Goal: Communication & Community: Share content

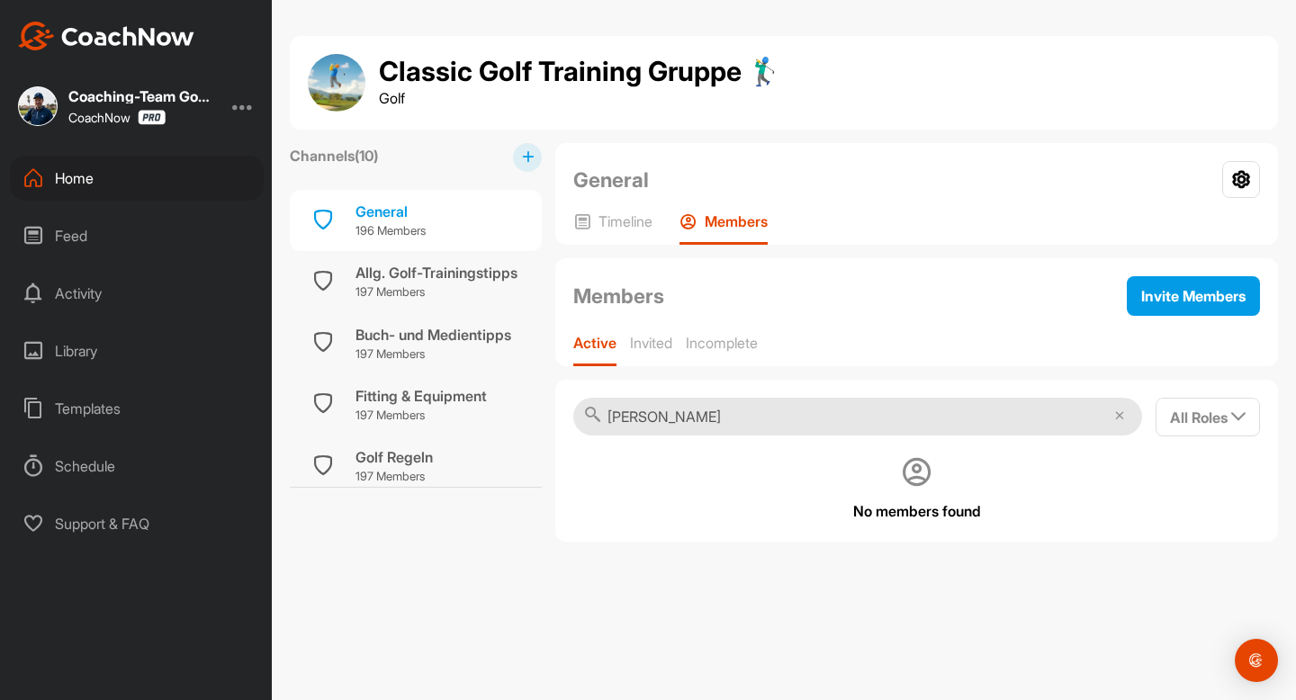
click at [85, 182] on div "Home" at bounding box center [137, 178] width 254 height 45
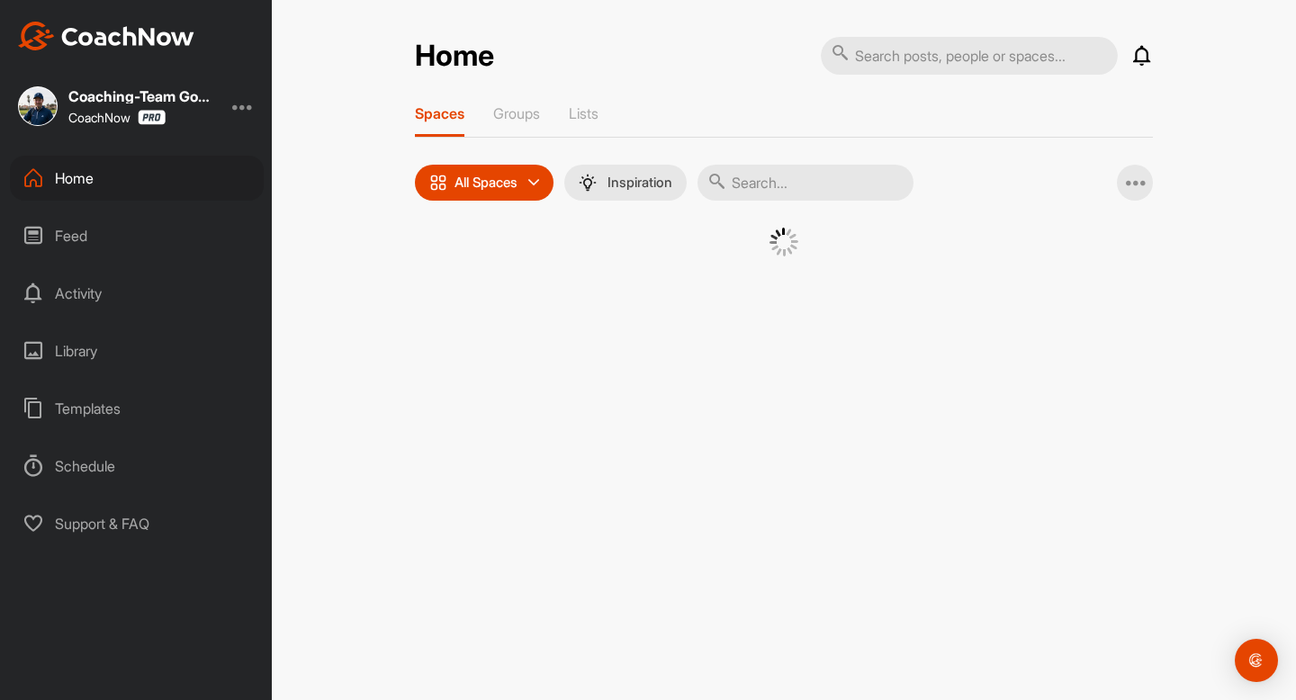
click at [782, 167] on input "text" at bounding box center [805, 183] width 216 height 36
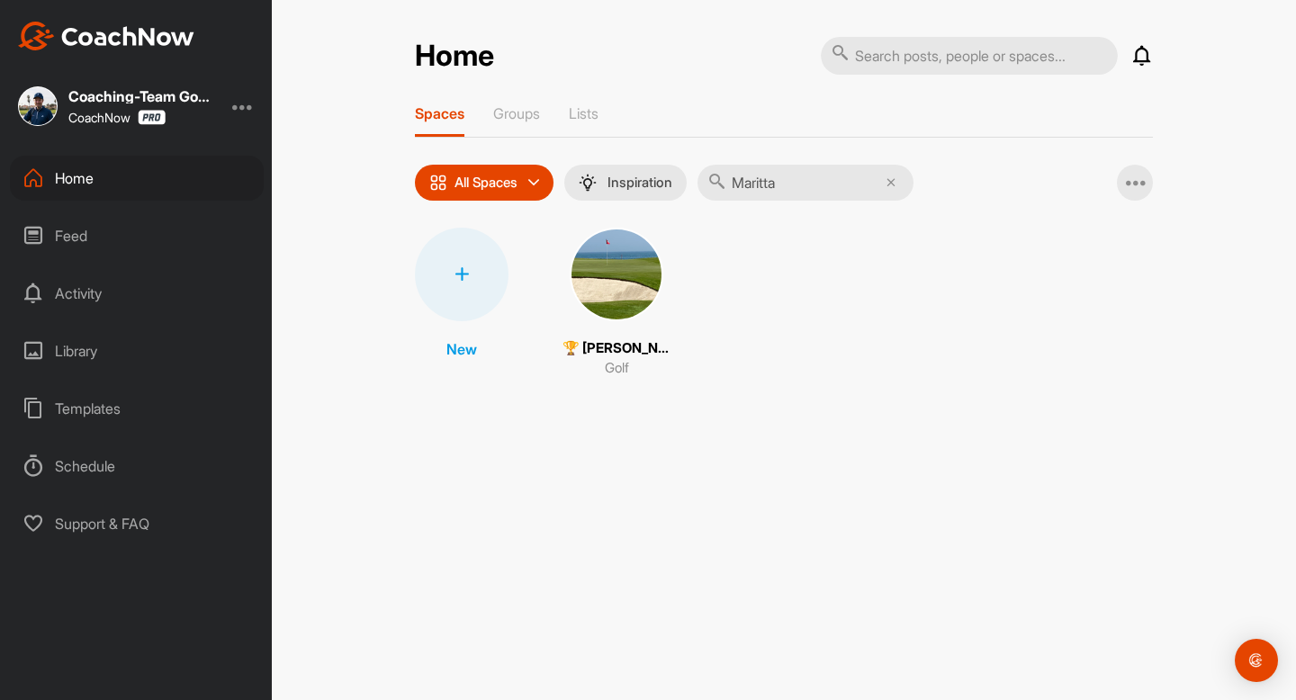
type input "Maritta"
click at [650, 283] on img at bounding box center [616, 275] width 94 height 94
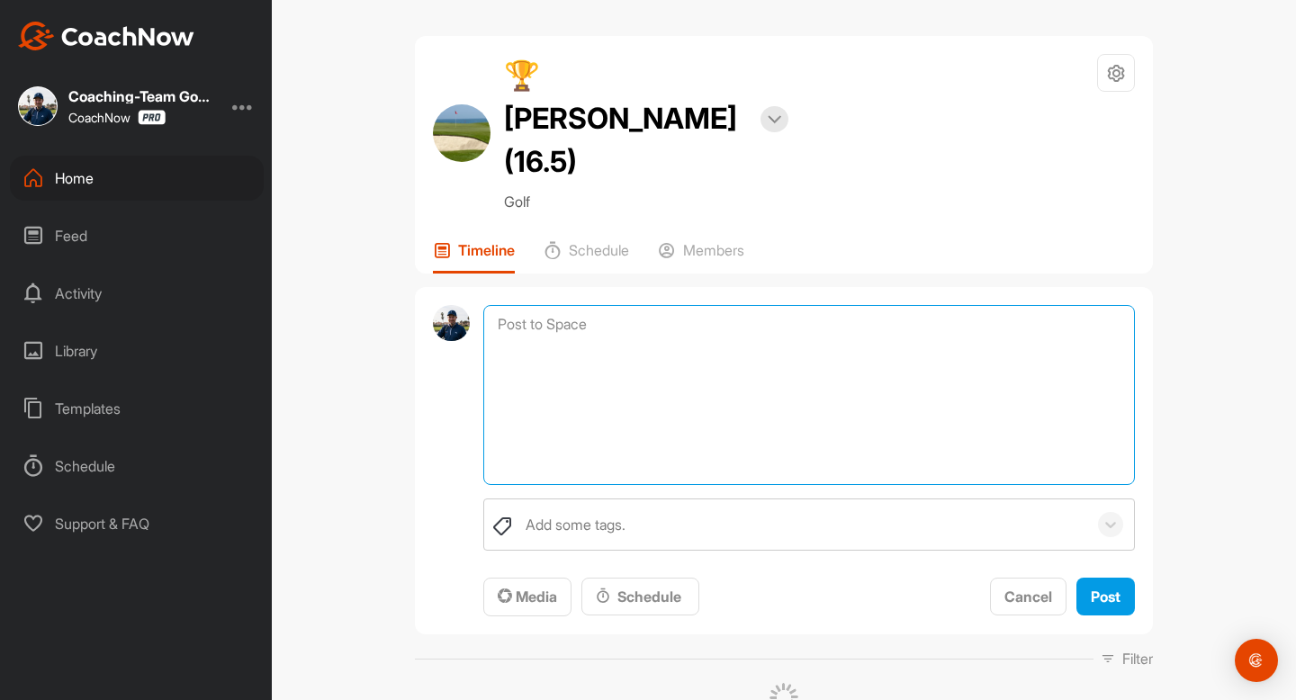
click at [650, 305] on textarea at bounding box center [808, 395] width 651 height 180
click at [622, 327] on textarea "[PERSON_NAME], hier ist die Powerpoint von [PERSON_NAME] die er euch zukommen l…" at bounding box center [808, 395] width 651 height 180
click at [610, 330] on textarea "[PERSON_NAME], hier ist die PowerPoint von [PERSON_NAME] die er euch zukommen l…" at bounding box center [808, 395] width 651 height 180
click at [614, 328] on textarea "[PERSON_NAME], hier ist die PowerPoint von [PERSON_NAME] die er euch zukommen l…" at bounding box center [808, 395] width 651 height 180
drag, startPoint x: 498, startPoint y: 276, endPoint x: 558, endPoint y: 372, distance: 112.8
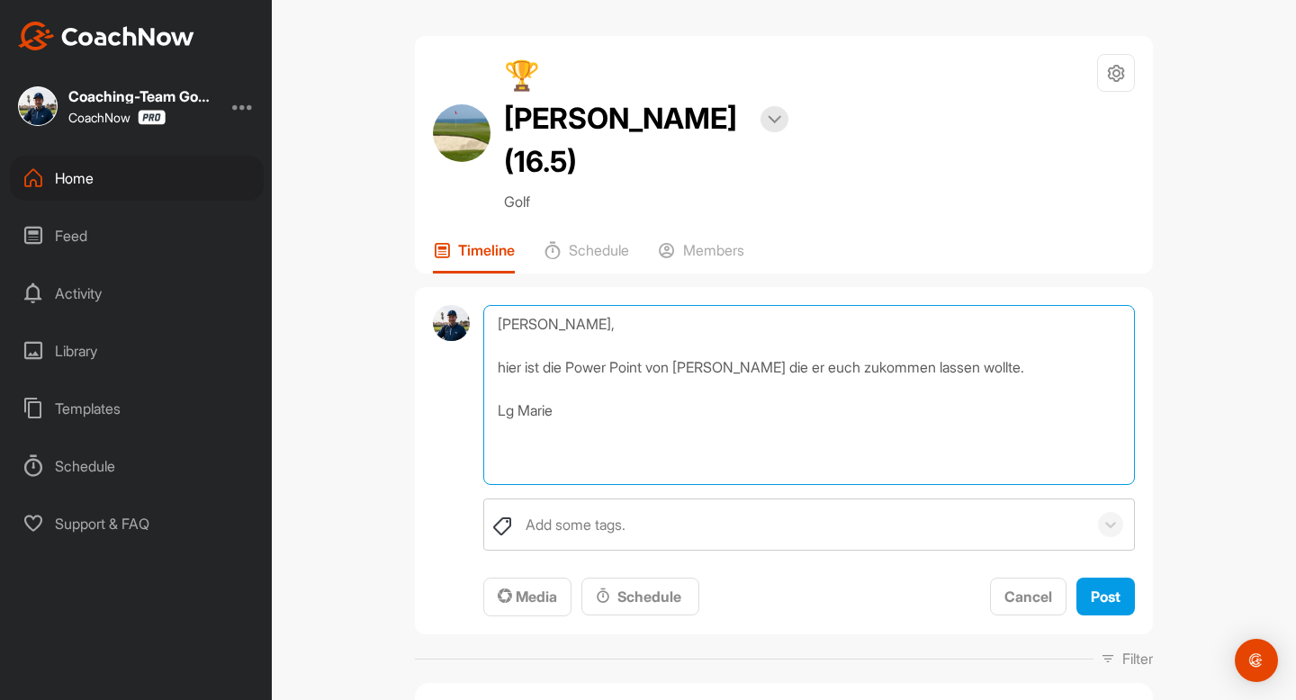
click at [559, 372] on textarea "[PERSON_NAME], hier ist die Power Point von [PERSON_NAME] die er euch zukommen …" at bounding box center [808, 395] width 651 height 180
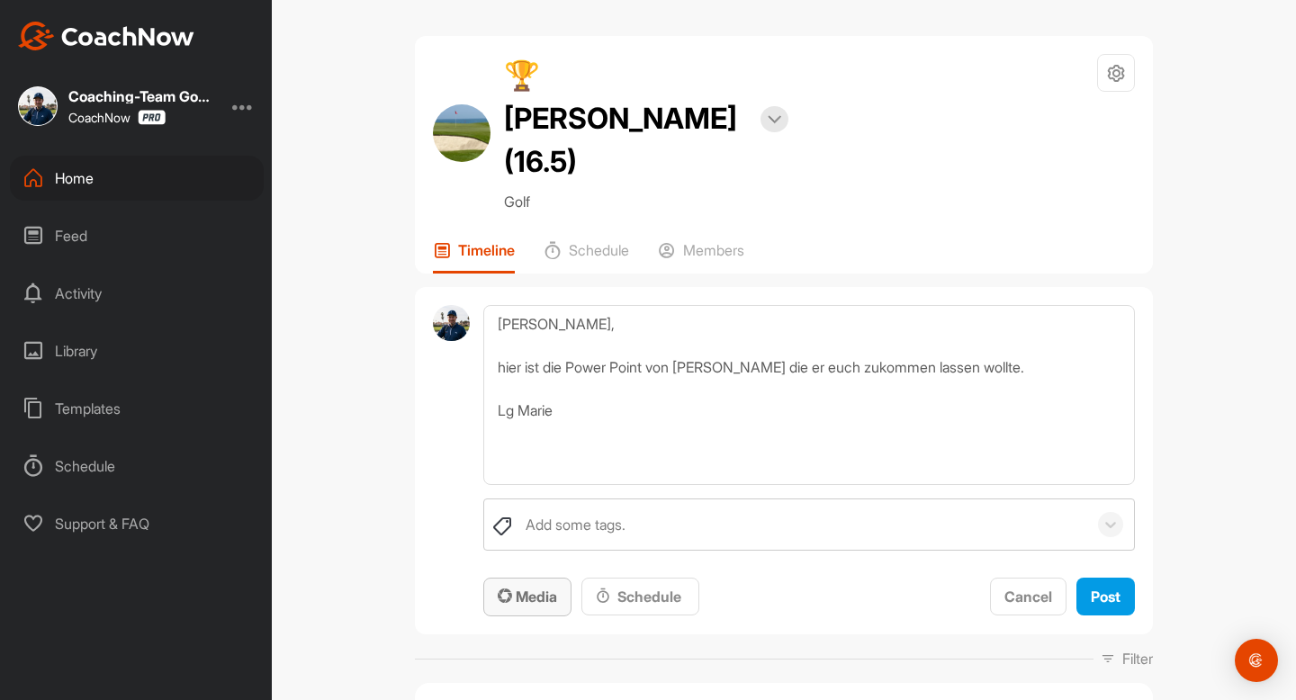
click at [534, 578] on button "Media" at bounding box center [527, 597] width 88 height 39
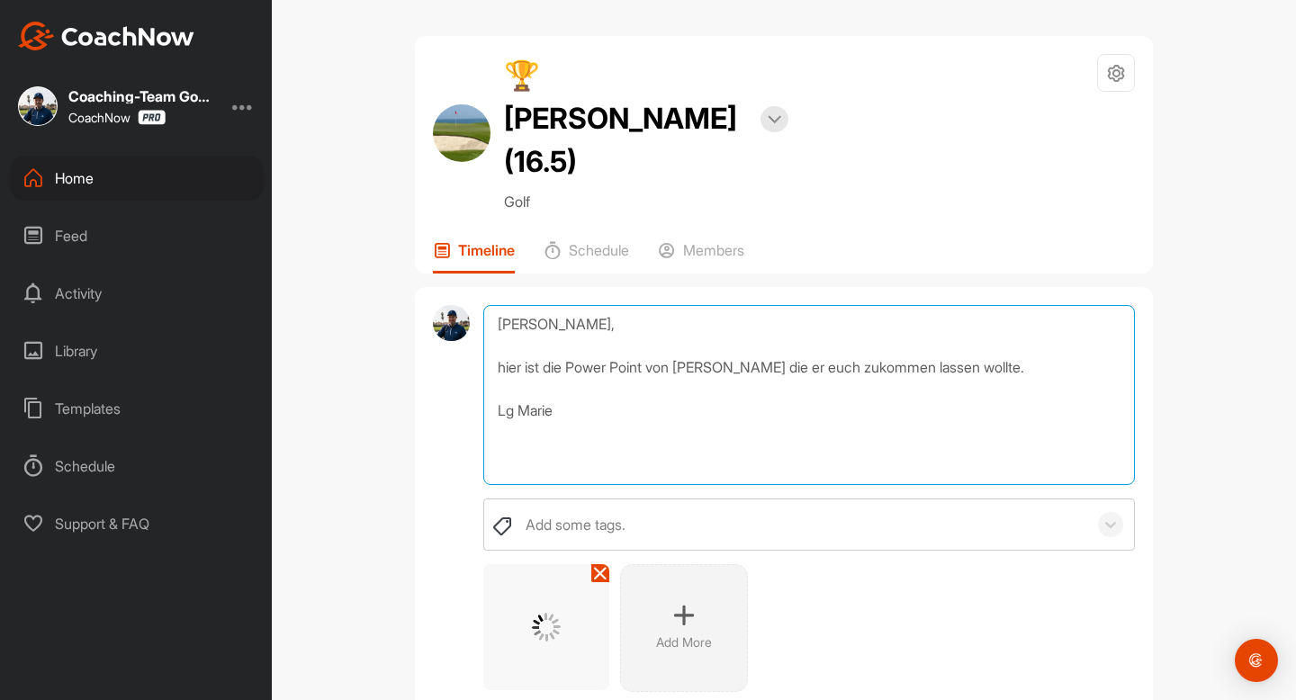
click at [651, 325] on textarea "[PERSON_NAME], hier ist die Power Point von [PERSON_NAME] die er euch zukommen …" at bounding box center [808, 395] width 651 height 180
drag, startPoint x: 498, startPoint y: 280, endPoint x: 553, endPoint y: 373, distance: 108.5
click at [554, 374] on textarea "[PERSON_NAME], hier ist die PDF von [PERSON_NAME] die er euch zukommen lassen w…" at bounding box center [808, 395] width 651 height 180
type textarea "[PERSON_NAME], hier ist die PDF von [PERSON_NAME] die er euch zukommen lassen w…"
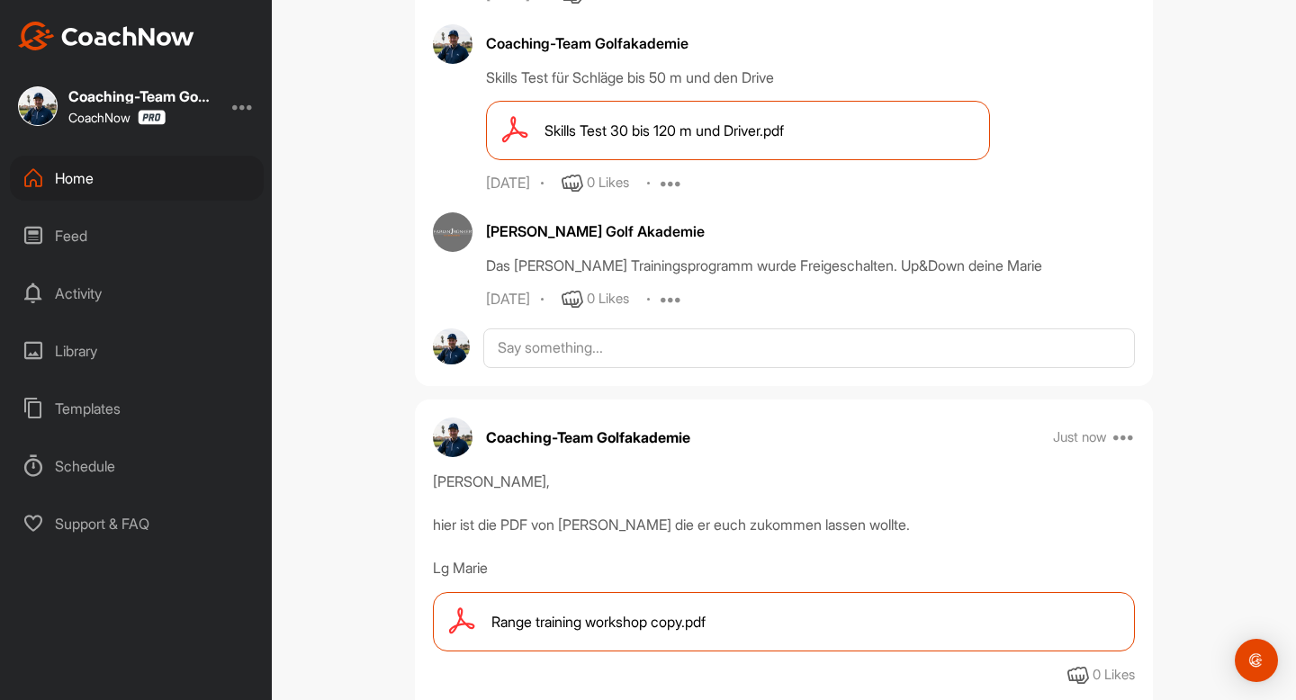
scroll to position [1139, 0]
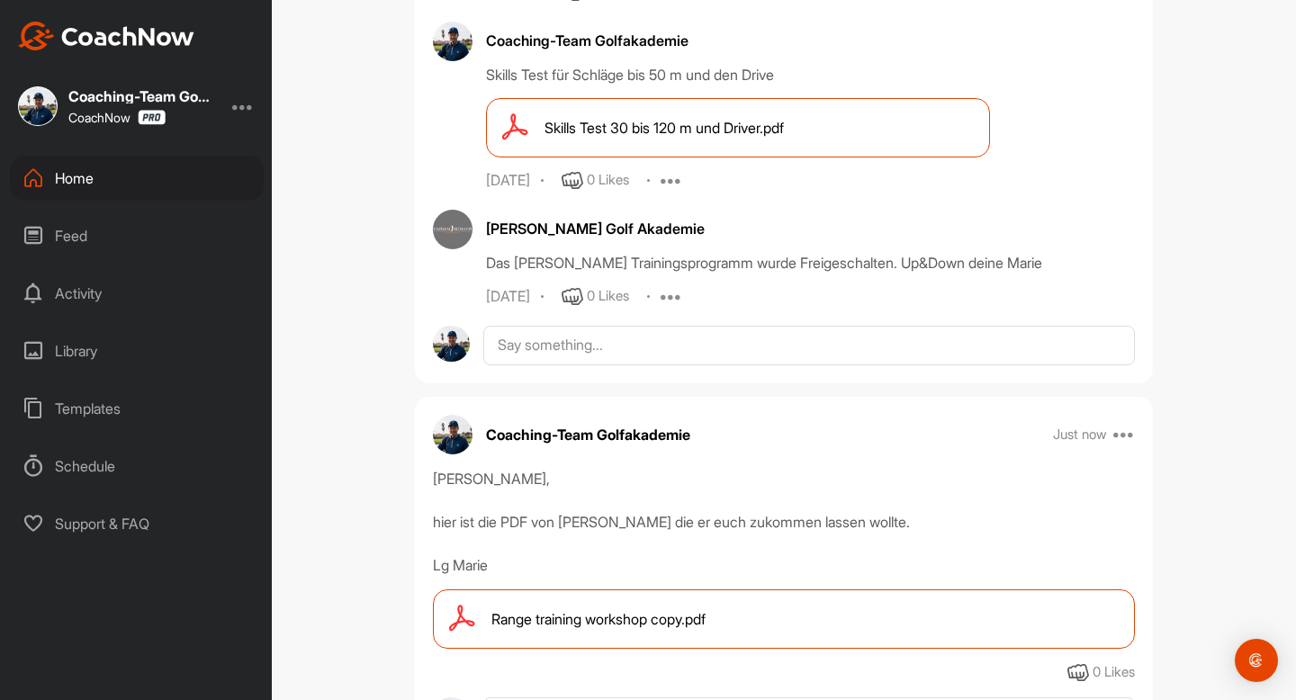
click at [63, 177] on div "Home" at bounding box center [137, 178] width 254 height 45
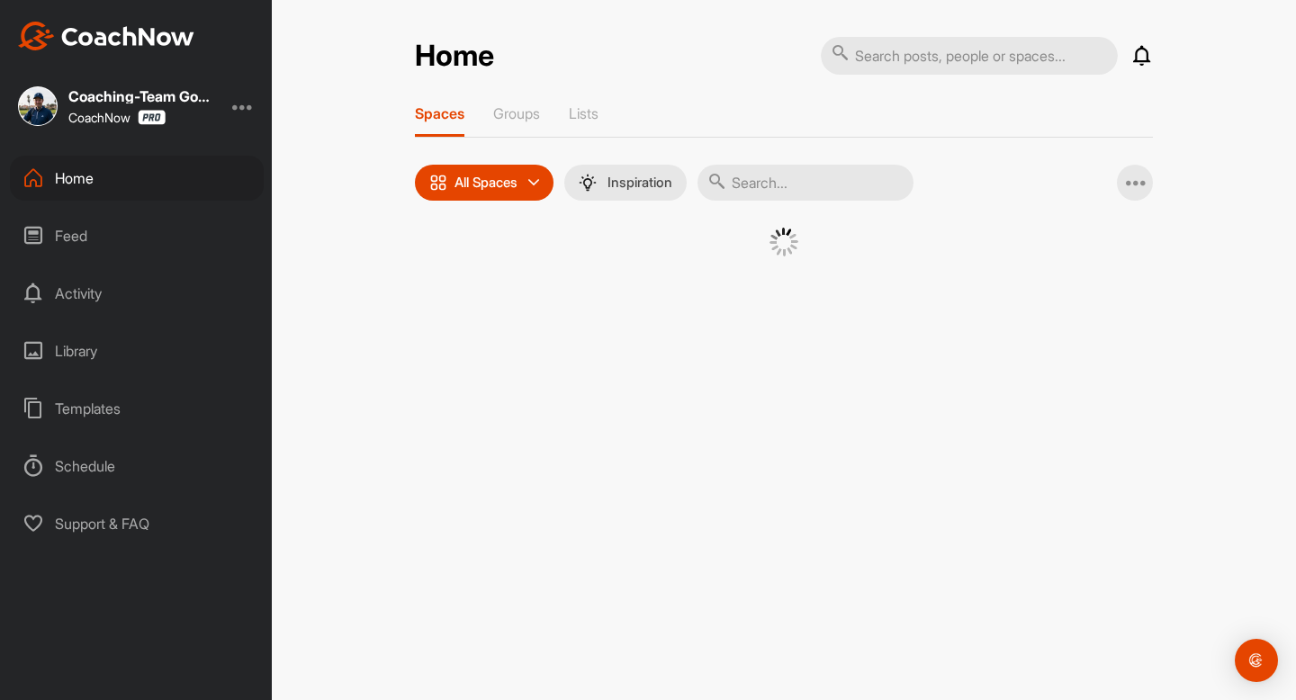
click at [817, 184] on input "text" at bounding box center [805, 183] width 216 height 36
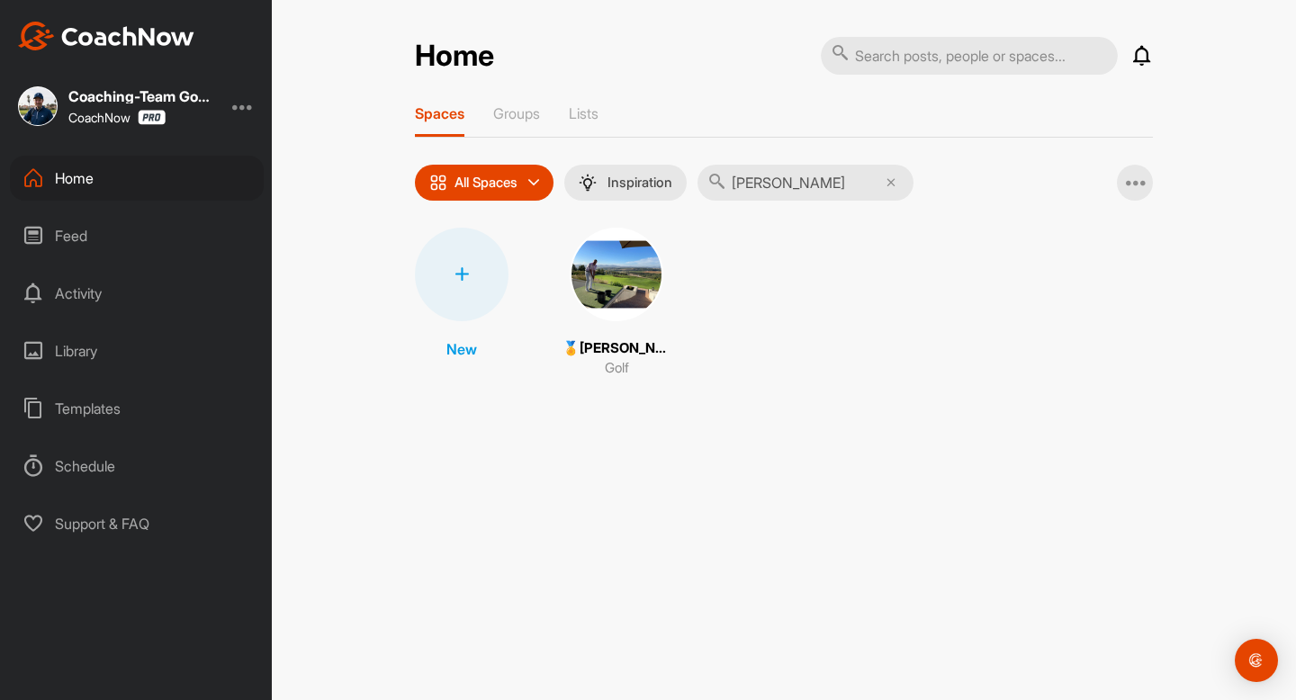
type input "[PERSON_NAME]"
click at [633, 273] on img at bounding box center [616, 275] width 94 height 94
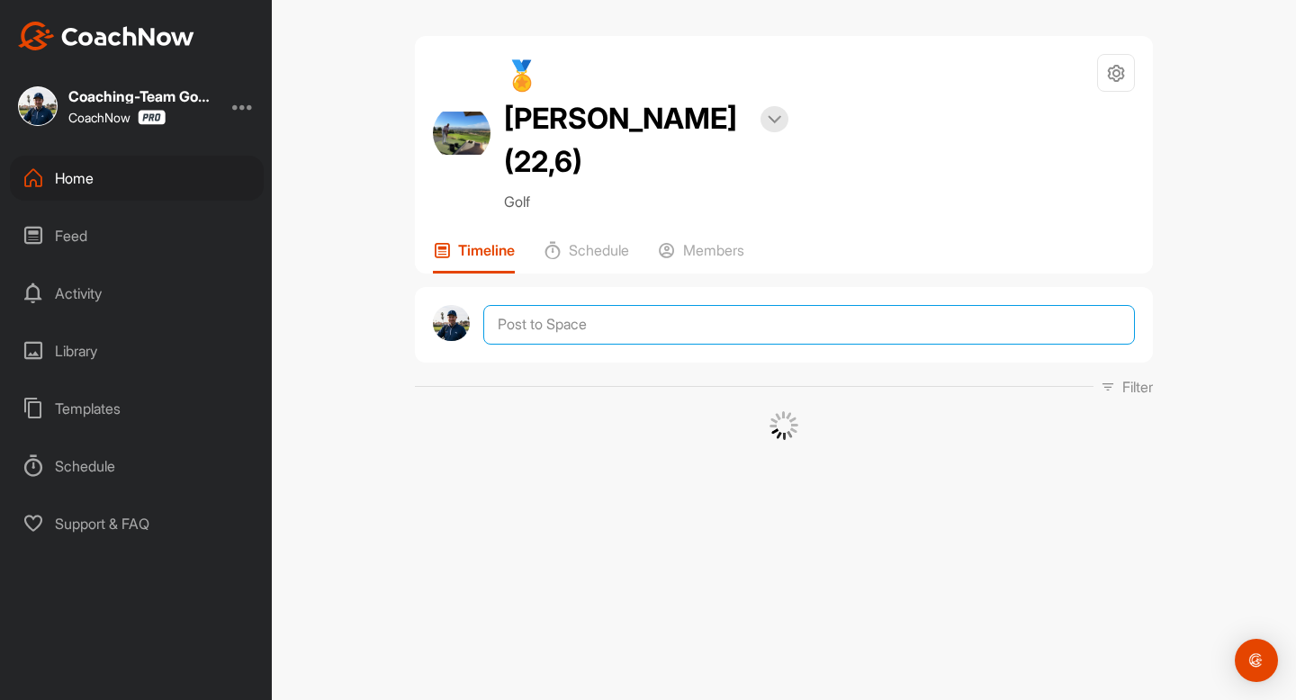
click at [622, 305] on textarea at bounding box center [808, 325] width 651 height 40
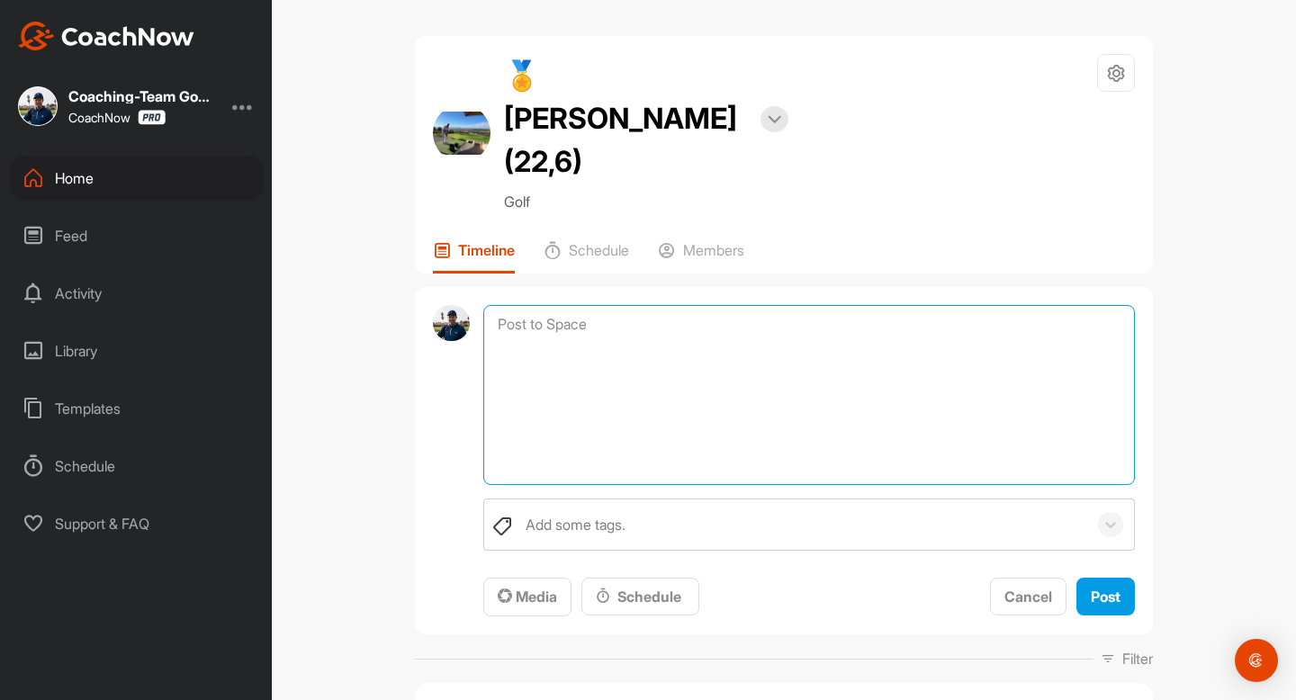
paste textarea "[PERSON_NAME], hier ist die PDF von [PERSON_NAME] die er euch zukommen lassen w…"
click at [540, 305] on textarea "[PERSON_NAME], hier ist die PDF von [PERSON_NAME] die er euch zukommen lassen w…" at bounding box center [808, 395] width 651 height 180
drag, startPoint x: 540, startPoint y: 282, endPoint x: 580, endPoint y: 281, distance: 40.5
click at [580, 305] on textarea "[PERSON_NAME], hier ist die PDF von [PERSON_NAME] die er euch zukommen lassen w…" at bounding box center [808, 395] width 651 height 180
type textarea "[PERSON_NAME], hier ist die PDF von [PERSON_NAME] die er euch zukommen lassen w…"
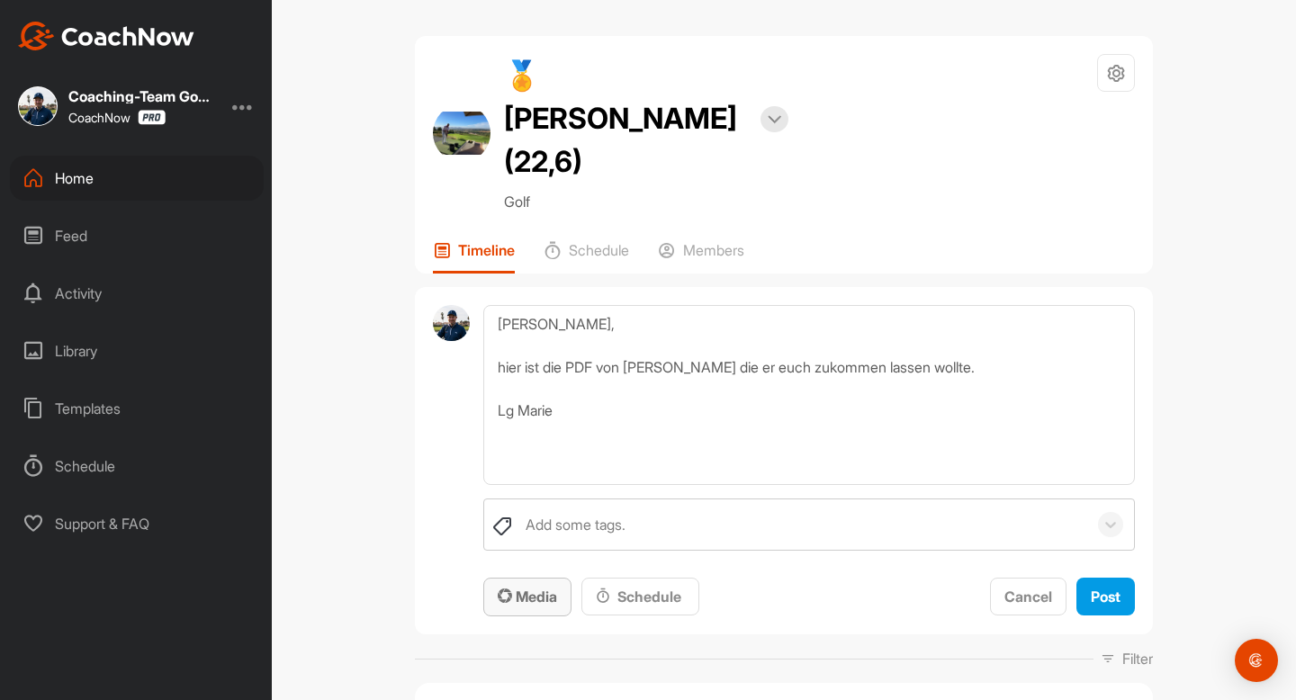
click at [540, 587] on span "Media" at bounding box center [527, 596] width 59 height 18
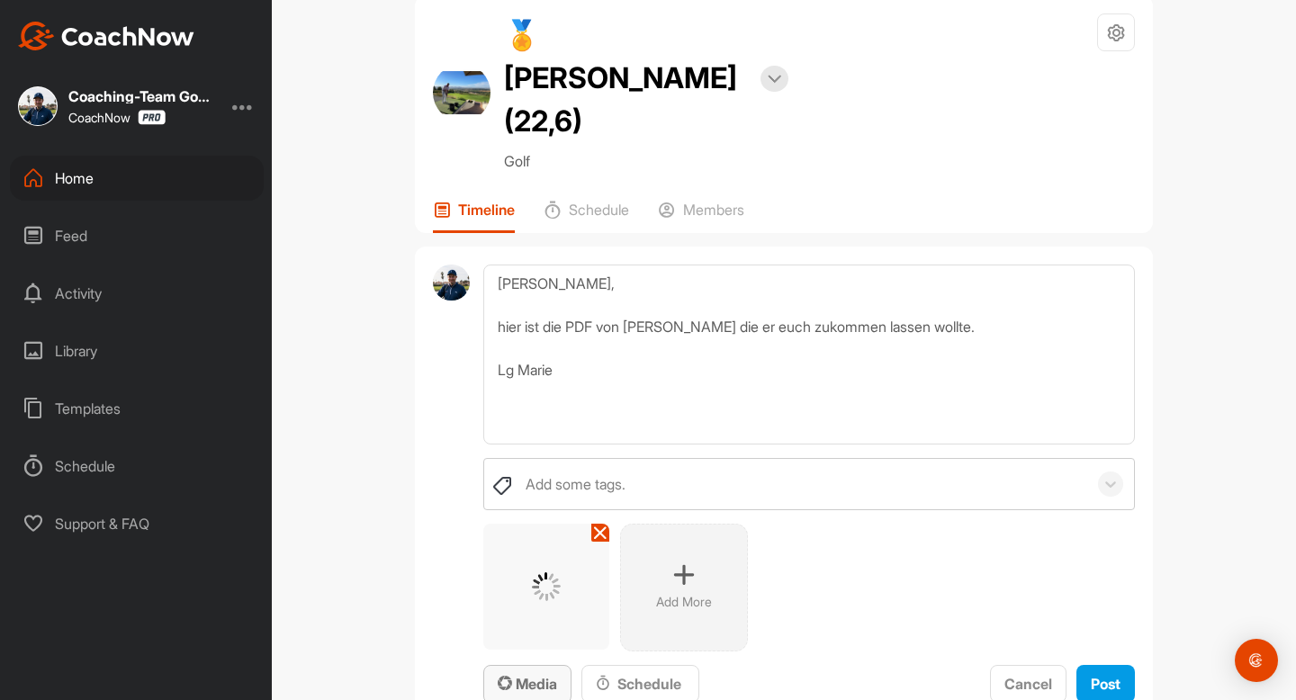
scroll to position [78, 0]
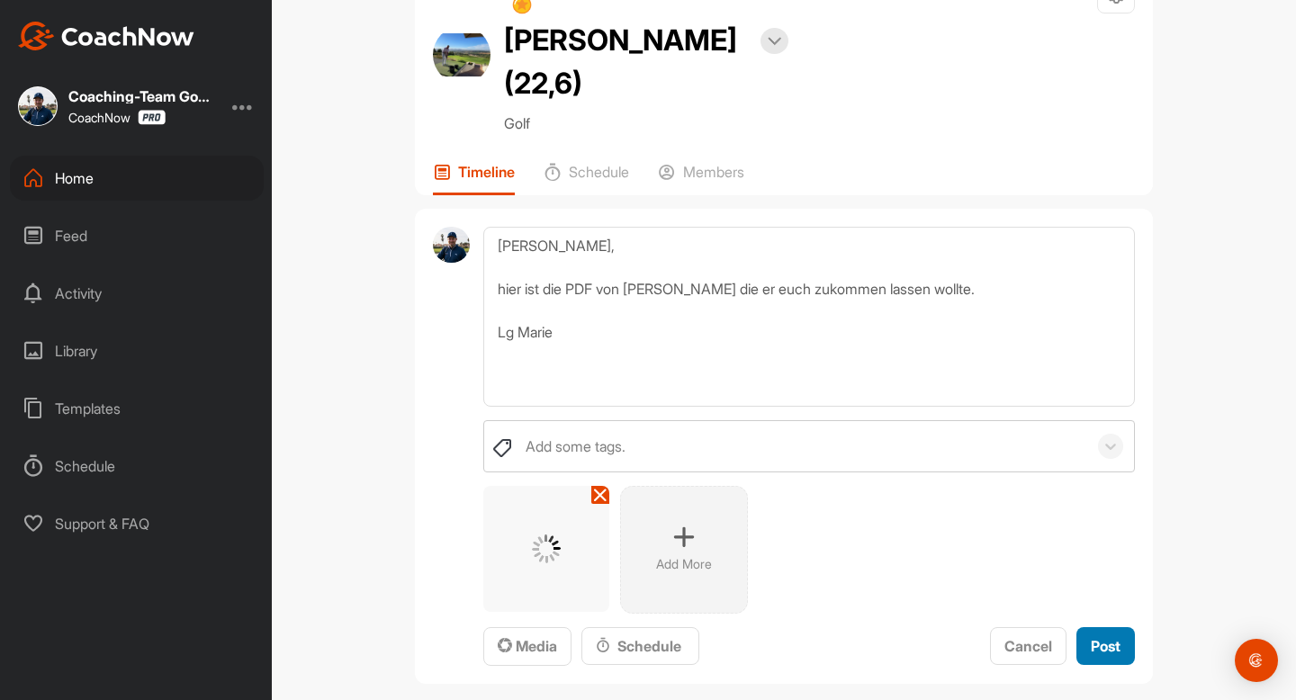
click at [1090, 637] on span "Post" at bounding box center [1105, 646] width 30 height 18
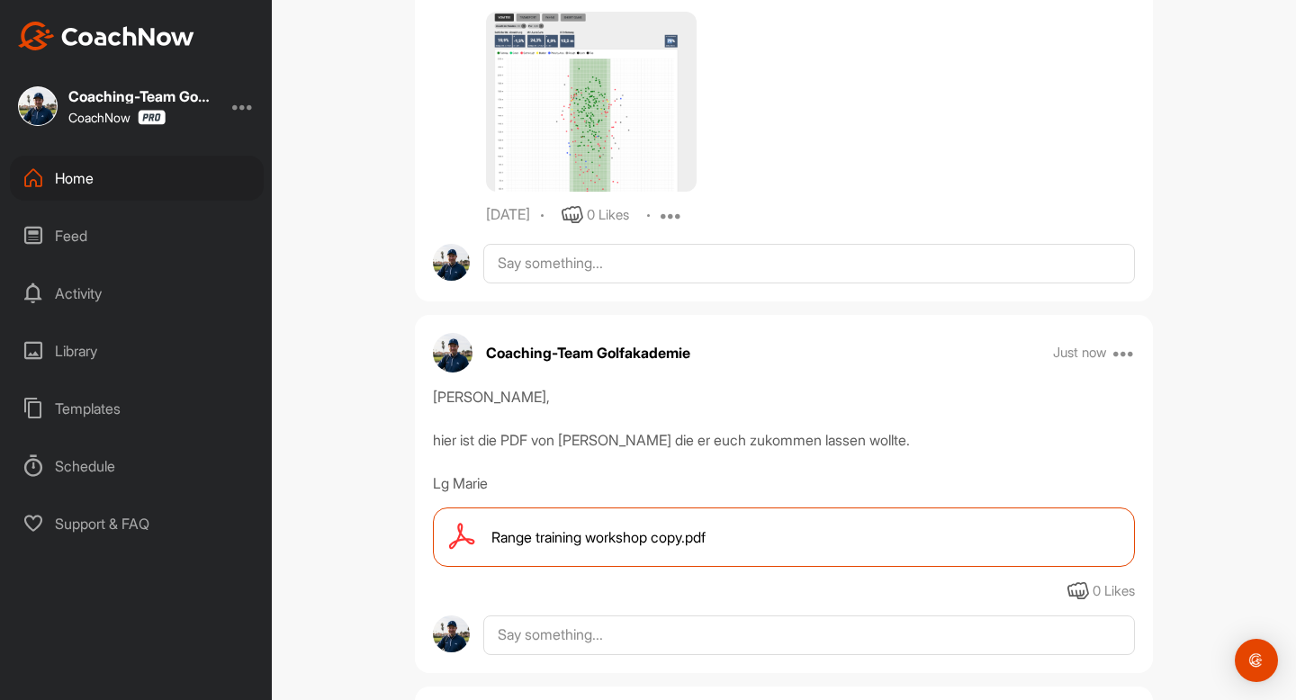
scroll to position [1048, 0]
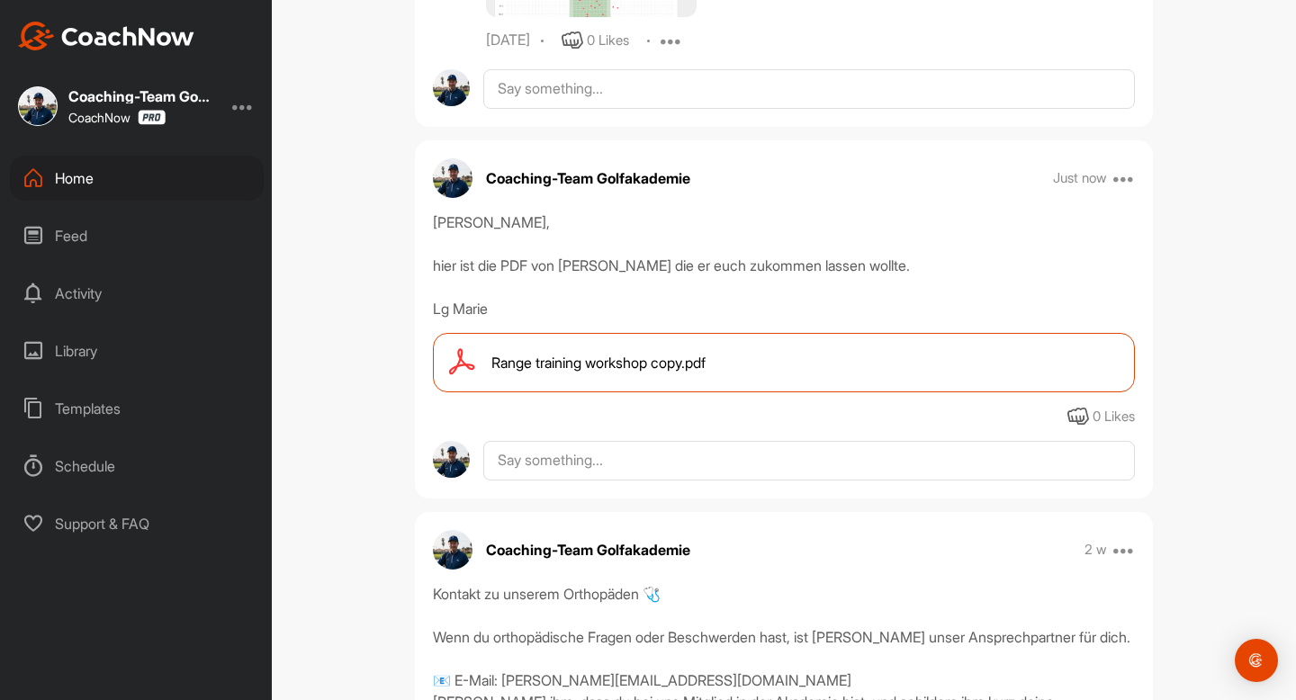
click at [95, 183] on div "Home" at bounding box center [137, 178] width 254 height 45
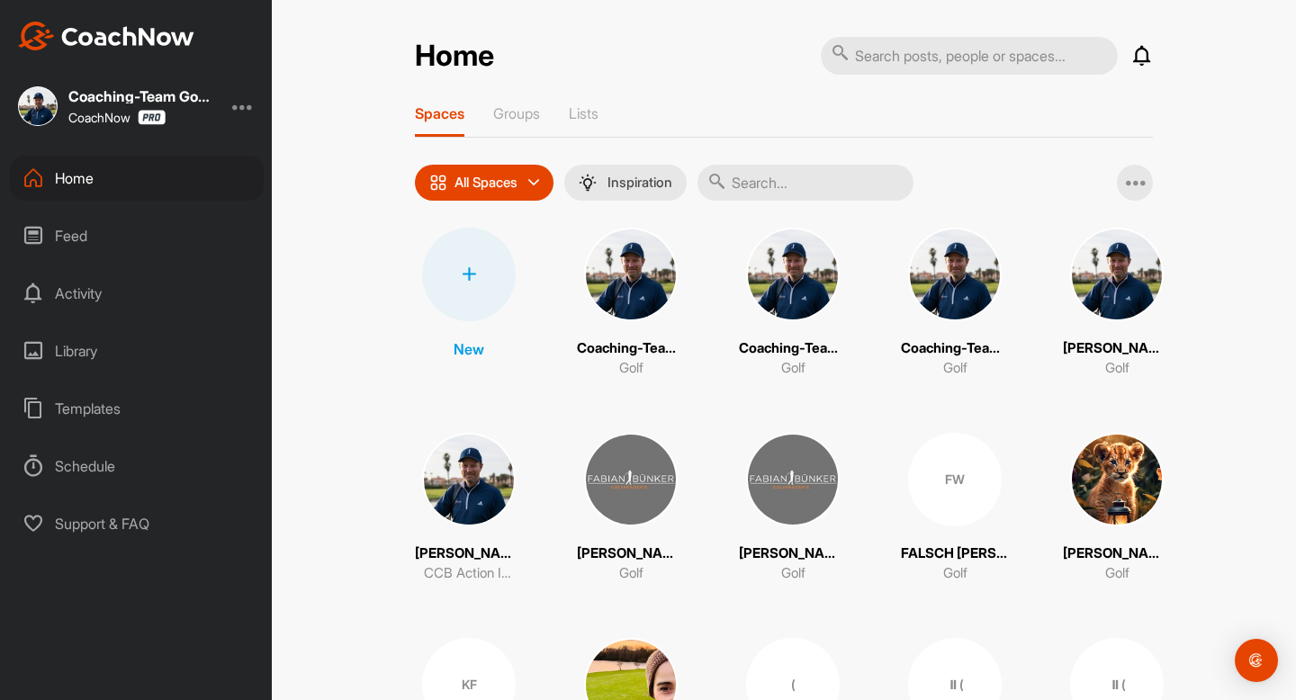
click at [767, 178] on input "text" at bounding box center [805, 183] width 216 height 36
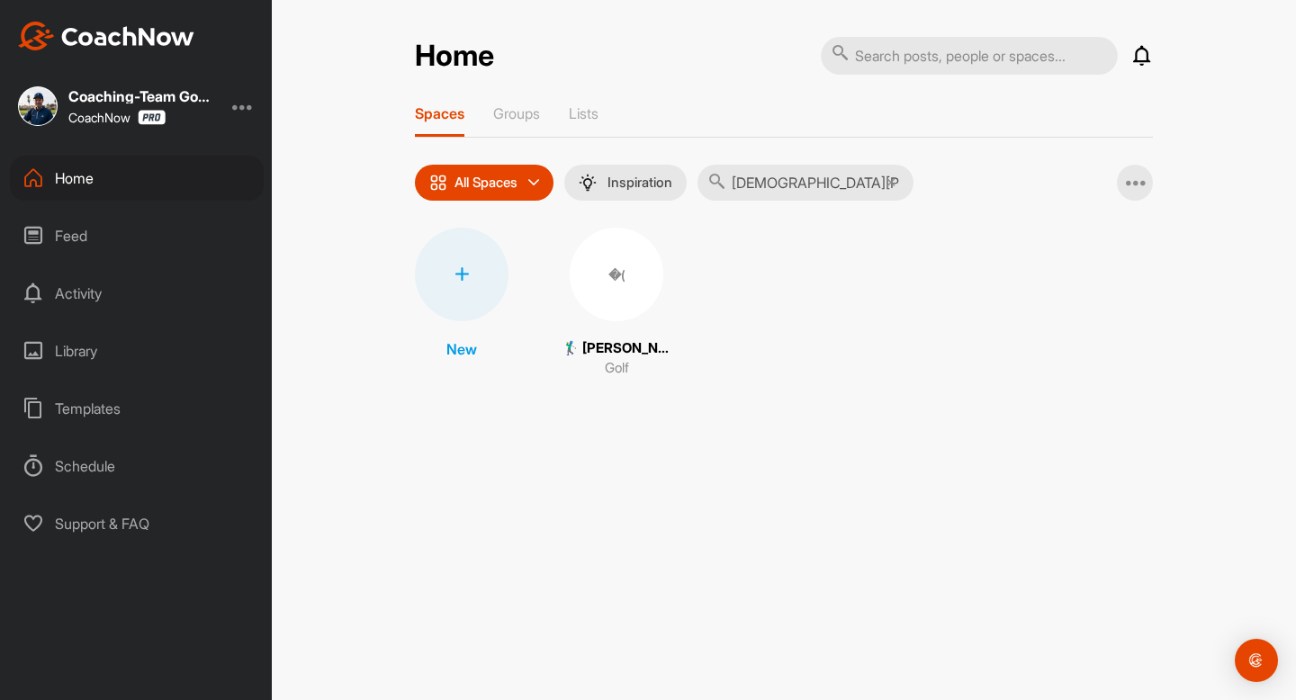
type input "[DEMOGRAPHIC_DATA][PERSON_NAME]"
click at [615, 278] on div "�(" at bounding box center [616, 275] width 94 height 94
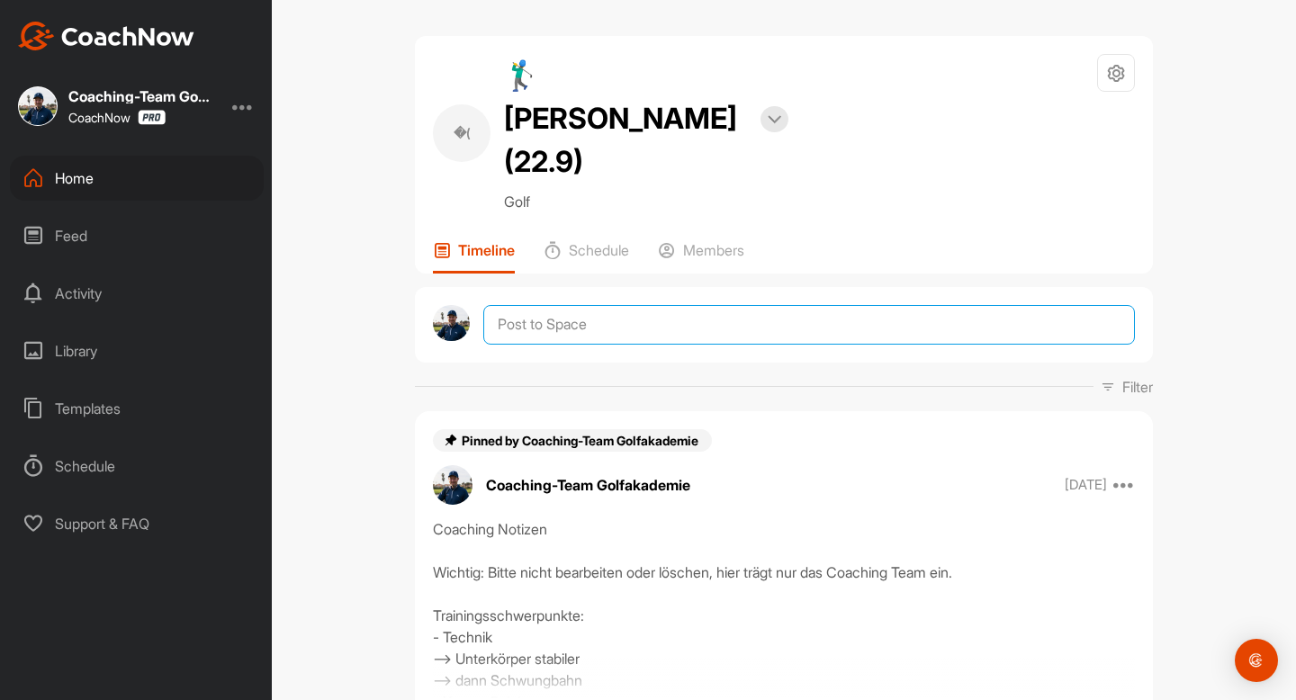
click at [612, 305] on textarea at bounding box center [808, 325] width 651 height 40
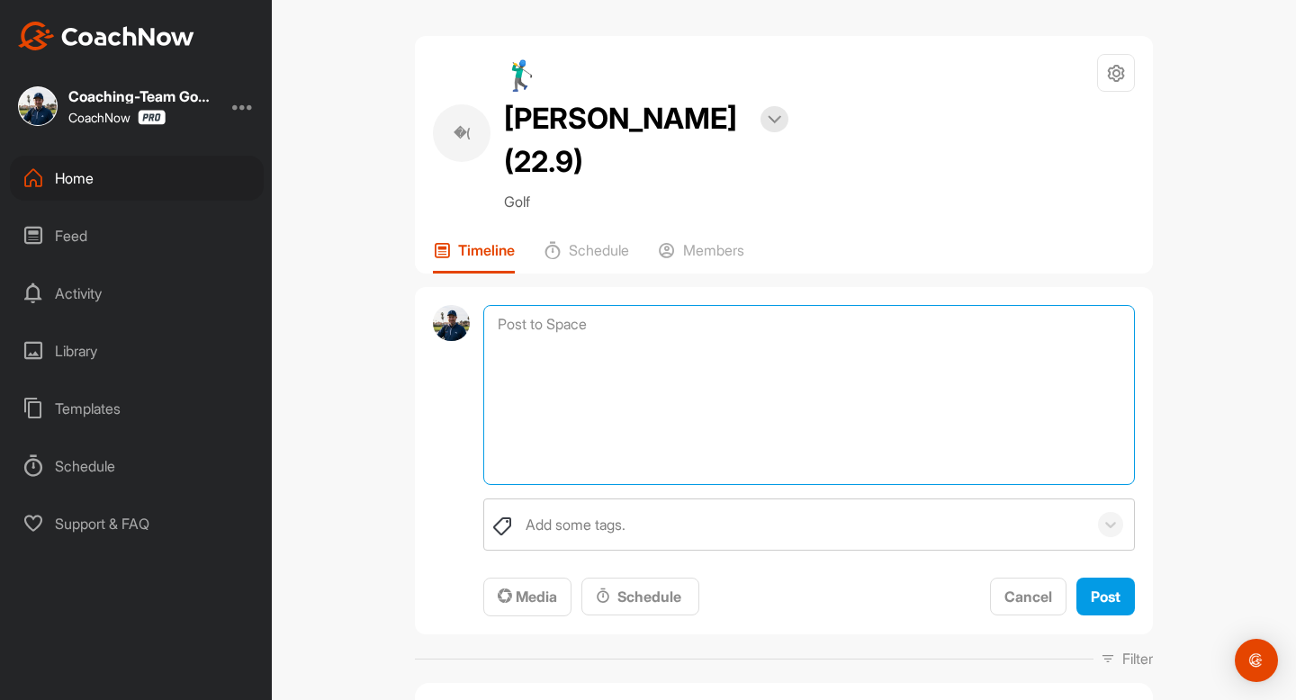
paste textarea "[PERSON_NAME], hier ist die PDF von [PERSON_NAME] die er euch zukommen lassen w…"
drag, startPoint x: 533, startPoint y: 286, endPoint x: 564, endPoint y: 285, distance: 31.5
click at [564, 305] on textarea "[PERSON_NAME], hier ist die PDF von [PERSON_NAME] die er euch zukommen lassen w…" at bounding box center [808, 395] width 651 height 180
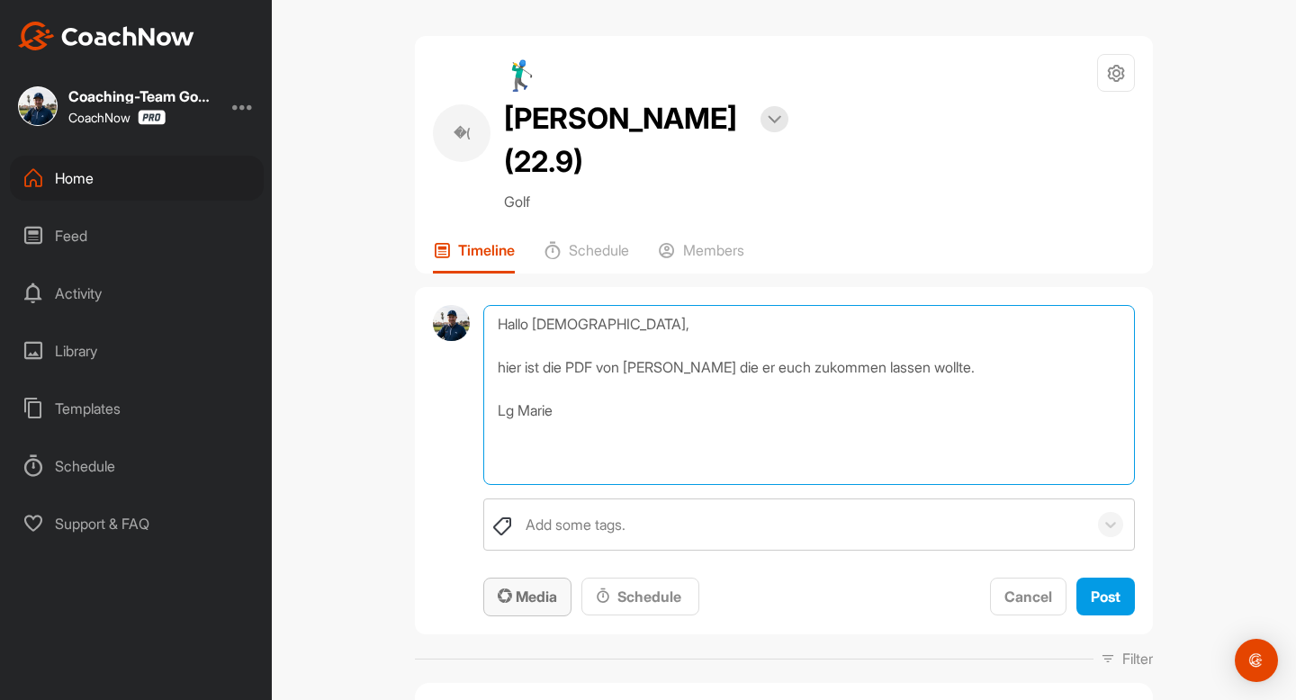
type textarea "Hallo [DEMOGRAPHIC_DATA], hier ist die PDF von [PERSON_NAME] die er euch zukomm…"
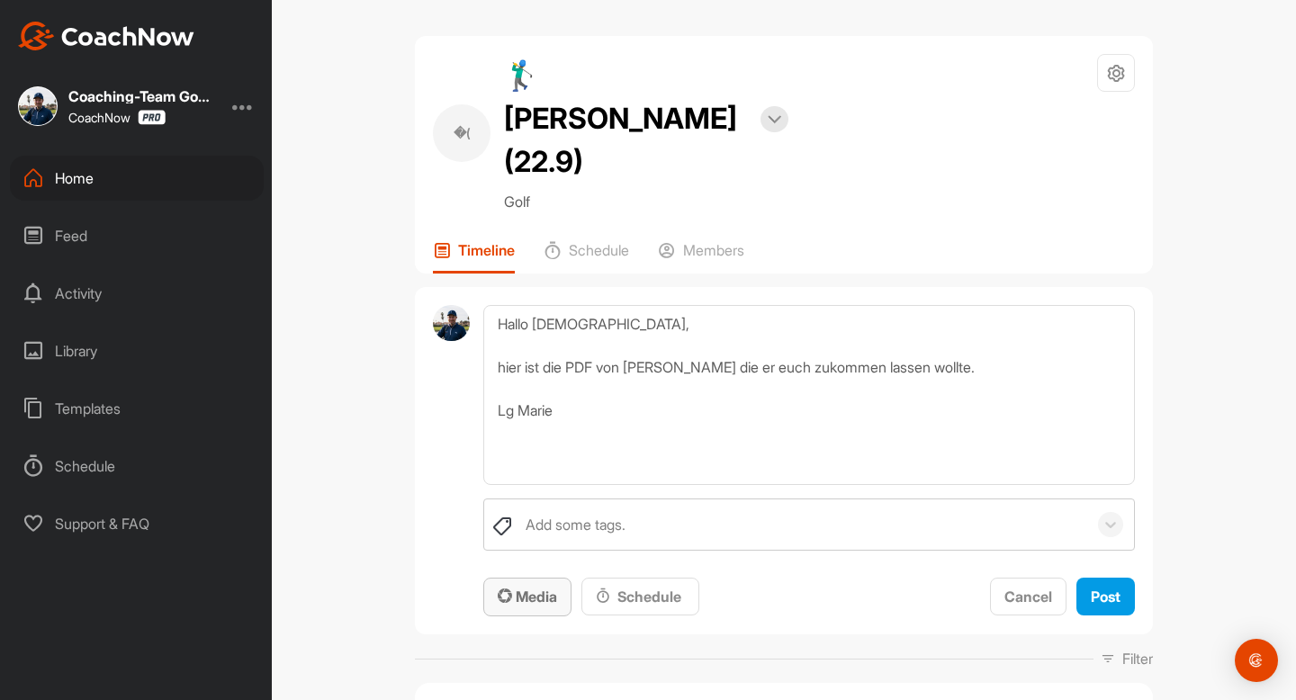
click at [538, 587] on span "Media" at bounding box center [527, 596] width 59 height 18
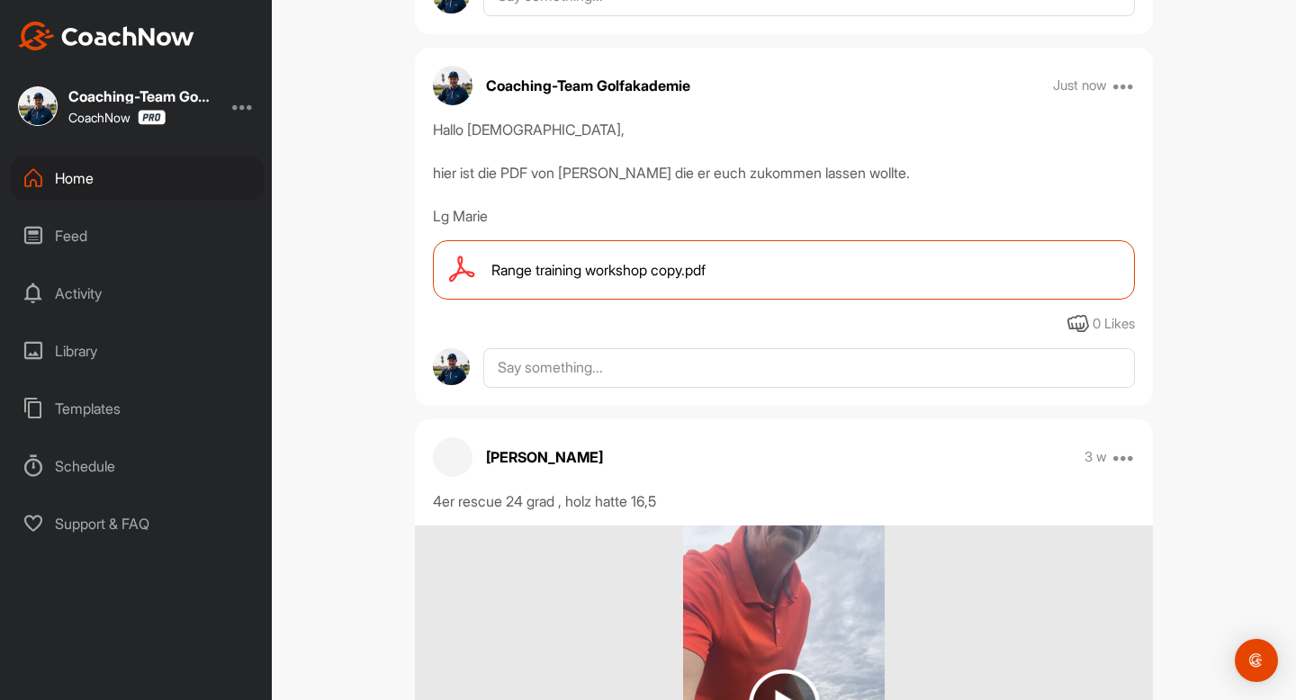
scroll to position [1573, 0]
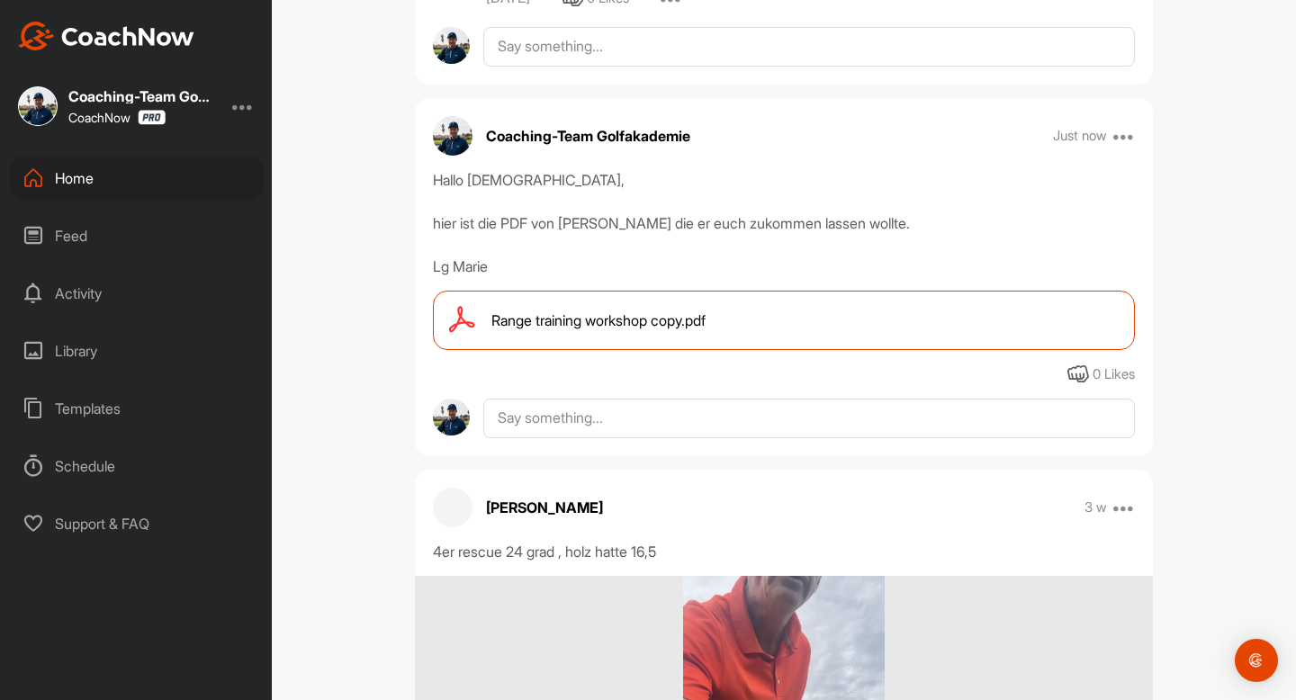
click at [70, 161] on div "Home" at bounding box center [137, 178] width 254 height 45
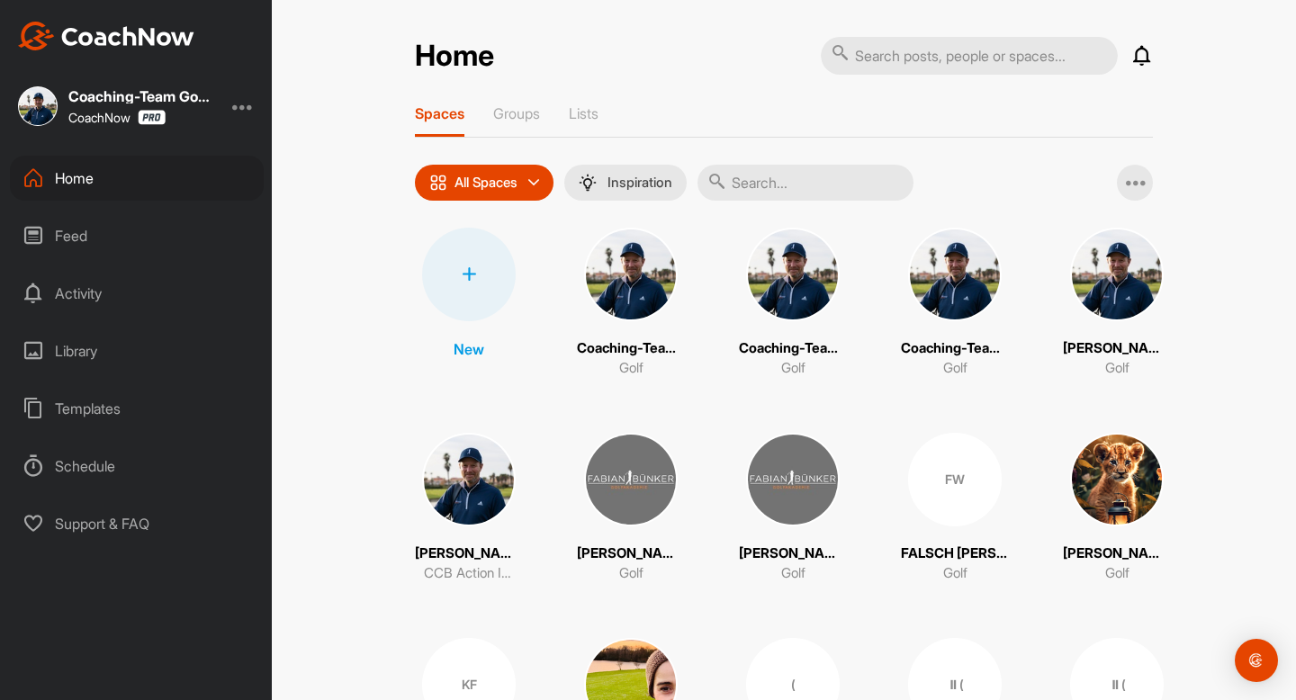
click at [786, 191] on input "text" at bounding box center [805, 183] width 216 height 36
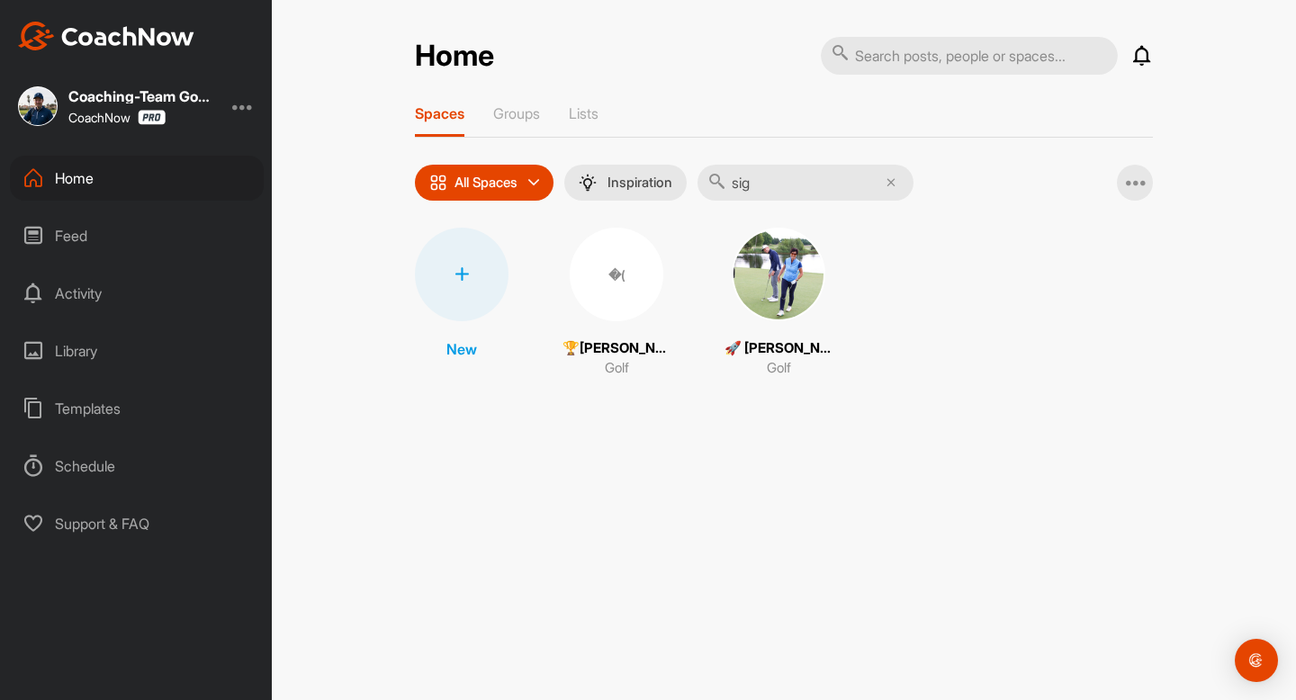
type input "sig"
click at [748, 281] on img at bounding box center [778, 275] width 94 height 94
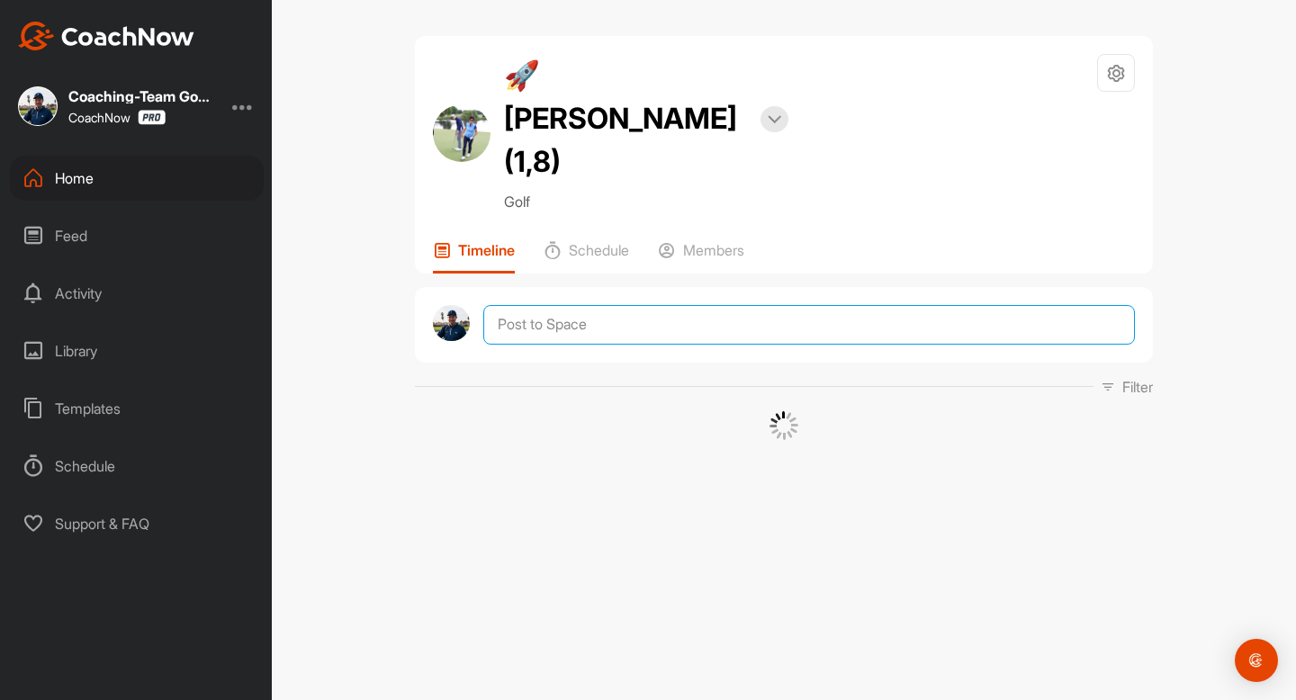
click at [599, 305] on textarea at bounding box center [808, 325] width 651 height 40
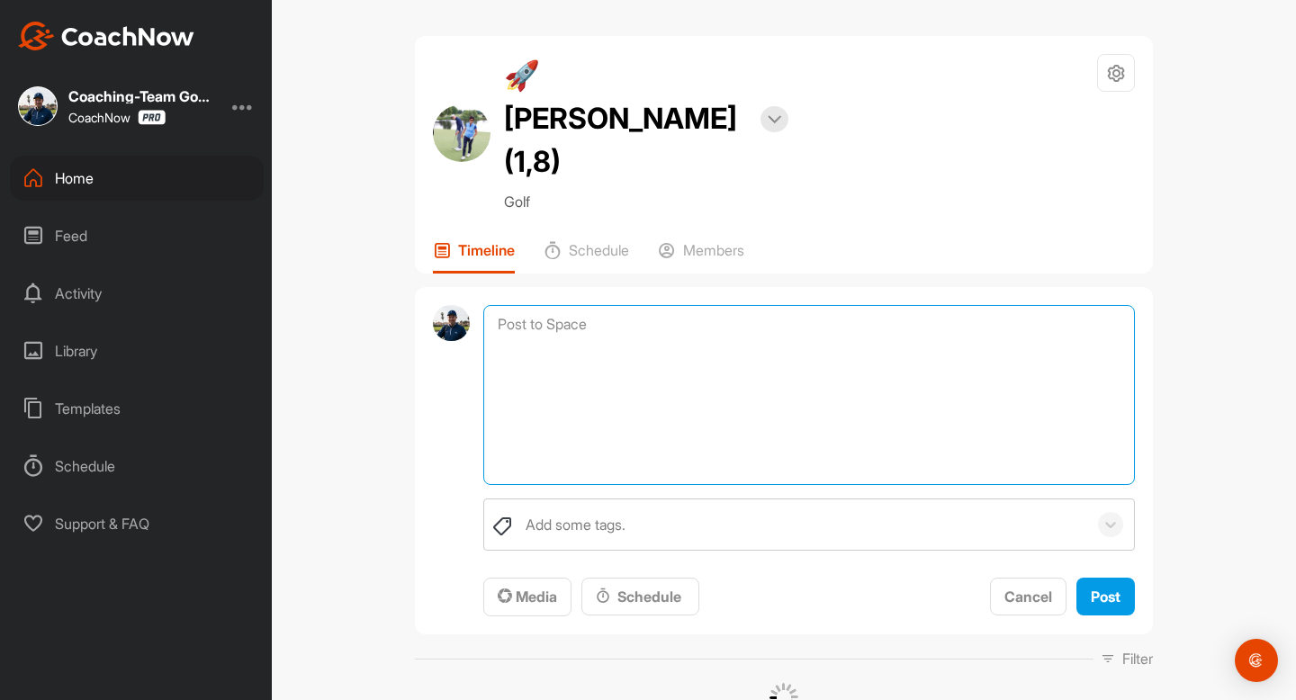
paste textarea "[PERSON_NAME], hier ist die PDF von [PERSON_NAME] die er euch zukommen lassen w…"
drag, startPoint x: 534, startPoint y: 282, endPoint x: 581, endPoint y: 273, distance: 47.6
click at [581, 305] on textarea "[PERSON_NAME], hier ist die PDF von [PERSON_NAME] die er euch zukommen lassen w…" at bounding box center [808, 395] width 651 height 180
type textarea "[PERSON_NAME], hier ist die PDF von [PERSON_NAME] die er euch zukommen lassen w…"
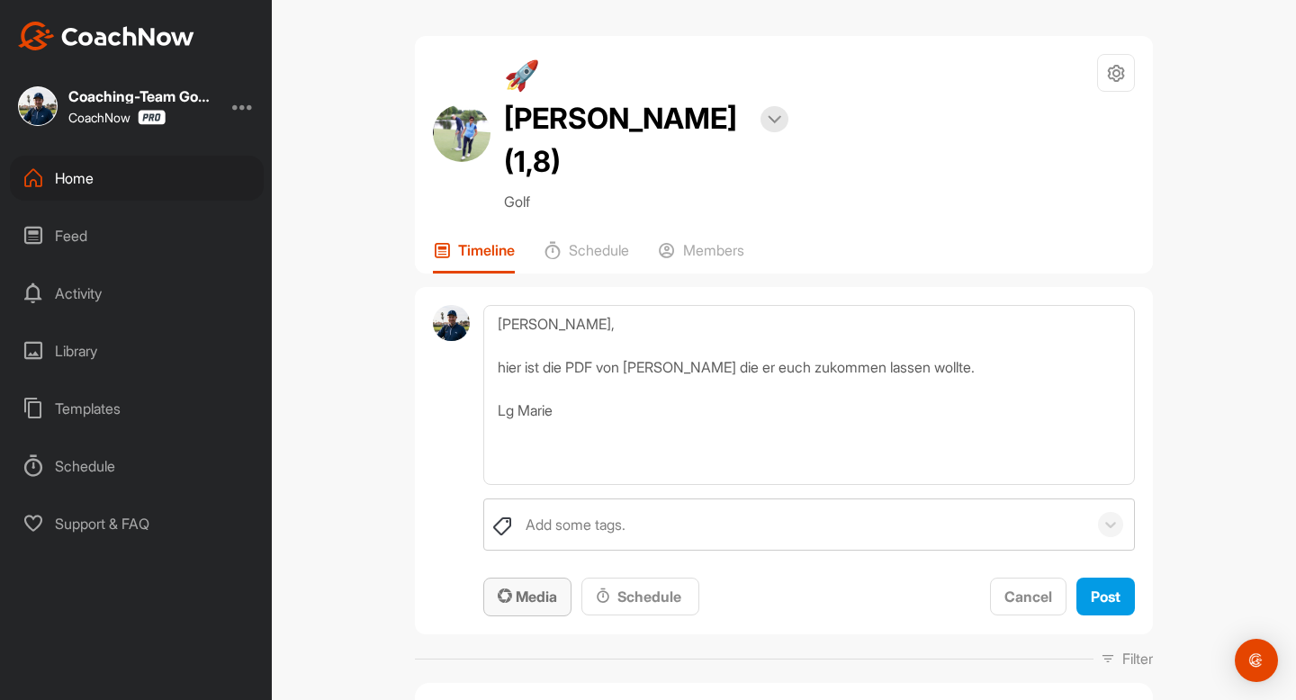
click at [511, 587] on span "Media" at bounding box center [527, 596] width 59 height 18
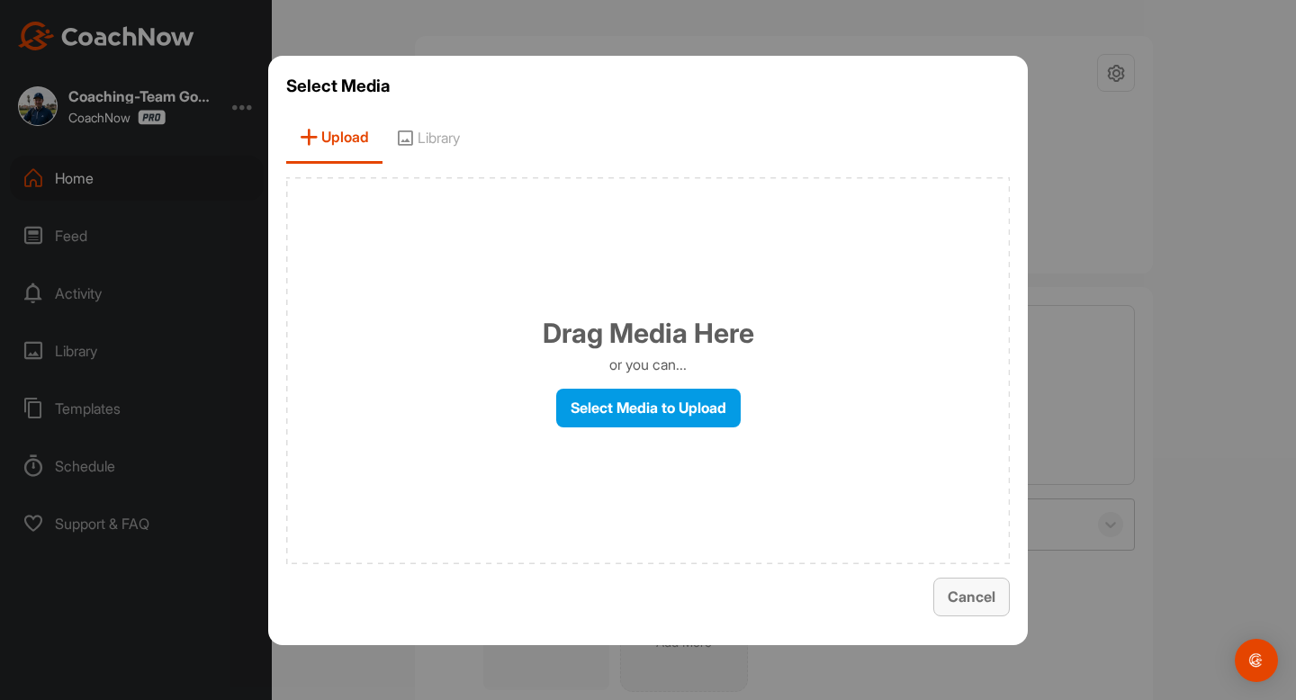
click at [971, 601] on span "Cancel" at bounding box center [971, 596] width 48 height 18
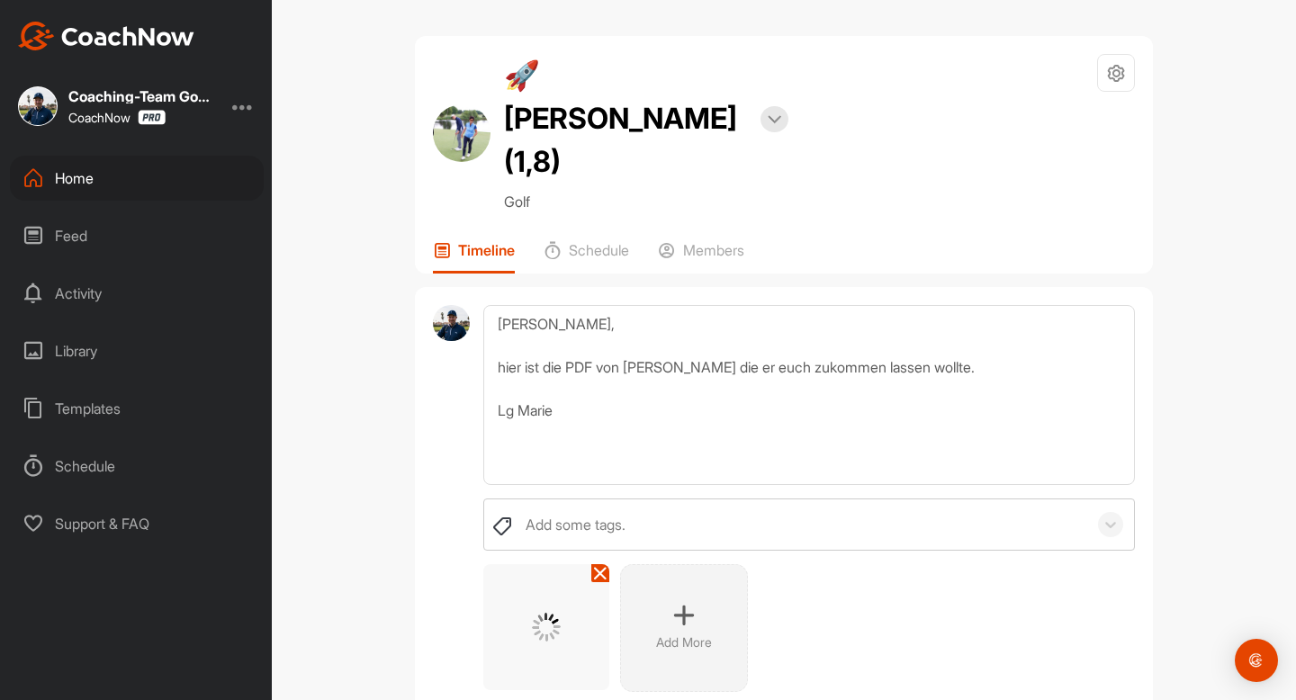
click at [1246, 374] on div "🚀 [PERSON_NAME] (1,8) Bookings Golf Space Settings Your Notifications Timeline …" at bounding box center [784, 350] width 1024 height 700
click at [1110, 569] on div "Add More" at bounding box center [808, 628] width 651 height 128
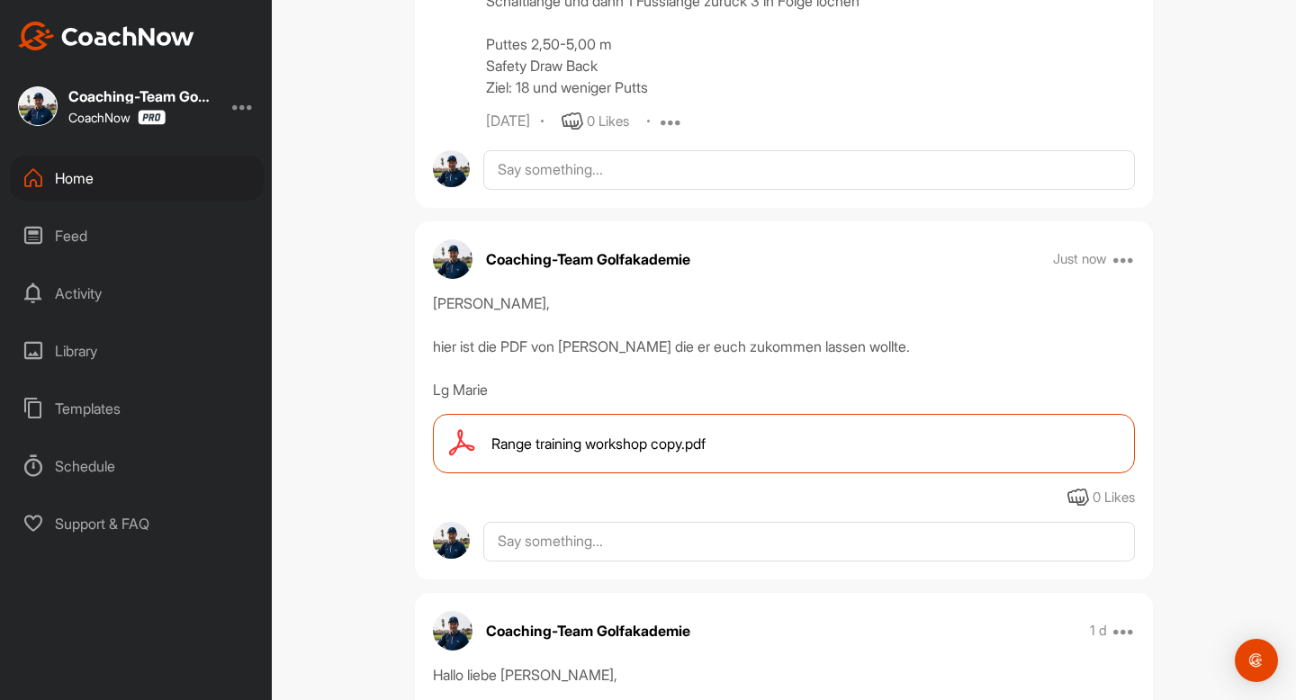
scroll to position [1508, 0]
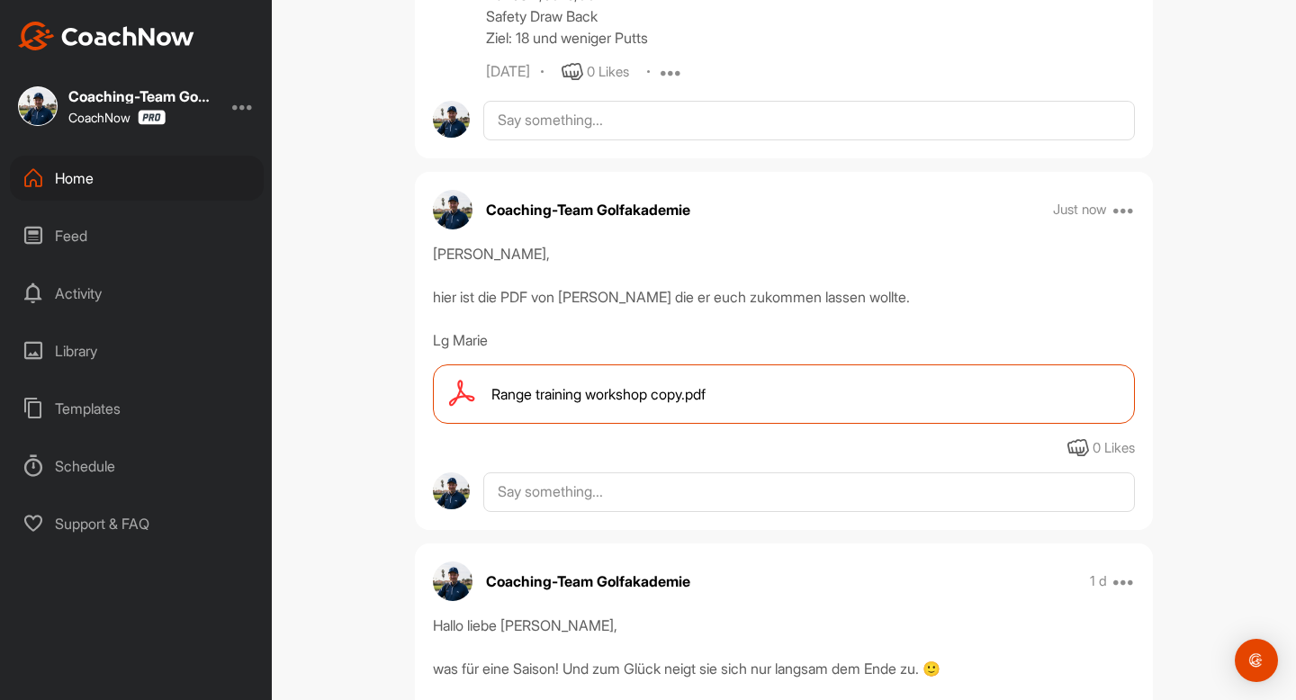
click at [80, 185] on div "Home" at bounding box center [137, 178] width 254 height 45
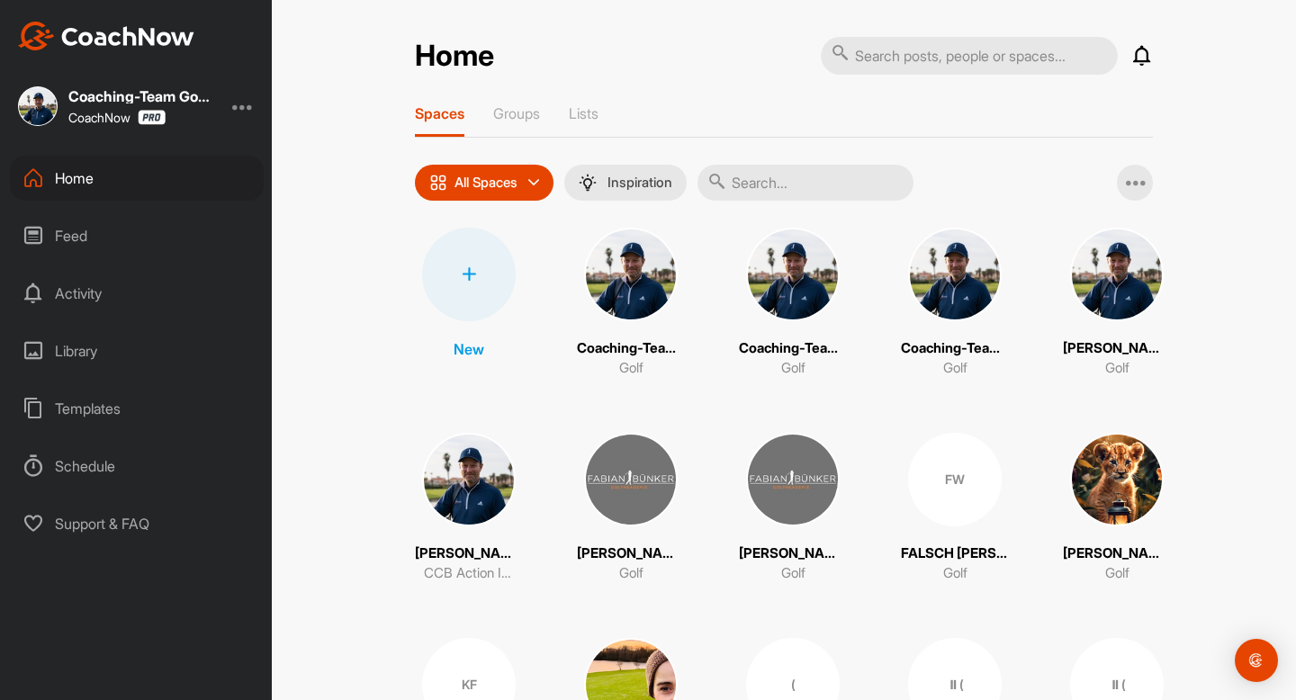
click at [760, 179] on input "text" at bounding box center [805, 183] width 216 height 36
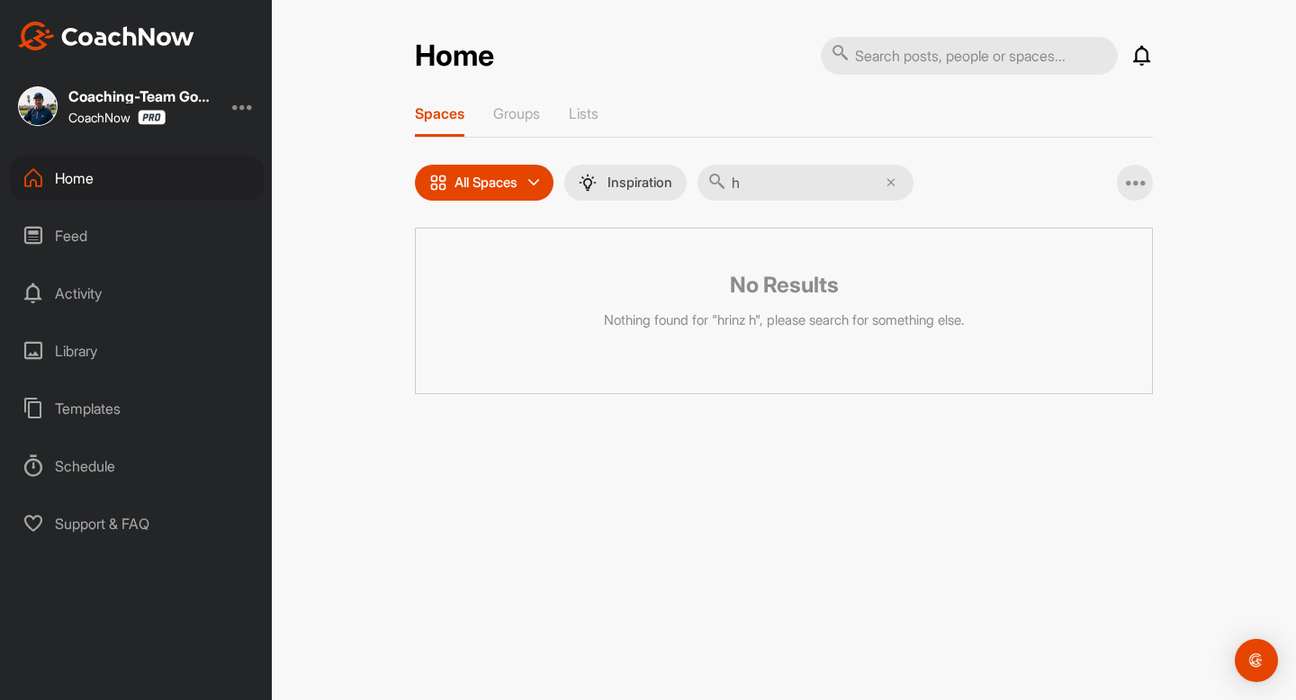
type input "he"
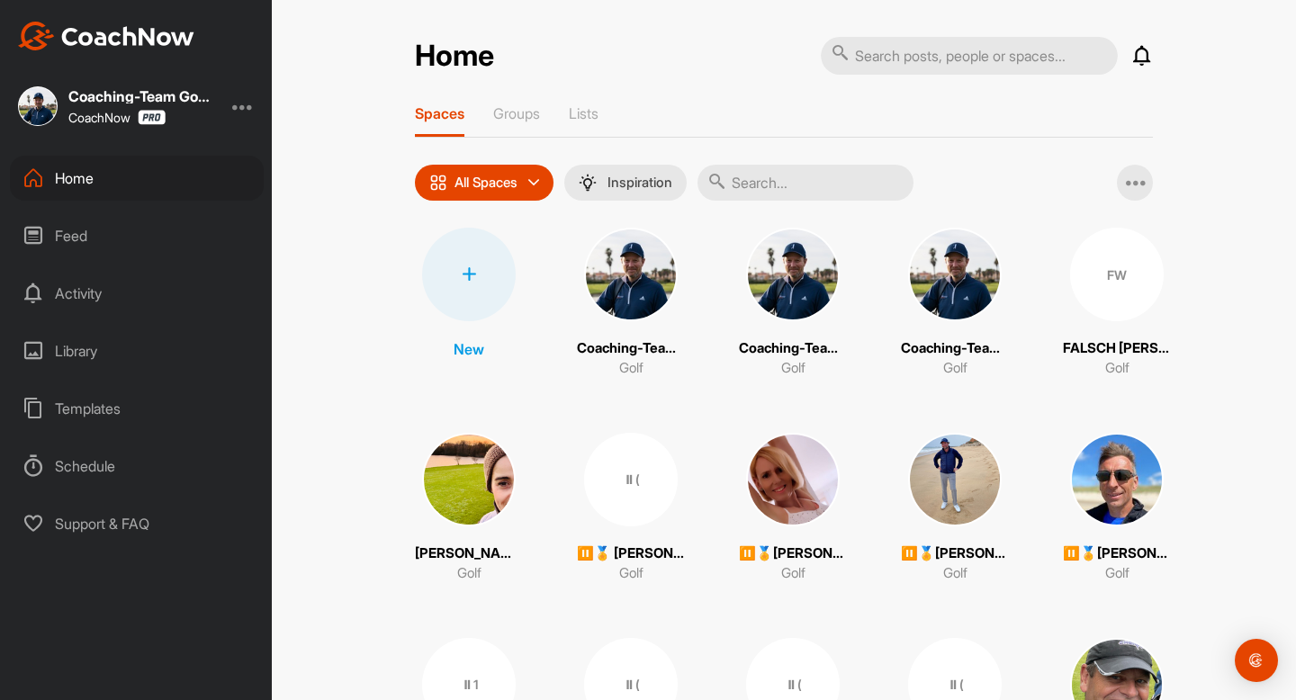
click at [770, 186] on input "text" at bounding box center [805, 183] width 216 height 36
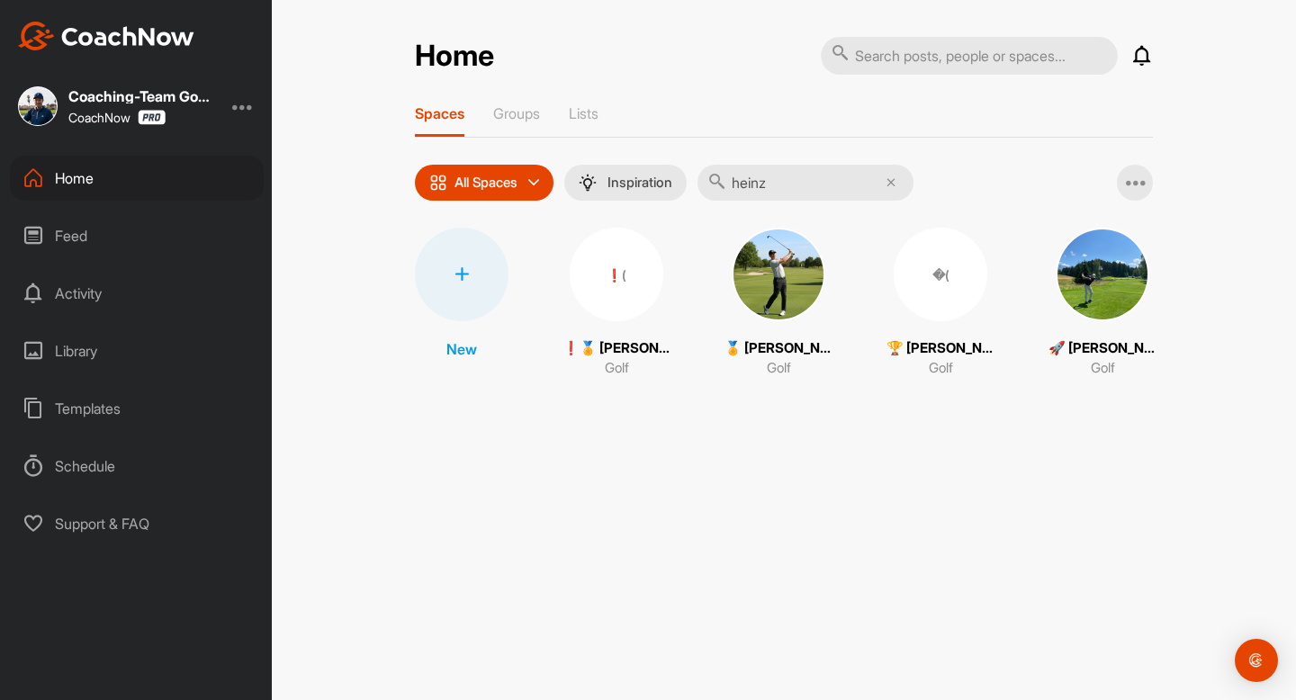
type input "heinz"
click at [1107, 321] on div "🚀 [PERSON_NAME] (11,7) Golf" at bounding box center [1102, 303] width 108 height 151
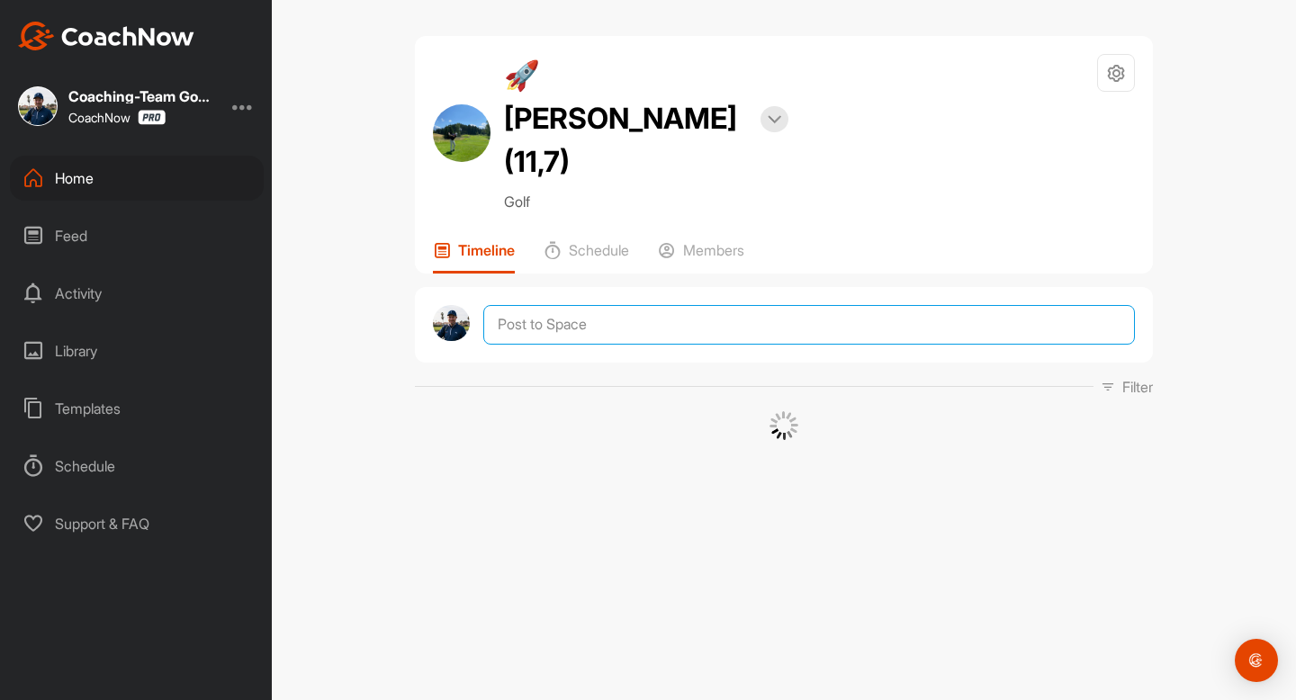
click at [563, 305] on textarea at bounding box center [808, 325] width 651 height 40
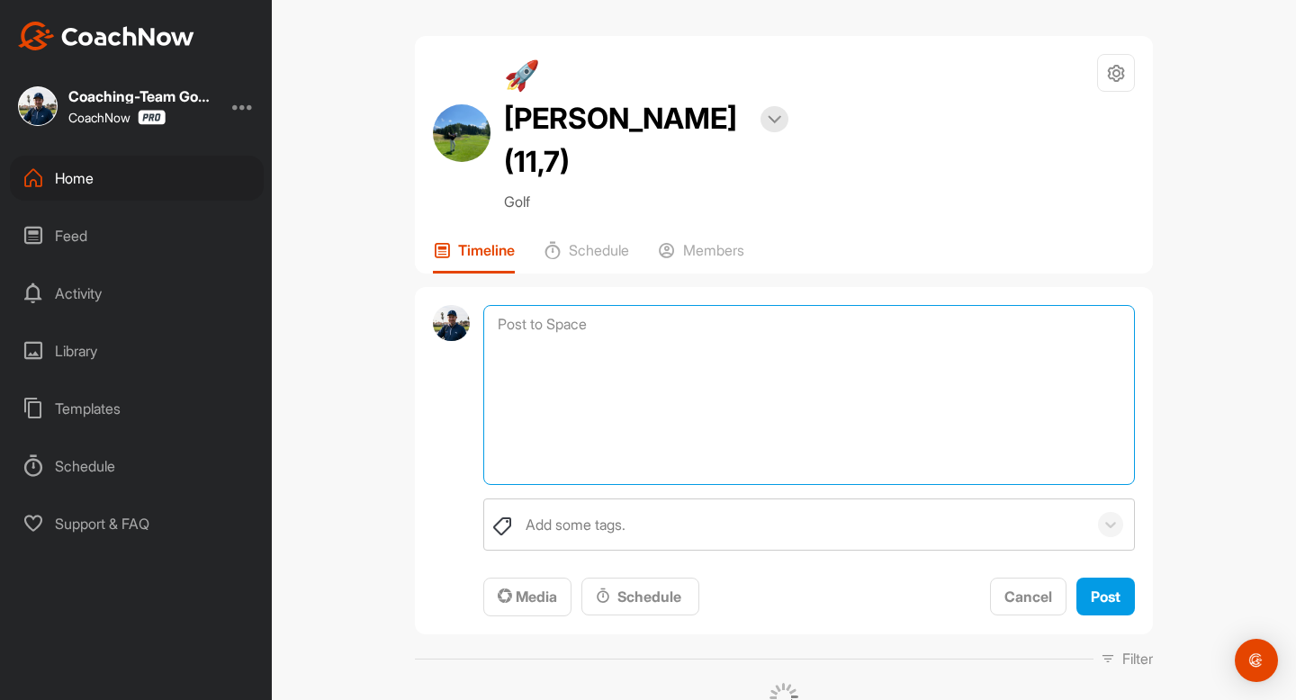
paste textarea "[PERSON_NAME], hier ist die PDF von [PERSON_NAME] die er euch zukommen lassen w…"
drag, startPoint x: 534, startPoint y: 278, endPoint x: 582, endPoint y: 275, distance: 47.8
click at [582, 305] on textarea "[PERSON_NAME], hier ist die PDF von [PERSON_NAME] die er euch zukommen lassen w…" at bounding box center [808, 395] width 651 height 180
type textarea "[PERSON_NAME], hier ist die PDF von [PERSON_NAME] die er euch zukommen lassen w…"
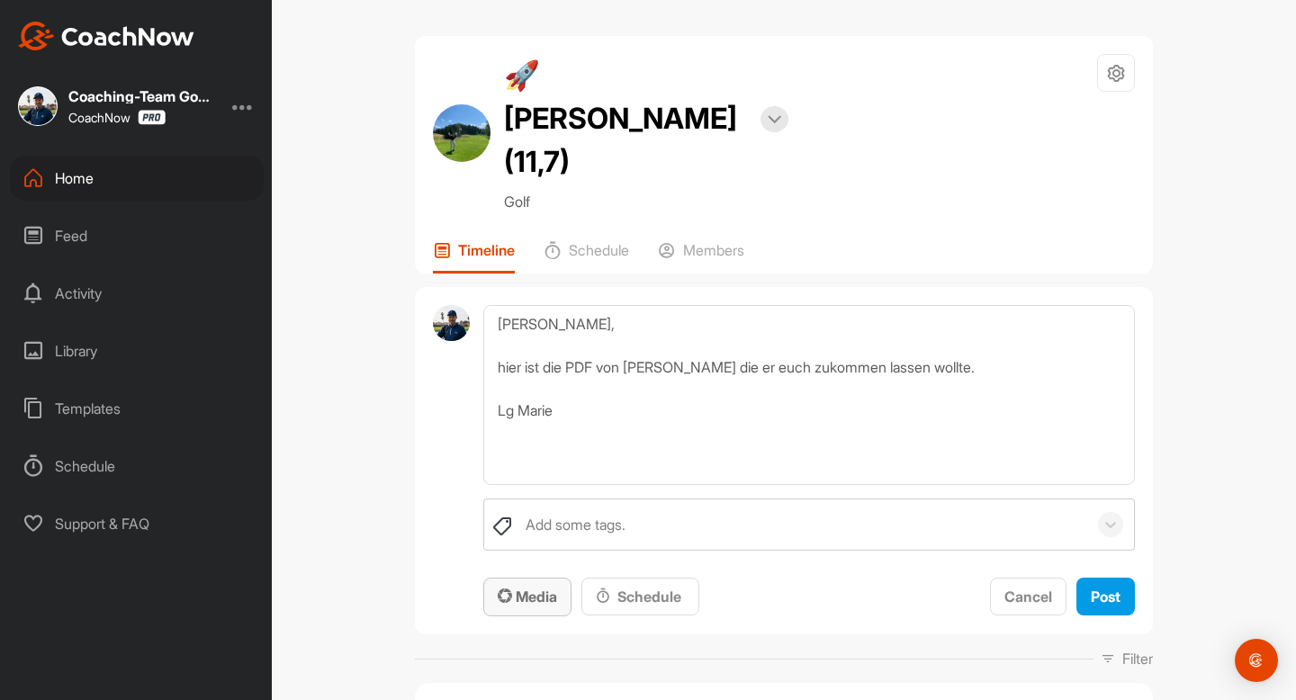
click at [530, 587] on span "Media" at bounding box center [527, 596] width 59 height 18
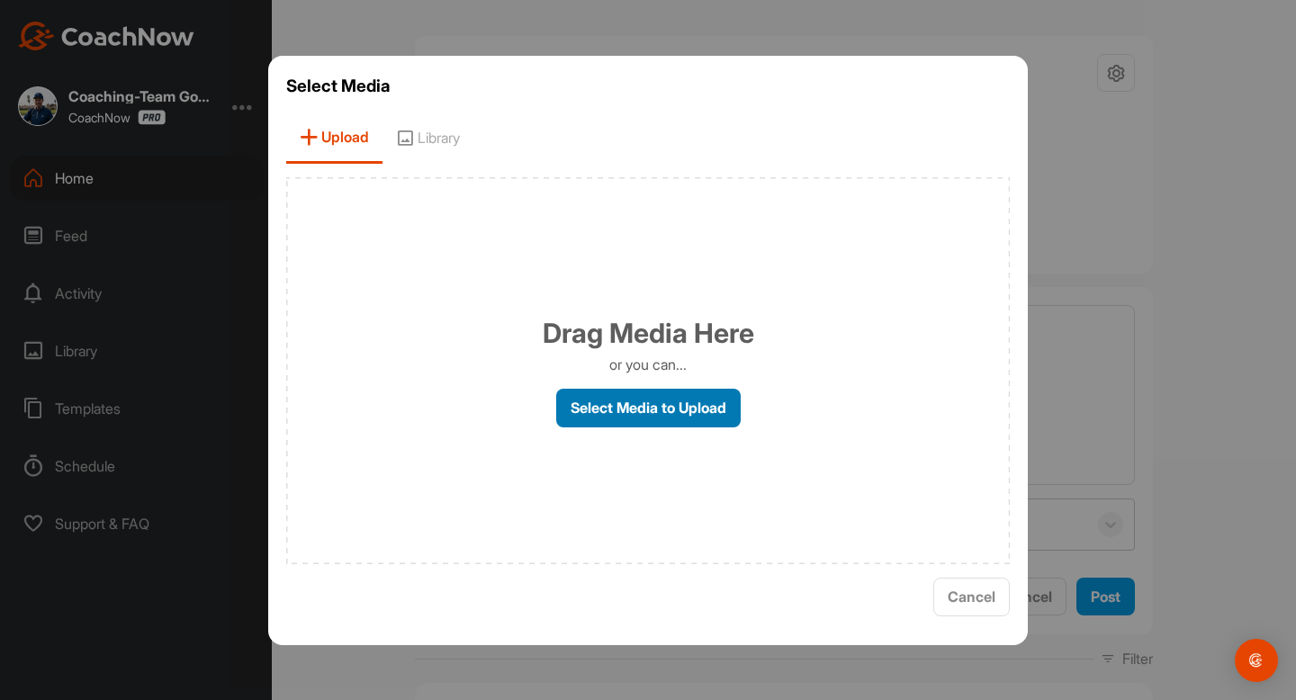
click at [637, 417] on label "Select Media to Upload" at bounding box center [648, 408] width 184 height 39
click at [0, 0] on input "Select Media to Upload" at bounding box center [0, 0] width 0 height 0
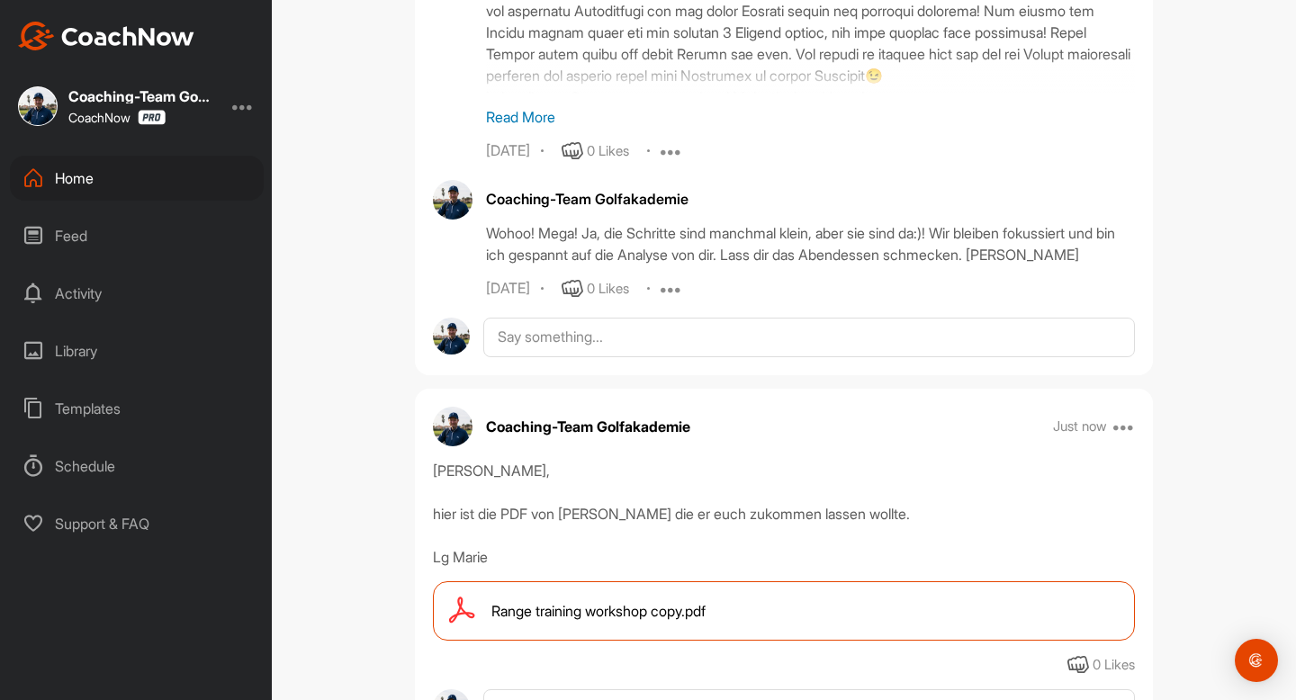
scroll to position [1793, 0]
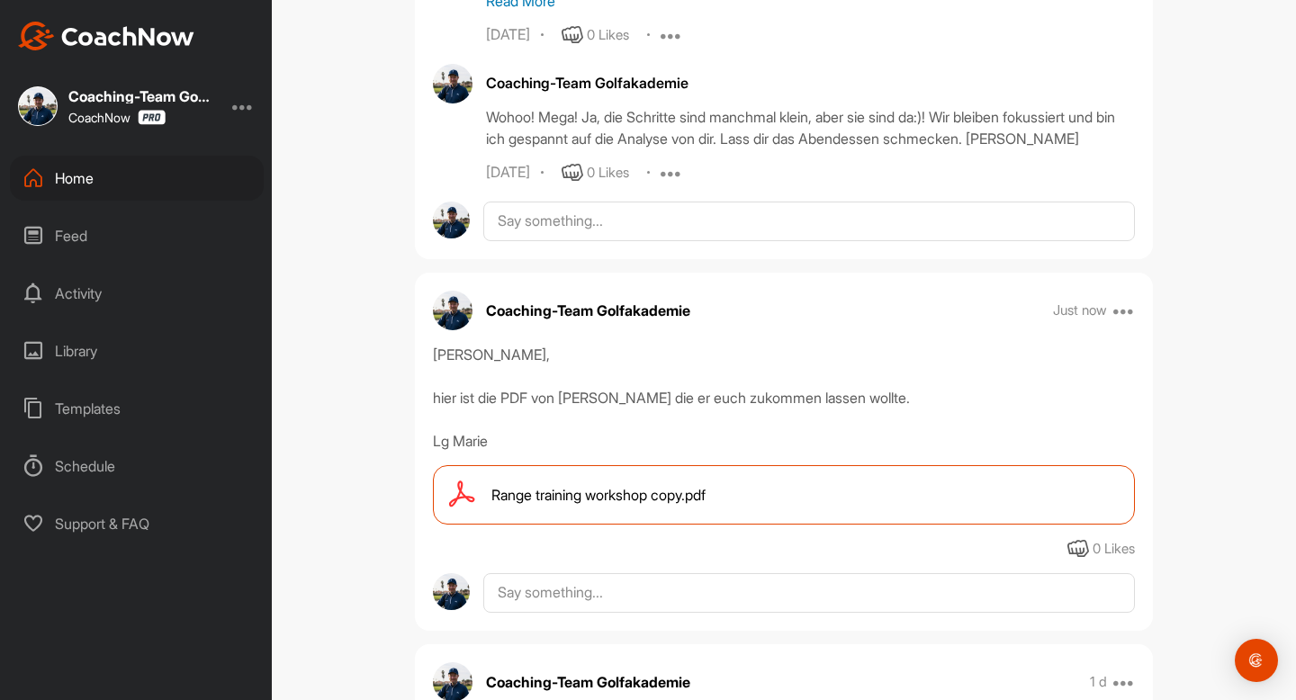
click at [92, 182] on div "Home" at bounding box center [137, 178] width 254 height 45
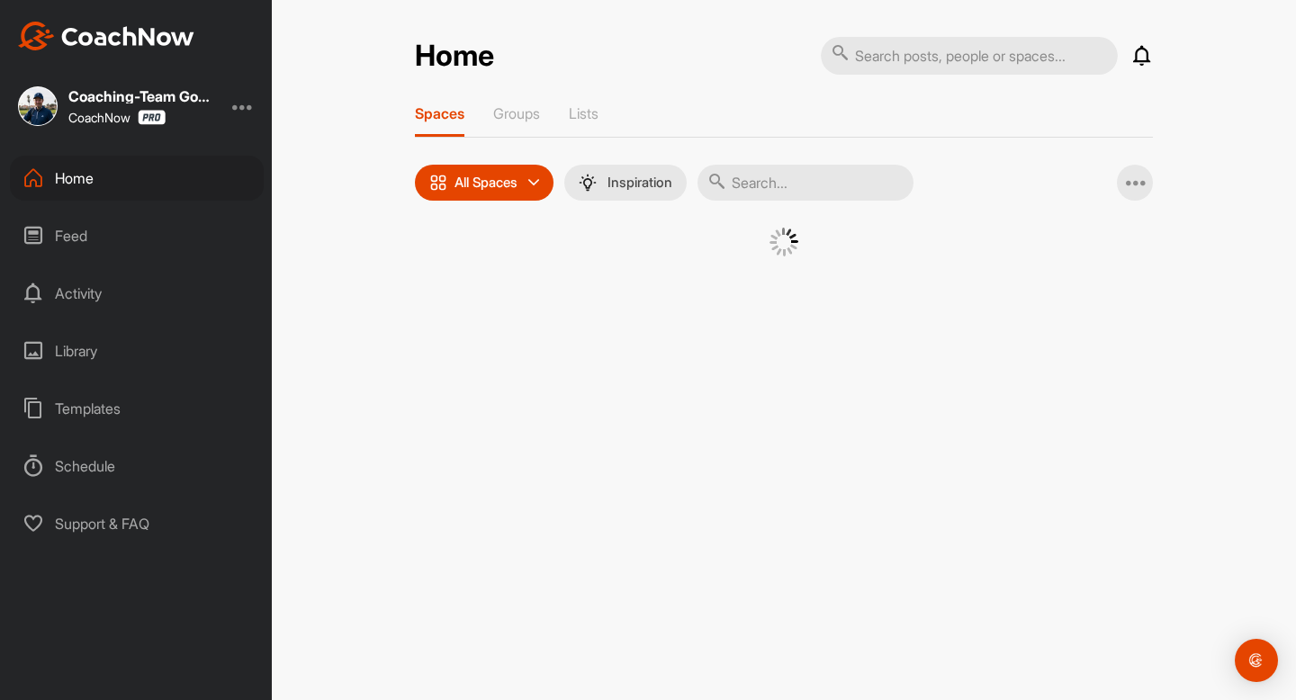
click at [796, 189] on input "text" at bounding box center [805, 183] width 216 height 36
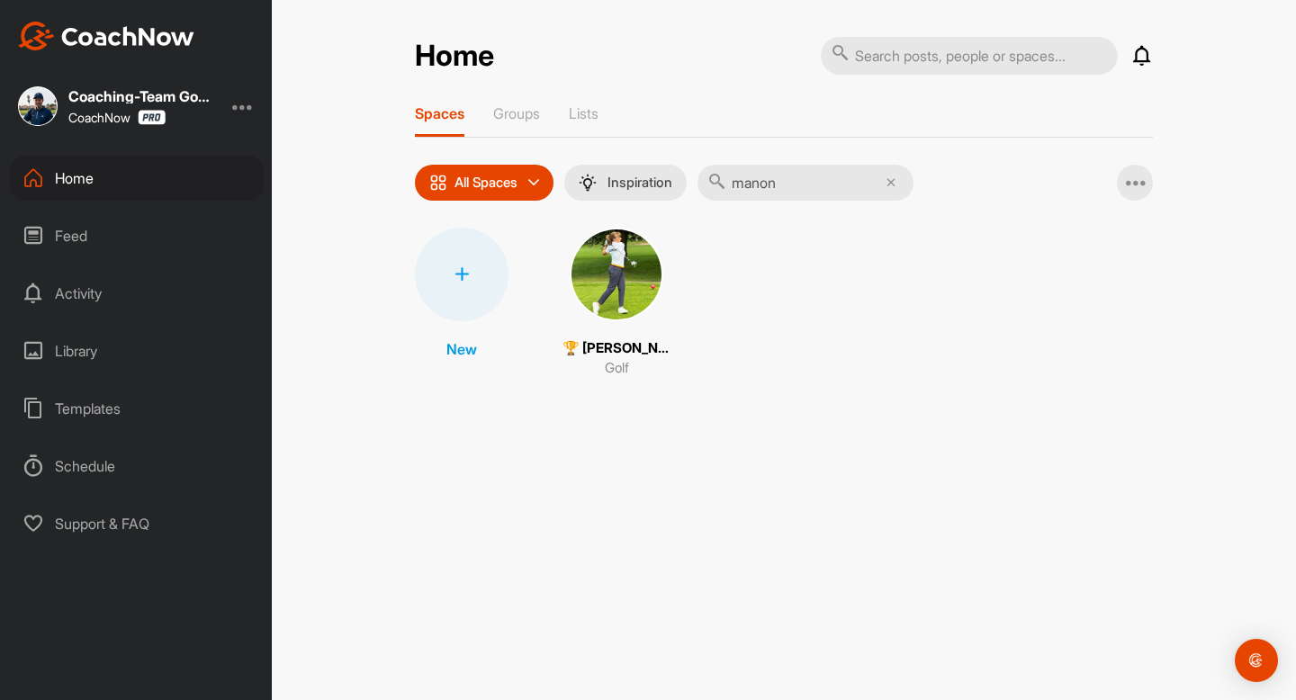
type input "manon"
click at [614, 300] on img at bounding box center [616, 275] width 94 height 94
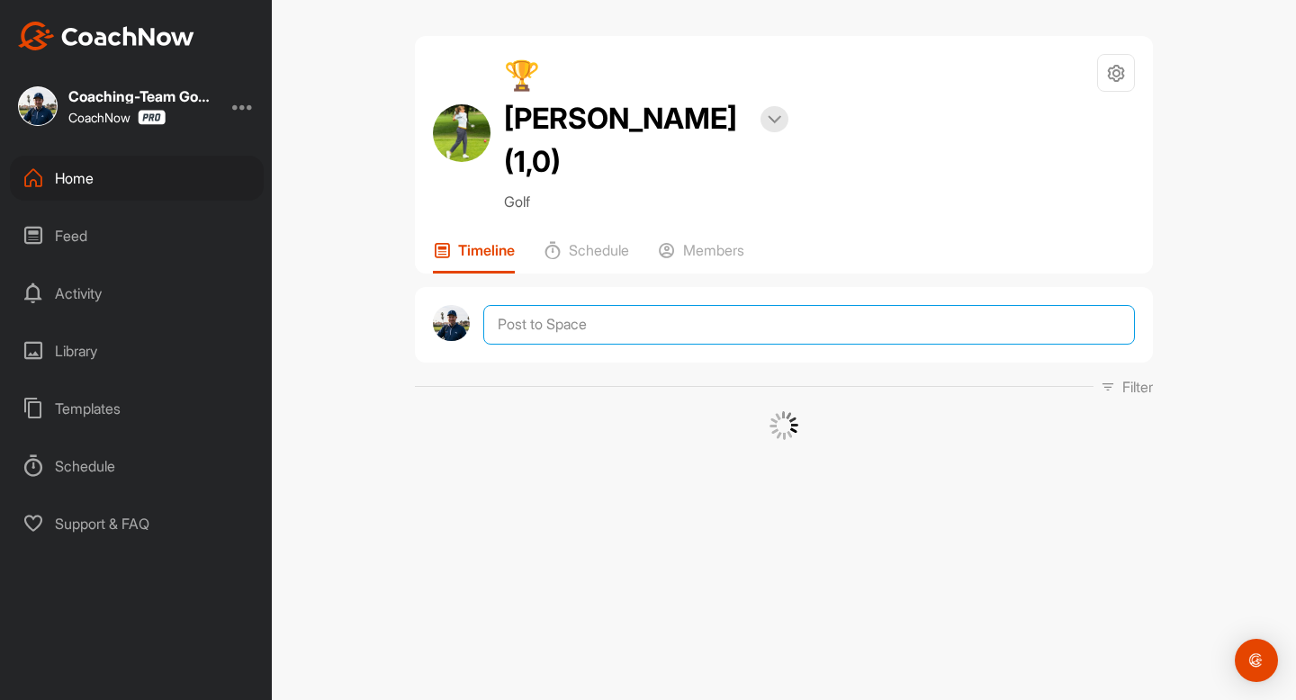
click at [615, 305] on textarea at bounding box center [808, 325] width 651 height 40
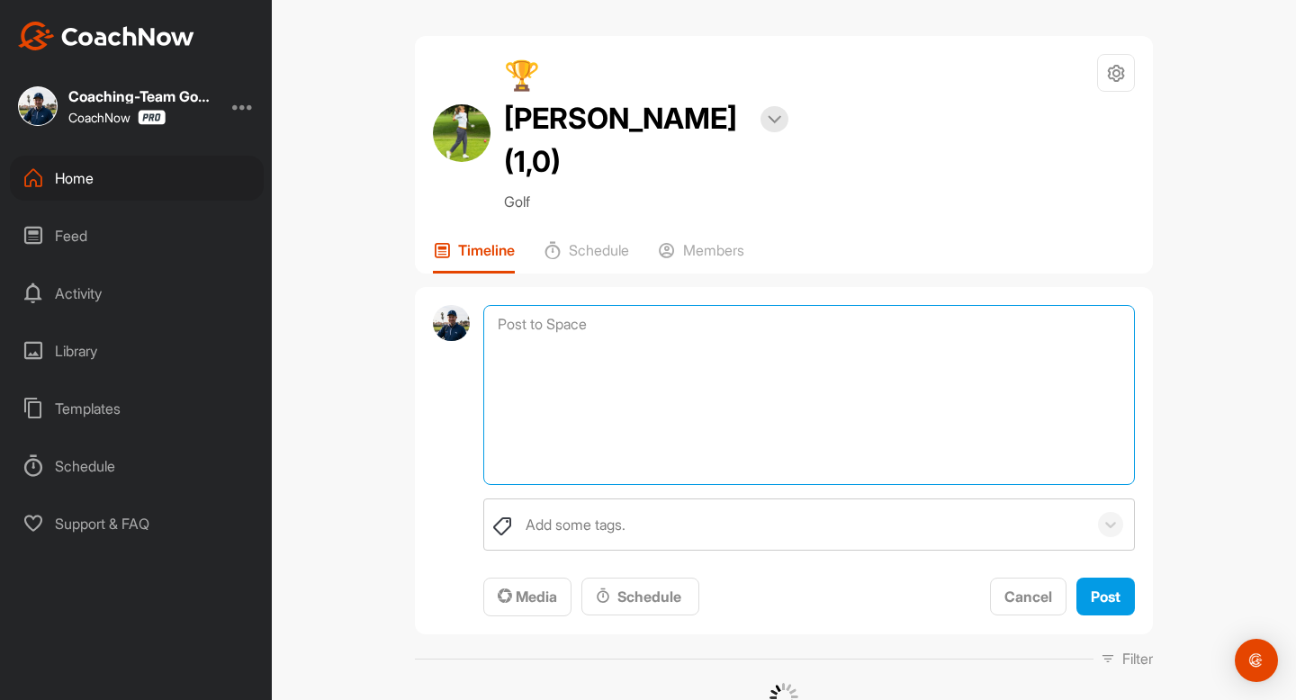
paste textarea "[PERSON_NAME], hier ist die PDF von [PERSON_NAME] die er euch zukommen lassen w…"
drag, startPoint x: 581, startPoint y: 282, endPoint x: 559, endPoint y: 282, distance: 22.5
click at [559, 305] on textarea "[PERSON_NAME], hier ist die PDF von [PERSON_NAME] die er euch zukommen lassen w…" at bounding box center [808, 395] width 651 height 180
type textarea "[PERSON_NAME], hier ist die PDF von [PERSON_NAME] die er euch zukommen lassen w…"
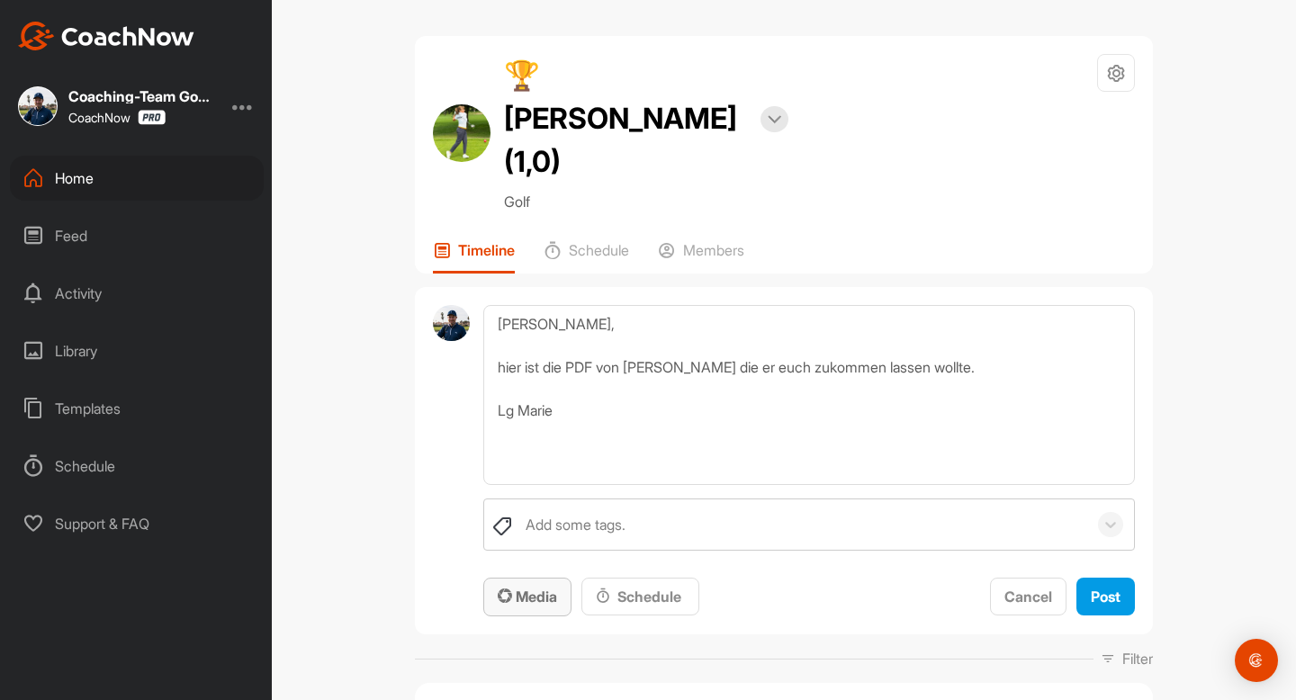
click at [539, 587] on span "Media" at bounding box center [527, 596] width 59 height 18
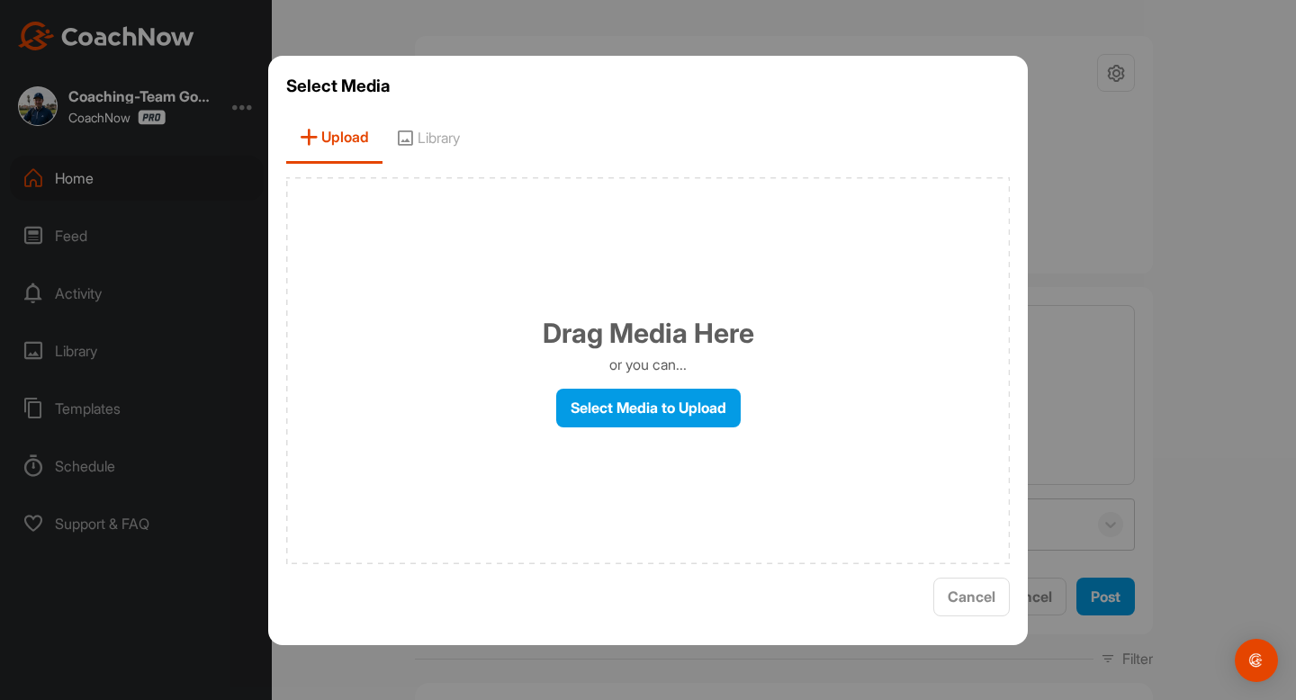
click at [696, 426] on div "Drag Media Here or you can... Select Media to Upload" at bounding box center [647, 370] width 723 height 387
click at [696, 418] on label "Select Media to Upload" at bounding box center [648, 408] width 184 height 39
click at [0, 0] on input "Select Media to Upload" at bounding box center [0, 0] width 0 height 0
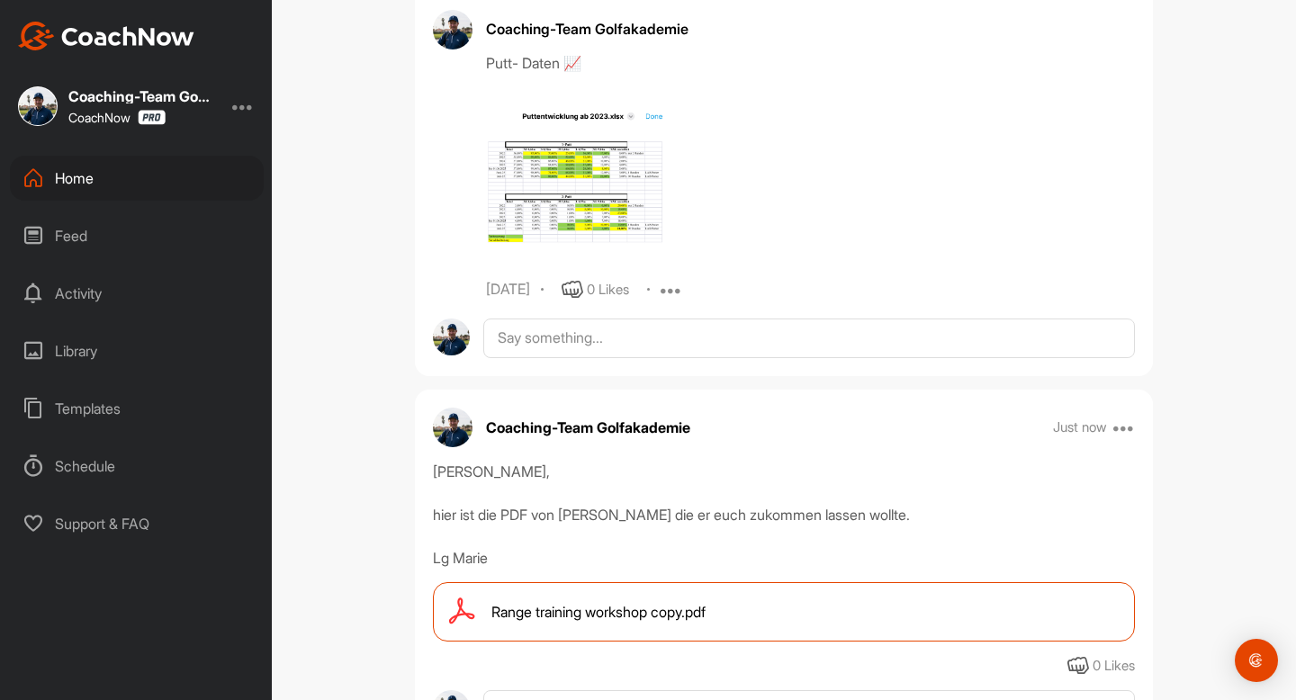
scroll to position [1095, 0]
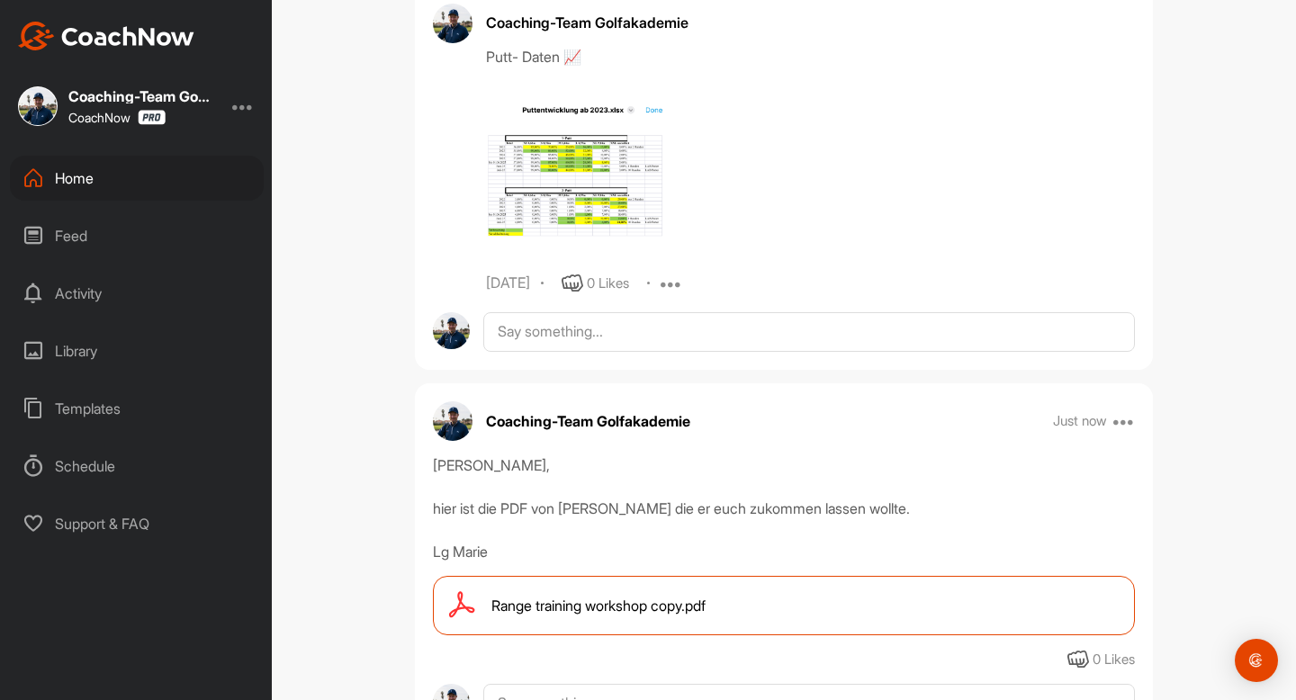
click at [77, 182] on div "Home" at bounding box center [137, 178] width 254 height 45
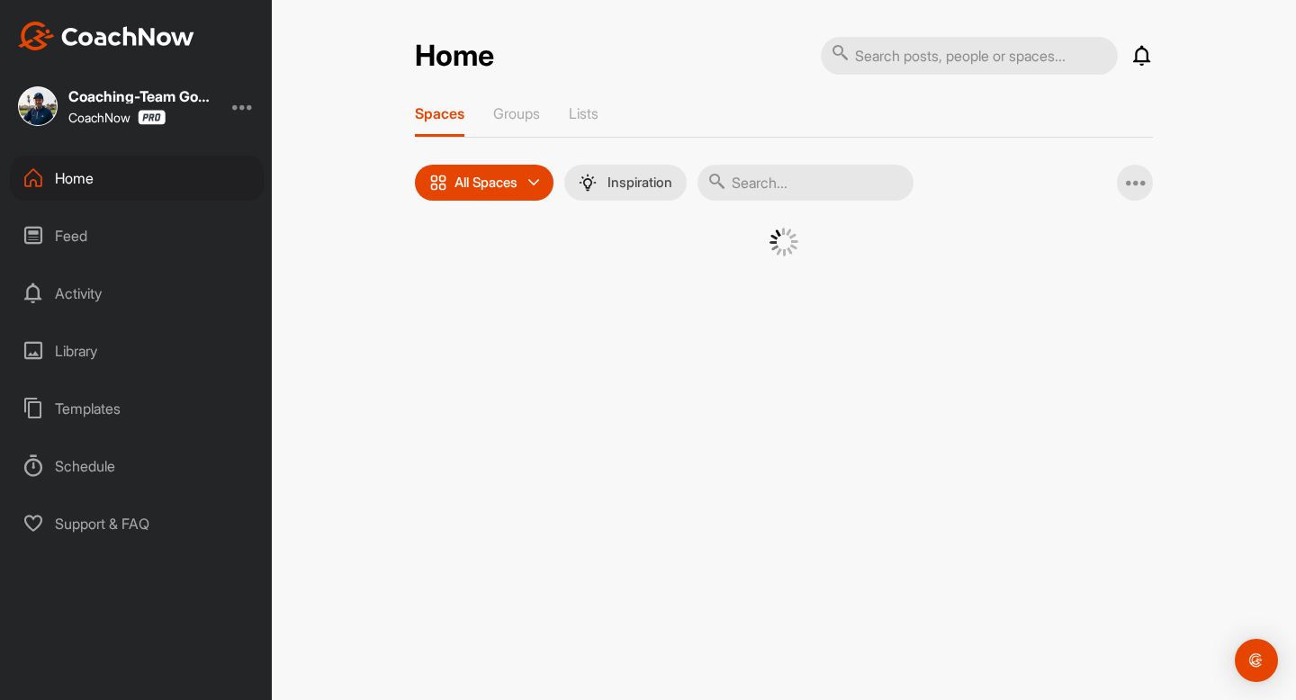
click at [800, 184] on input "text" at bounding box center [805, 183] width 216 height 36
type input "claus"
click at [643, 278] on div "�(" at bounding box center [616, 275] width 94 height 94
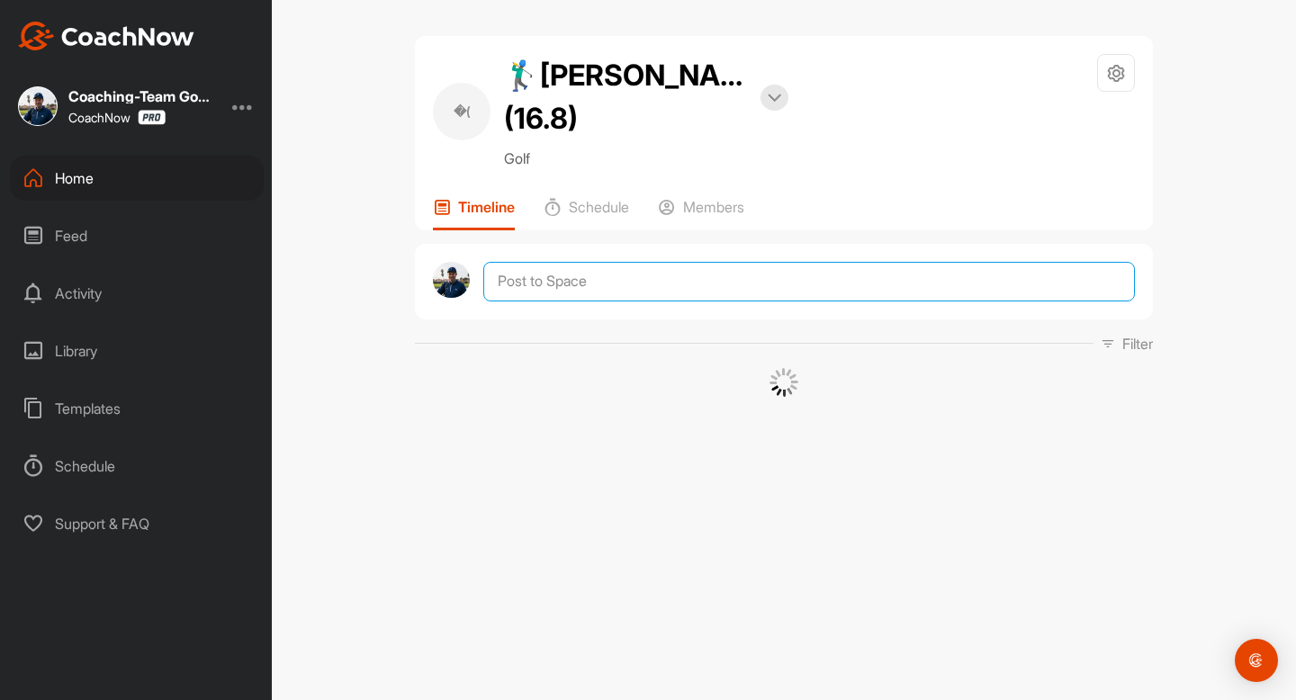
click at [641, 288] on textarea at bounding box center [808, 282] width 651 height 40
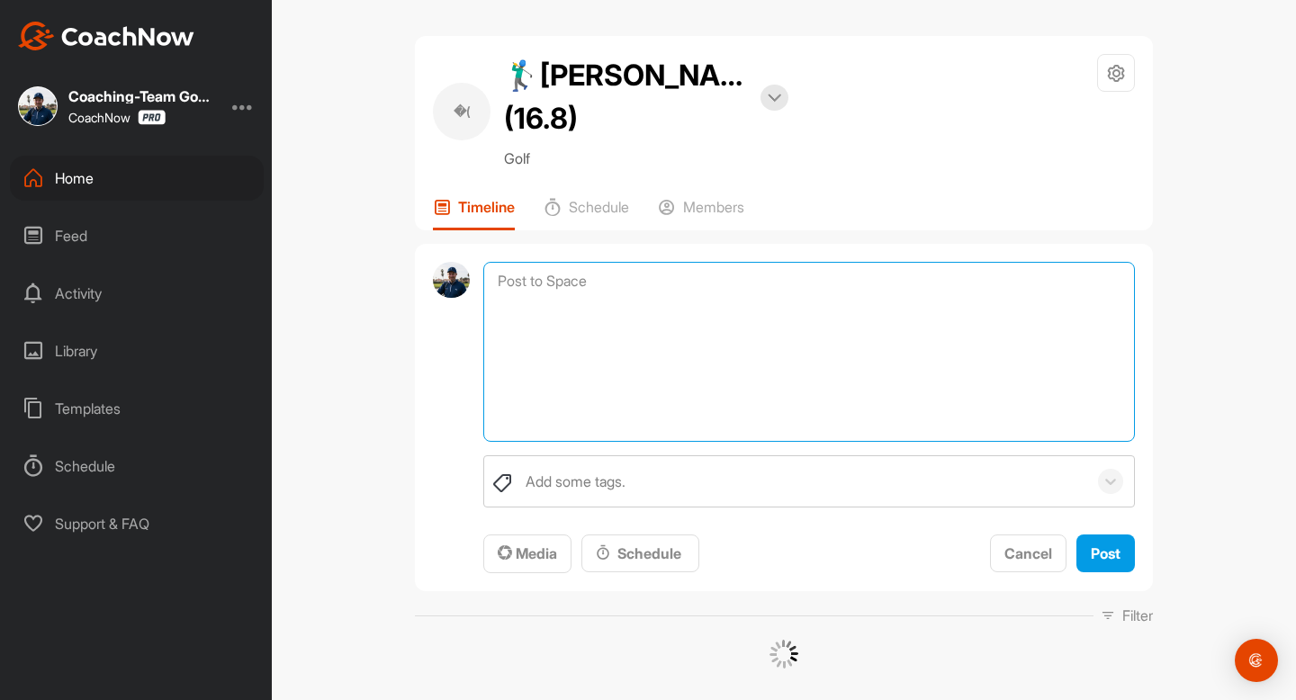
paste textarea "[PERSON_NAME], hier ist die PDF von [PERSON_NAME] die er euch zukommen lassen w…"
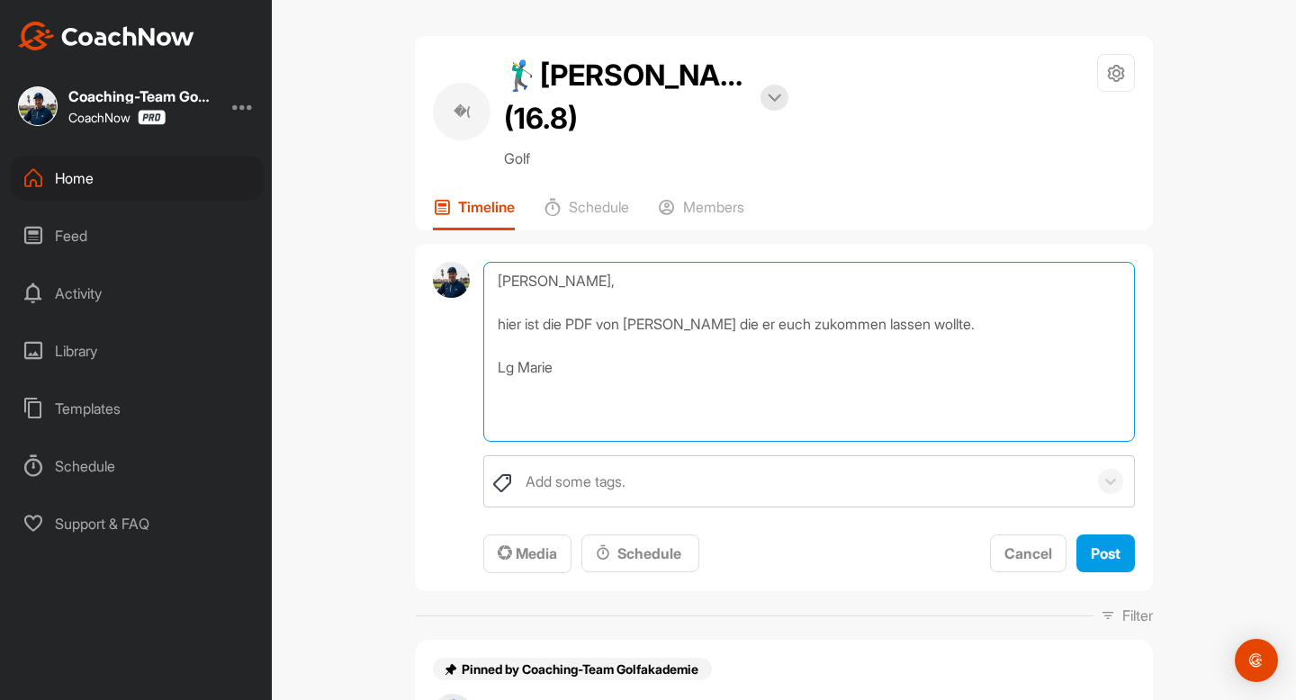
drag, startPoint x: 535, startPoint y: 282, endPoint x: 582, endPoint y: 277, distance: 47.0
click at [582, 277] on textarea "[PERSON_NAME], hier ist die PDF von [PERSON_NAME] die er euch zukommen lassen w…" at bounding box center [808, 352] width 651 height 180
type textarea "[PERSON_NAME], hier ist die PDF von [PERSON_NAME] die er euch zukommen lassen w…"
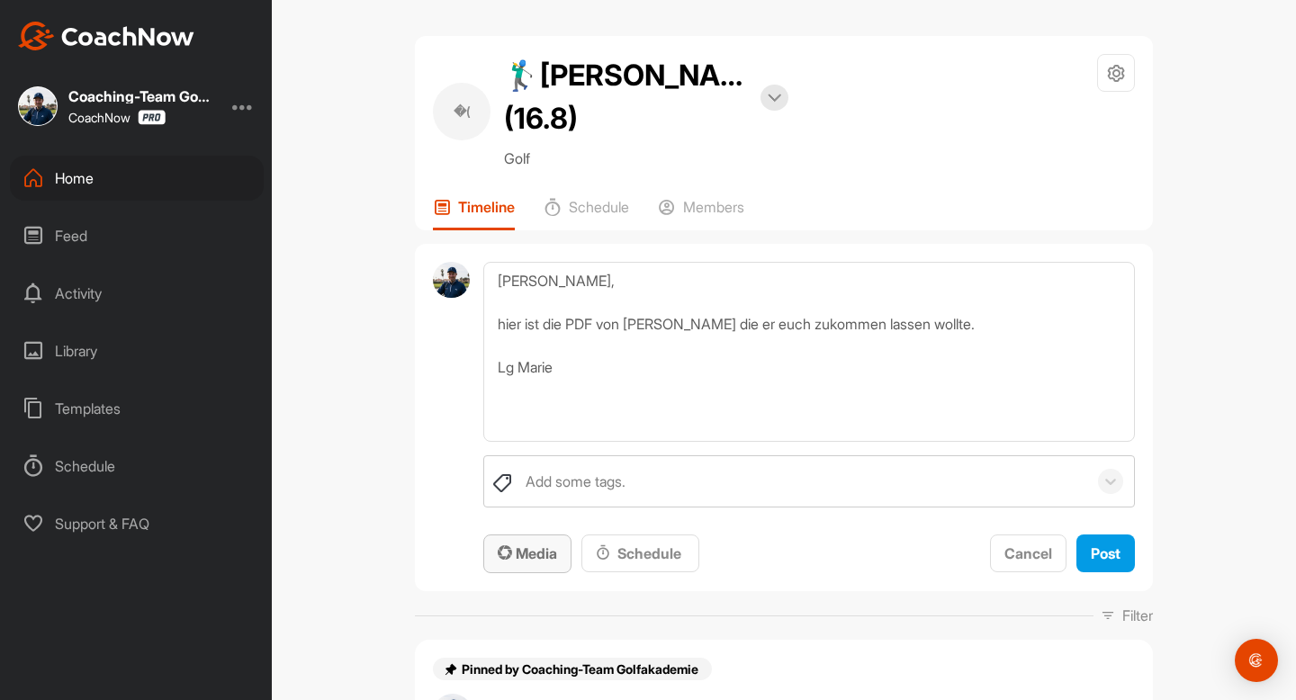
click at [531, 560] on span "Media" at bounding box center [527, 553] width 59 height 18
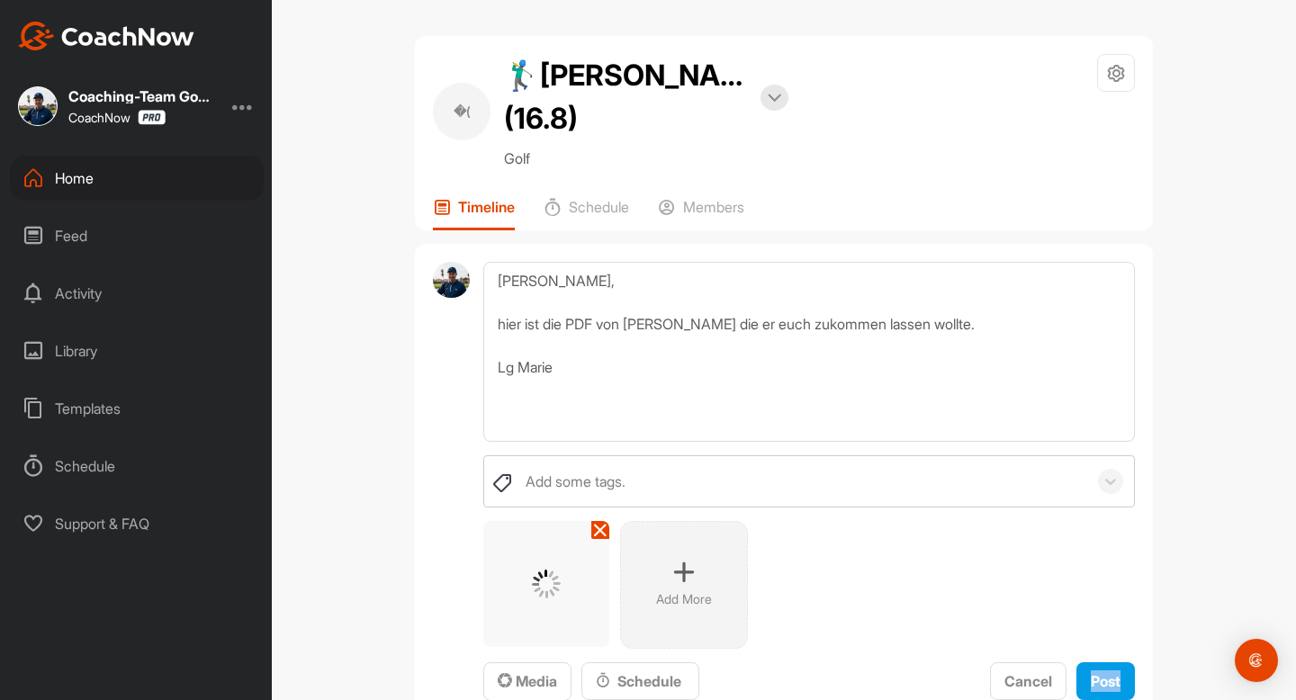
click at [1205, 513] on div "�( 🏌‍♂[PERSON_NAME] (16.8) Bookings Golf Space Settings Your Notifications Time…" at bounding box center [784, 350] width 1024 height 700
click at [1114, 637] on div "Add More" at bounding box center [808, 585] width 651 height 128
click at [1113, 687] on span "Post" at bounding box center [1105, 681] width 30 height 18
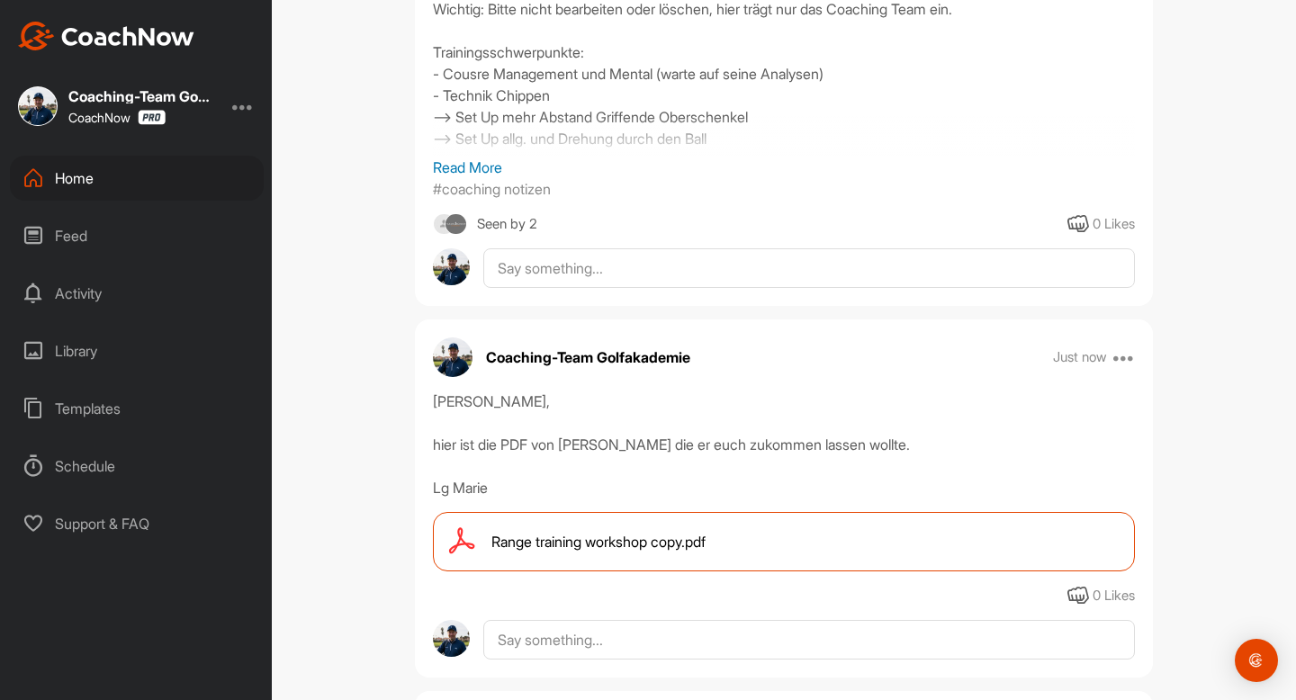
scroll to position [504, 0]
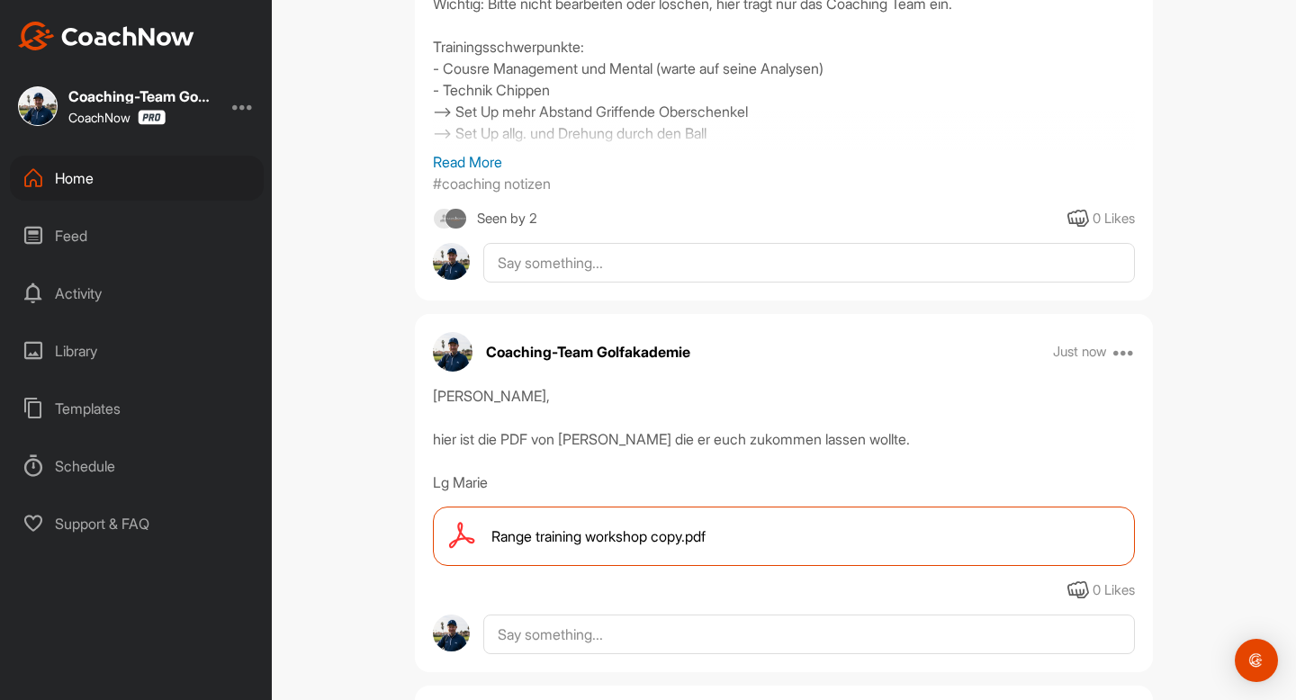
click at [75, 187] on div "Home" at bounding box center [137, 178] width 254 height 45
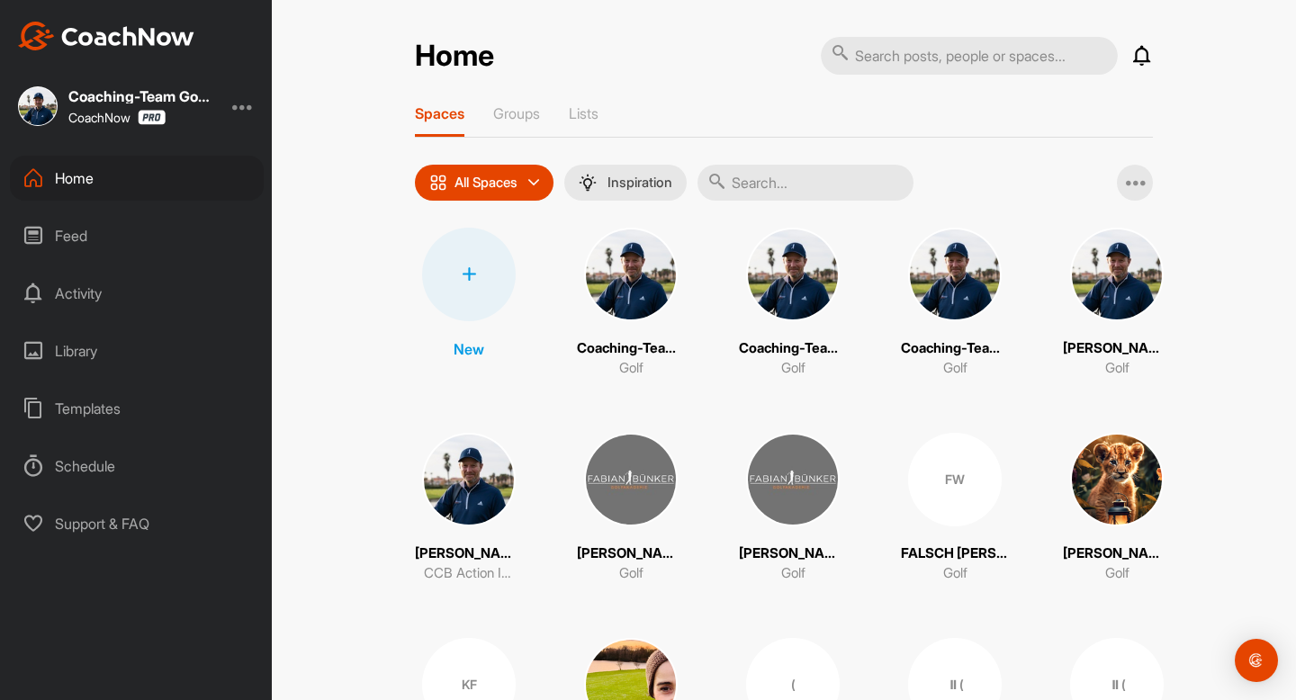
click at [775, 193] on input "text" at bounding box center [805, 183] width 216 height 36
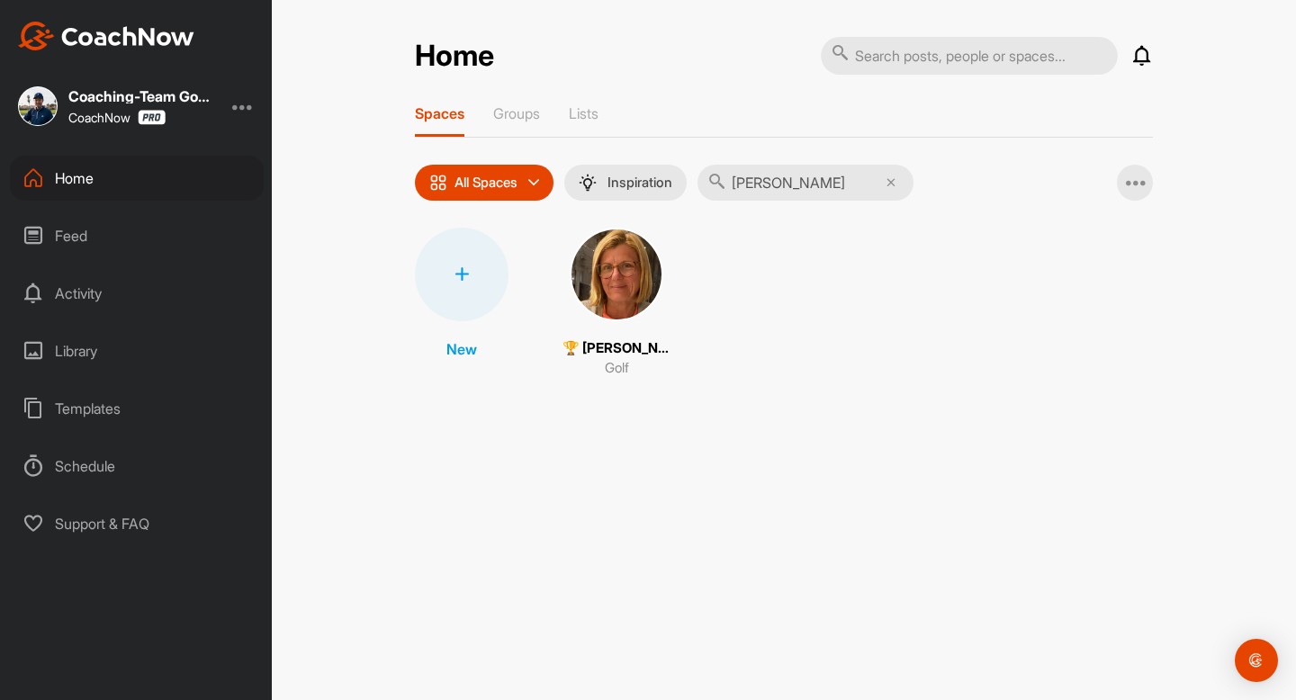
type input "[PERSON_NAME]"
click at [647, 286] on img at bounding box center [616, 275] width 94 height 94
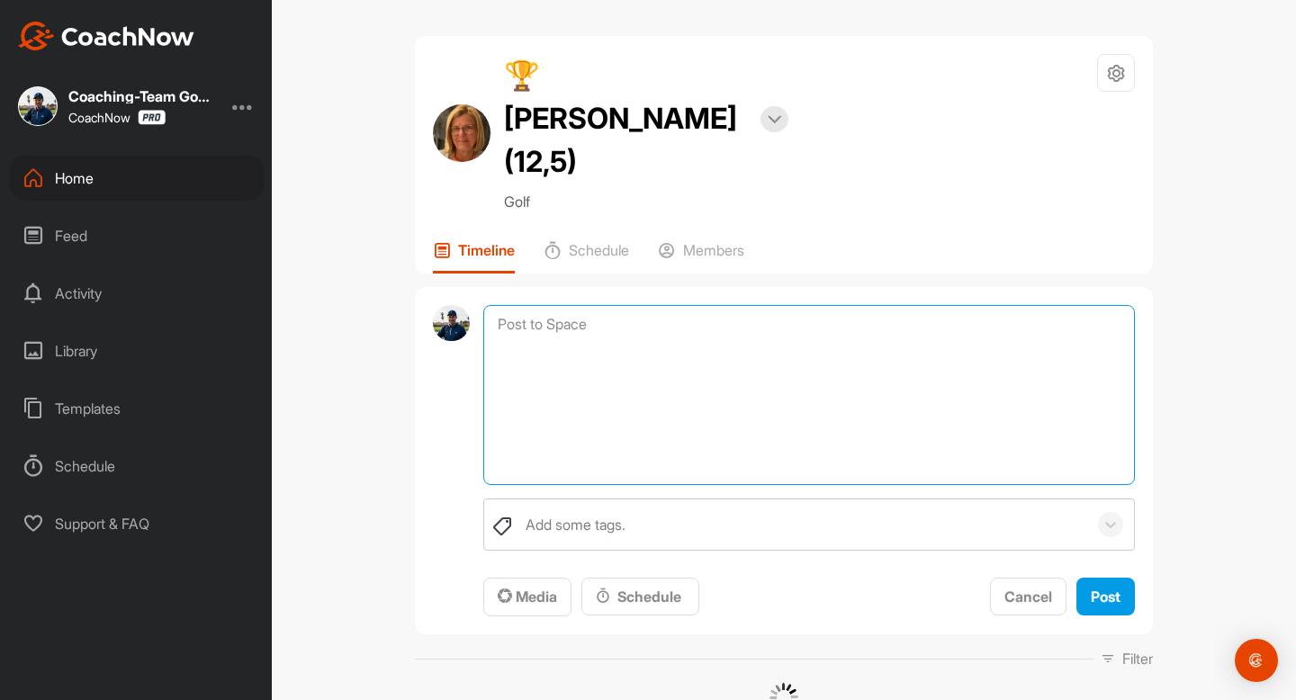
click at [647, 305] on textarea at bounding box center [808, 395] width 651 height 180
paste textarea "[PERSON_NAME], hier ist die PDF von [PERSON_NAME] die er euch zukommen lassen w…"
drag, startPoint x: 534, startPoint y: 282, endPoint x: 584, endPoint y: 273, distance: 50.1
click at [584, 305] on textarea "[PERSON_NAME], hier ist die PDF von [PERSON_NAME] die er euch zukommen lassen w…" at bounding box center [808, 395] width 651 height 180
type textarea "[PERSON_NAME], hier ist die PDF von [PERSON_NAME] die er euch zukommen lassen w…"
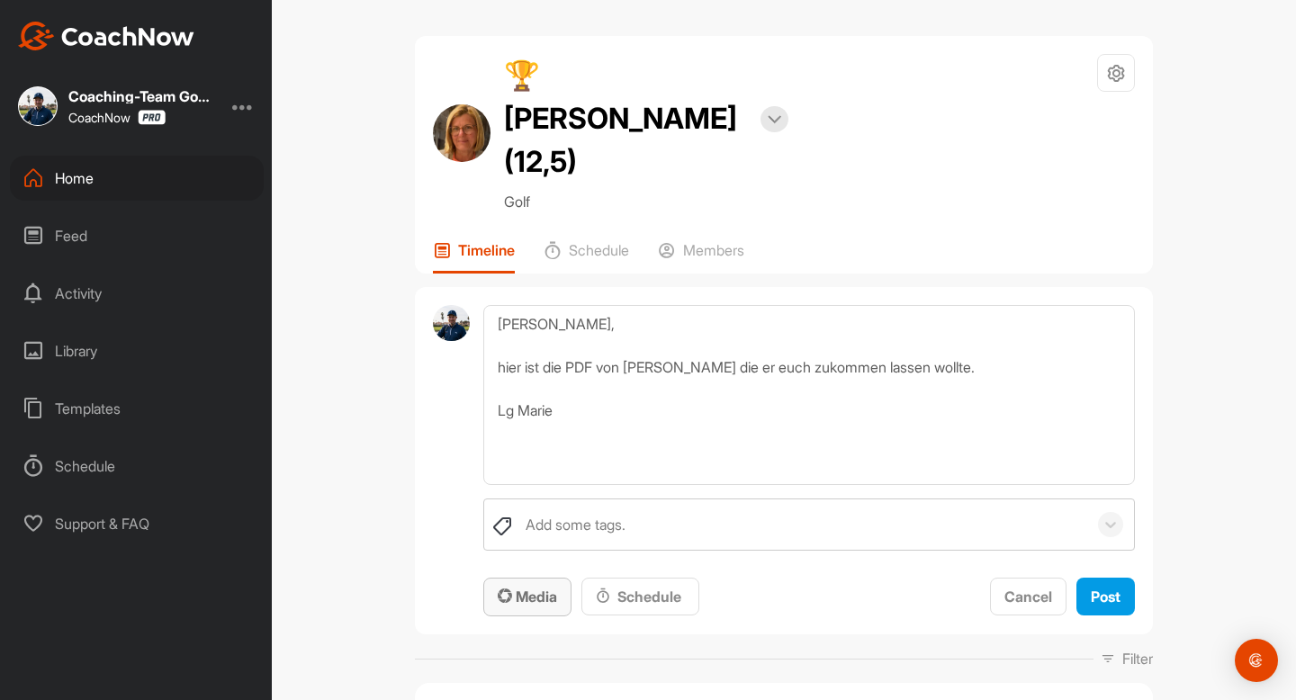
click at [527, 578] on button "Media" at bounding box center [527, 597] width 88 height 39
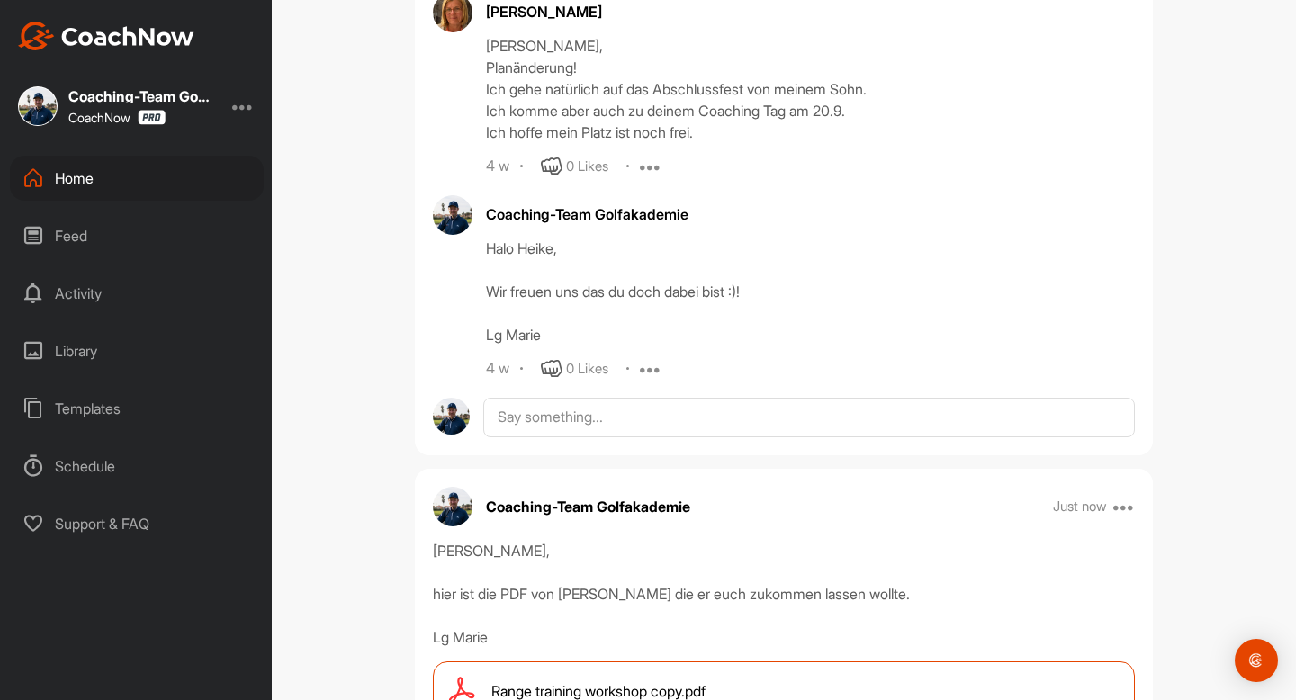
scroll to position [991, 0]
click at [83, 167] on div "Home" at bounding box center [137, 178] width 254 height 45
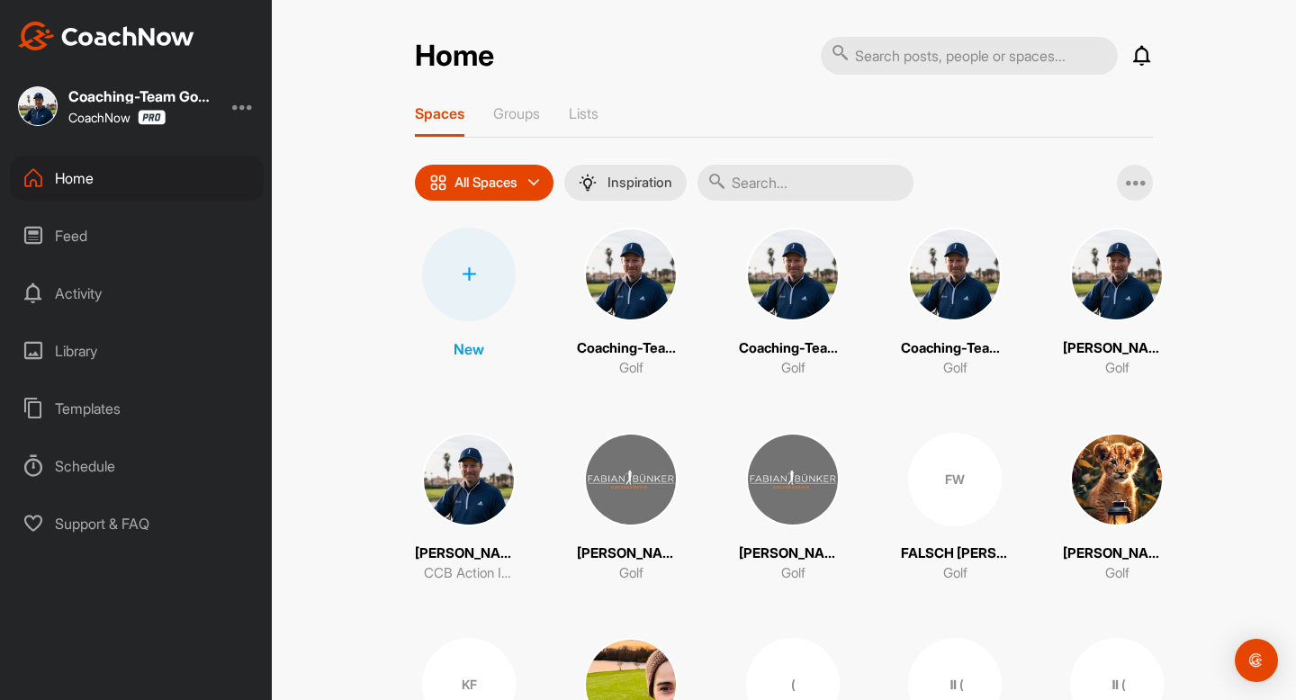
click at [777, 178] on input "text" at bounding box center [805, 183] width 216 height 36
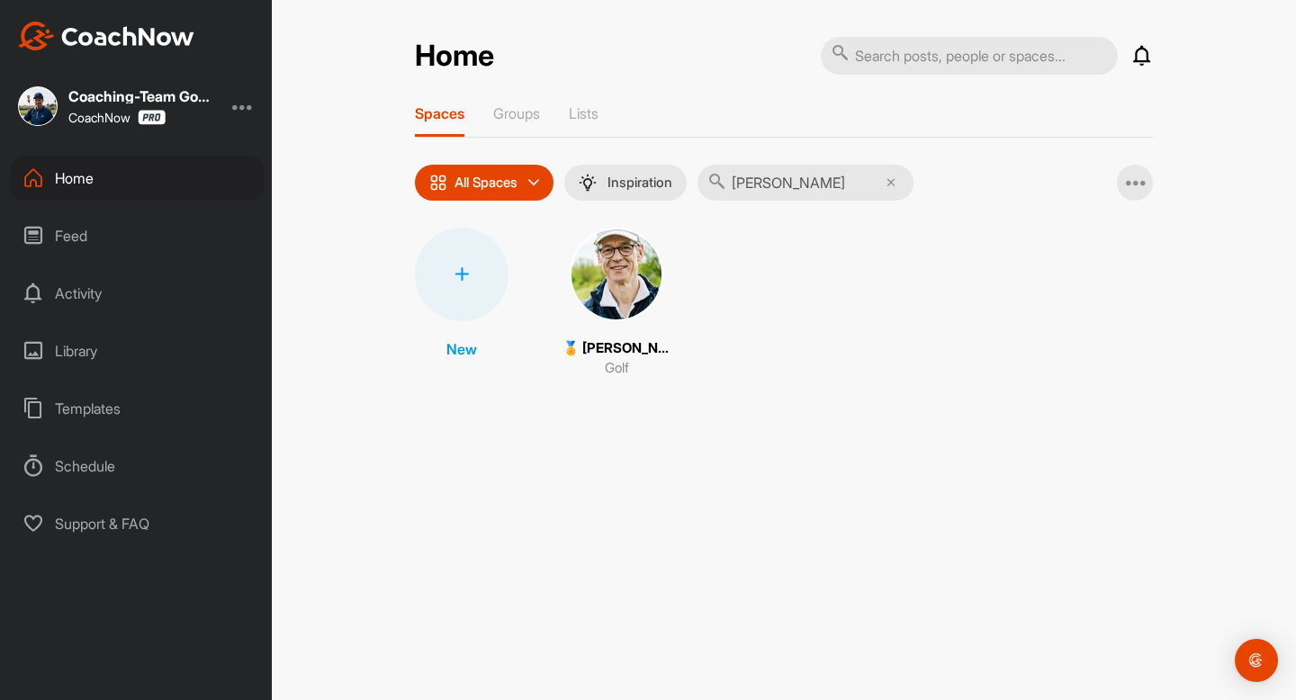
type input "[PERSON_NAME]"
click at [633, 262] on img at bounding box center [616, 275] width 94 height 94
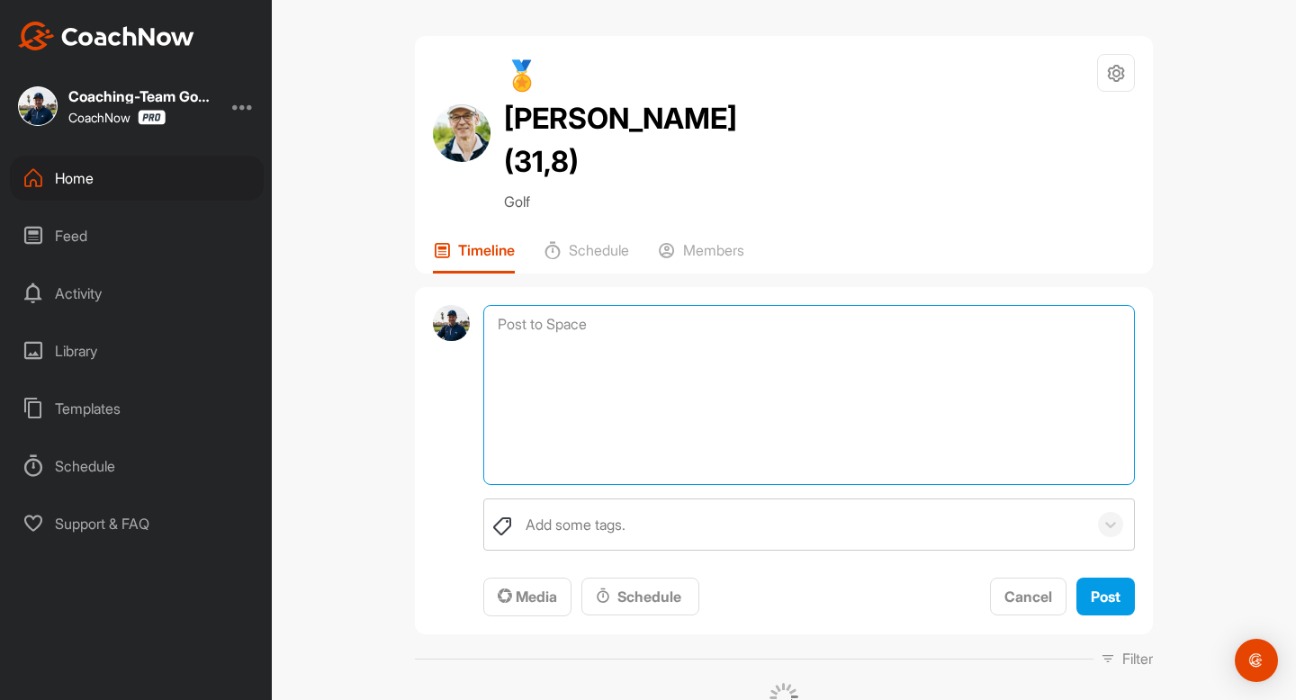
click at [956, 305] on textarea at bounding box center [808, 395] width 651 height 180
paste textarea "[PERSON_NAME], hier ist die PDF von [PERSON_NAME] die er euch zukommen lassen w…"
drag, startPoint x: 534, startPoint y: 280, endPoint x: 579, endPoint y: 277, distance: 45.1
click at [579, 305] on textarea "[PERSON_NAME], hier ist die PDF von [PERSON_NAME] die er euch zukommen lassen w…" at bounding box center [808, 395] width 651 height 180
type textarea "[PERSON_NAME], hier ist die PDF von [PERSON_NAME] die er euch zukommen lassen w…"
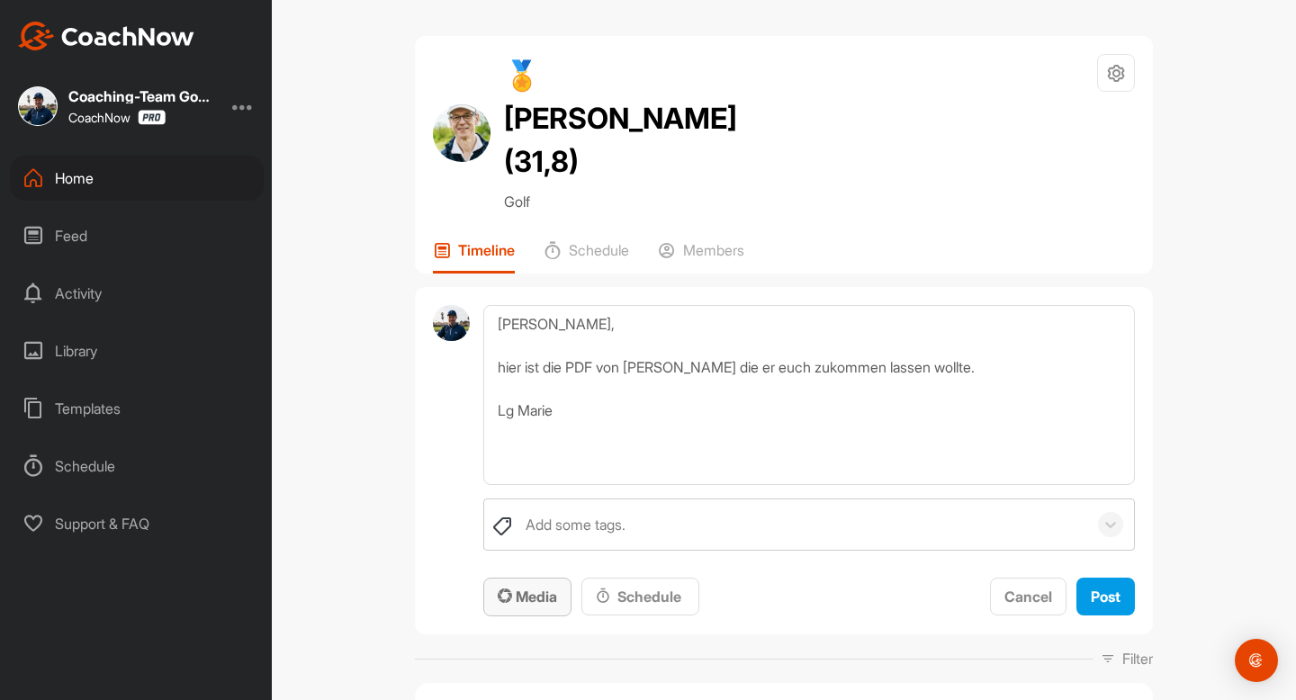
click at [538, 578] on button "Media" at bounding box center [527, 597] width 88 height 39
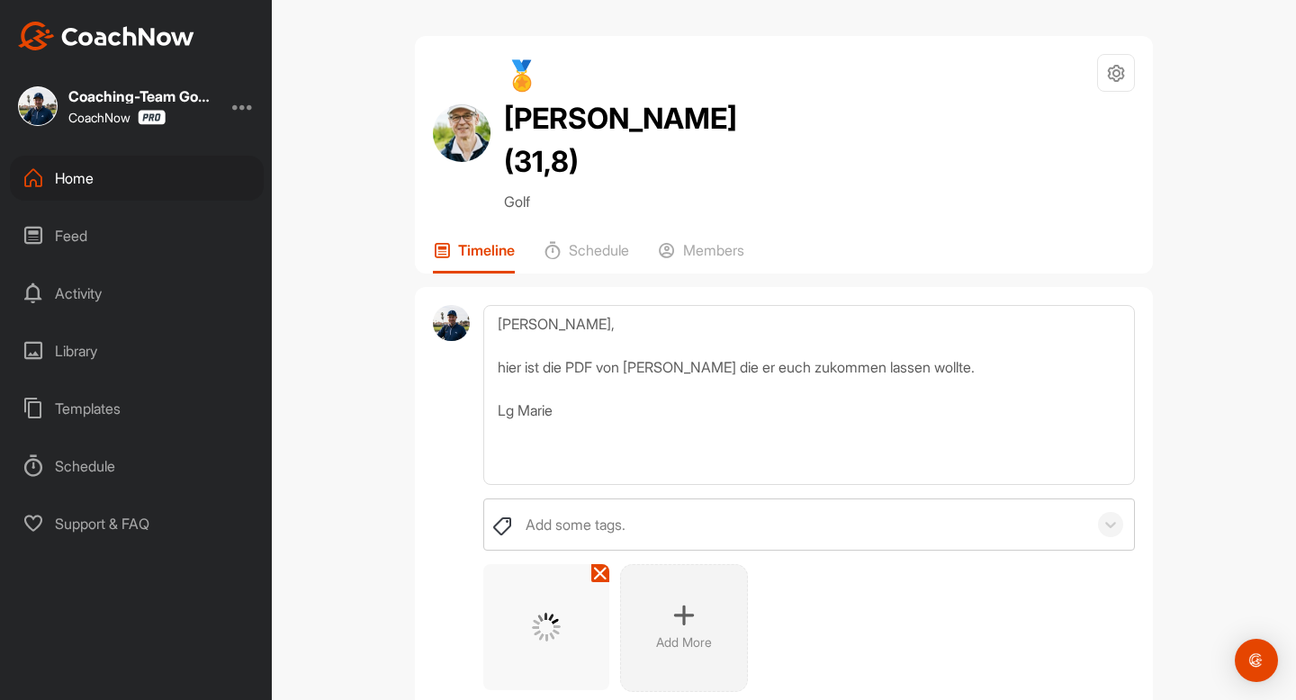
click at [1198, 462] on div "🏅 [PERSON_NAME] (31,8) Golf Space Settings Your Notifications Timeline Schedule…" at bounding box center [784, 350] width 1024 height 700
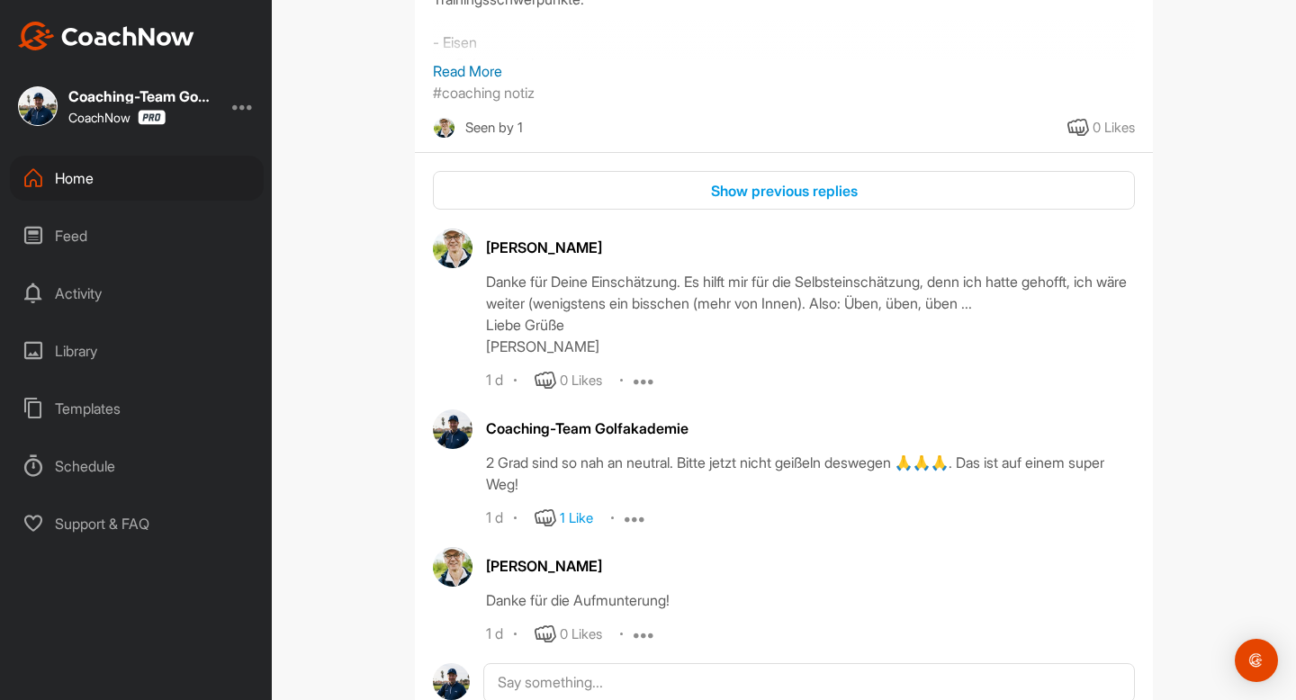
scroll to position [969, 0]
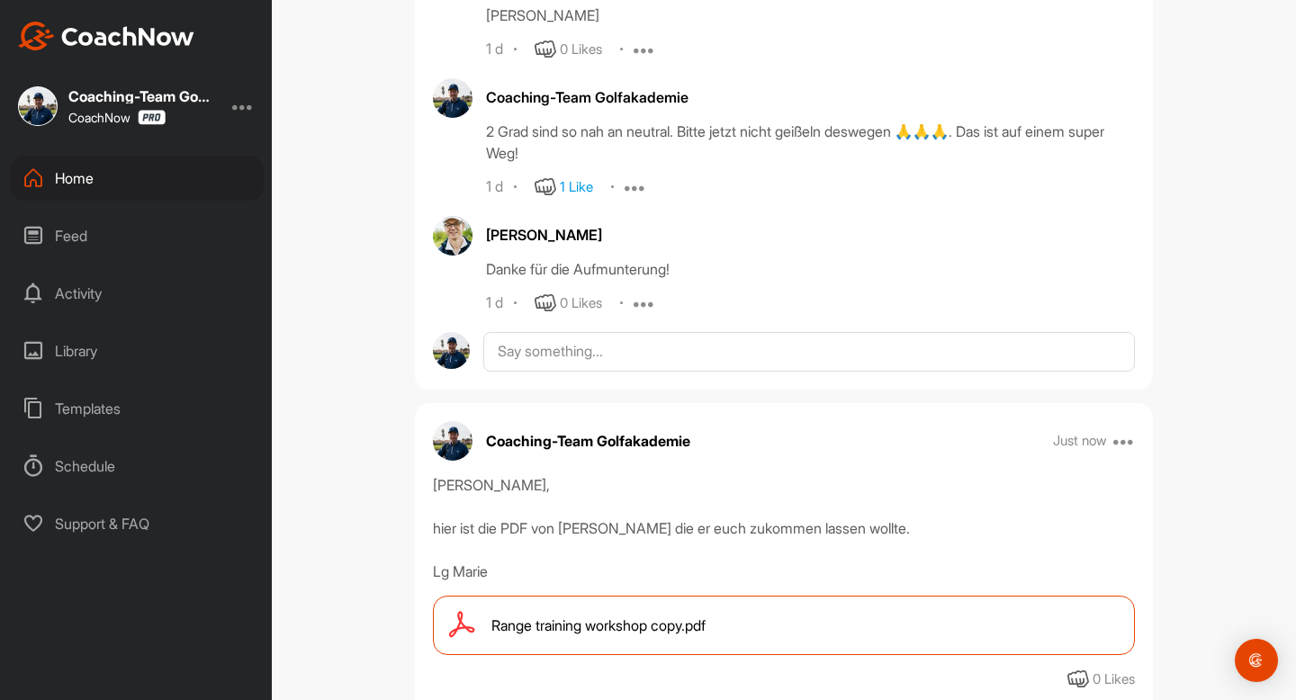
click at [77, 184] on div "Home" at bounding box center [137, 178] width 254 height 45
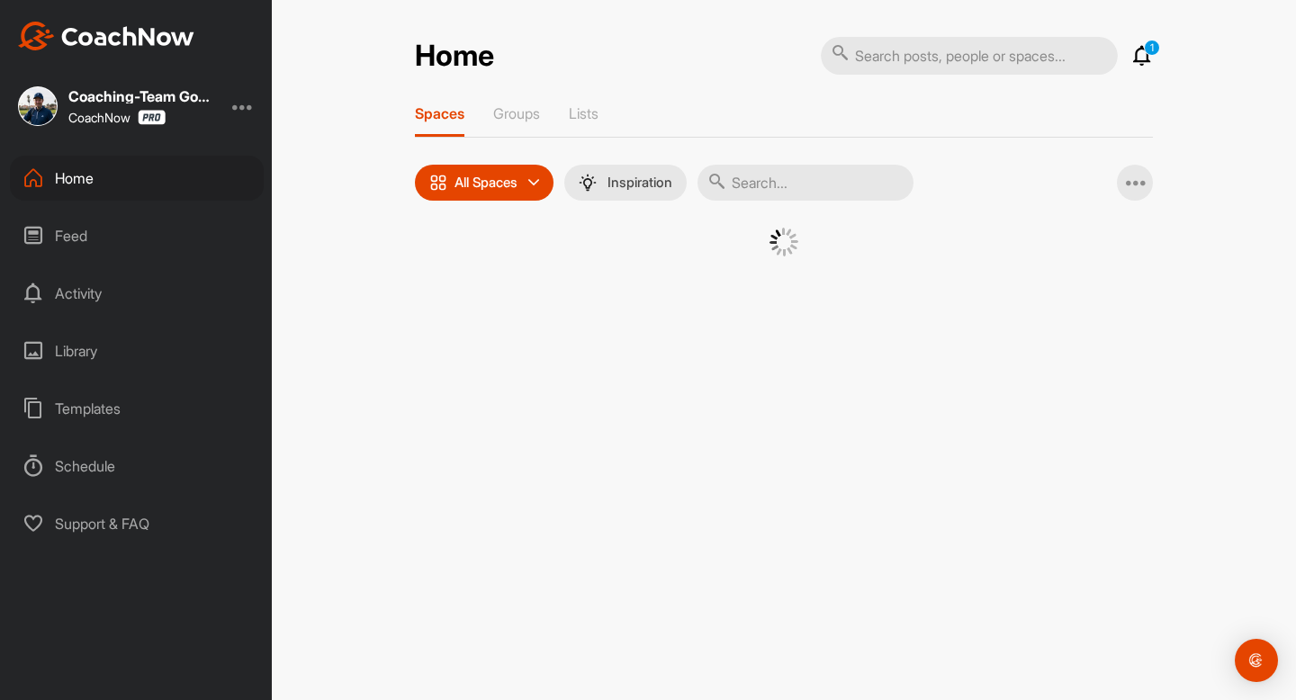
click at [741, 188] on input "text" at bounding box center [805, 183] width 216 height 36
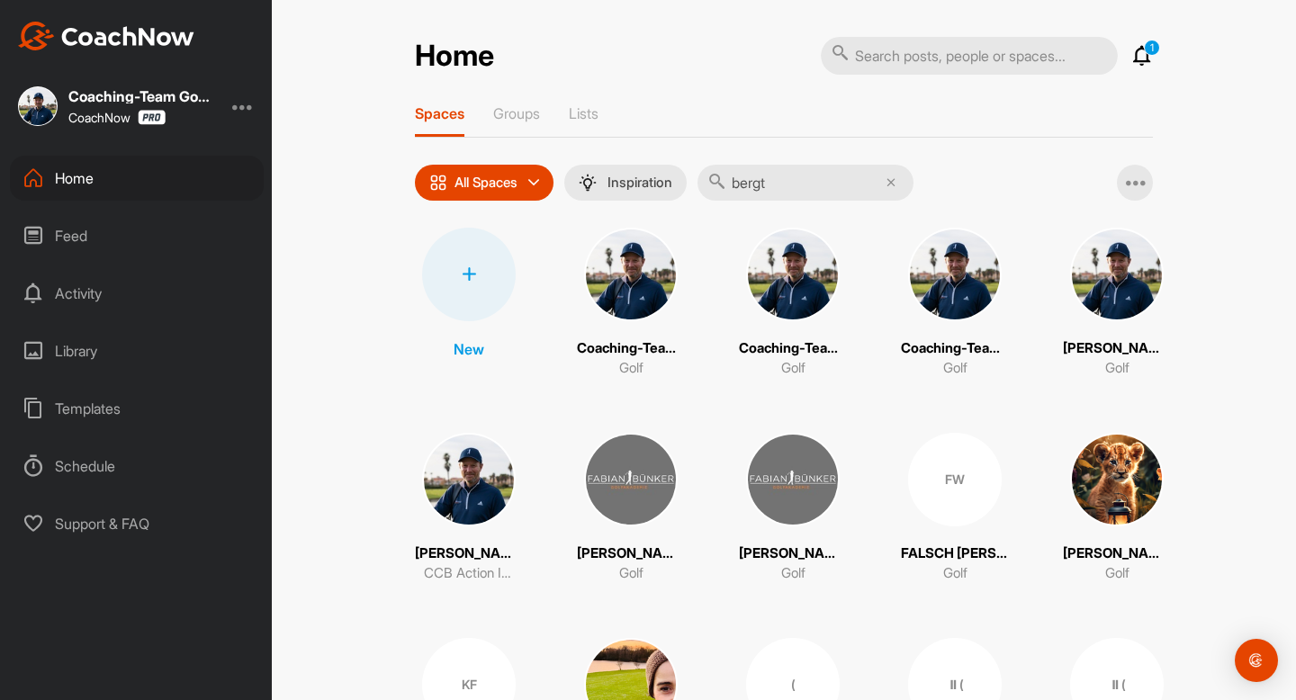
type input "bergt"
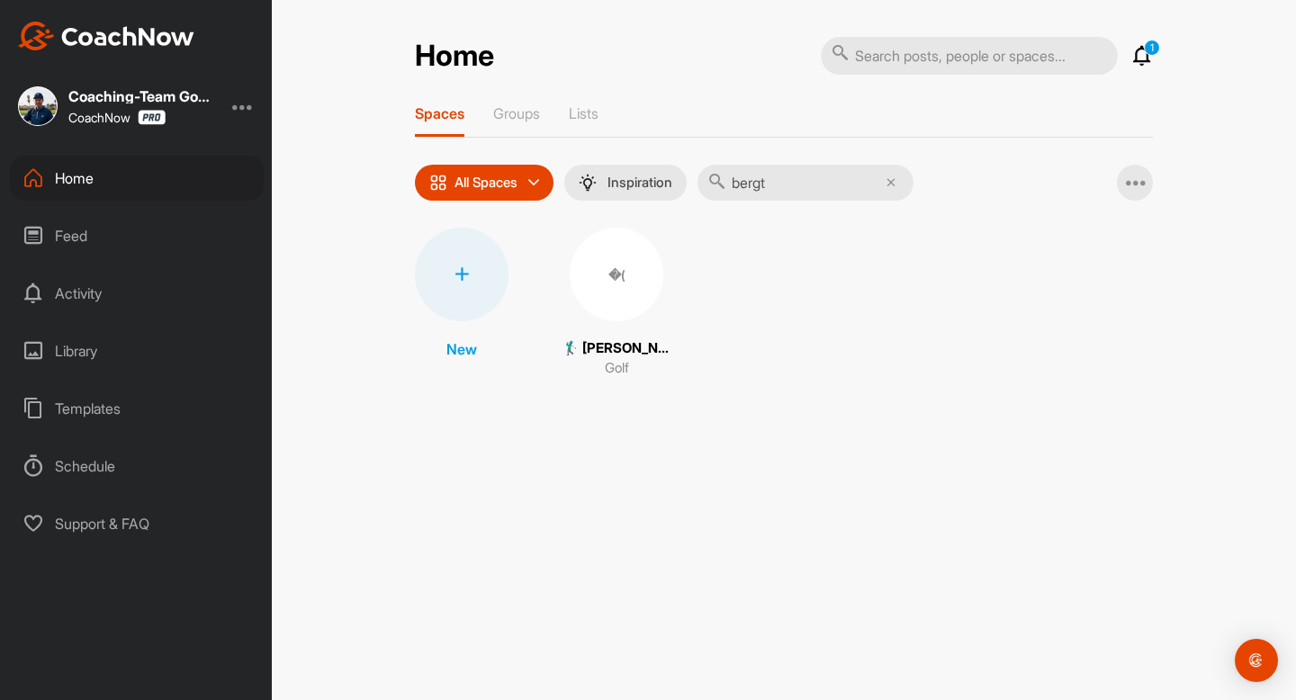
click at [611, 298] on div "�(" at bounding box center [616, 275] width 94 height 94
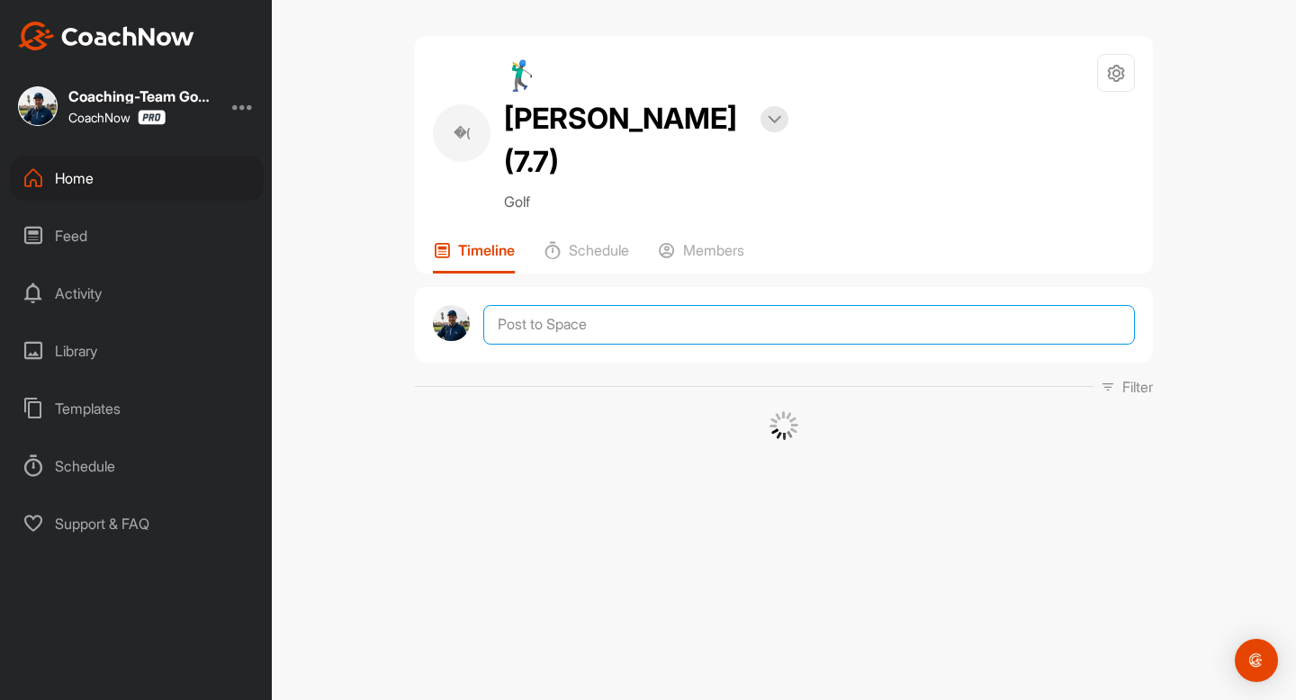
click at [619, 305] on textarea at bounding box center [808, 325] width 651 height 40
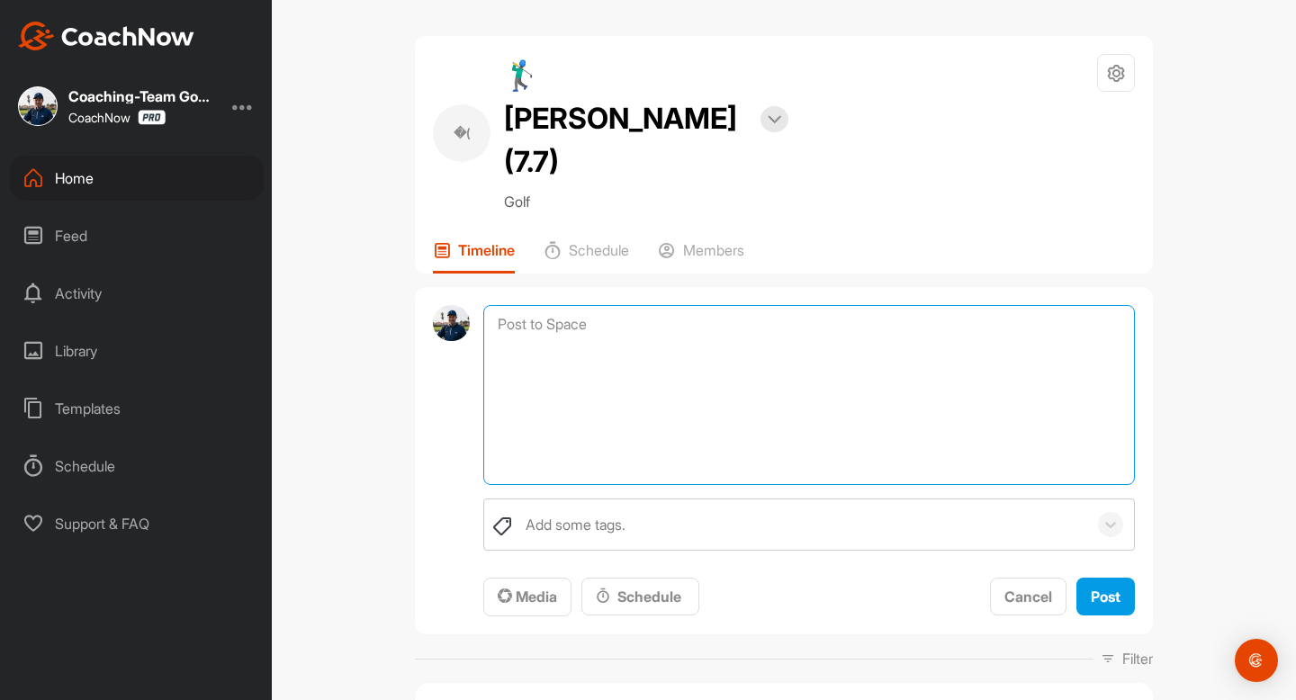
paste textarea "[PERSON_NAME], hier ist die PDF von [PERSON_NAME] die er euch zukommen lassen w…"
drag, startPoint x: 536, startPoint y: 282, endPoint x: 579, endPoint y: 278, distance: 43.3
click at [579, 305] on textarea "[PERSON_NAME], hier ist die PDF von [PERSON_NAME] die er euch zukommen lassen w…" at bounding box center [808, 395] width 651 height 180
type textarea "[PERSON_NAME], hier ist die PDF von [PERSON_NAME] die er euch zukommen lassen w…"
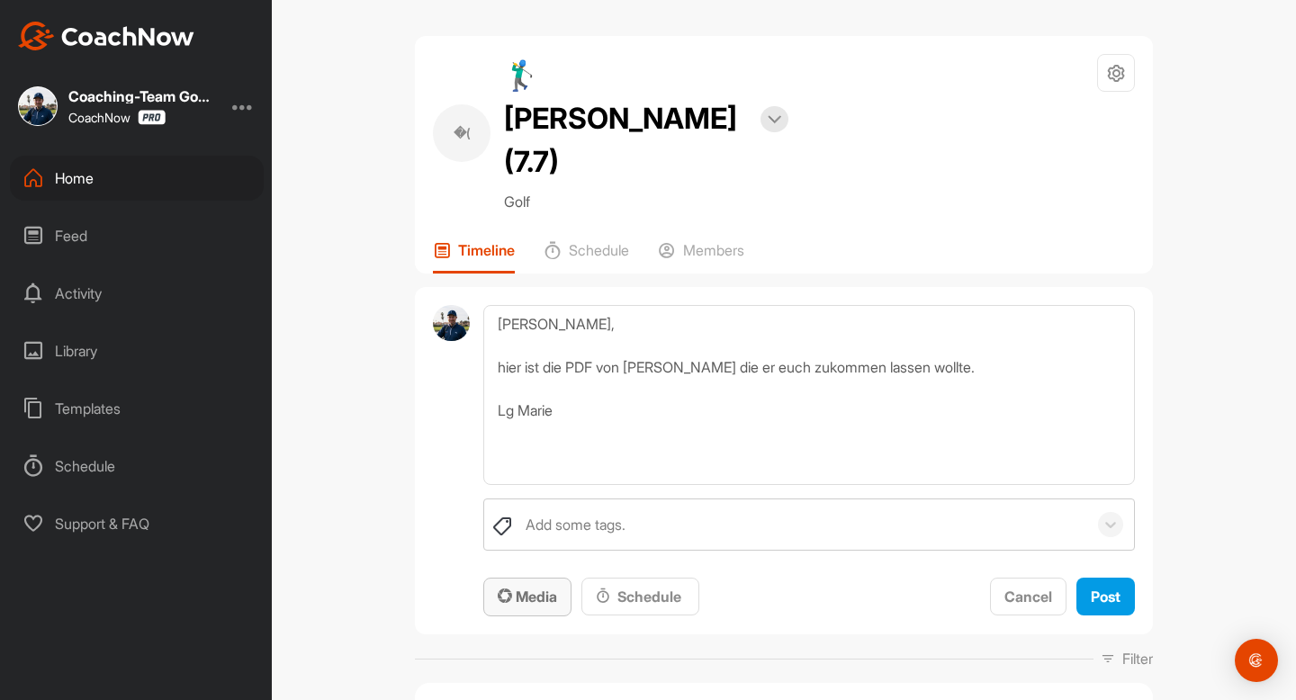
click at [525, 587] on span "Media" at bounding box center [527, 596] width 59 height 18
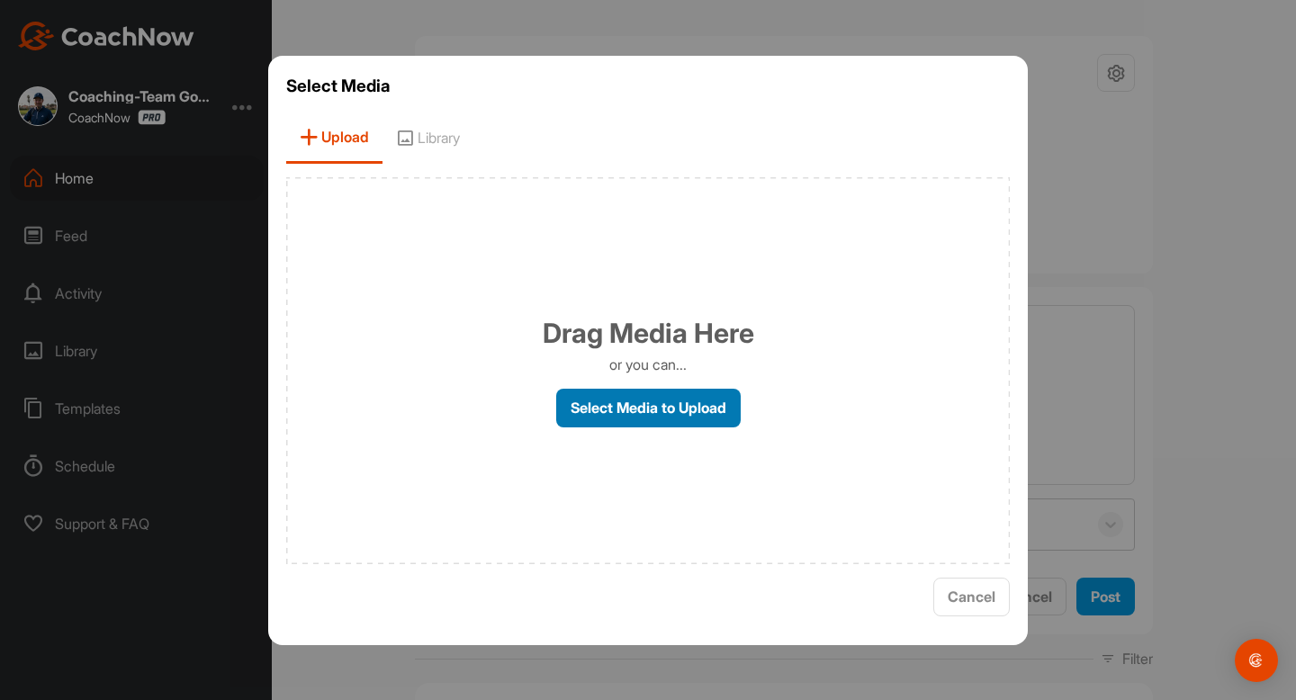
click at [665, 424] on label "Select Media to Upload" at bounding box center [648, 408] width 184 height 39
click at [0, 0] on input "Select Media to Upload" at bounding box center [0, 0] width 0 height 0
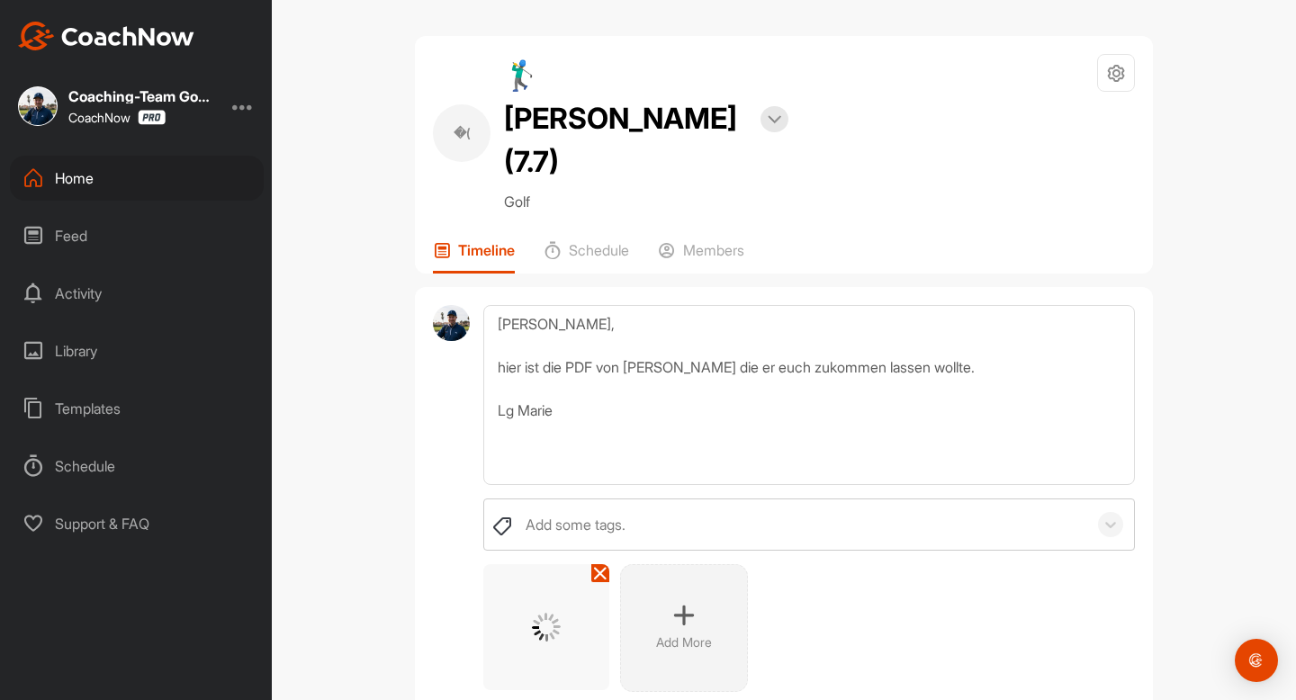
click at [1106, 596] on div "Add More" at bounding box center [808, 628] width 651 height 128
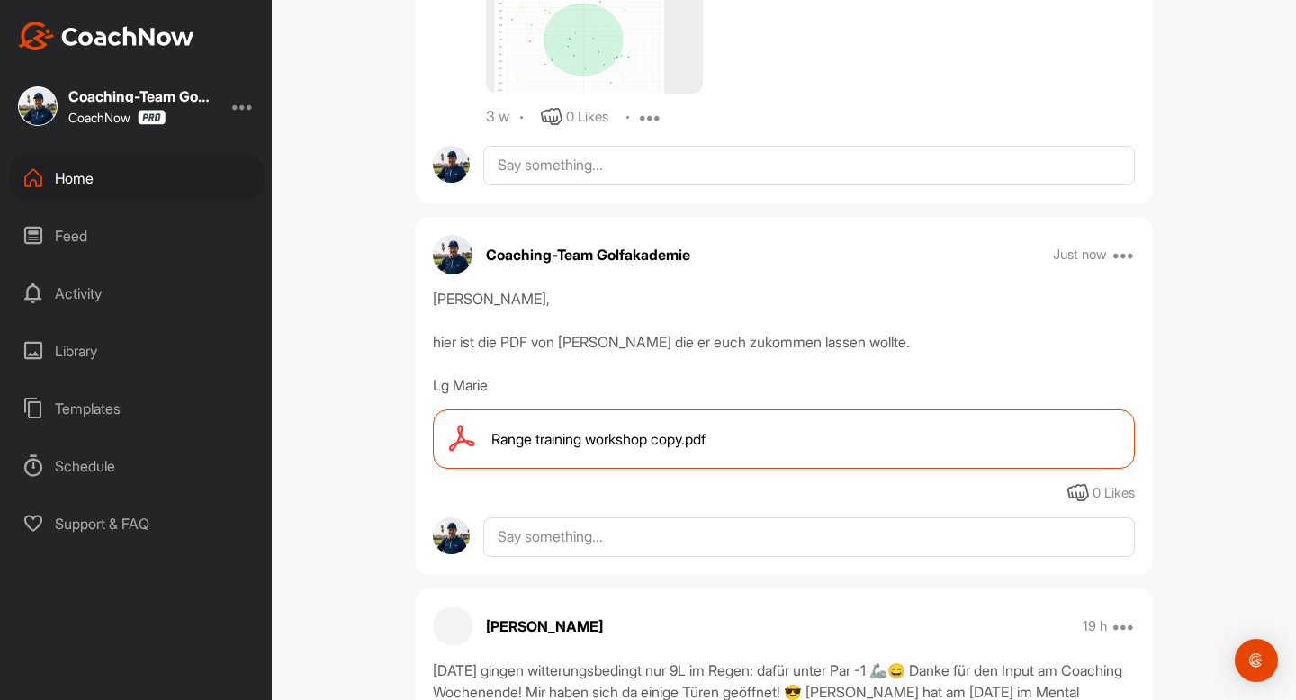
scroll to position [1260, 0]
click at [59, 194] on div "Home" at bounding box center [137, 178] width 254 height 45
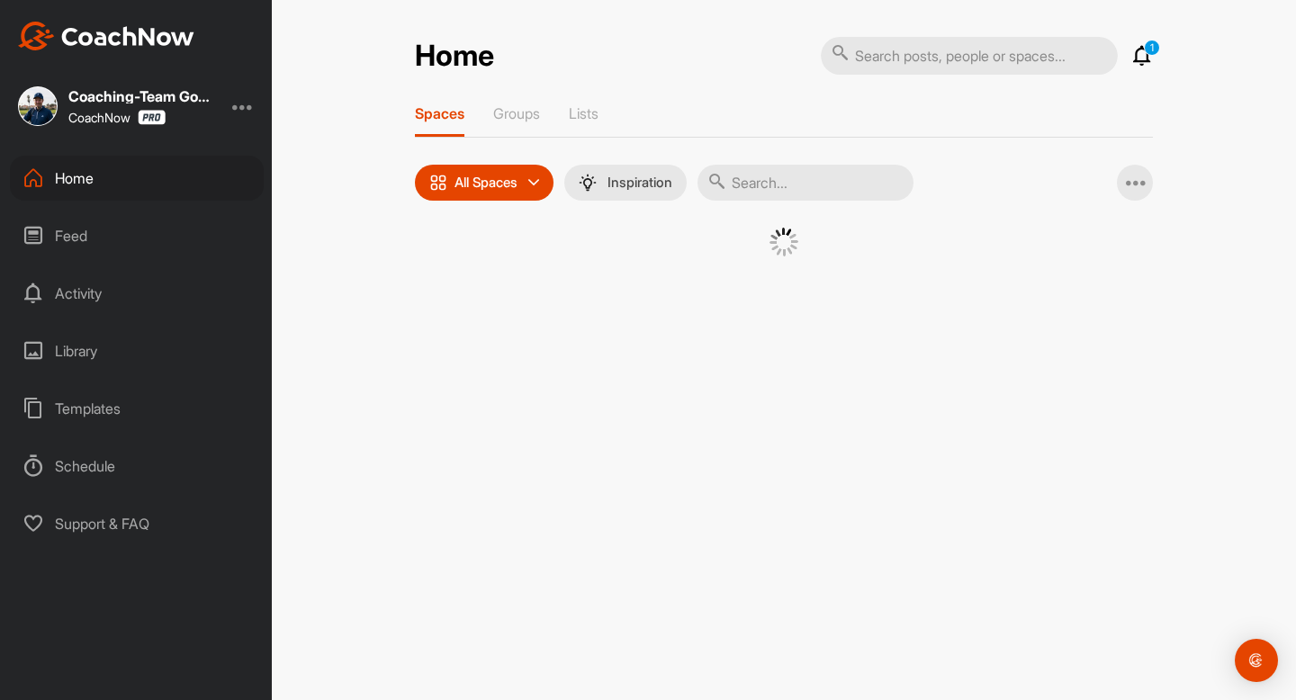
click at [792, 190] on input "text" at bounding box center [805, 183] width 216 height 36
type input "silv"
click at [617, 268] on div "�(" at bounding box center [616, 275] width 94 height 94
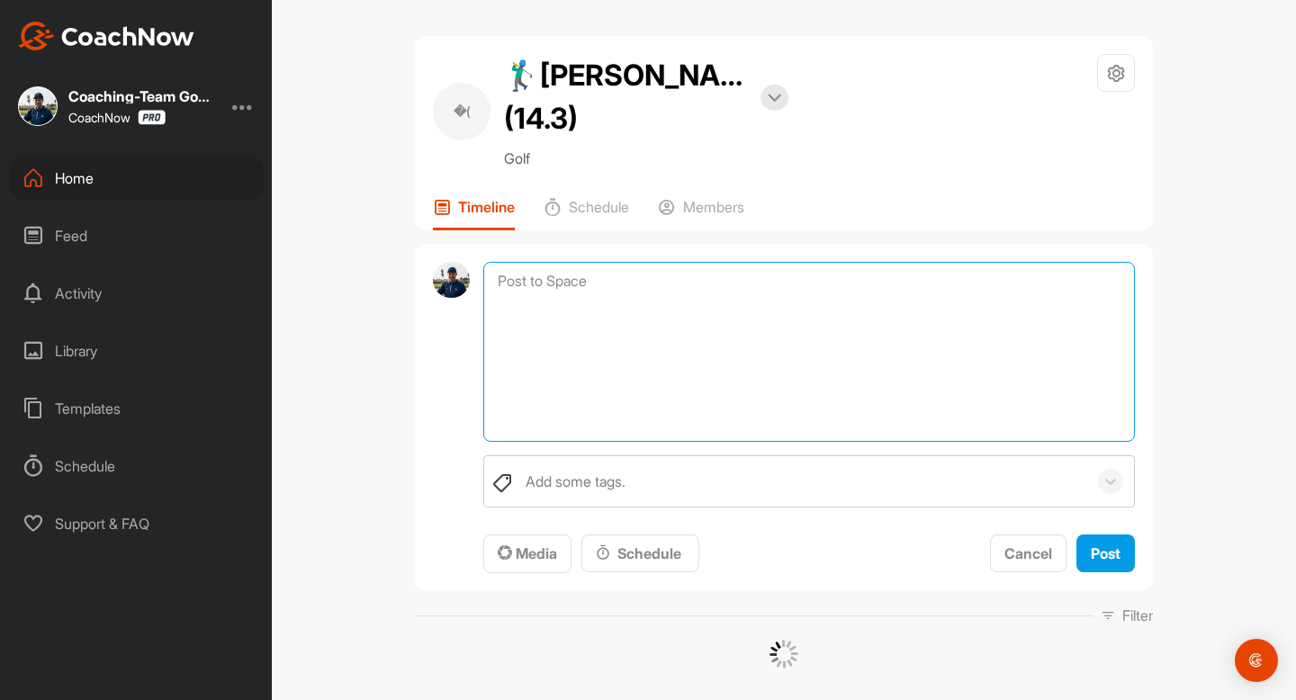
click at [610, 290] on textarea at bounding box center [808, 352] width 651 height 180
paste textarea "[PERSON_NAME], hier ist die PDF von [PERSON_NAME] die er euch zukommen lassen w…"
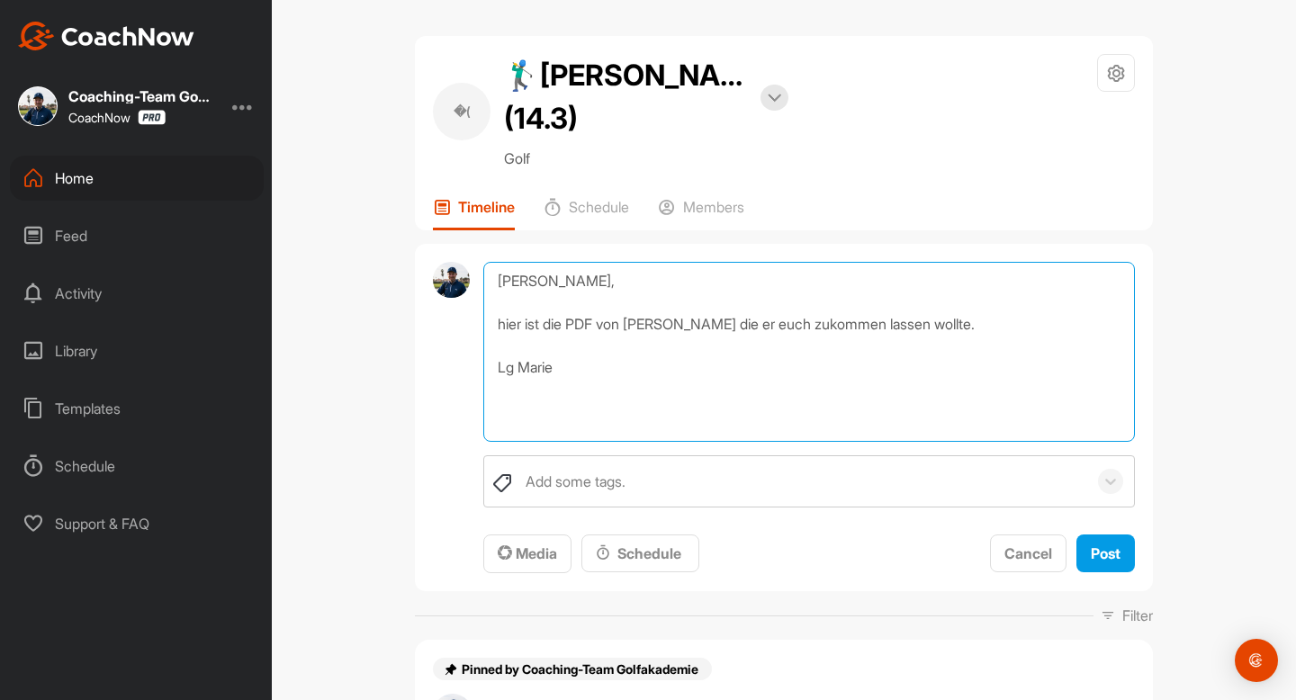
drag, startPoint x: 534, startPoint y: 278, endPoint x: 581, endPoint y: 270, distance: 47.5
click at [581, 270] on textarea "[PERSON_NAME], hier ist die PDF von [PERSON_NAME] die er euch zukommen lassen w…" at bounding box center [808, 352] width 651 height 180
click at [506, 426] on textarea "[PERSON_NAME], hier ist die PDF von [PERSON_NAME] die er euch zukommen lassen w…" at bounding box center [808, 352] width 651 height 180
type textarea "[PERSON_NAME], hier ist die PDF von [PERSON_NAME] die er euch zukommen lassen w…"
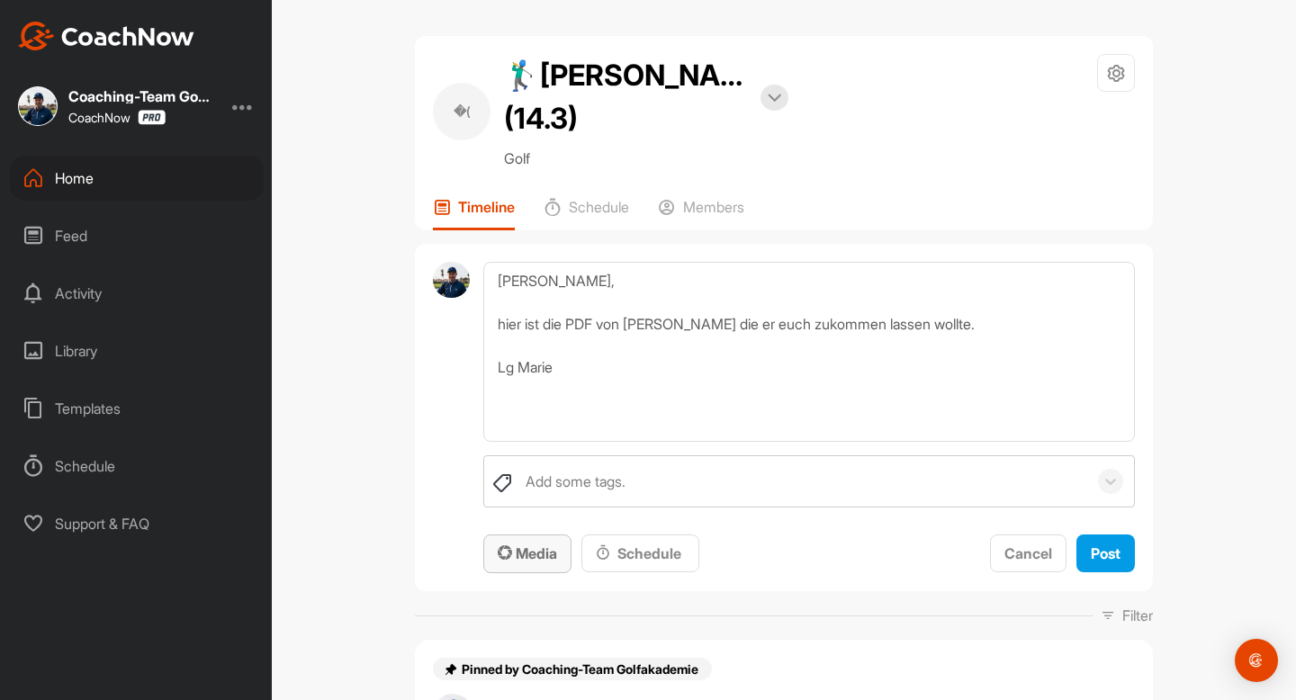
click at [515, 538] on button "Media" at bounding box center [527, 553] width 88 height 39
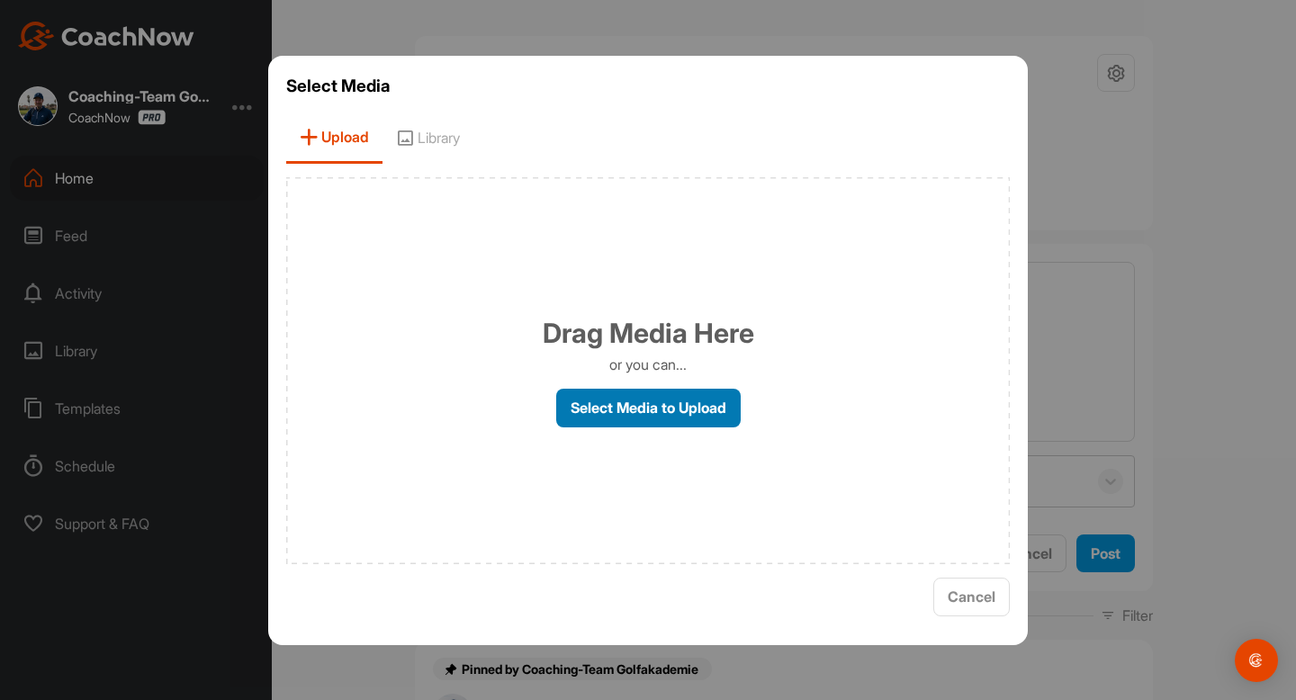
click at [646, 407] on label "Select Media to Upload" at bounding box center [648, 408] width 184 height 39
click at [0, 0] on input "Select Media to Upload" at bounding box center [0, 0] width 0 height 0
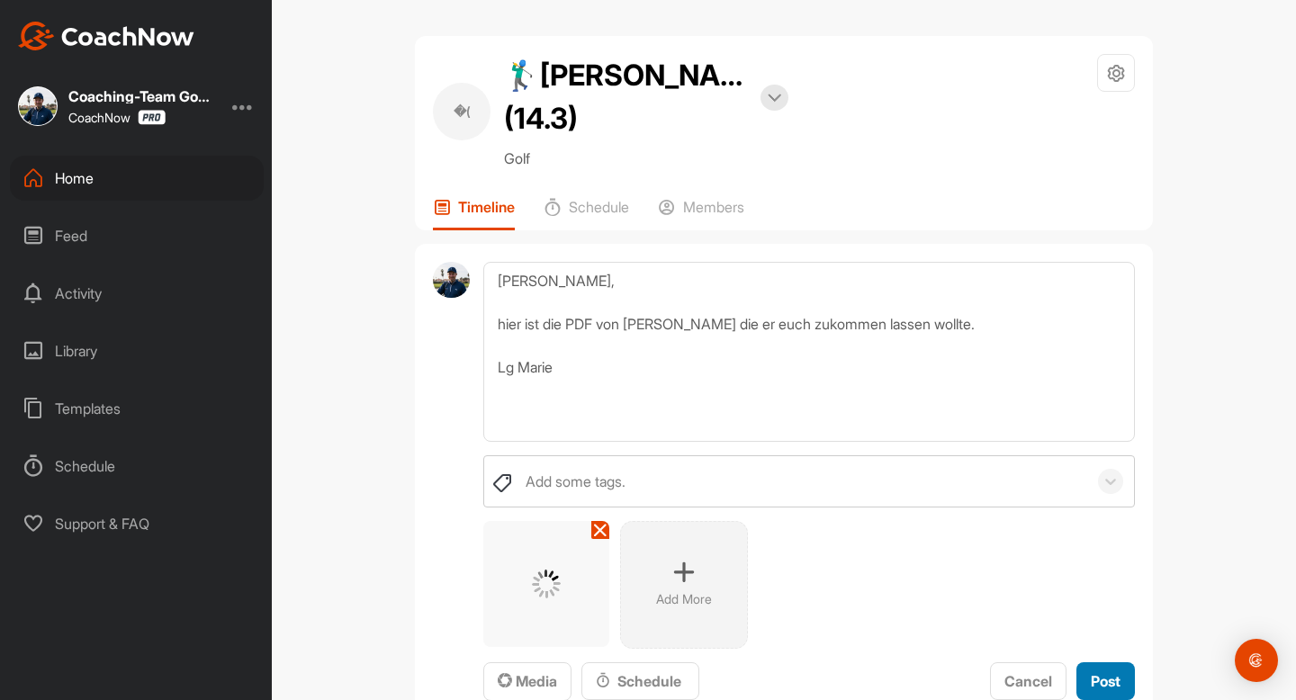
click at [1127, 681] on button "Post" at bounding box center [1105, 681] width 58 height 39
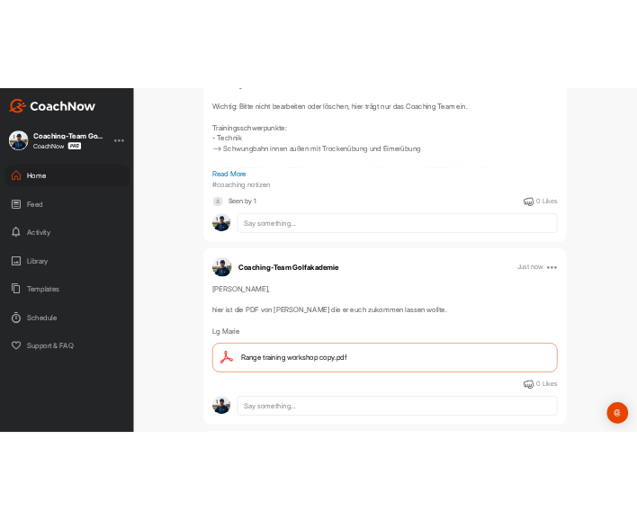
scroll to position [494, 0]
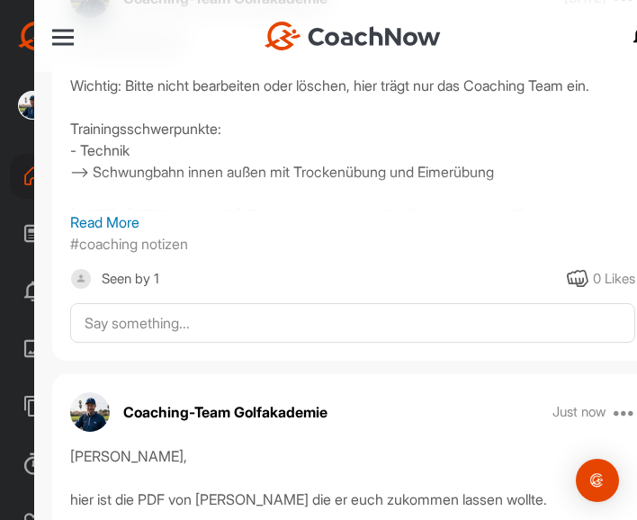
drag, startPoint x: 472, startPoint y: 132, endPoint x: 24, endPoint y: 178, distance: 450.4
click at [24, 178] on div "Coaching-Team Golfakademie CoachNow Home Feed Activity Library Templates Schedu…" at bounding box center [318, 260] width 637 height 520
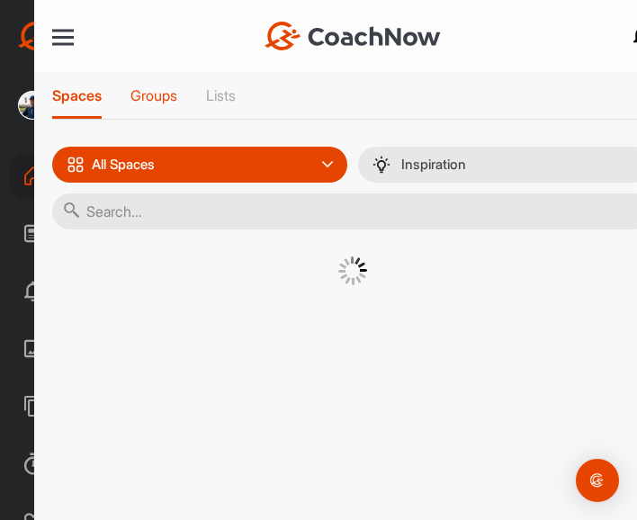
click at [145, 99] on p "Groups" at bounding box center [153, 95] width 47 height 18
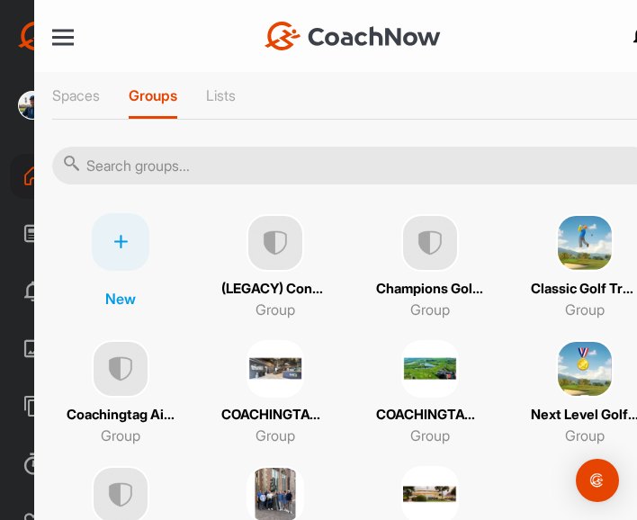
click at [417, 249] on img at bounding box center [430, 243] width 58 height 58
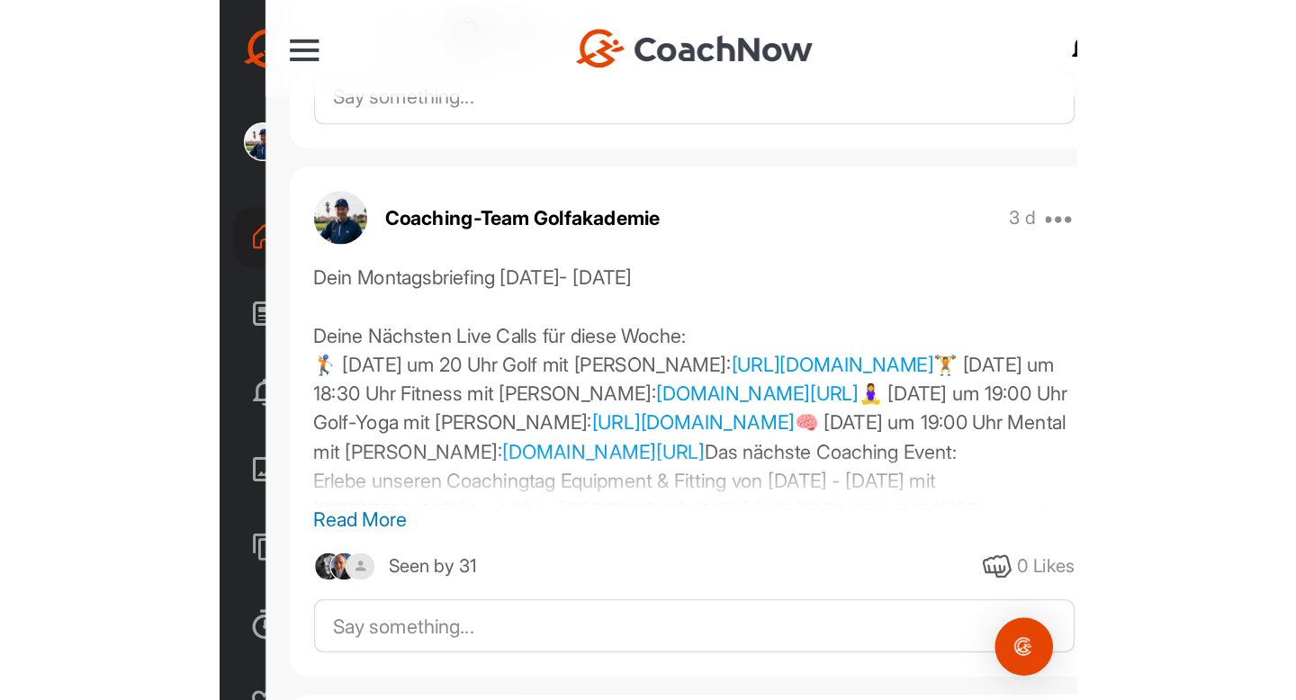
scroll to position [2174, 0]
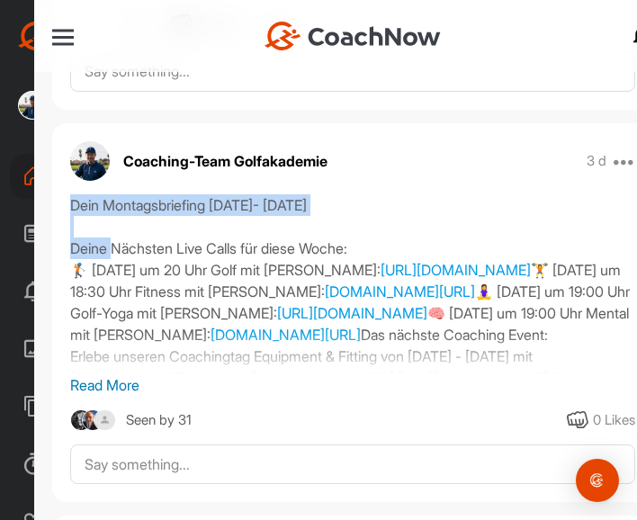
drag, startPoint x: 69, startPoint y: 203, endPoint x: 398, endPoint y: 207, distance: 328.4
click at [399, 207] on div "Dein Montagsbriefing [DATE]- [DATE] [PERSON_NAME] Live Calls für diese Woche: 🏌…" at bounding box center [352, 284] width 565 height 180
copy div "Dein Montagsbriefing [DATE]- [DATE]"
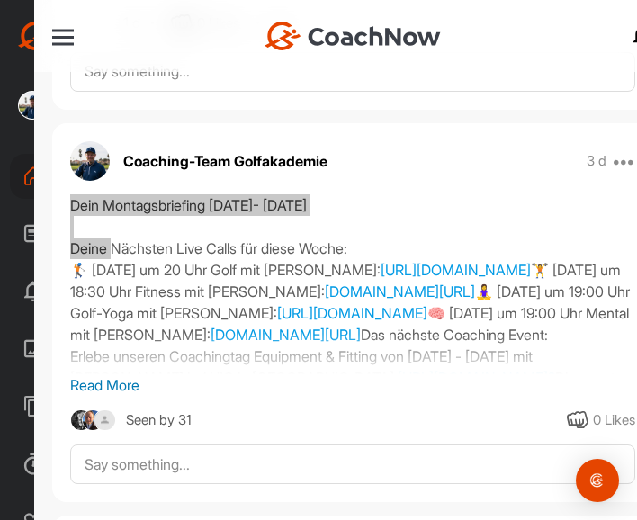
drag, startPoint x: 450, startPoint y: 316, endPoint x: 526, endPoint y: 174, distance: 161.4
click at [526, 174] on div "Coaching-Team Golfakademie 3 d Move to ... Copy to ... Edit Edit Tags Pin to to…" at bounding box center [352, 313] width 601 height 380
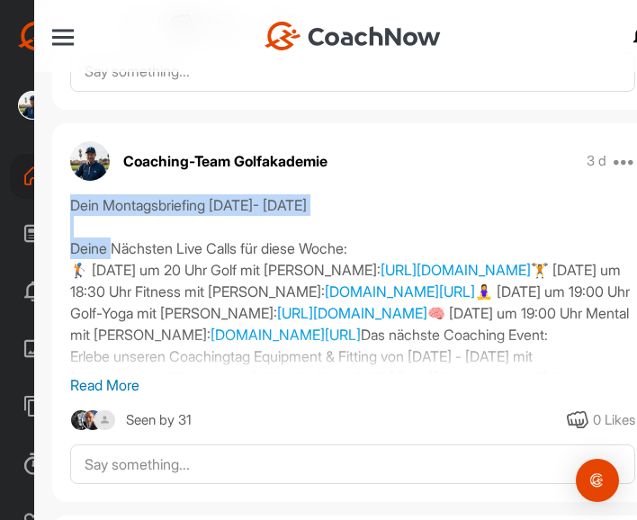
drag, startPoint x: 71, startPoint y: 242, endPoint x: 636, endPoint y: 311, distance: 569.2
click at [636, 311] on div "Dein Montagsbriefing [DATE]- [DATE] [PERSON_NAME] Live Calls für diese Woche: 🏌…" at bounding box center [352, 295] width 601 height 202
copy div "Deine Nächsten Live Calls für diese Woche: 🏌️ [DATE] um 20 Uhr Golf mit [PERSON…"
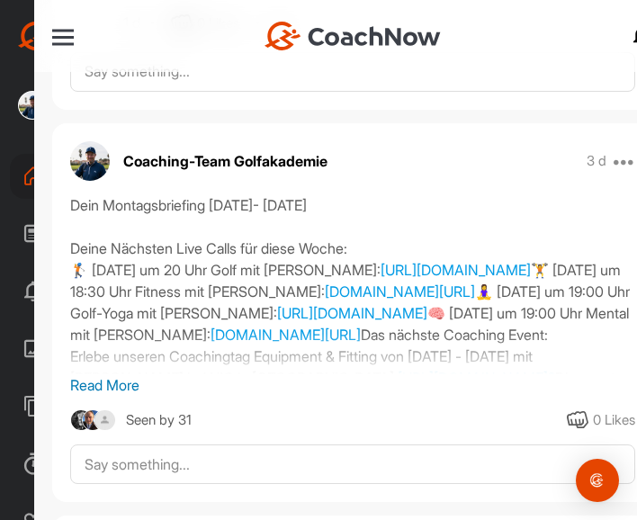
drag, startPoint x: 463, startPoint y: 113, endPoint x: 536, endPoint y: 167, distance: 90.7
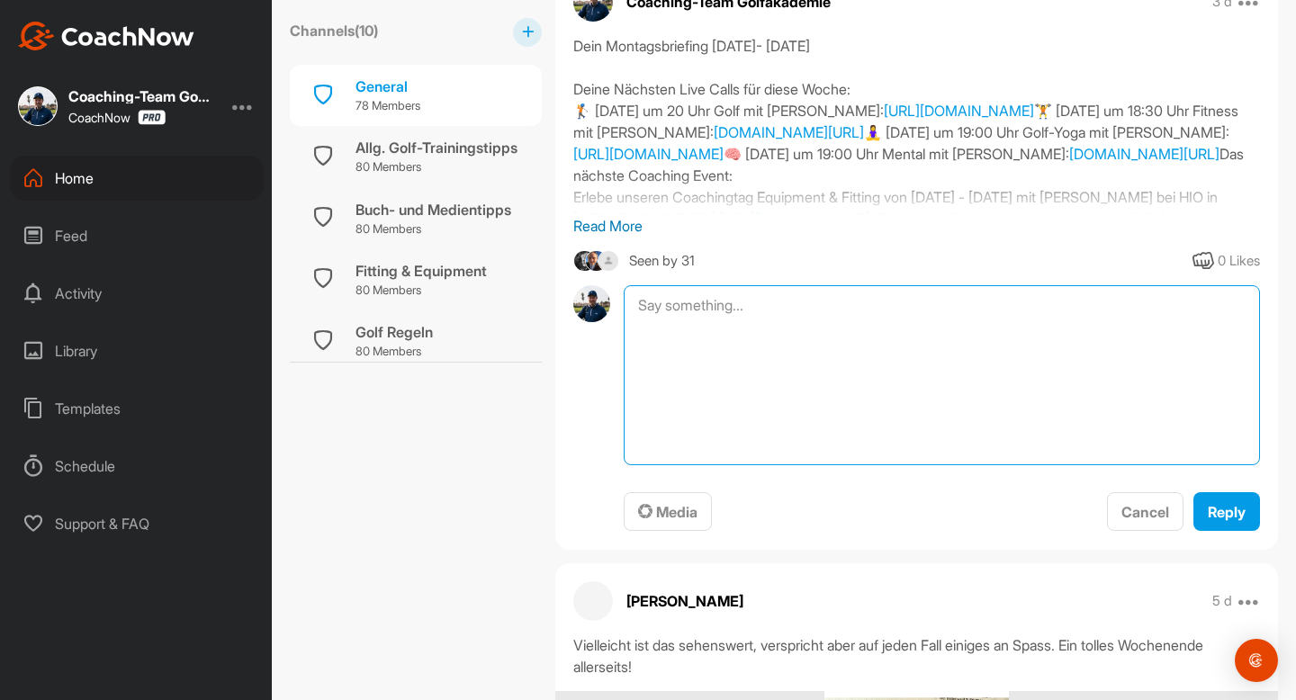
click at [795, 312] on textarea at bounding box center [941, 375] width 636 height 180
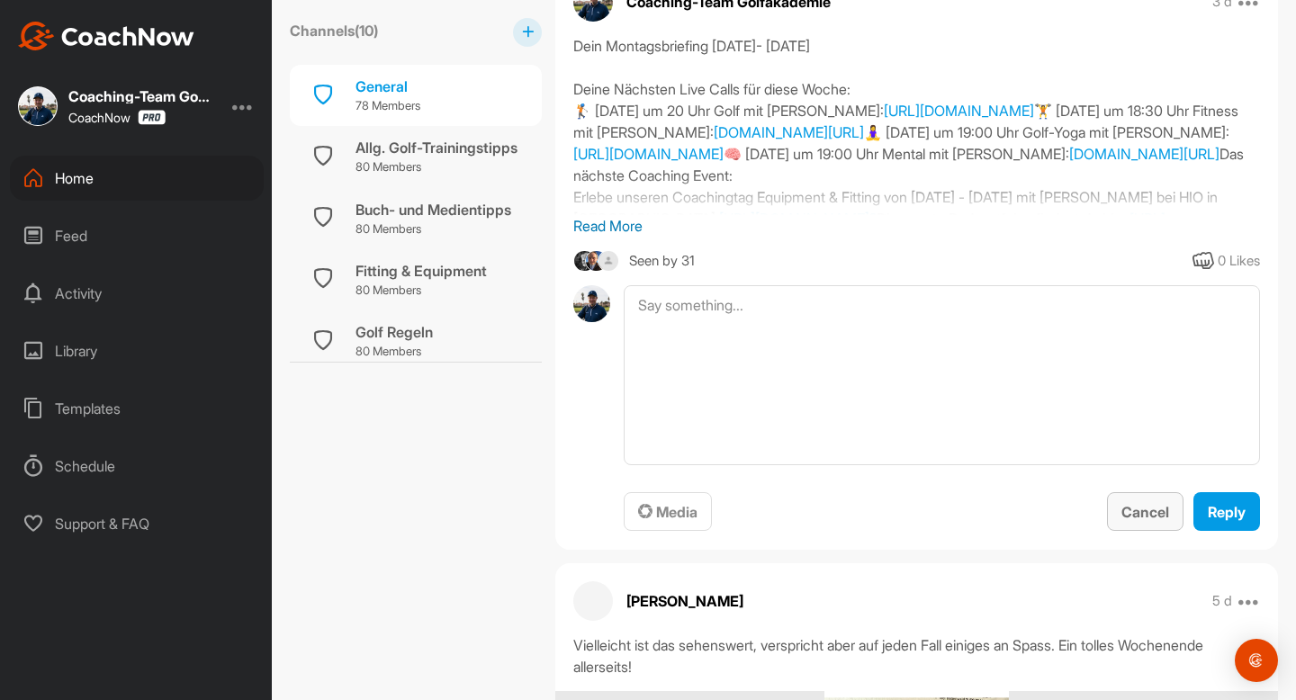
click at [1135, 513] on span "Cancel" at bounding box center [1145, 512] width 48 height 18
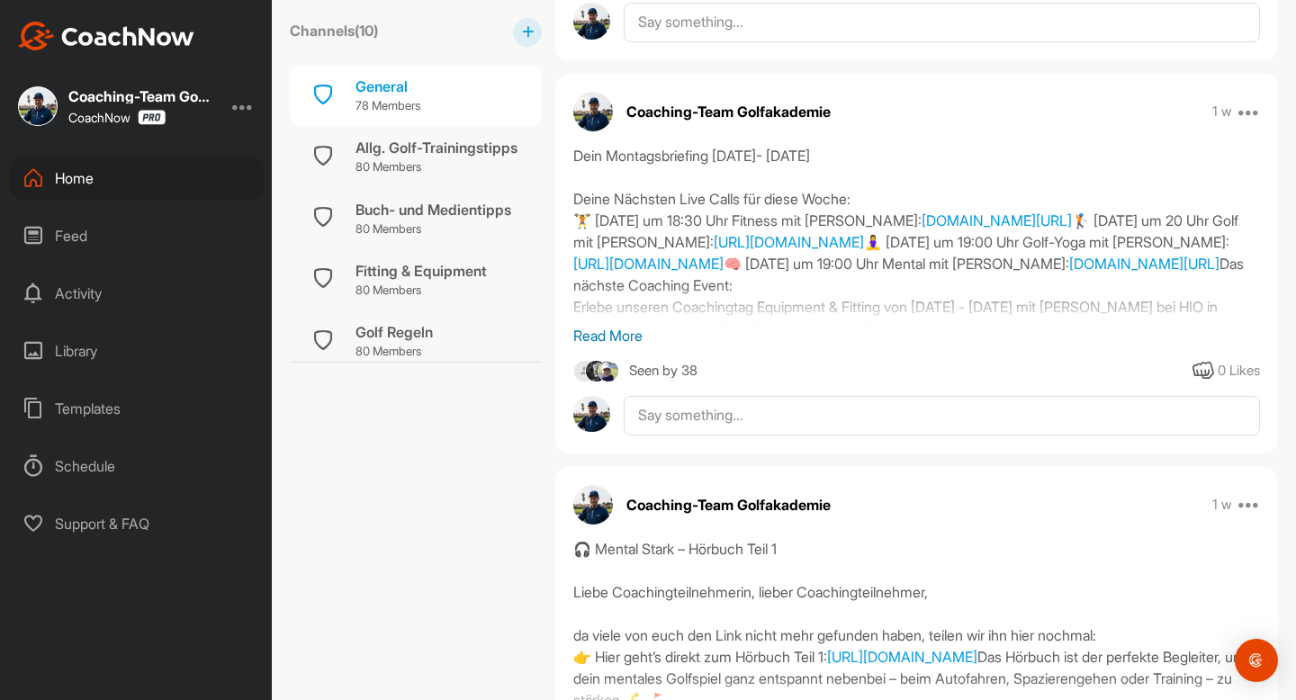
scroll to position [6815, 0]
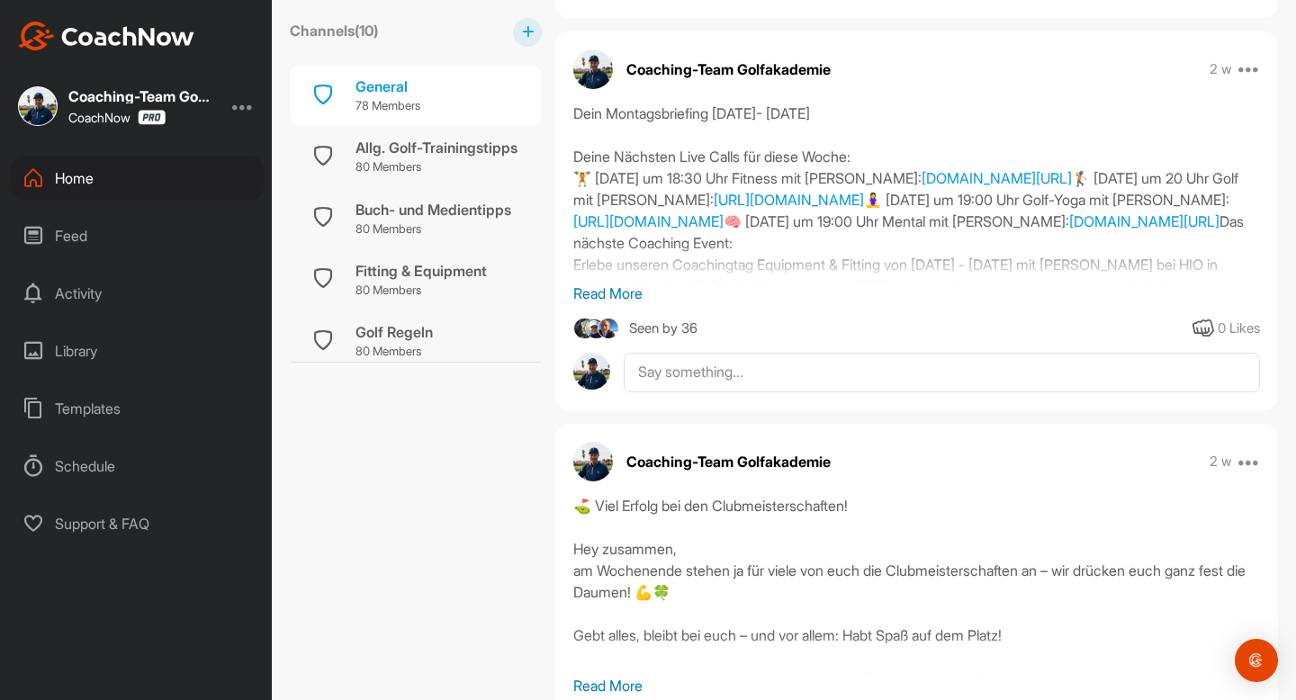
click at [620, 304] on p "Read More" at bounding box center [916, 293] width 686 height 22
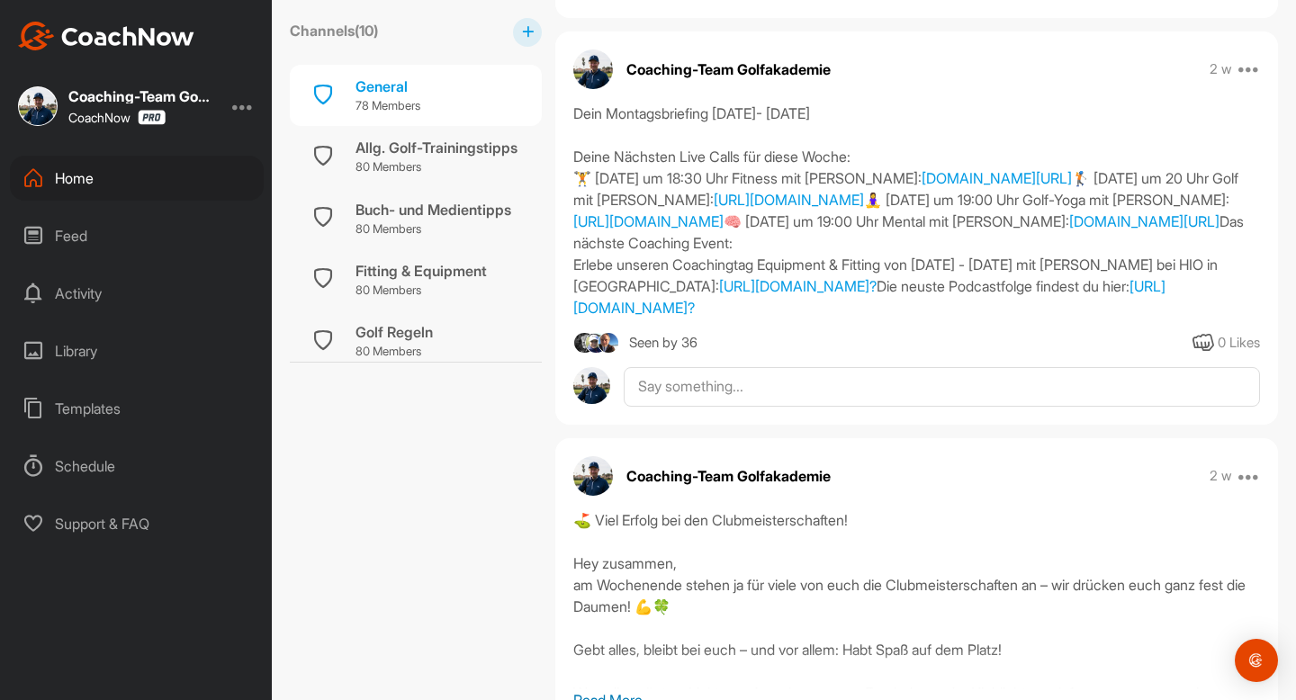
scroll to position [9688, 0]
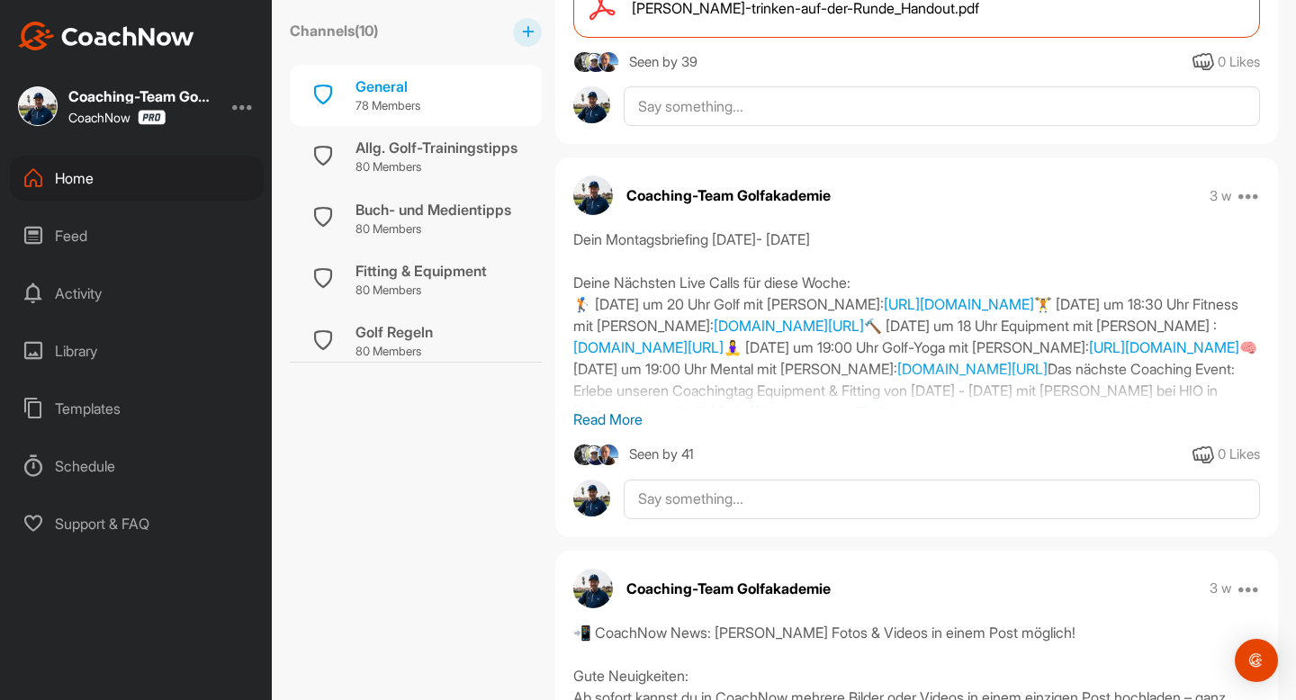
click at [621, 430] on p "Read More" at bounding box center [916, 419] width 686 height 22
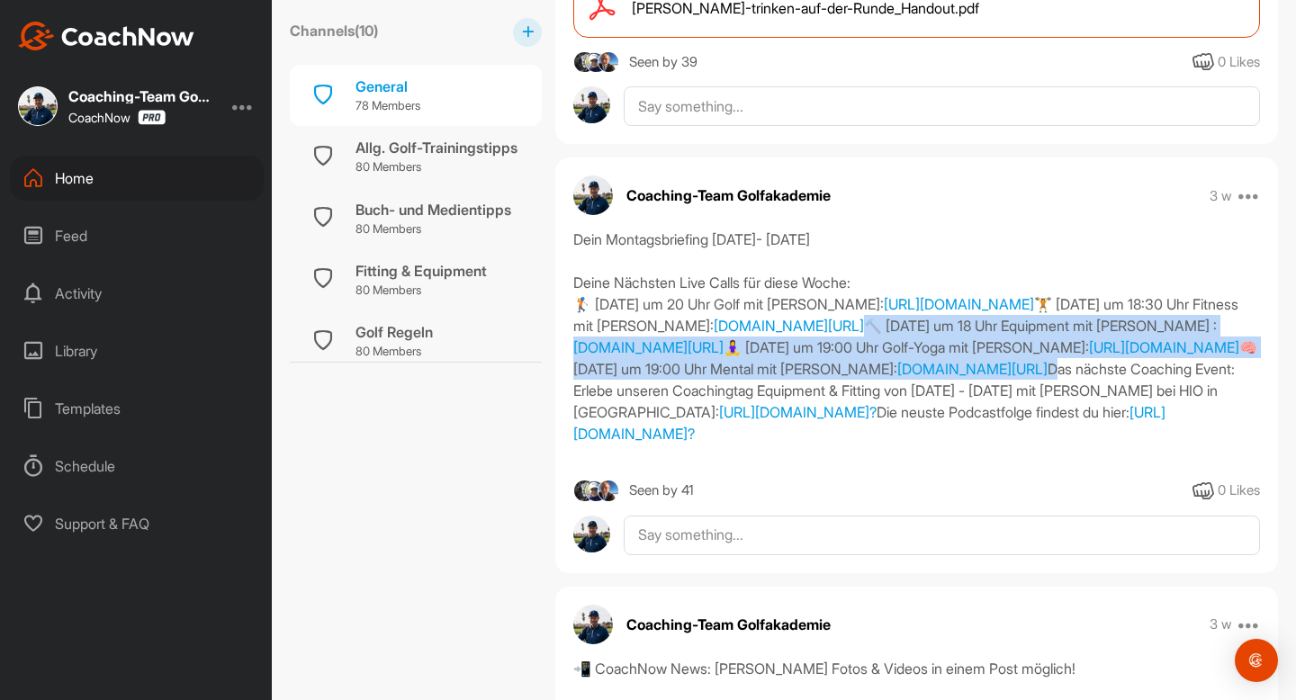
drag, startPoint x: 1144, startPoint y: 533, endPoint x: 575, endPoint y: 481, distance: 571.8
click at [575, 466] on div "Dein Montagsbriefing [DATE]- [DATE] Deine Nächsten Live Calls für diese Woche: …" at bounding box center [916, 348] width 686 height 238
copy div "🔨 [DATE] um 18 Uhr Equipment mit [PERSON_NAME] : [DOMAIN_NAME][URL] 🧘‍♀️ [DATE]…"
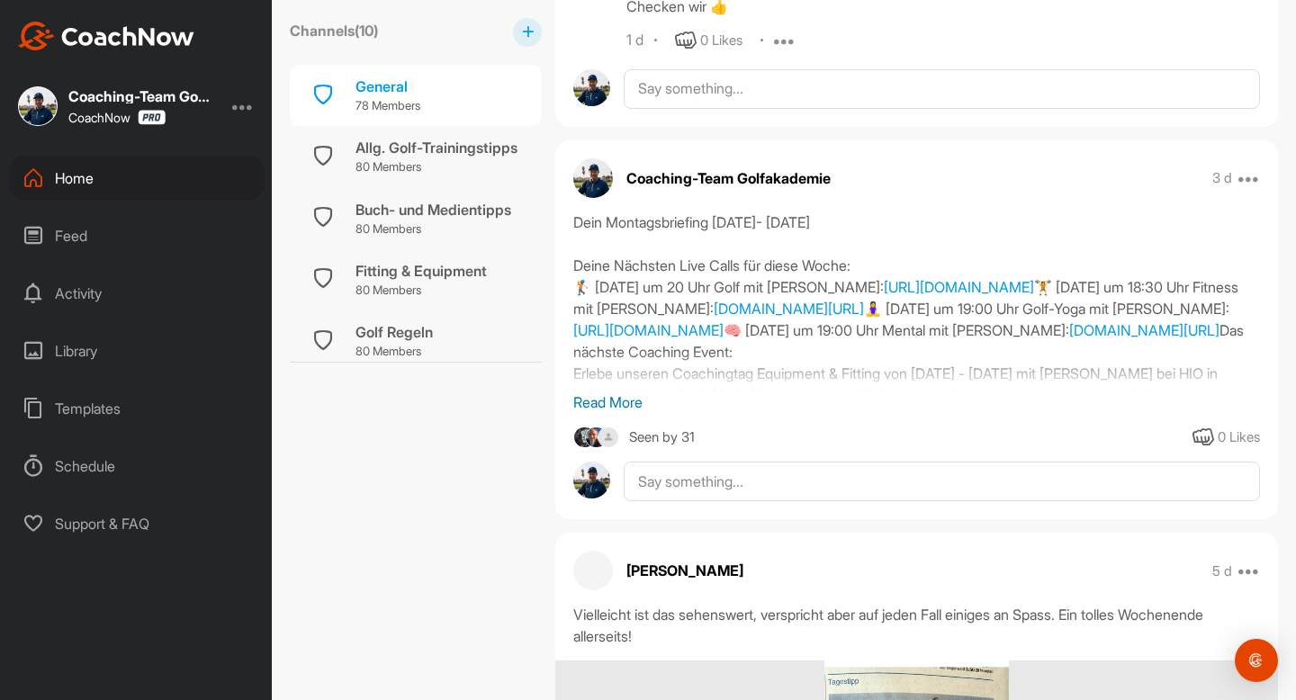
scroll to position [2023, 0]
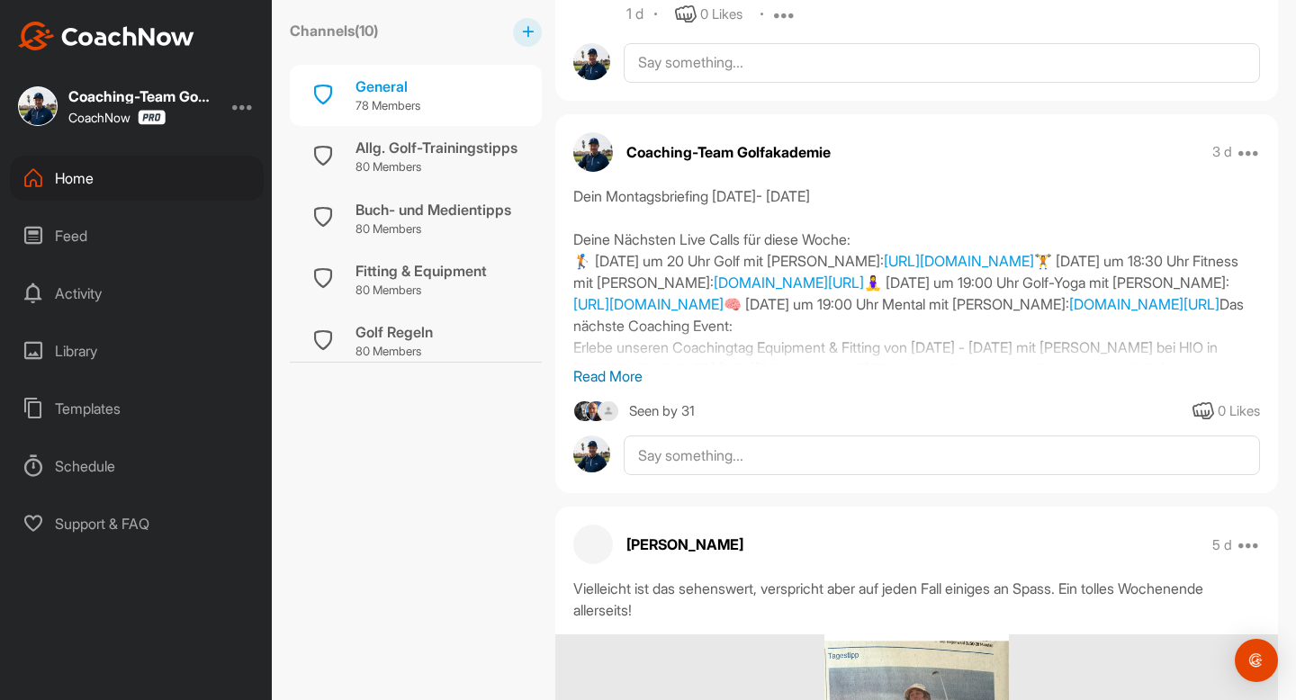
click at [622, 380] on p "Read More" at bounding box center [916, 376] width 686 height 22
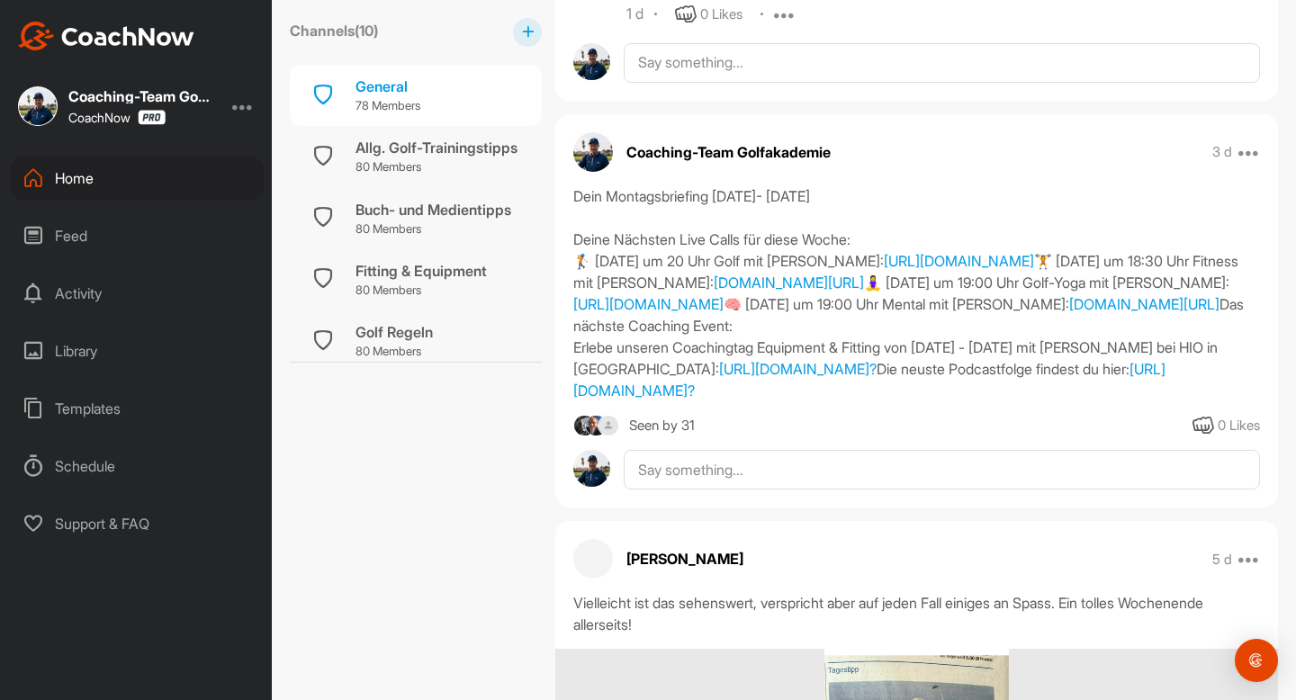
scroll to position [2060, 0]
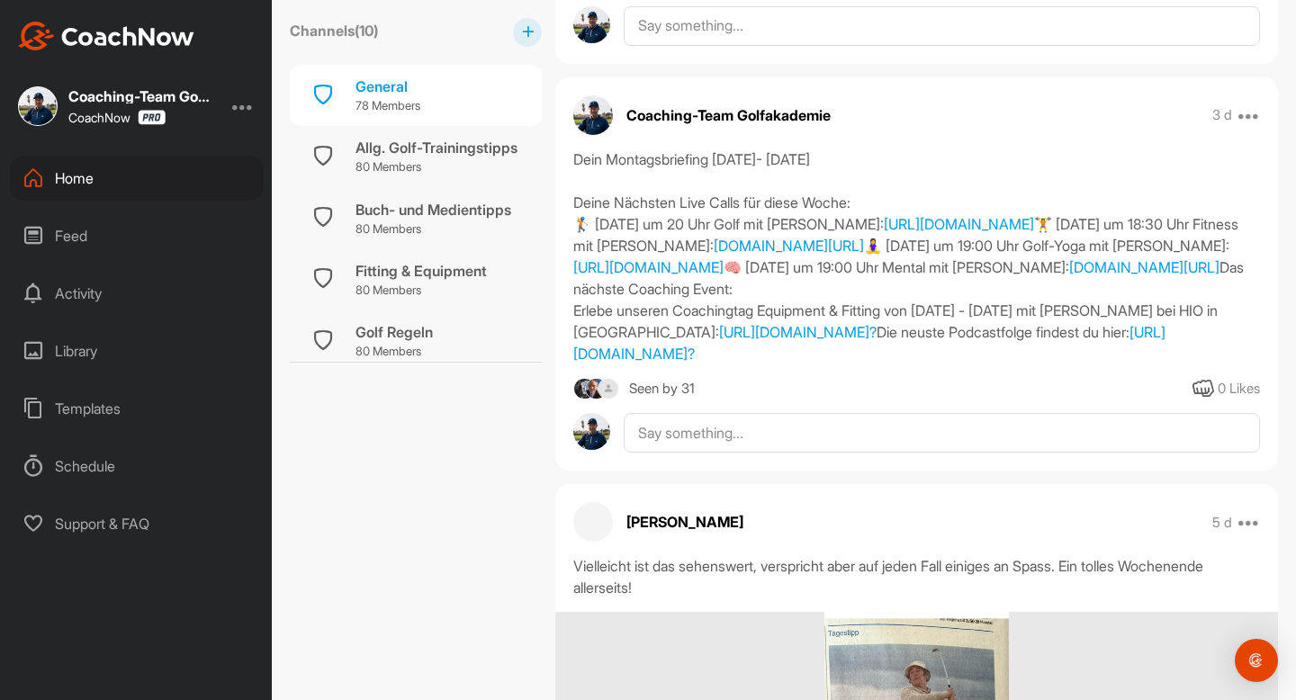
drag, startPoint x: 577, startPoint y: 322, endPoint x: 838, endPoint y: 415, distance: 276.9
click at [838, 364] on div "Dein Montagsbriefing [DATE]- [DATE] [PERSON_NAME] Live Calls für diese Woche: 🏌…" at bounding box center [916, 256] width 686 height 216
click at [841, 364] on div "Dein Montagsbriefing [DATE]- [DATE] [PERSON_NAME] Live Calls für diese Woche: 🏌…" at bounding box center [916, 256] width 686 height 216
drag, startPoint x: 574, startPoint y: 327, endPoint x: 838, endPoint y: 417, distance: 279.1
click at [838, 364] on div "Dein Montagsbriefing [DATE]- [DATE] [PERSON_NAME] Live Calls für diese Woche: 🏌…" at bounding box center [916, 256] width 686 height 216
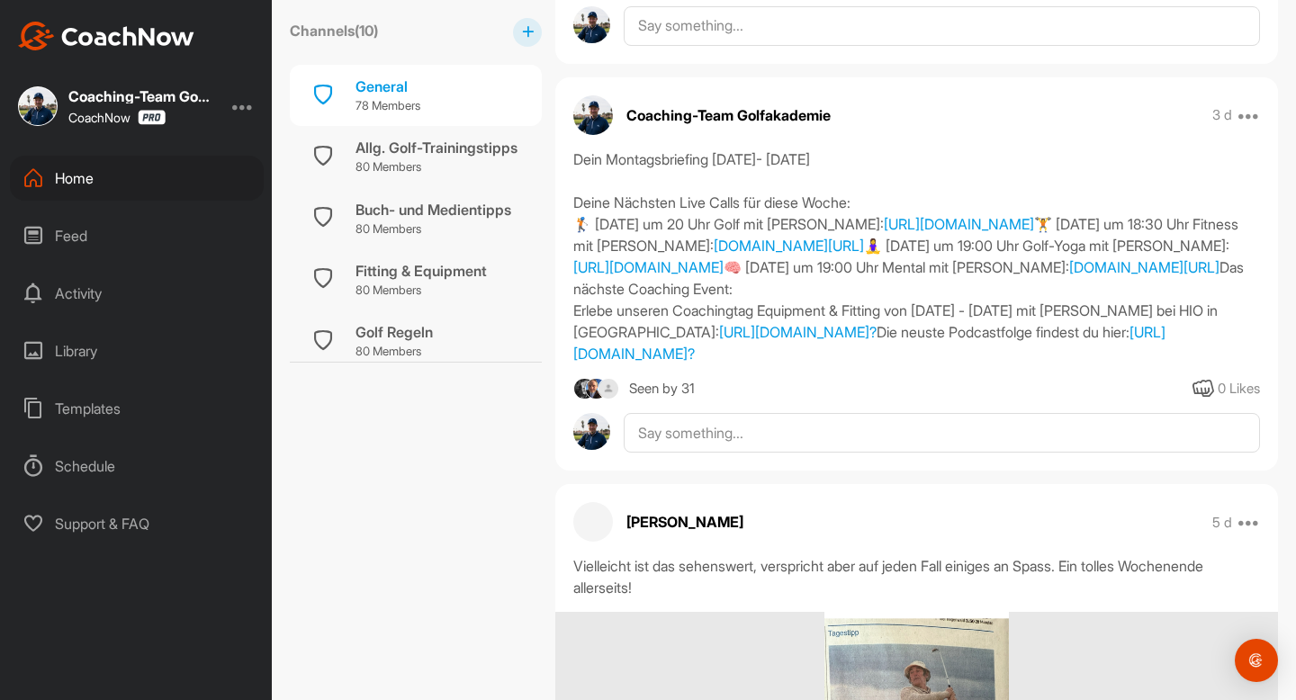
copy div "Das nächste Coaching Event: Erlebe unseren Coachingtag Equipment & Fitting von …"
click at [84, 176] on div "Home" at bounding box center [137, 178] width 254 height 45
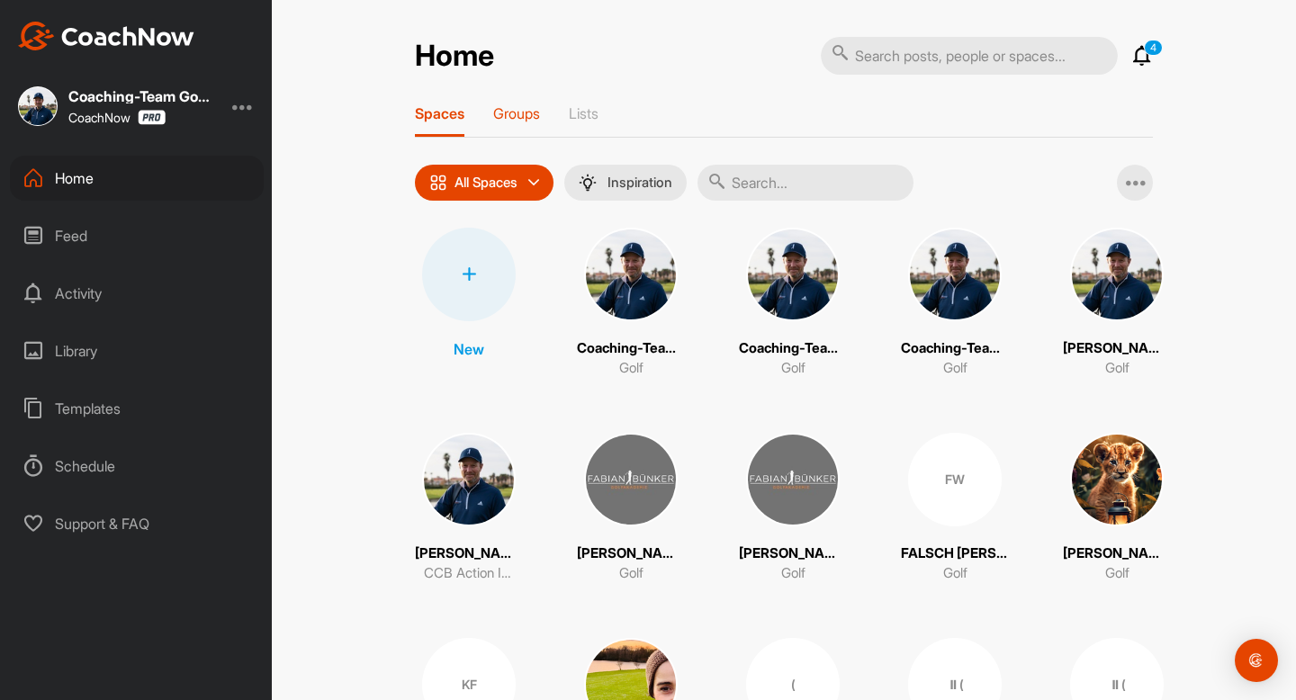
click at [518, 104] on p "Groups" at bounding box center [516, 113] width 47 height 18
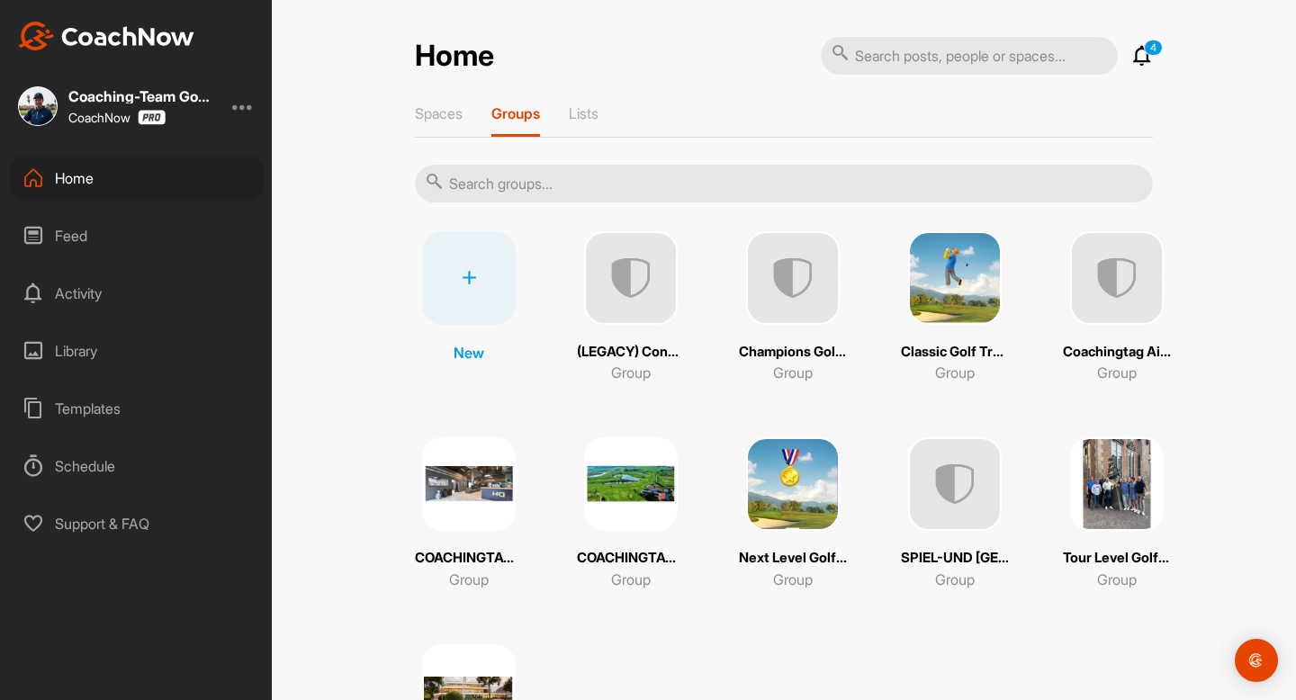
click at [800, 498] on img at bounding box center [793, 484] width 94 height 94
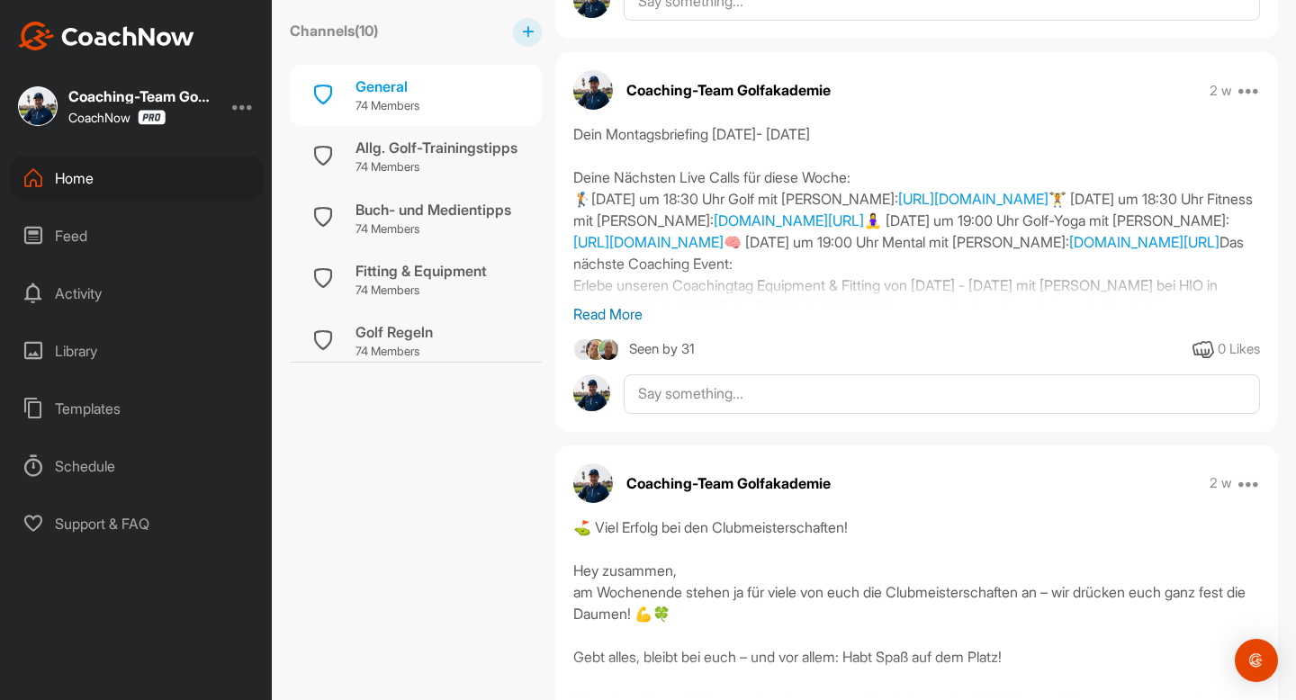
scroll to position [6550, 0]
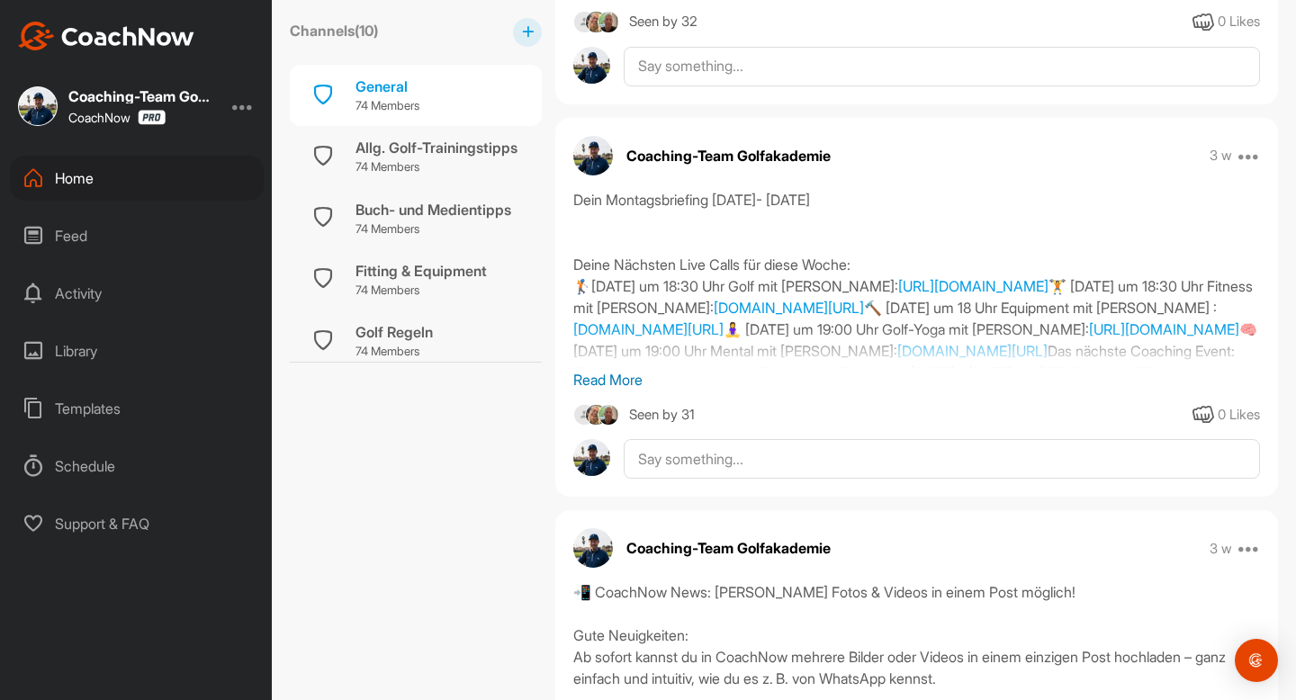
click at [609, 390] on p "Read More" at bounding box center [916, 380] width 686 height 22
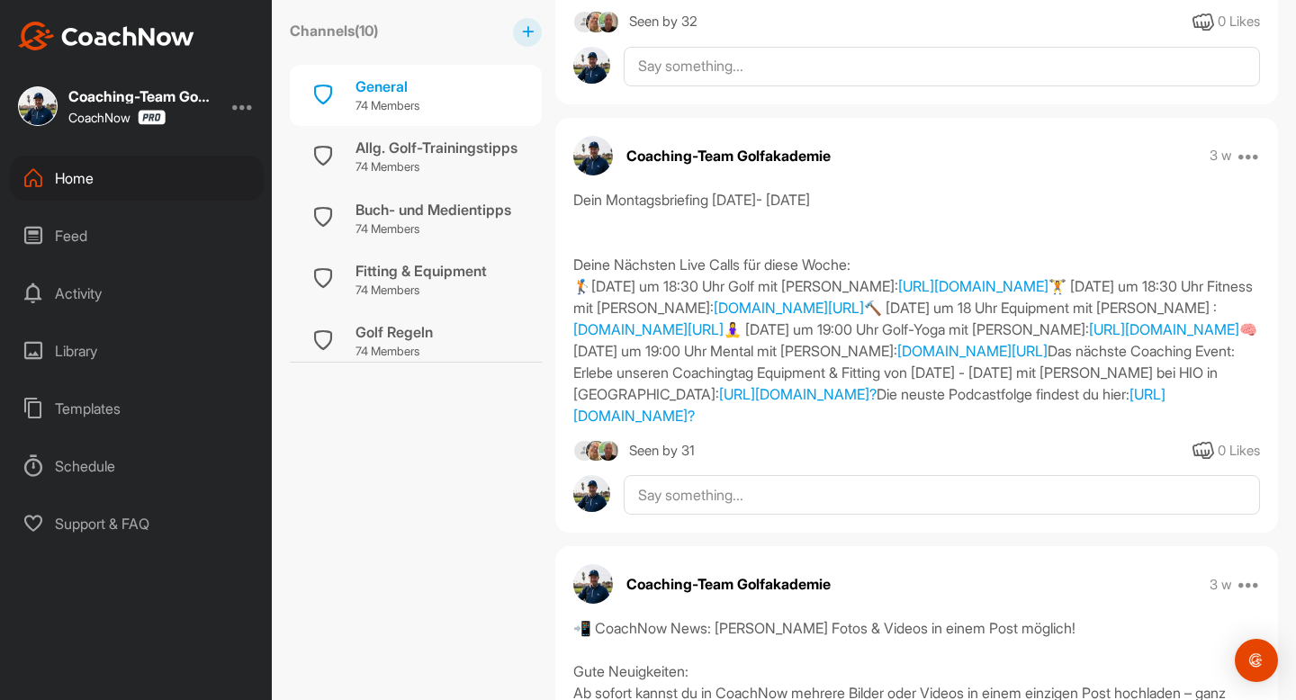
drag, startPoint x: 571, startPoint y: 306, endPoint x: 1142, endPoint y: 309, distance: 570.4
click at [1142, 309] on div "Dein Montagsbriefing [DATE]- [DATE] Deine Nächsten Live Calls für diese Woche: …" at bounding box center [916, 308] width 722 height 238
copy div "🏌️[DATE] um 18:30 Uhr Golf mit [PERSON_NAME]: [URL][DOMAIN_NAME]"
click at [102, 171] on div "Home" at bounding box center [137, 178] width 254 height 45
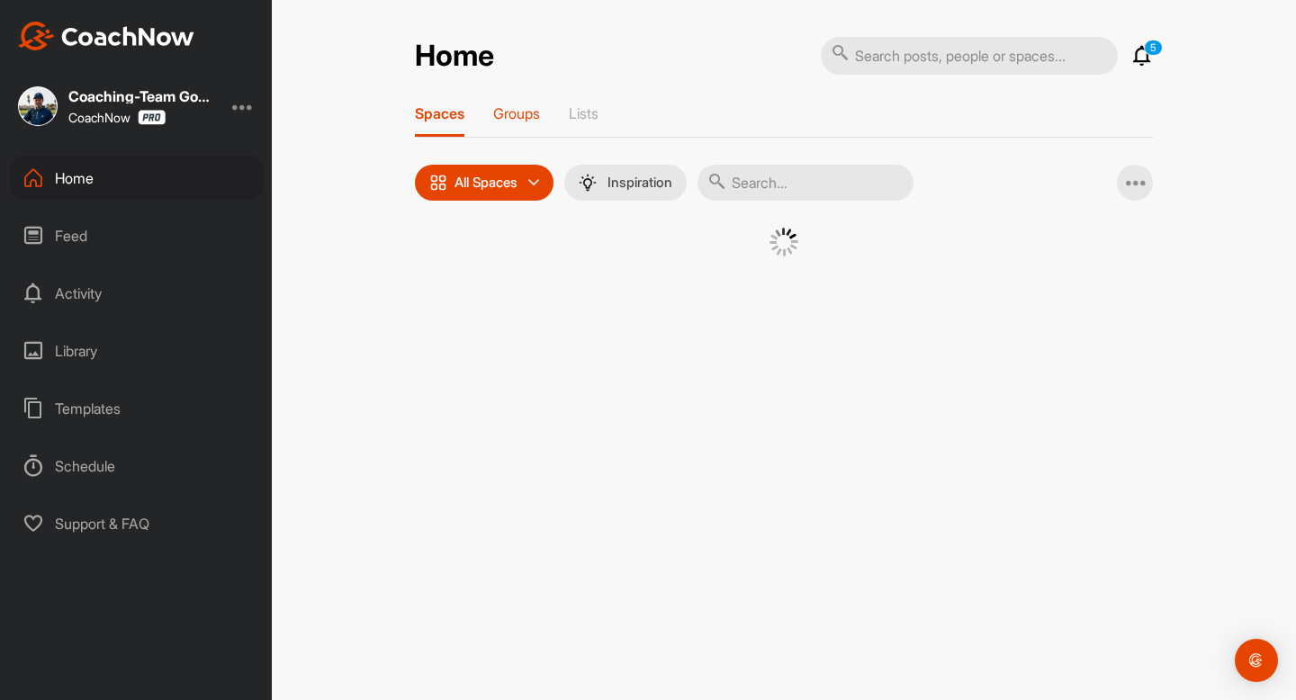
click at [514, 115] on p "Groups" at bounding box center [516, 113] width 47 height 18
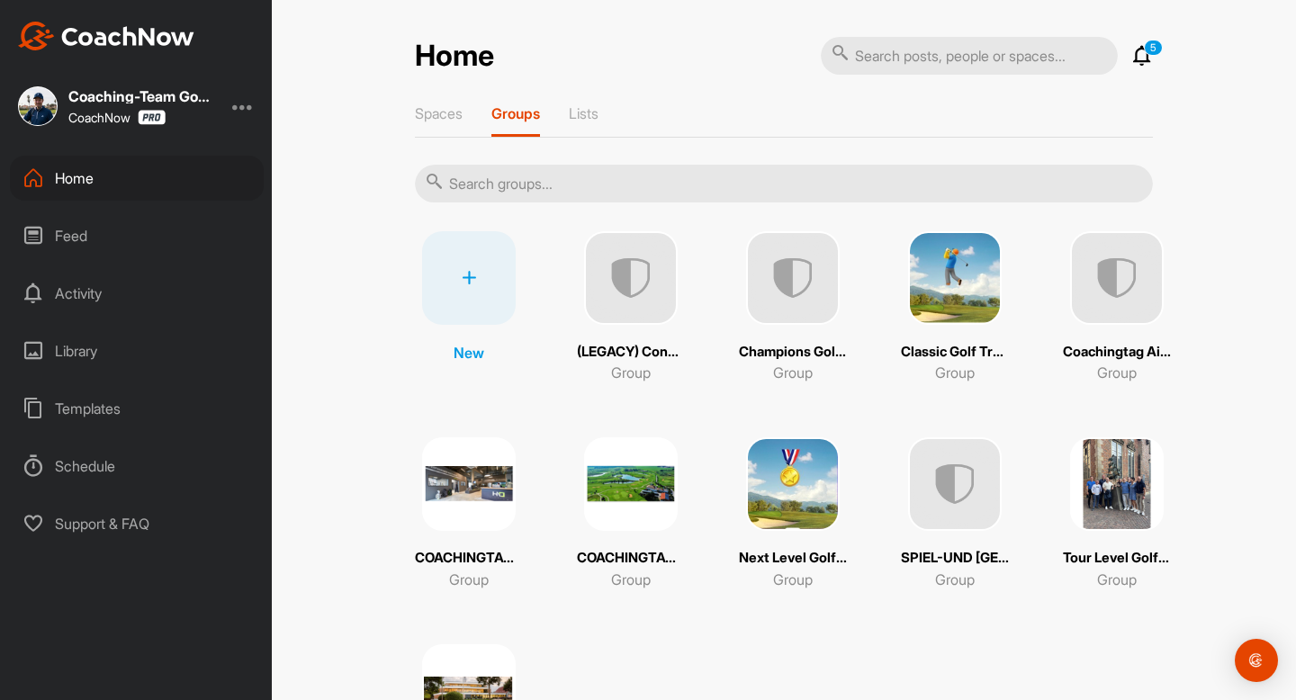
click at [946, 281] on img at bounding box center [955, 278] width 94 height 94
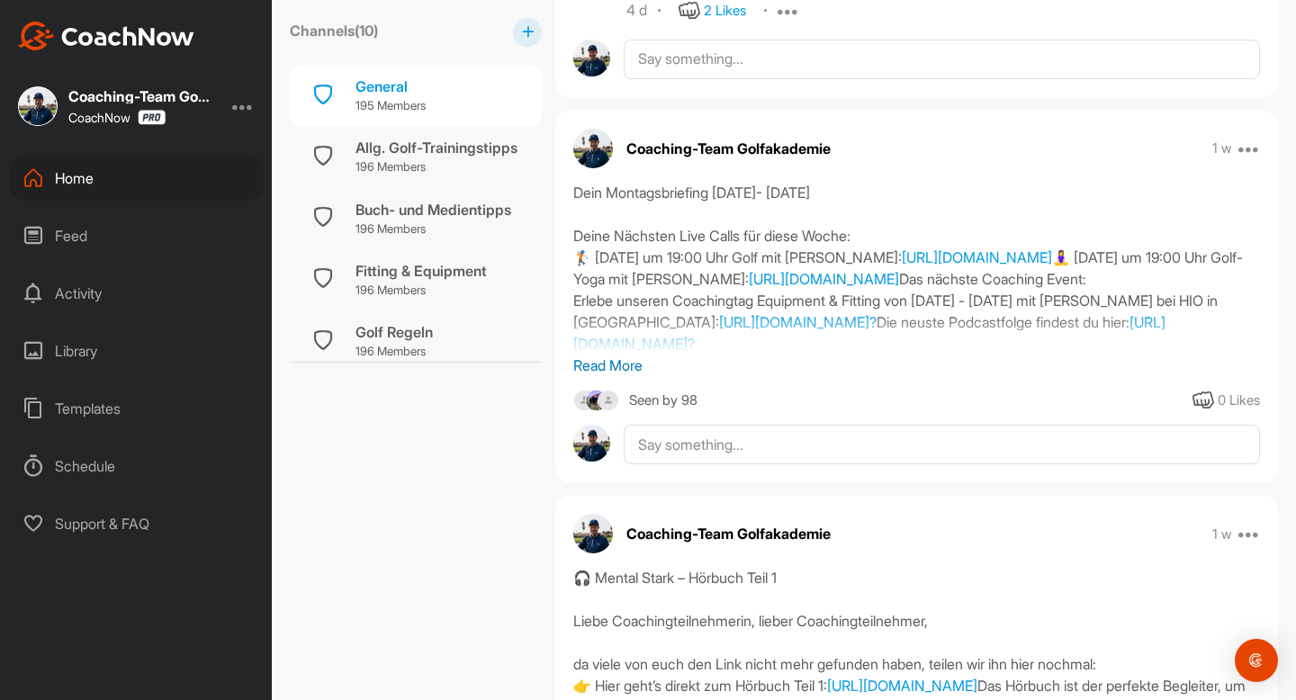
scroll to position [8877, 0]
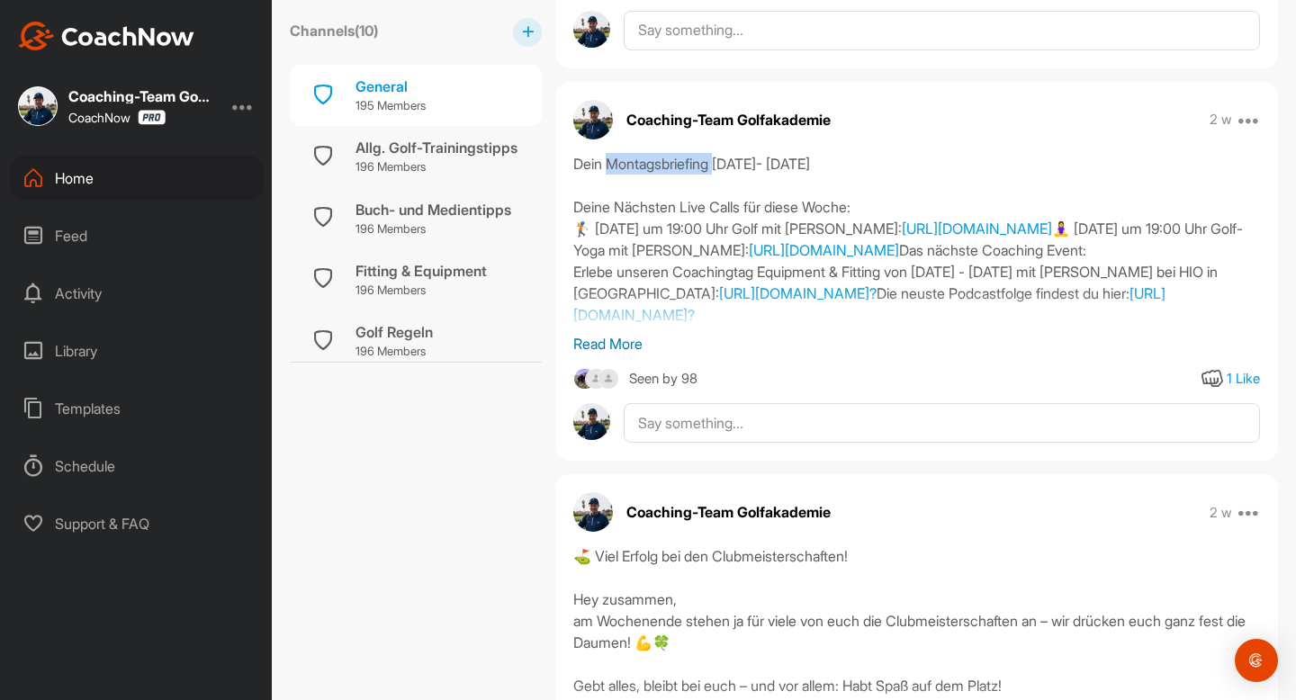
drag, startPoint x: 608, startPoint y: 197, endPoint x: 722, endPoint y: 193, distance: 113.4
click at [722, 193] on div "Dein Montagsbriefing [DATE]- [DATE] Deine Nächsten Live Calls für diese Woche: …" at bounding box center [916, 243] width 686 height 180
copy div "Montagsbriefing"
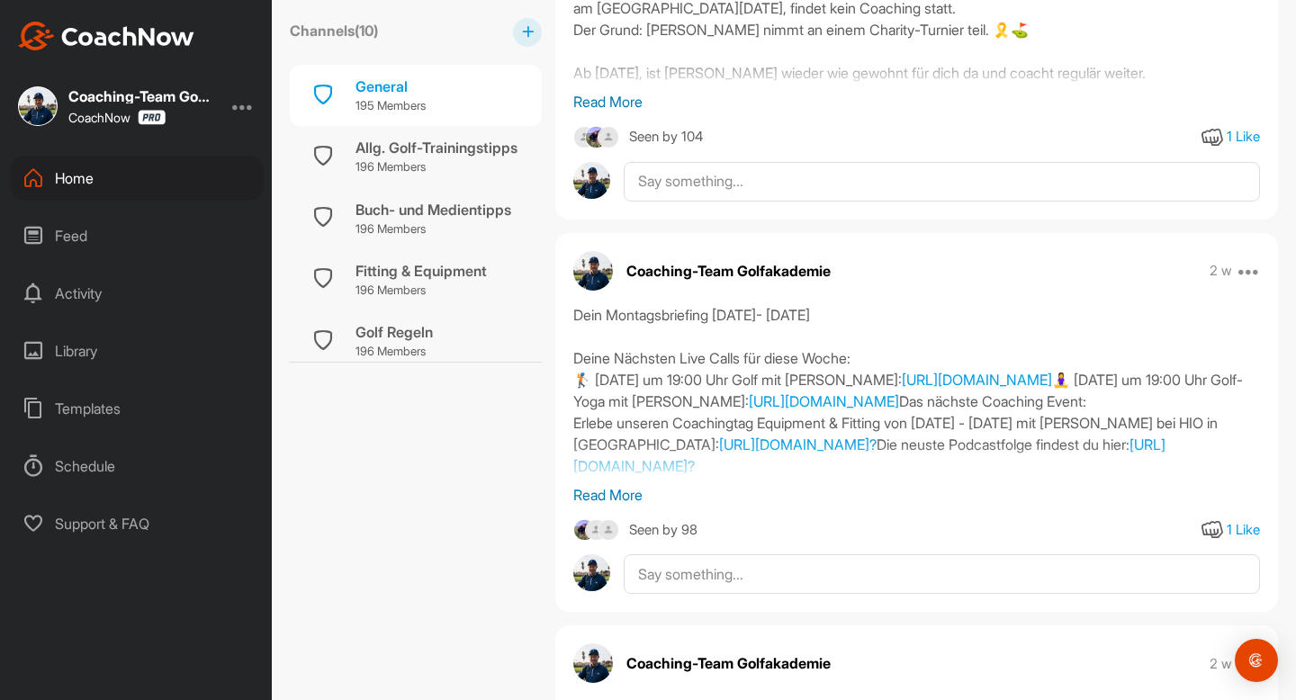
scroll to position [3856, 0]
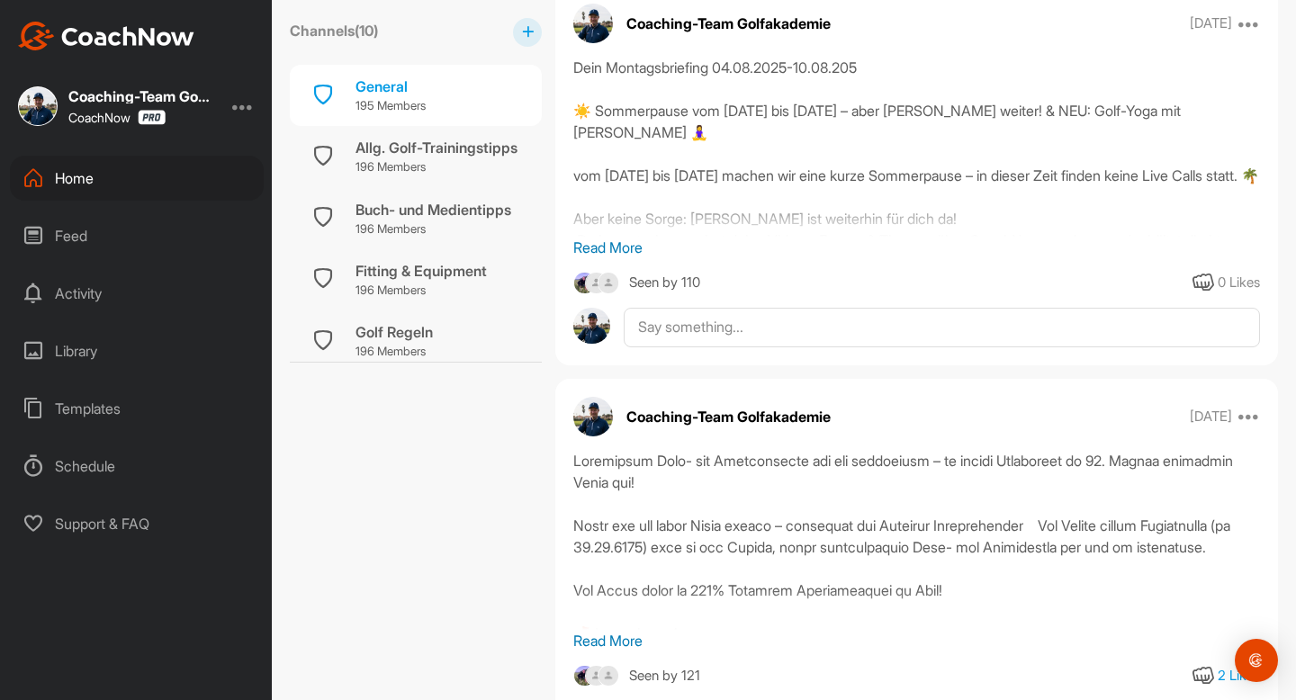
scroll to position [19458, 0]
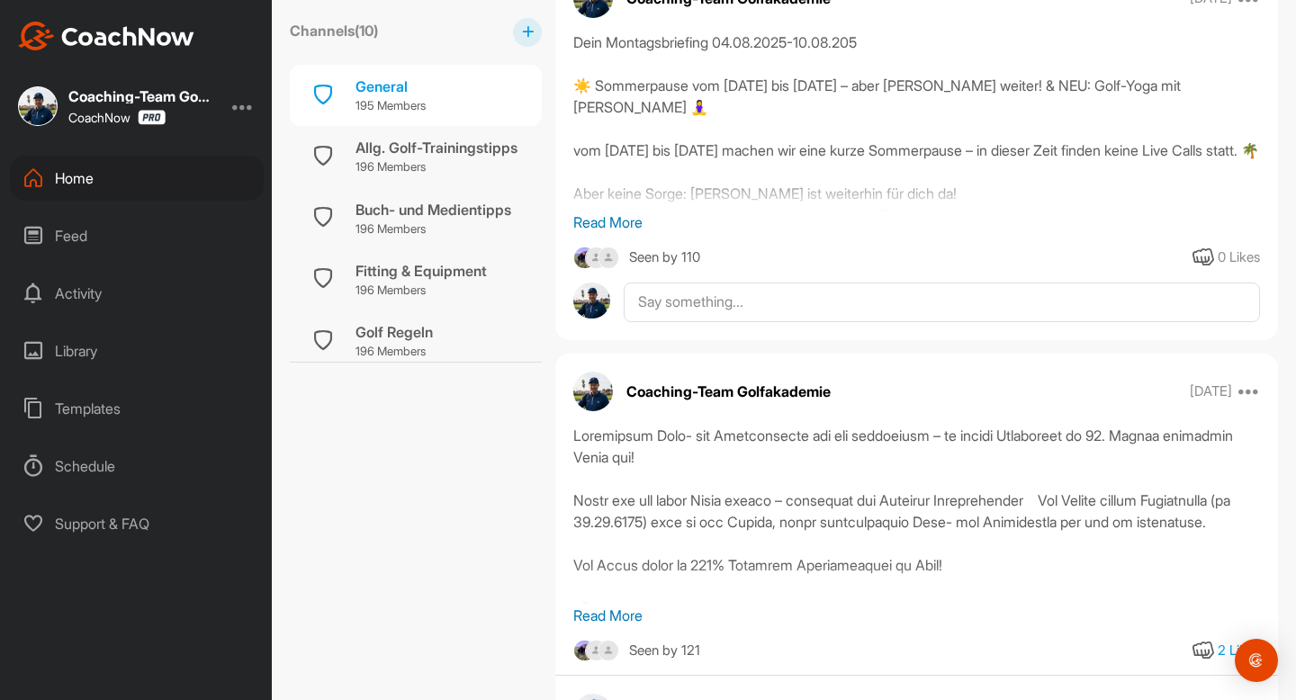
click at [641, 233] on p "Read More" at bounding box center [916, 222] width 686 height 22
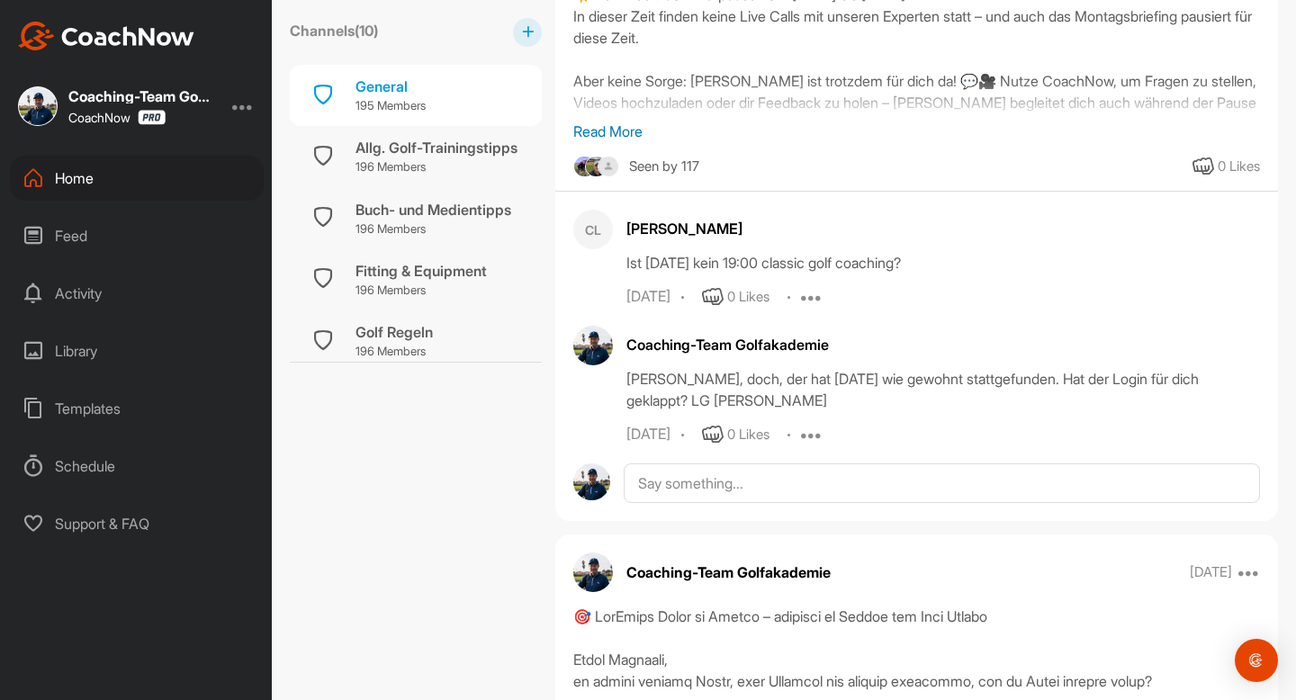
scroll to position [22521, 0]
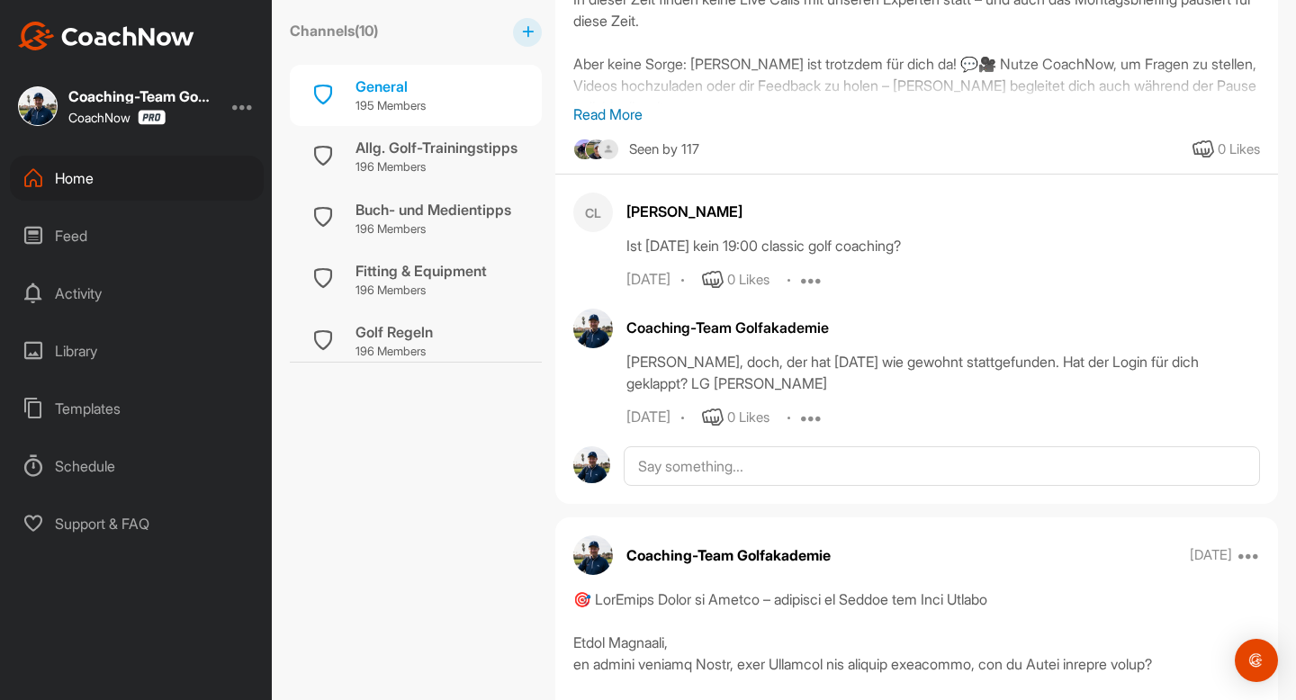
click at [634, 125] on p "Read More" at bounding box center [916, 114] width 686 height 22
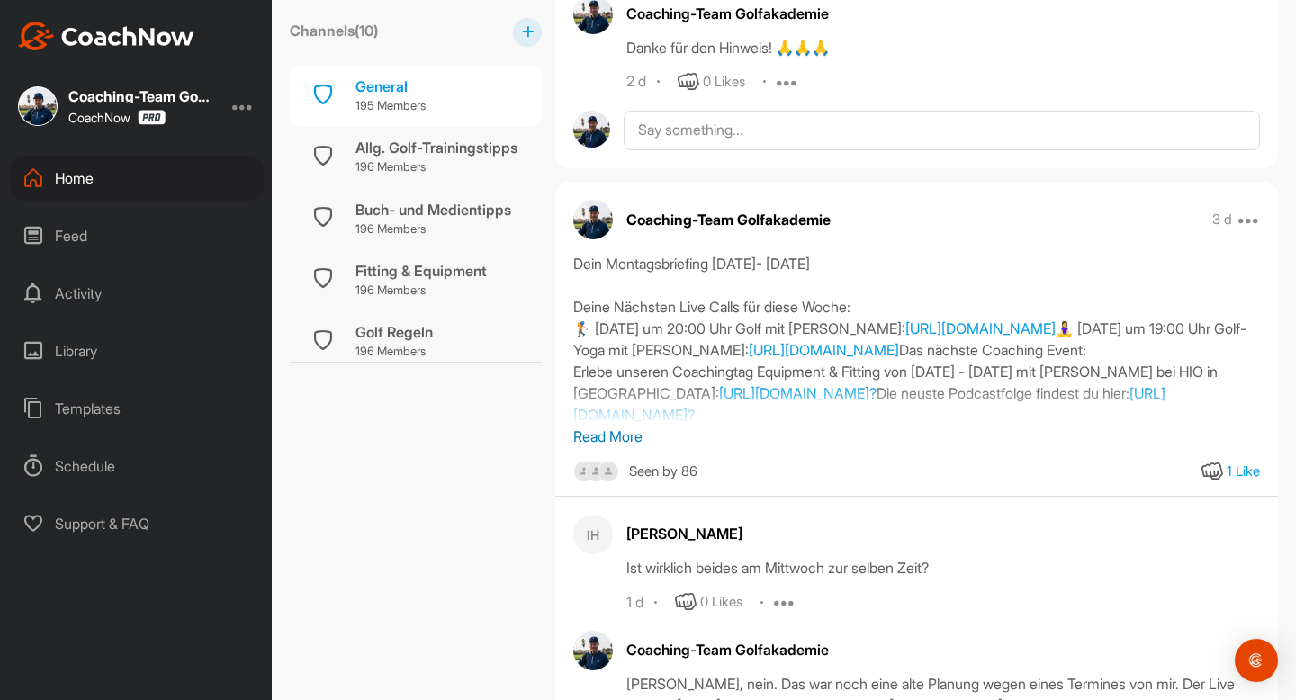
scroll to position [3943, 0]
click at [627, 444] on p "Read More" at bounding box center [916, 437] width 686 height 22
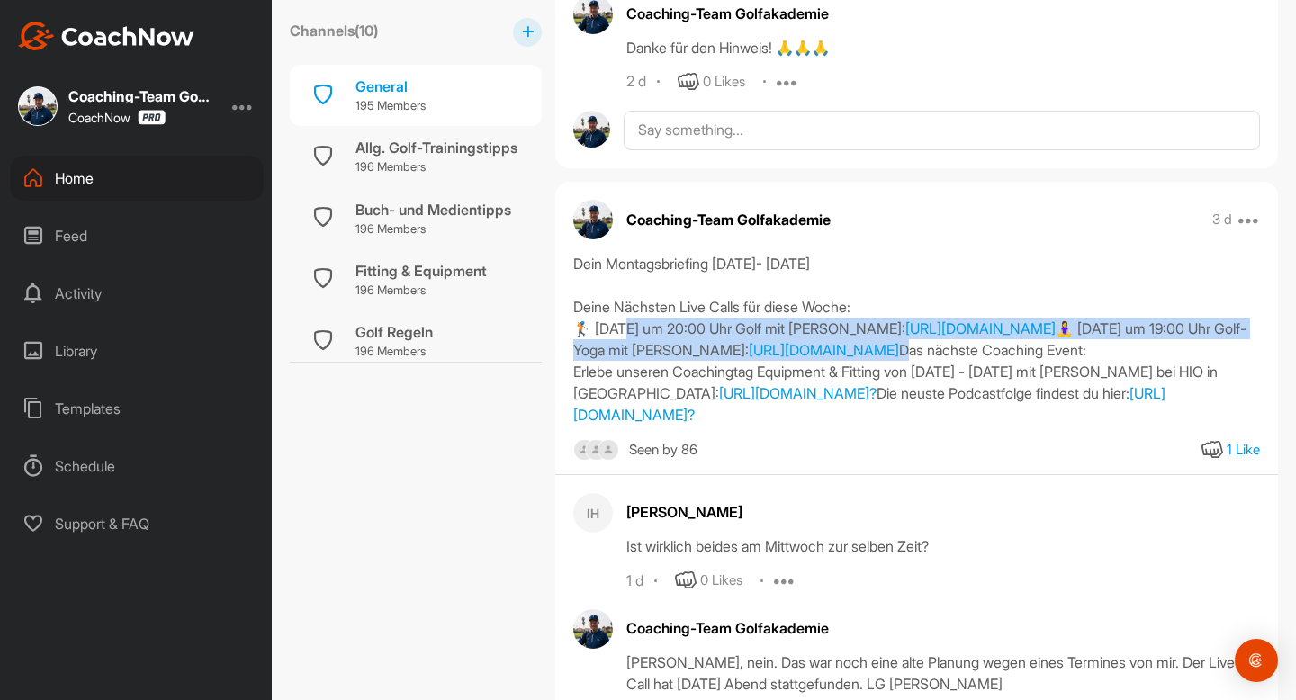
drag, startPoint x: 574, startPoint y: 323, endPoint x: 1274, endPoint y: 373, distance: 701.7
click at [1274, 373] on div "Dein Montagsbriefing [DATE]- [DATE] Deine Nächsten Live Calls für diese Woche: …" at bounding box center [916, 339] width 722 height 173
copy div "🏌️ [DATE] um 20:00 Uhr Golf mit [PERSON_NAME]: [URL][DOMAIN_NAME] 🧘‍♀️ [DATE] u…"
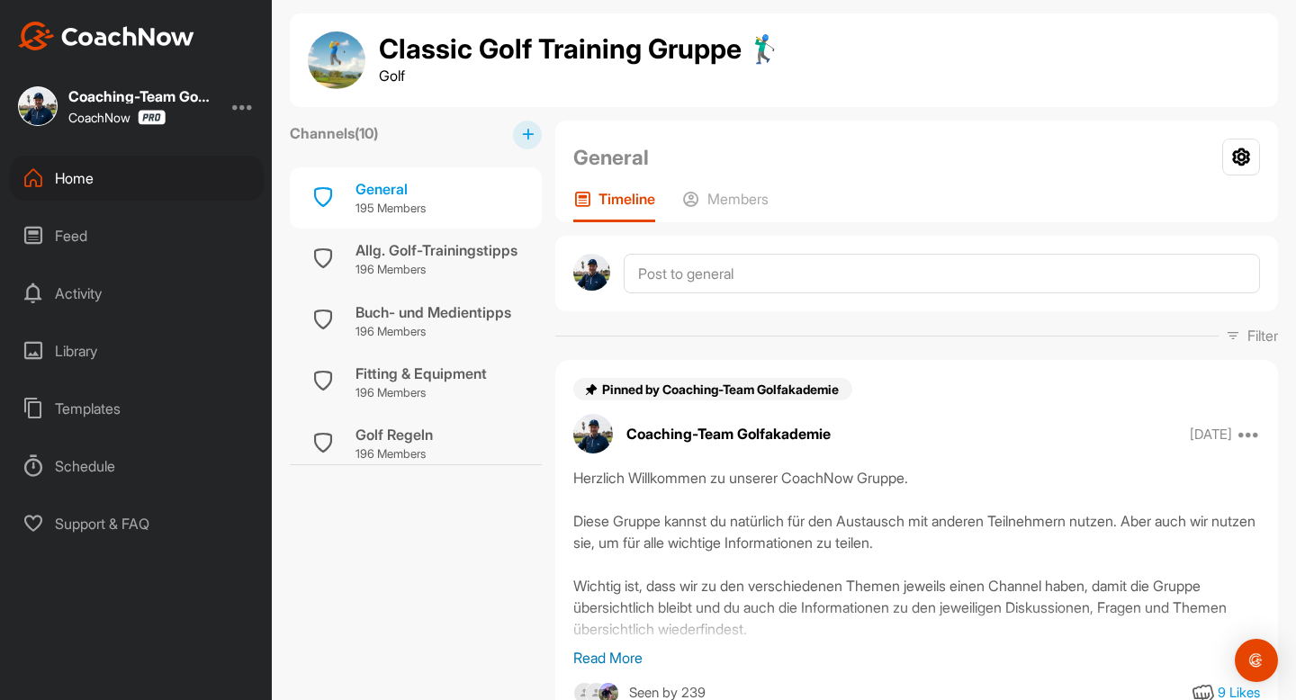
scroll to position [0, 0]
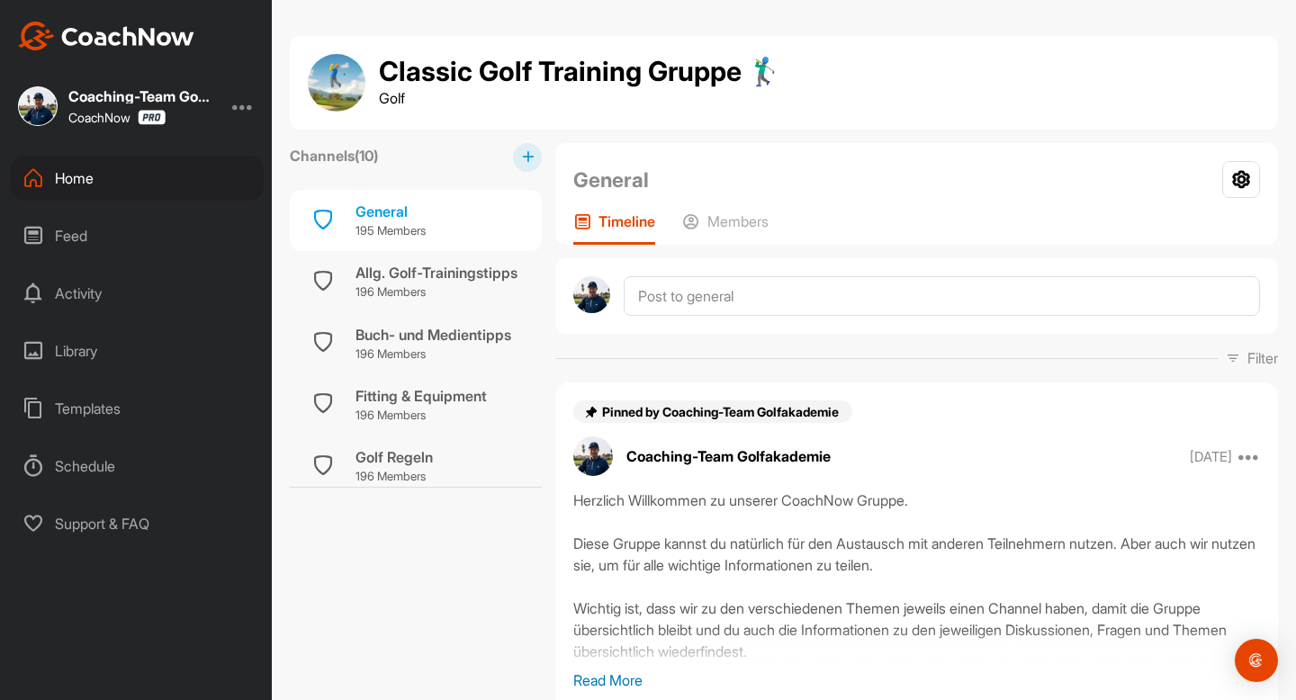
click at [711, 320] on div at bounding box center [916, 296] width 722 height 76
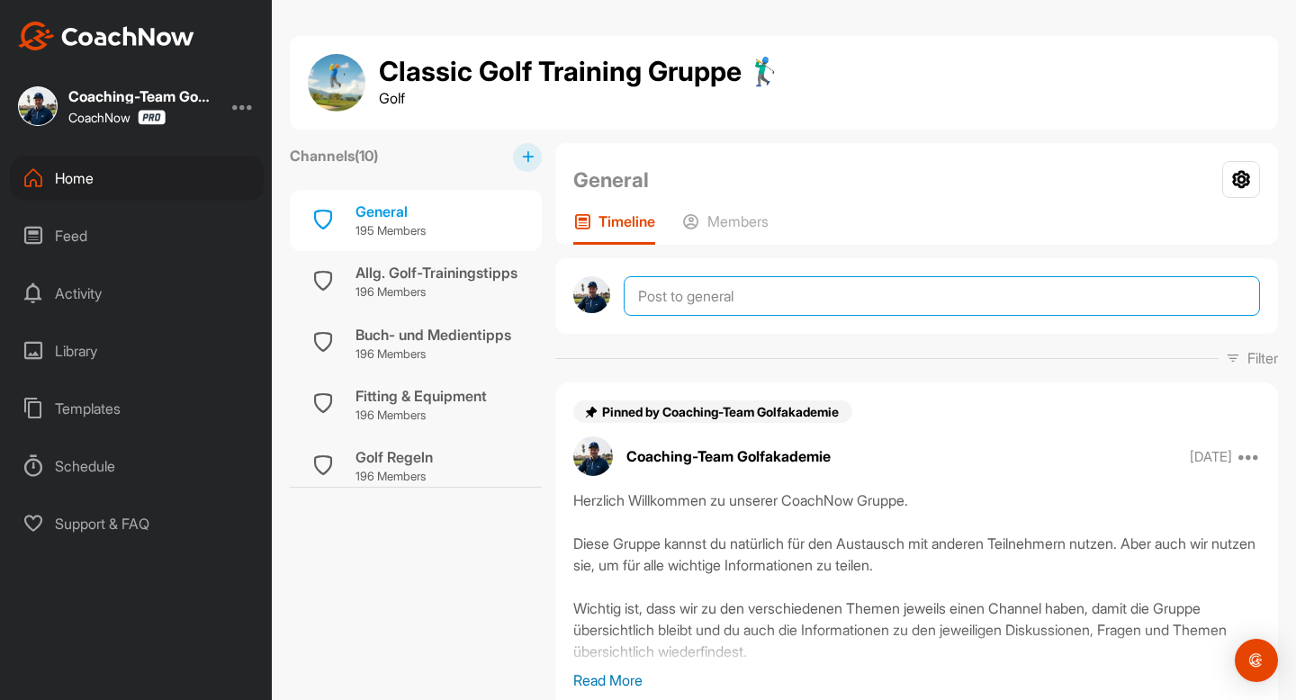
click at [711, 307] on textarea at bounding box center [941, 296] width 636 height 40
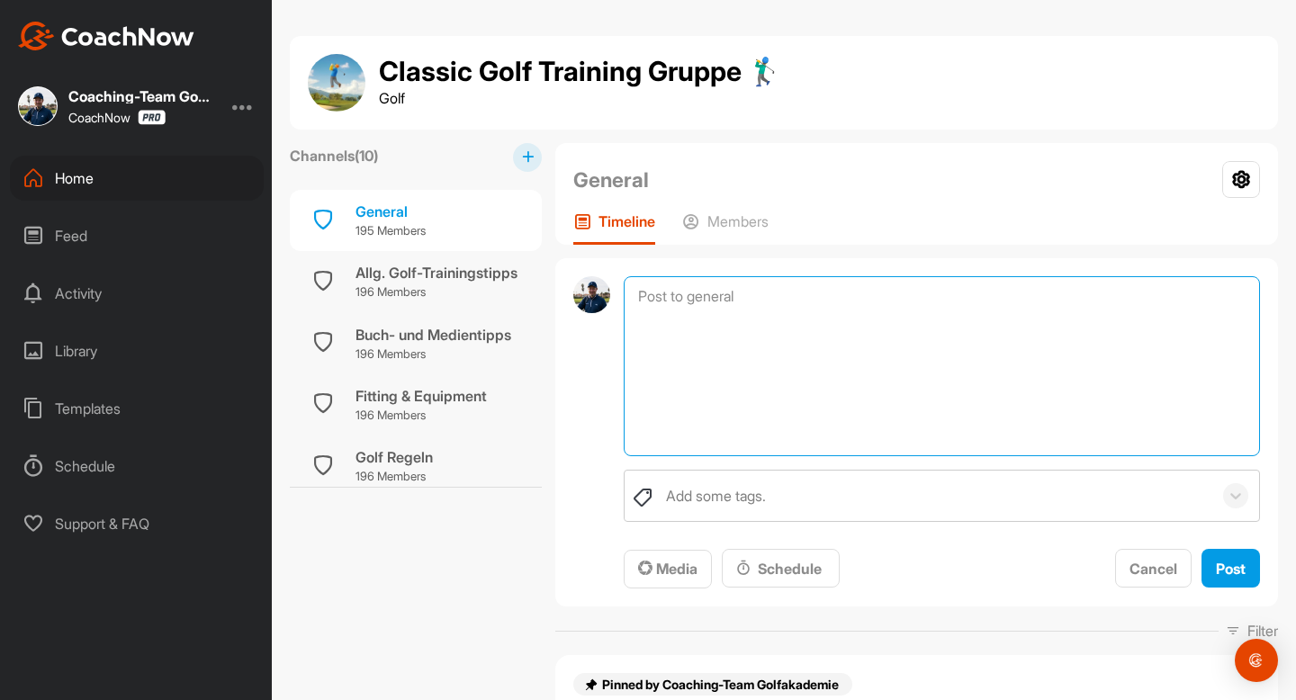
paste textarea "Dein Montagsbriefing [DATE]- [DATE] Deine Nächsten Live Calls für diese Woche: …"
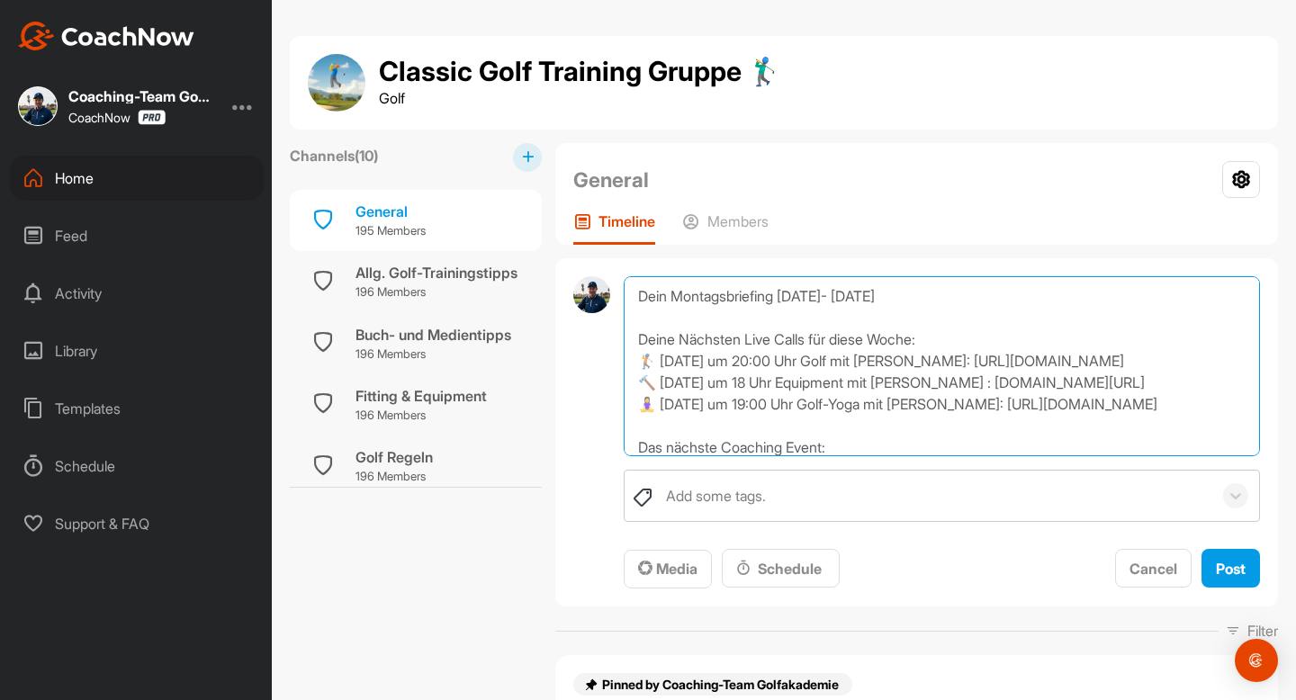
scroll to position [173, 0]
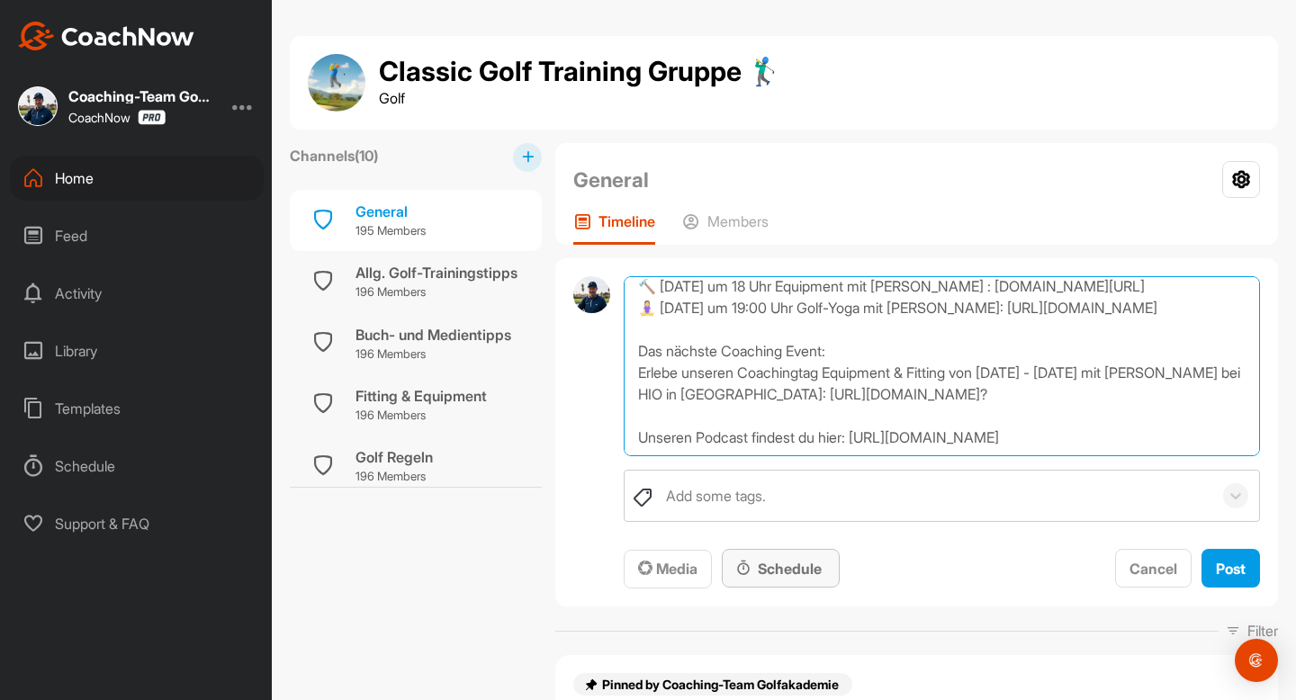
type textarea "Dein Montagsbriefing [DATE]- [DATE] Deine Nächsten Live Calls für diese Woche: …"
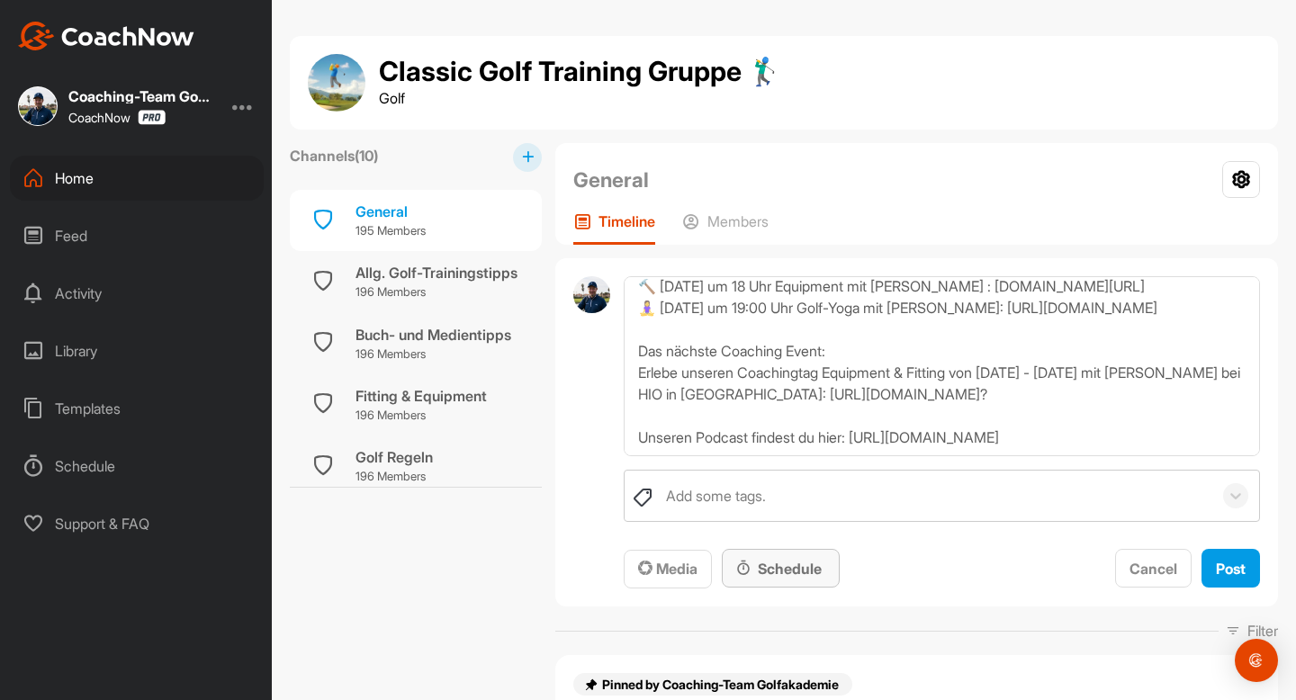
click at [754, 569] on div "Schedule" at bounding box center [780, 569] width 89 height 22
click at [751, 151] on div "28" at bounding box center [742, 139] width 23 height 23
click at [780, 564] on strong "[DATE]" at bounding box center [780, 569] width 45 height 18
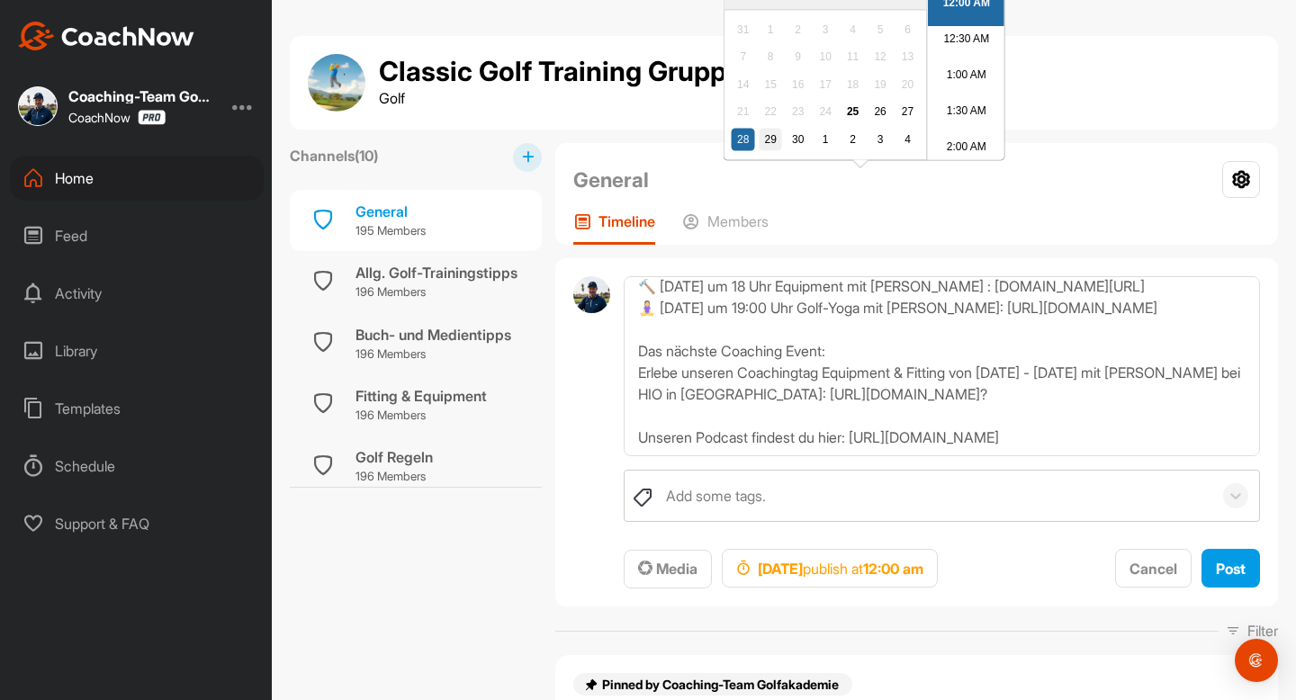
click at [770, 151] on div "29" at bounding box center [769, 139] width 23 height 23
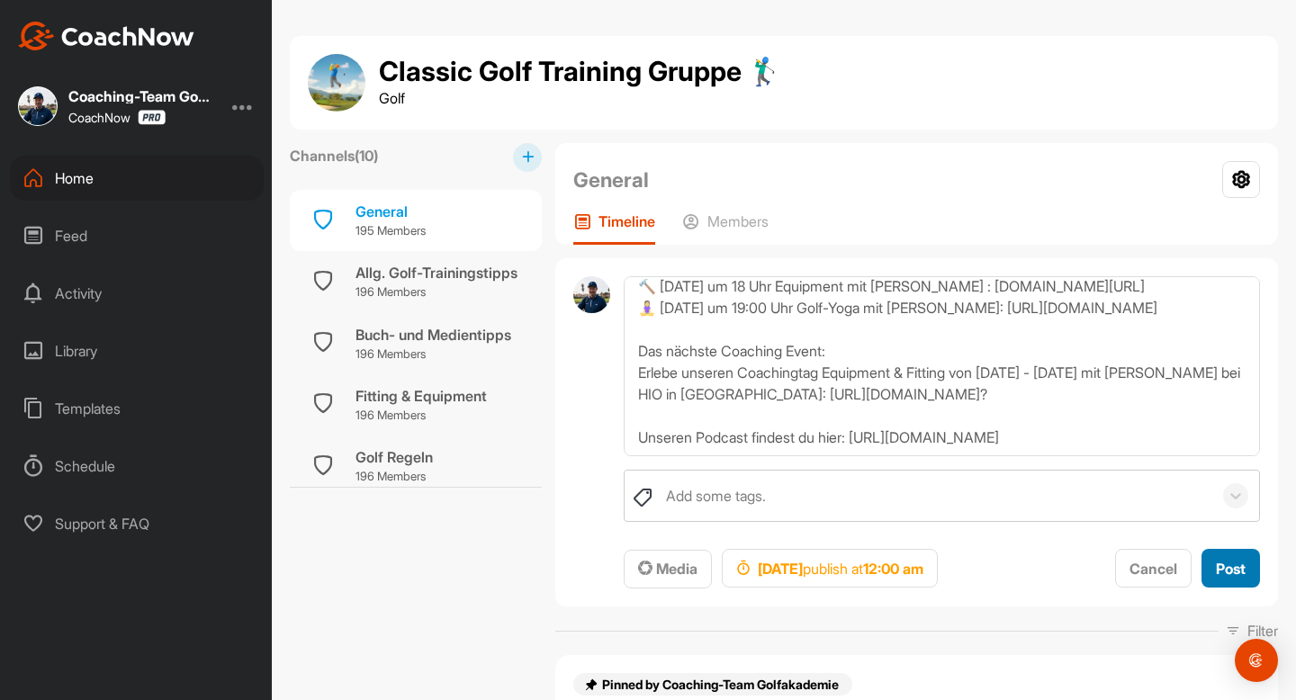
click at [1242, 566] on span "Post" at bounding box center [1230, 569] width 30 height 18
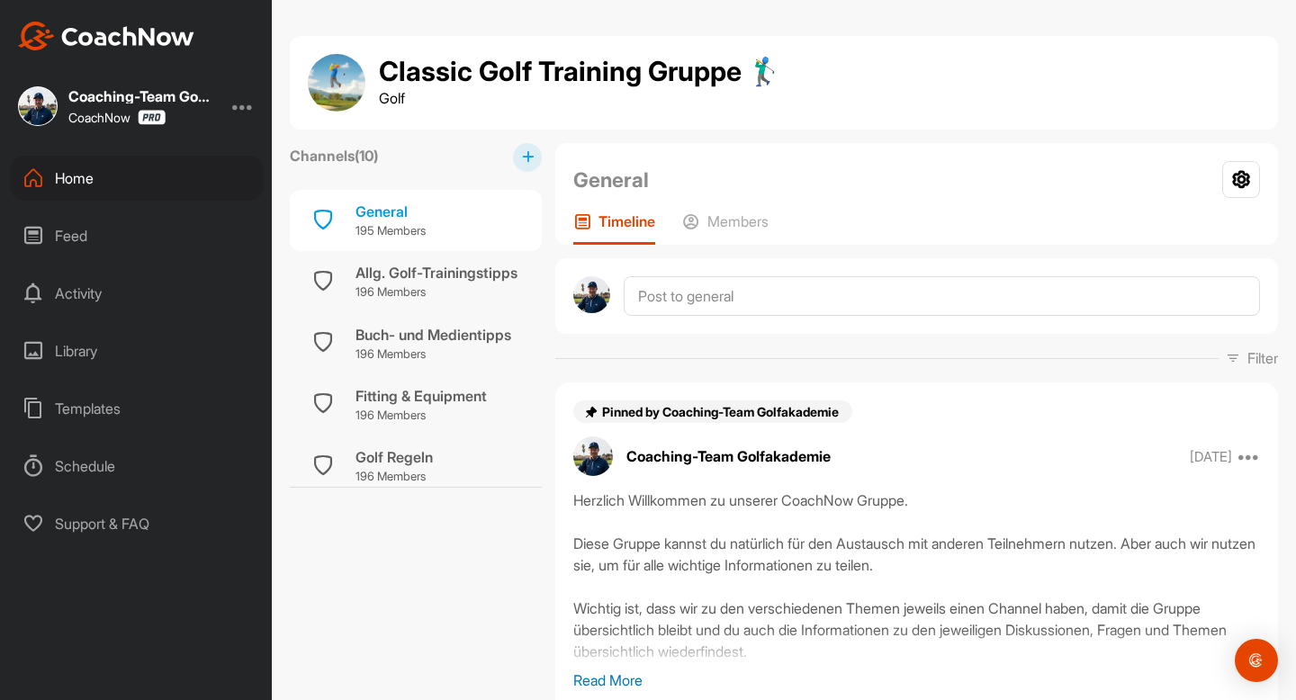
scroll to position [0, 0]
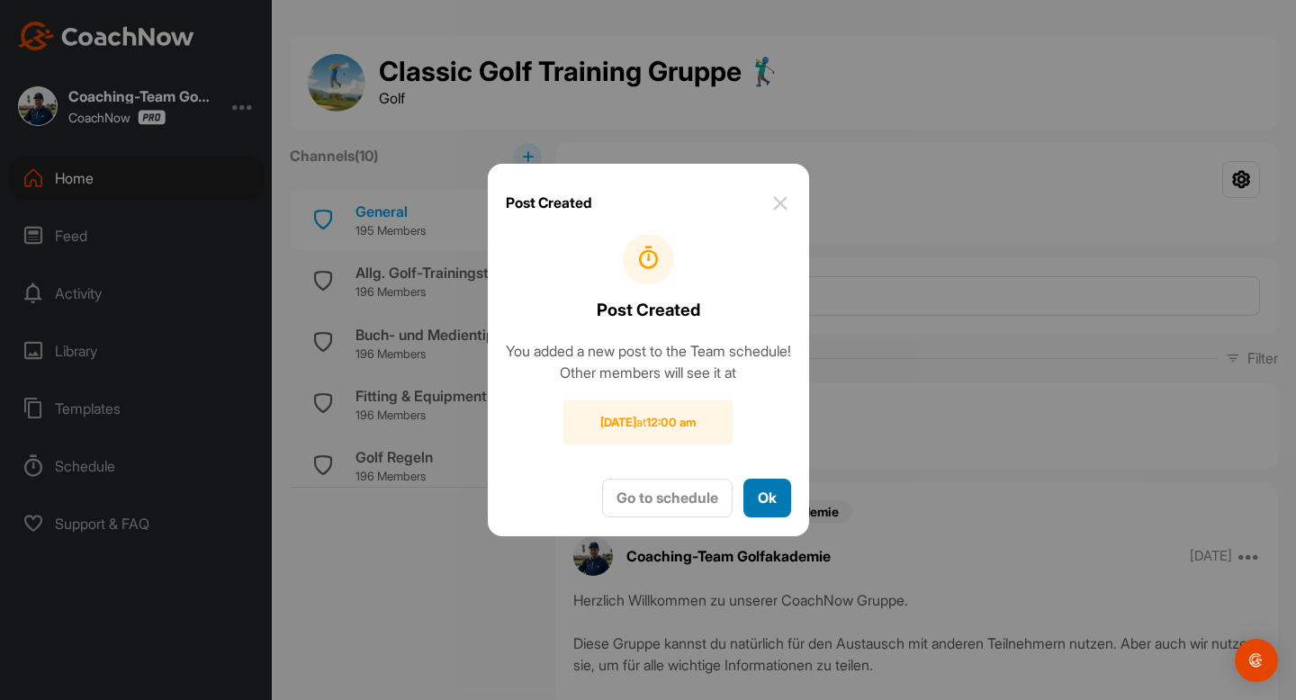
click at [774, 517] on button "Ok" at bounding box center [767, 498] width 48 height 39
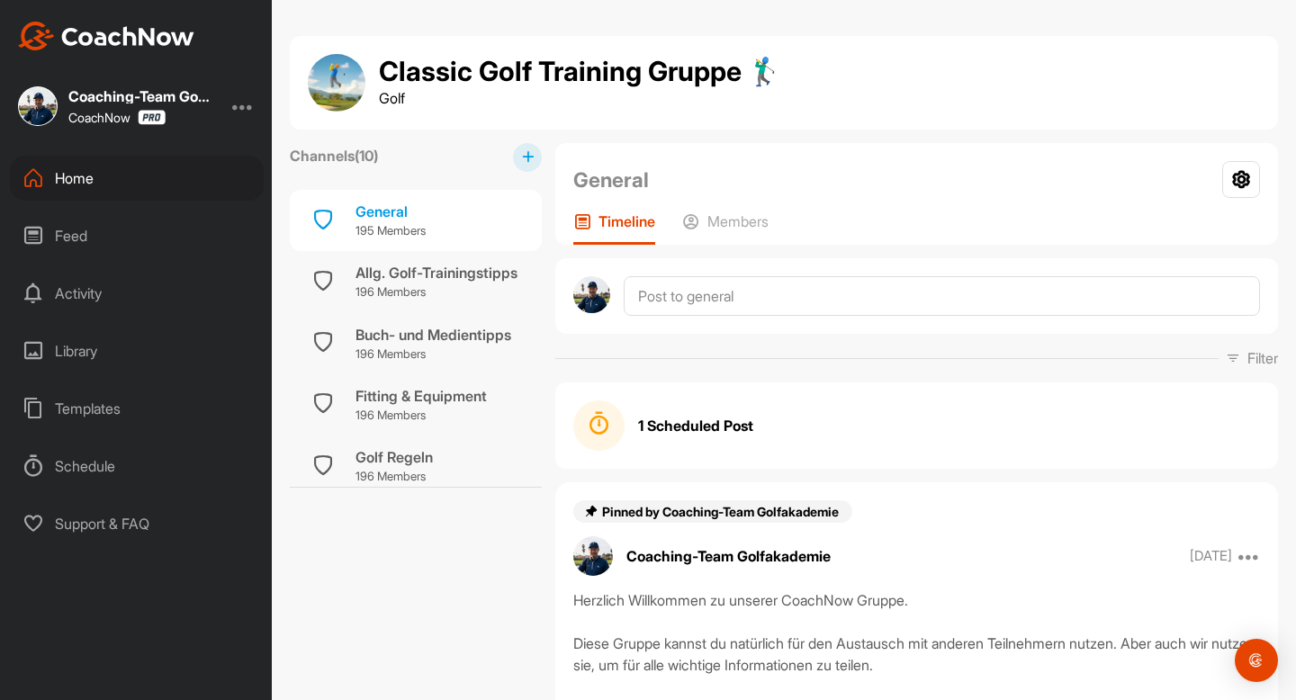
click at [739, 417] on strong "1 Scheduled Post" at bounding box center [695, 426] width 115 height 22
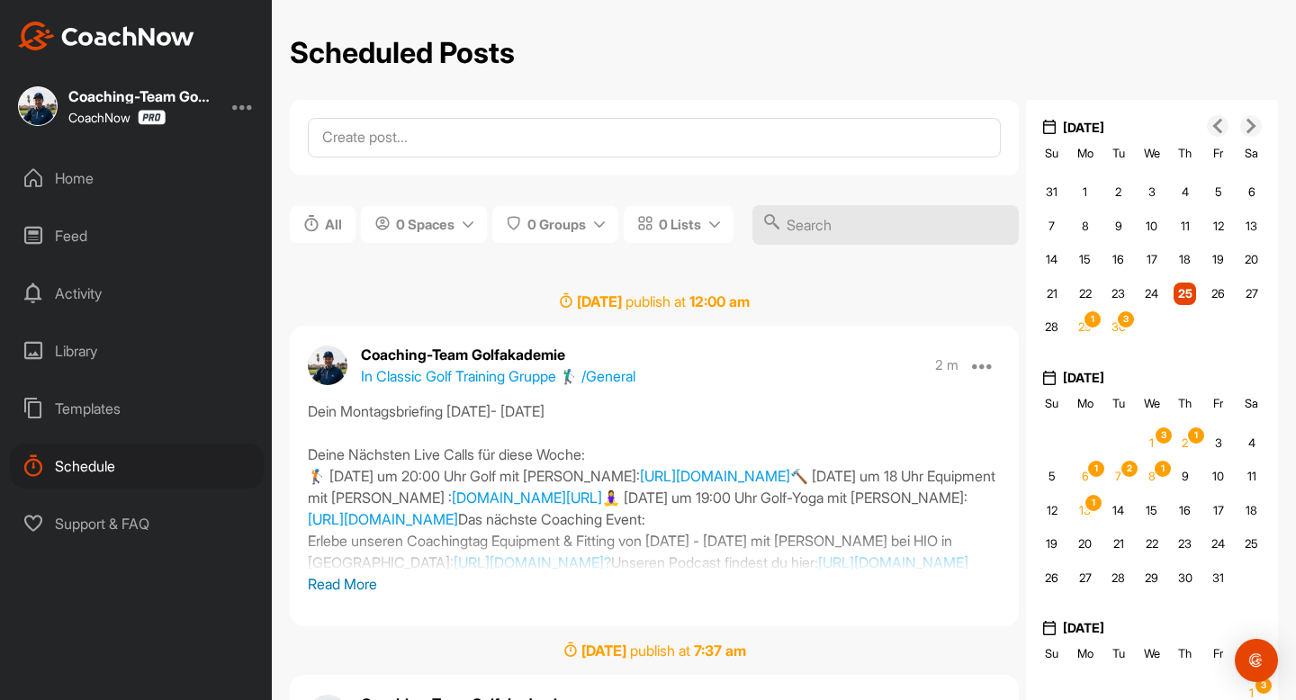
click at [100, 178] on div "Home" at bounding box center [137, 178] width 254 height 45
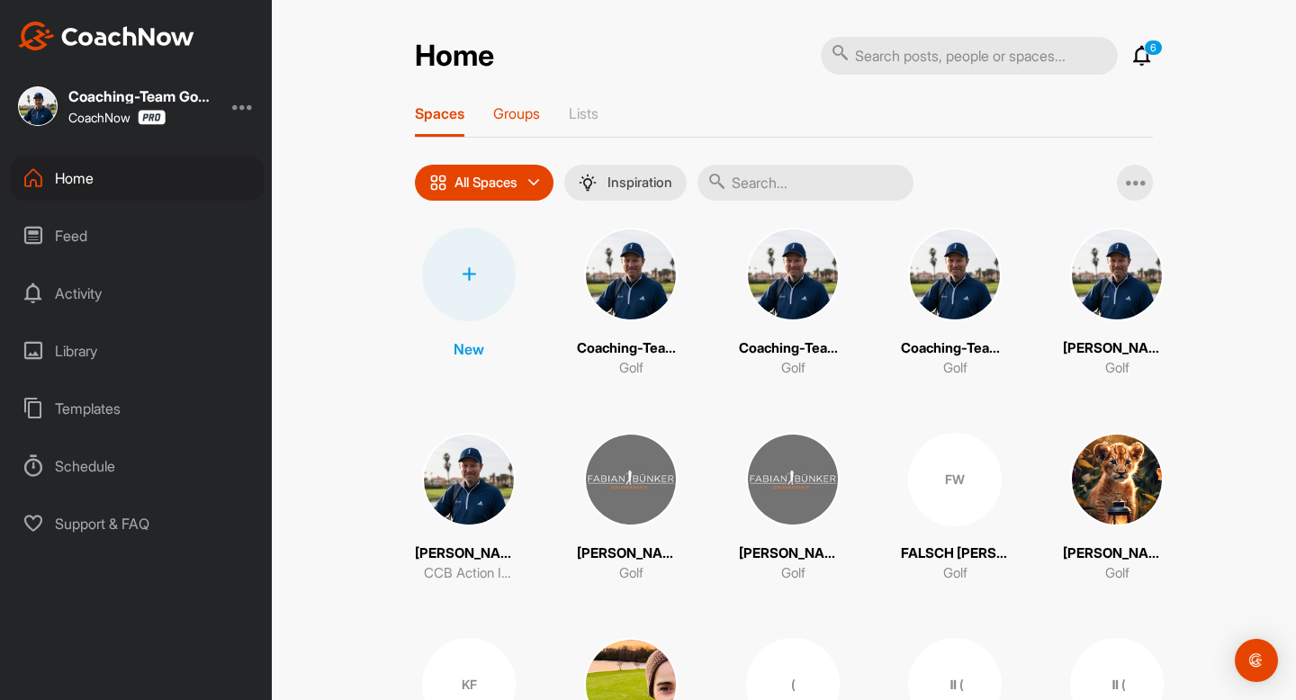
click at [527, 110] on p "Groups" at bounding box center [516, 113] width 47 height 18
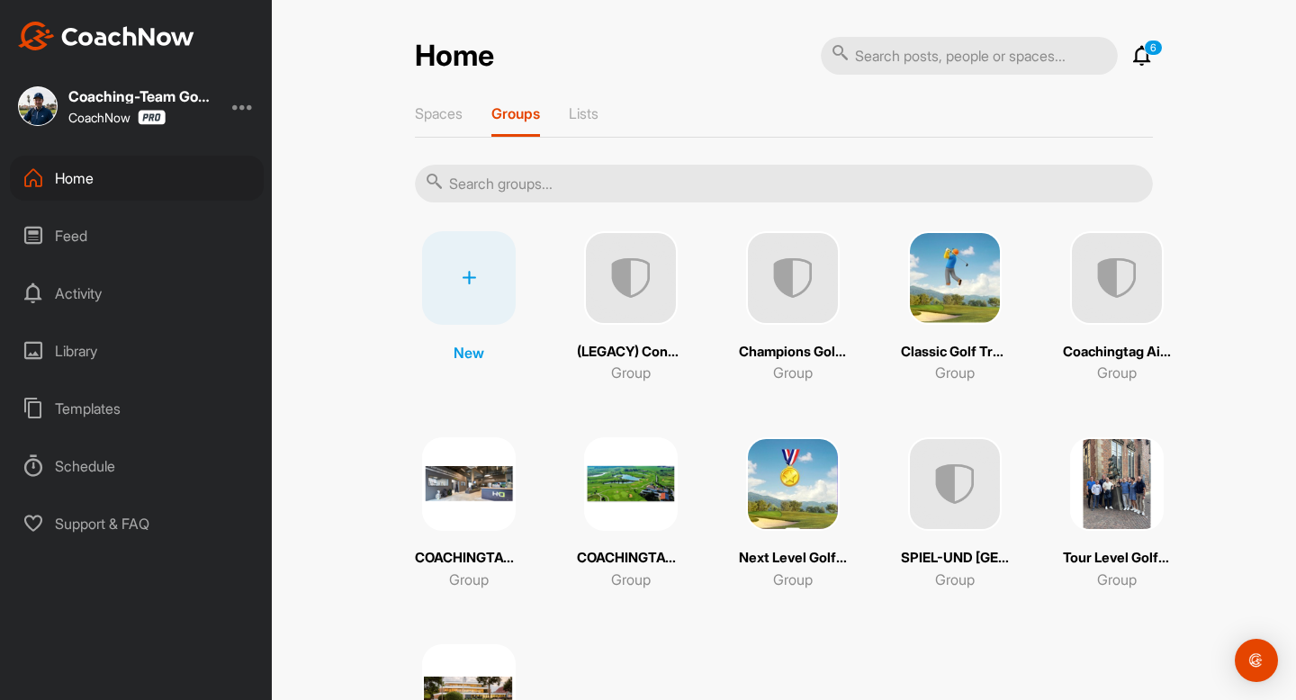
click at [782, 483] on img at bounding box center [793, 484] width 94 height 94
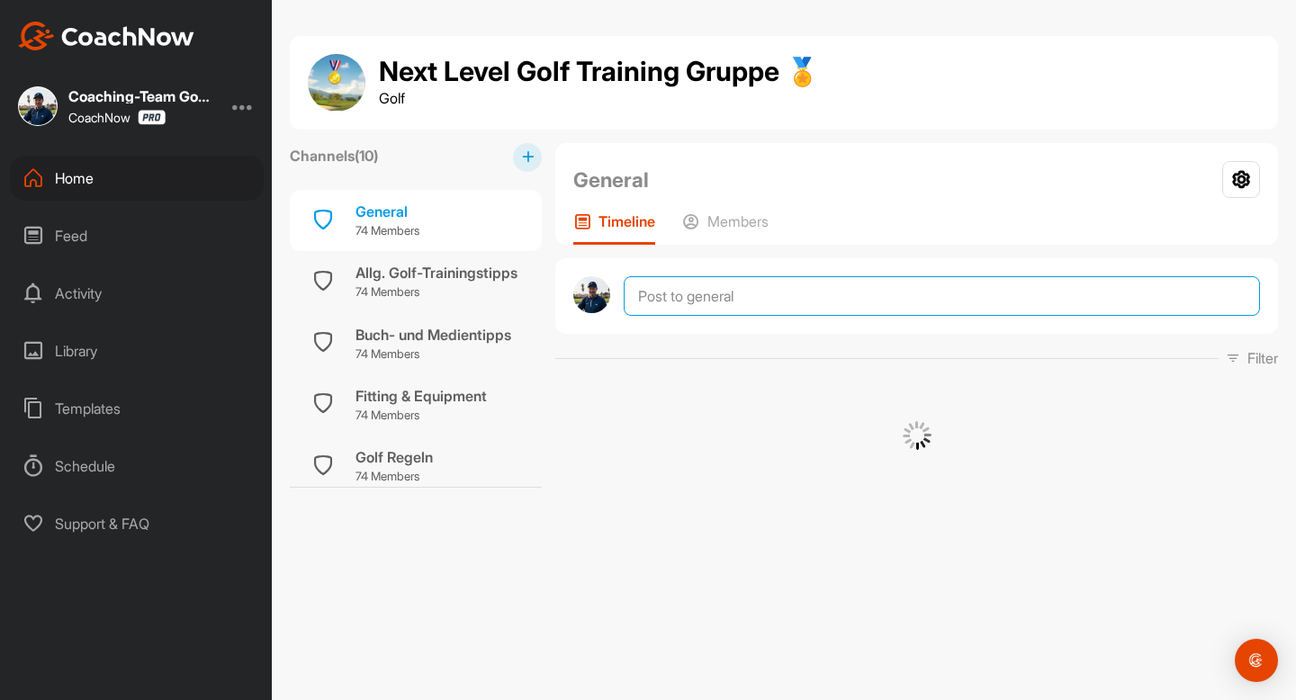
click at [720, 311] on textarea at bounding box center [941, 296] width 636 height 40
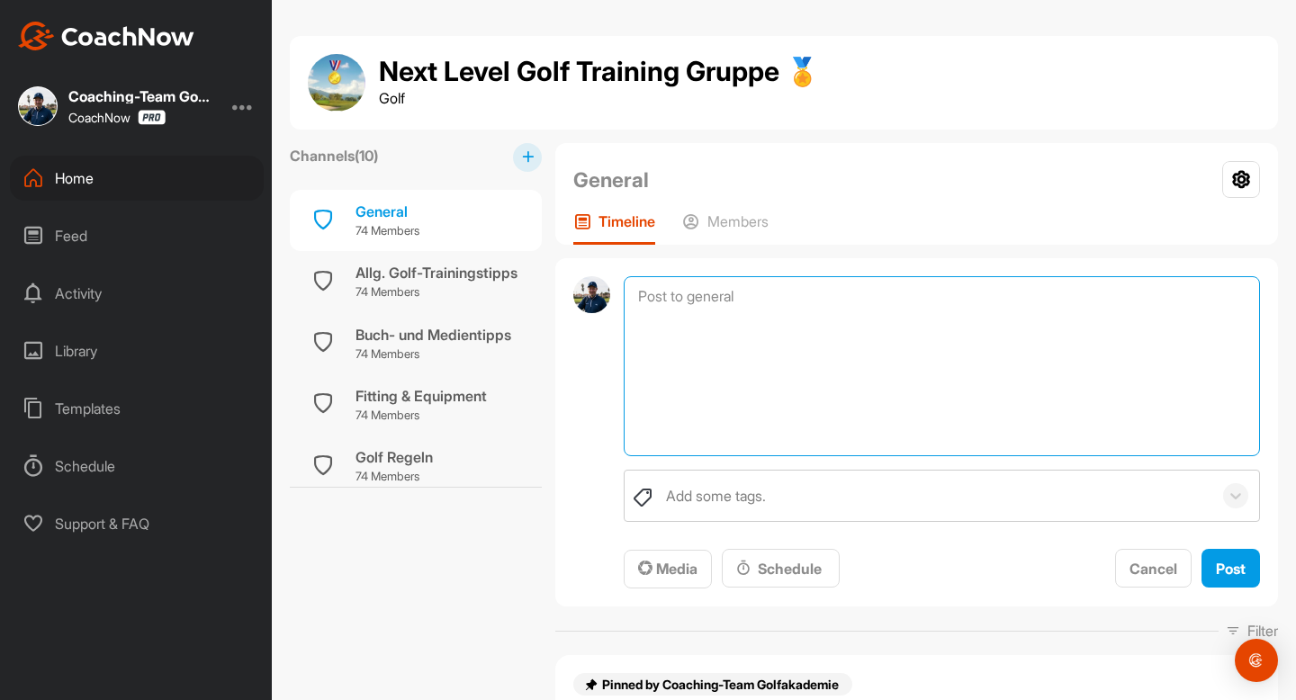
paste textarea "Dein Montagsbriefing [DATE]- [DATE] Deine Nächsten Live Calls für diese Woche: …"
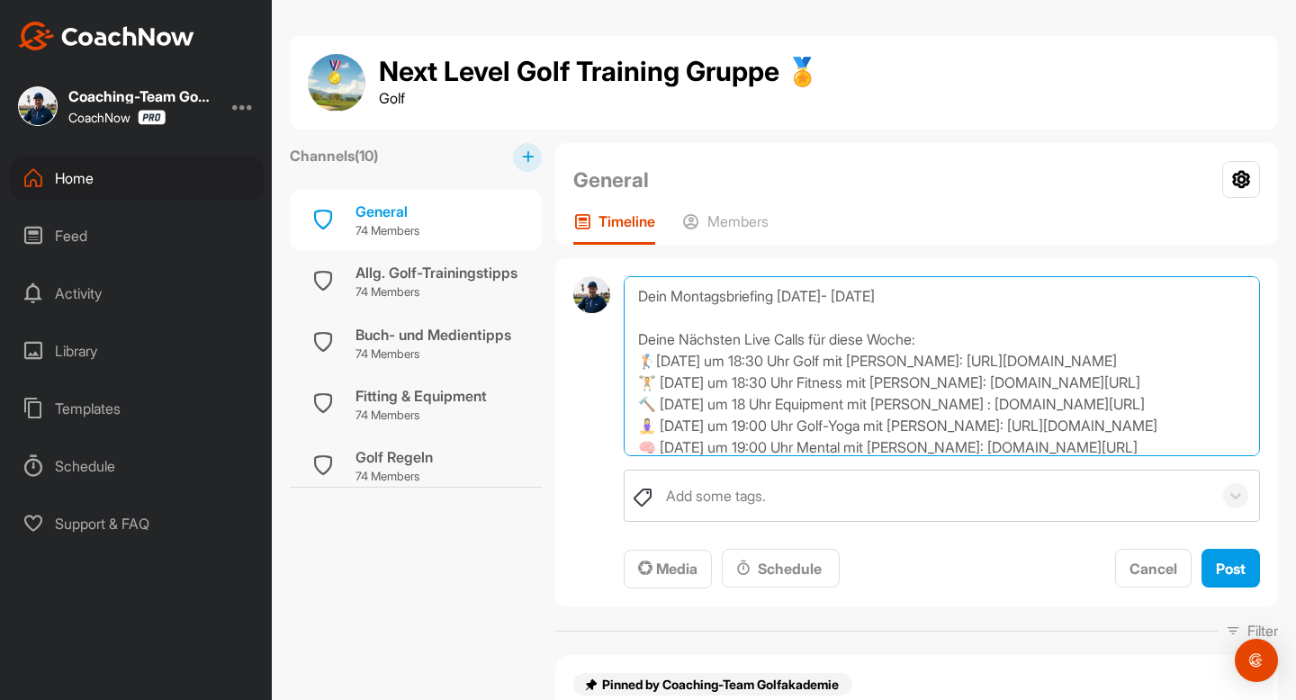
scroll to position [194, 0]
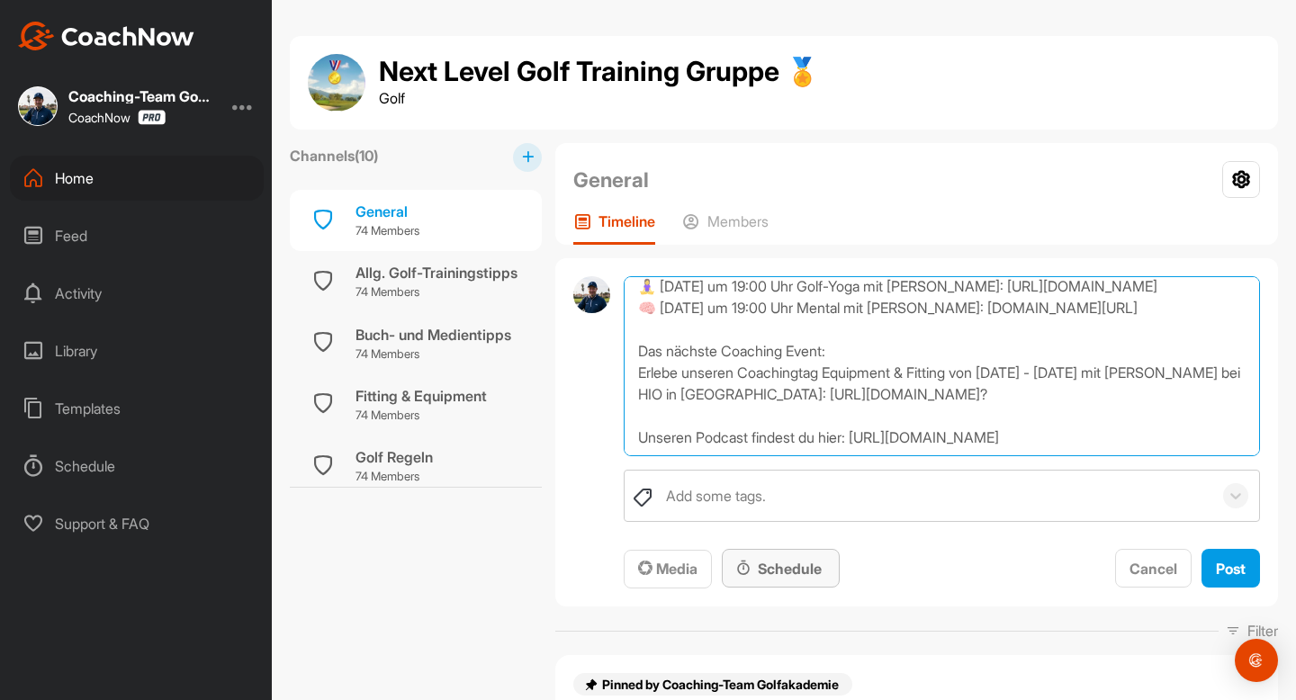
type textarea "Dein Montagsbriefing [DATE]- [DATE] Deine Nächsten Live Calls für diese Woche: …"
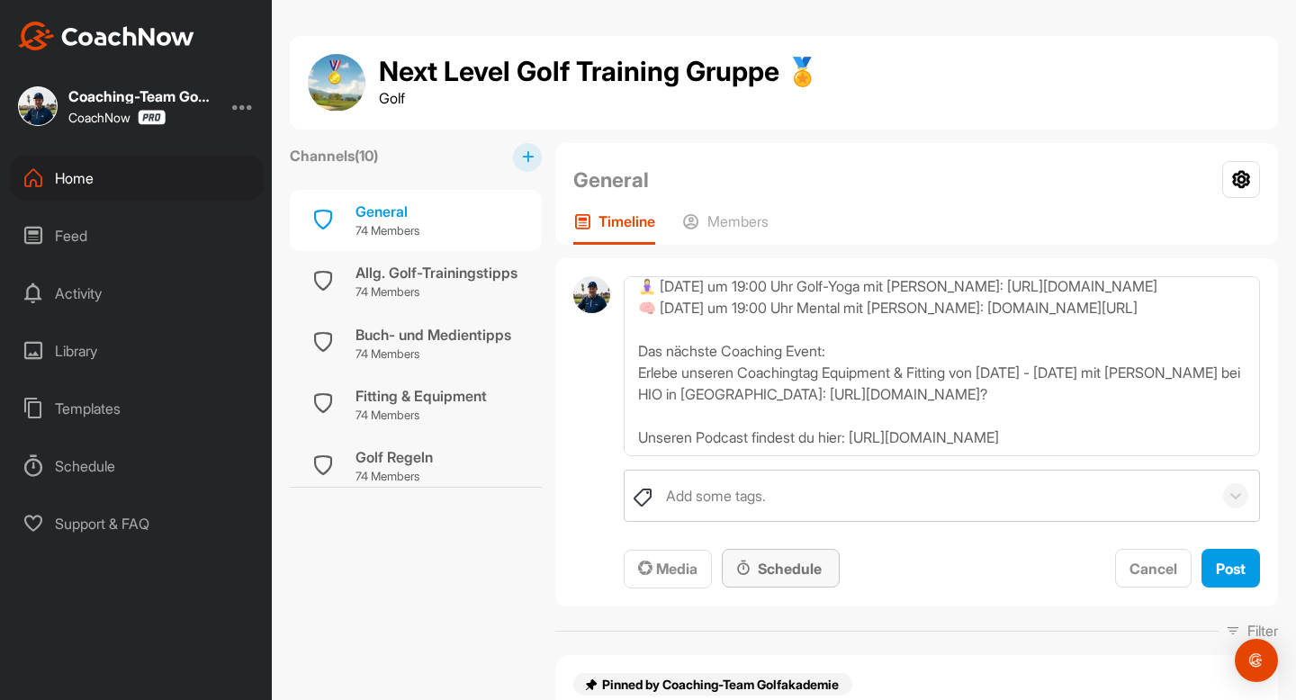
click at [794, 569] on div "Schedule" at bounding box center [780, 569] width 89 height 22
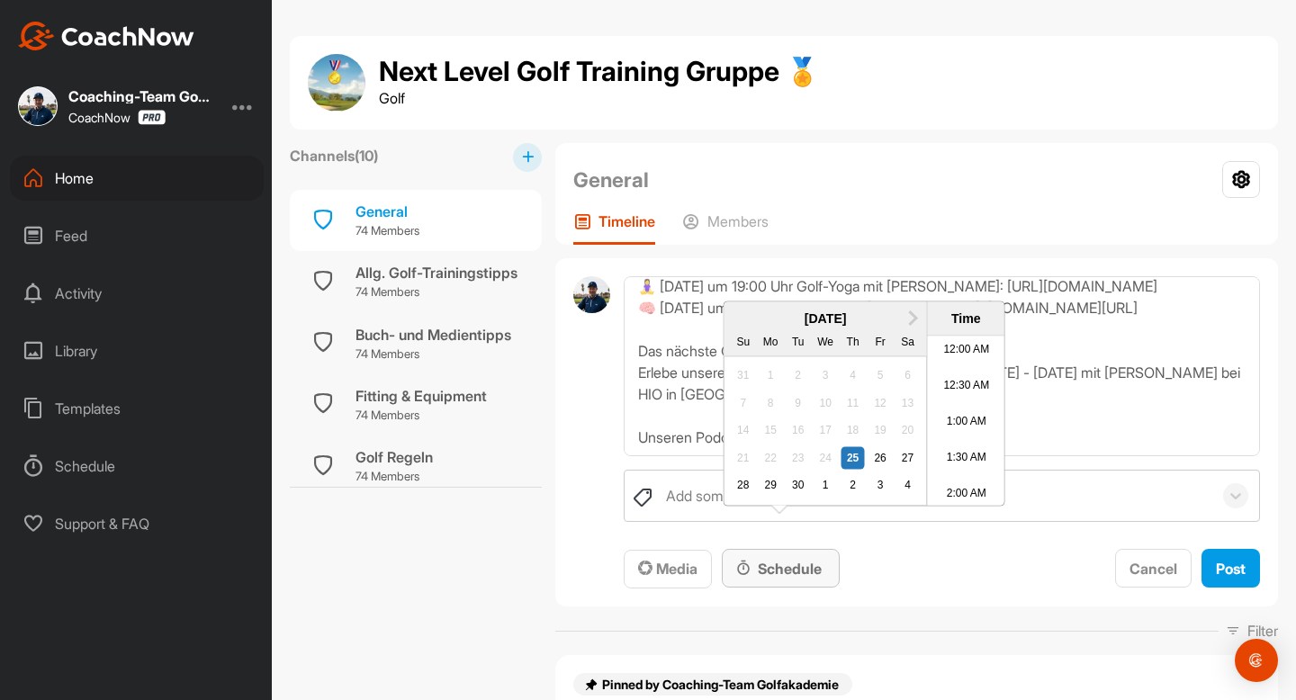
scroll to position [833, 0]
click at [770, 498] on div "29" at bounding box center [769, 485] width 23 height 23
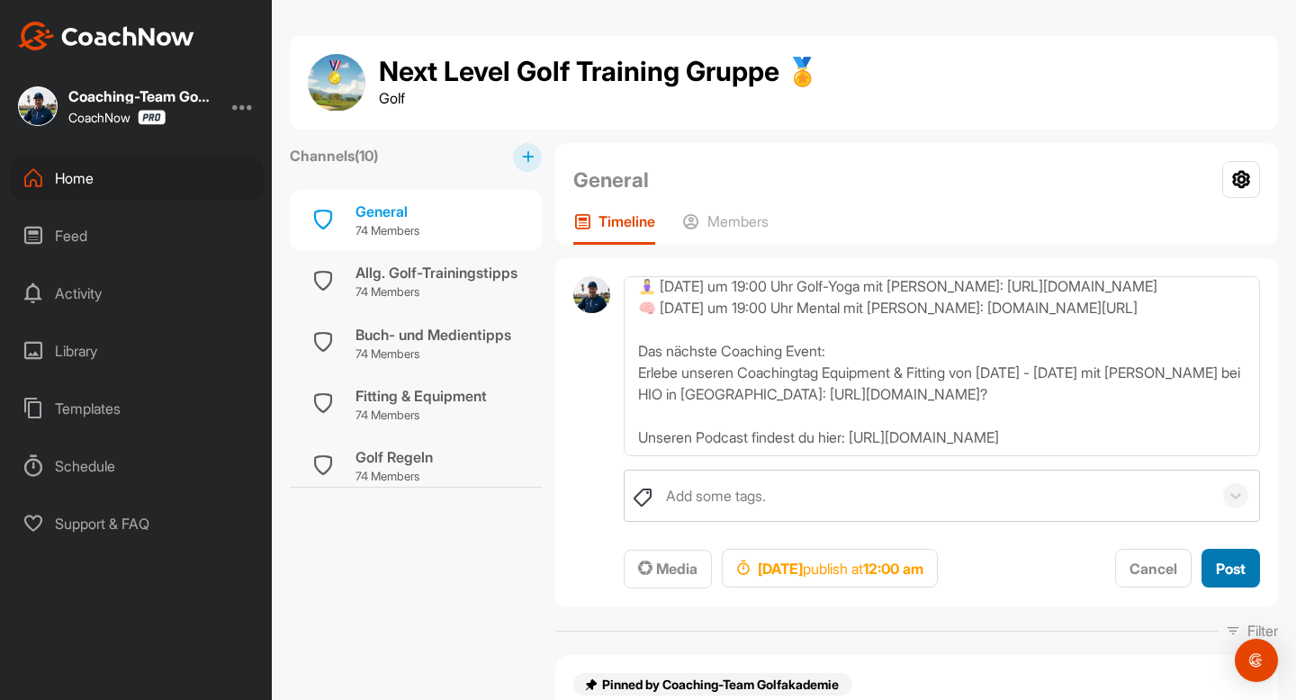
click at [1237, 567] on span "Post" at bounding box center [1230, 569] width 30 height 18
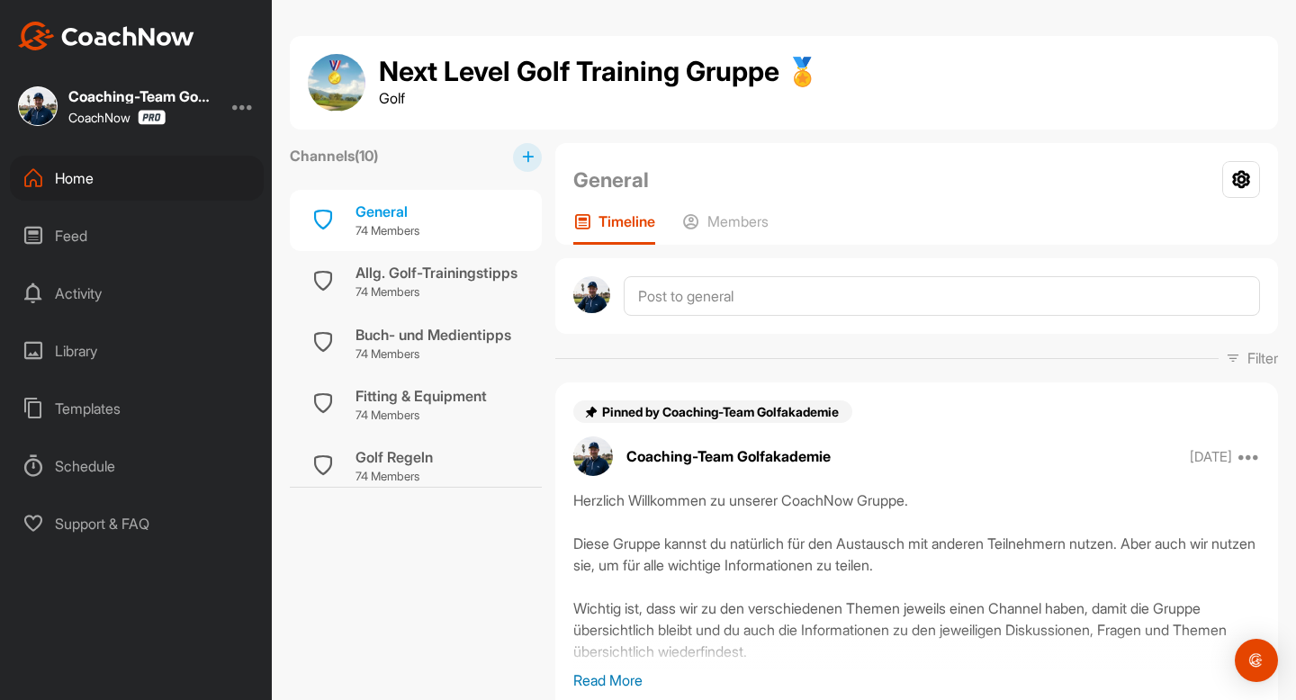
scroll to position [0, 0]
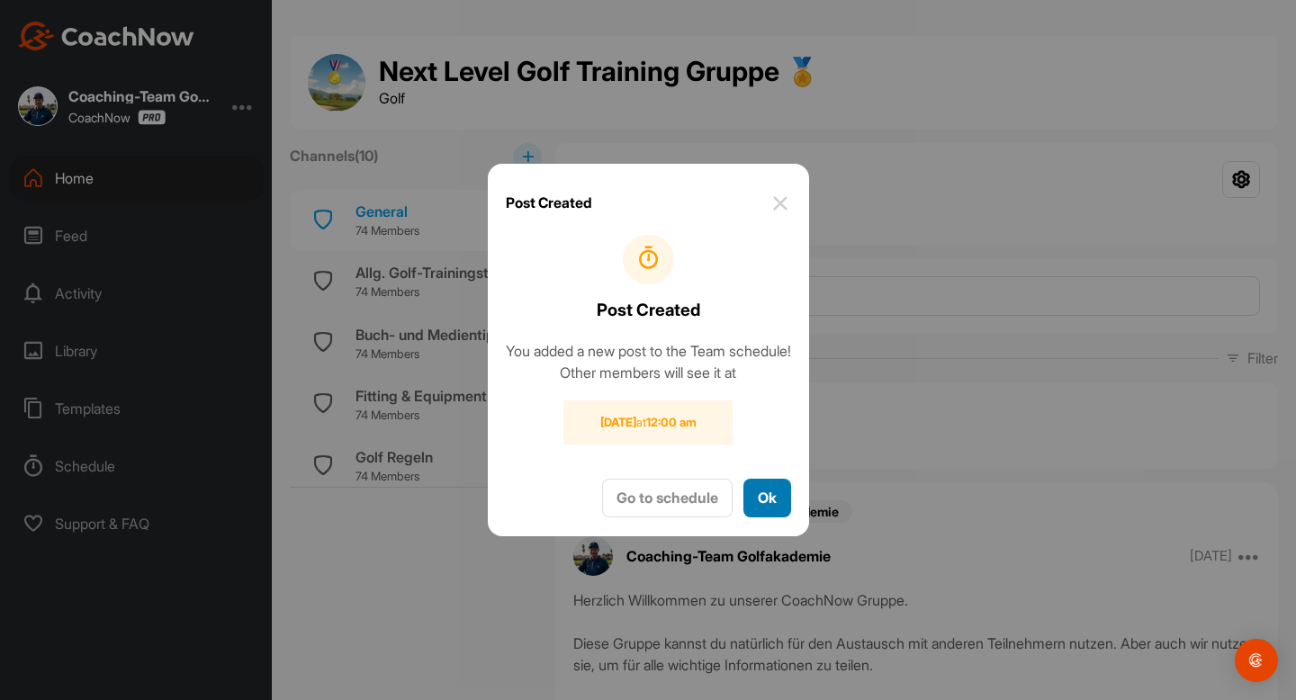
click at [791, 506] on button "Ok" at bounding box center [767, 498] width 48 height 39
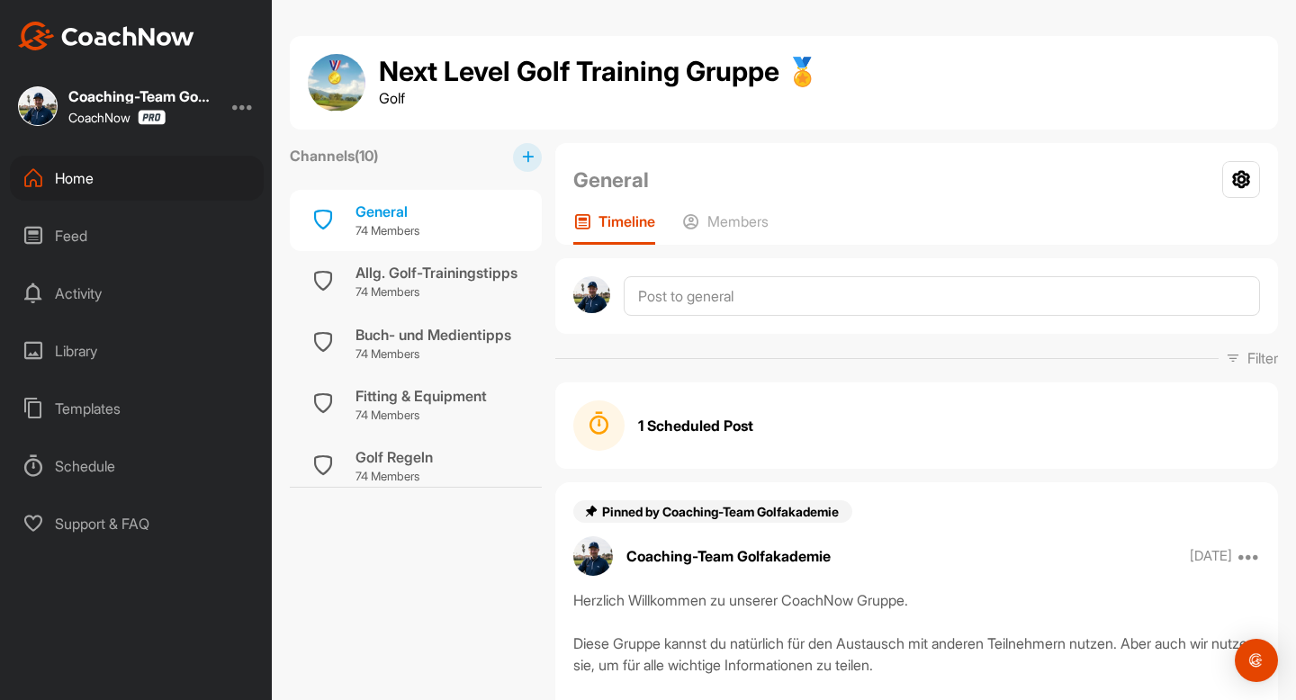
click at [94, 189] on div "Home" at bounding box center [137, 178] width 254 height 45
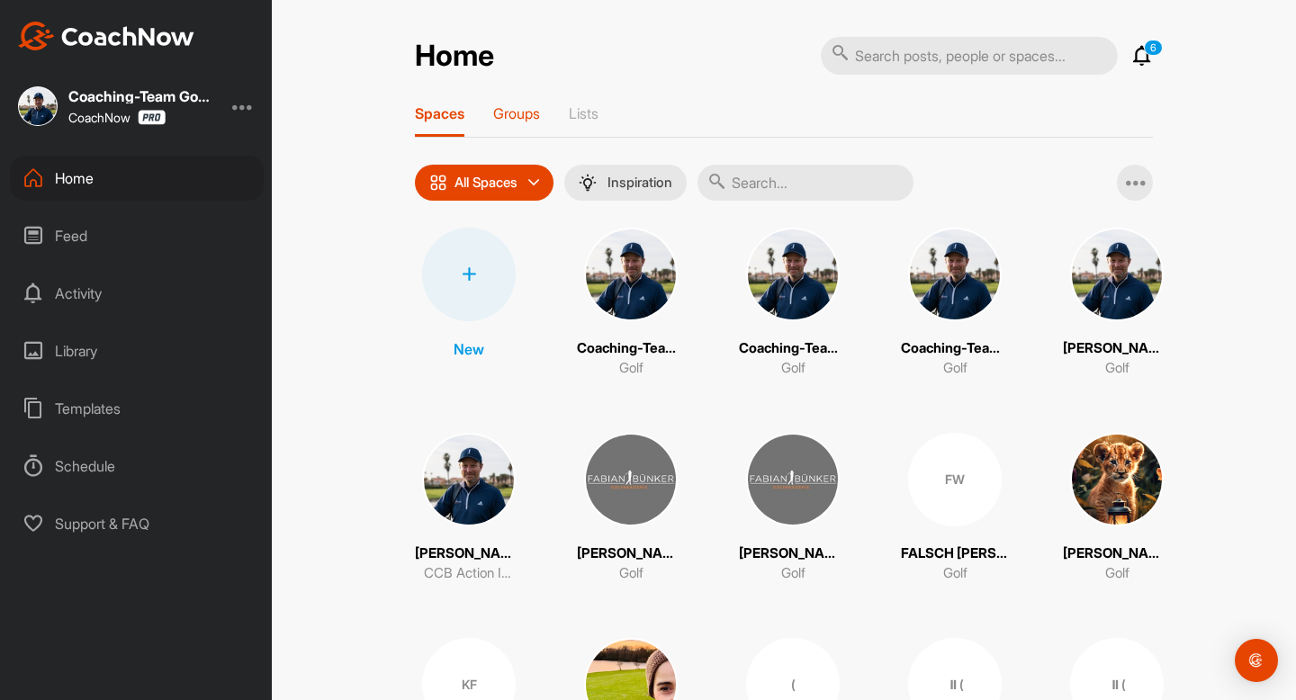
click at [536, 112] on p "Groups" at bounding box center [516, 113] width 47 height 18
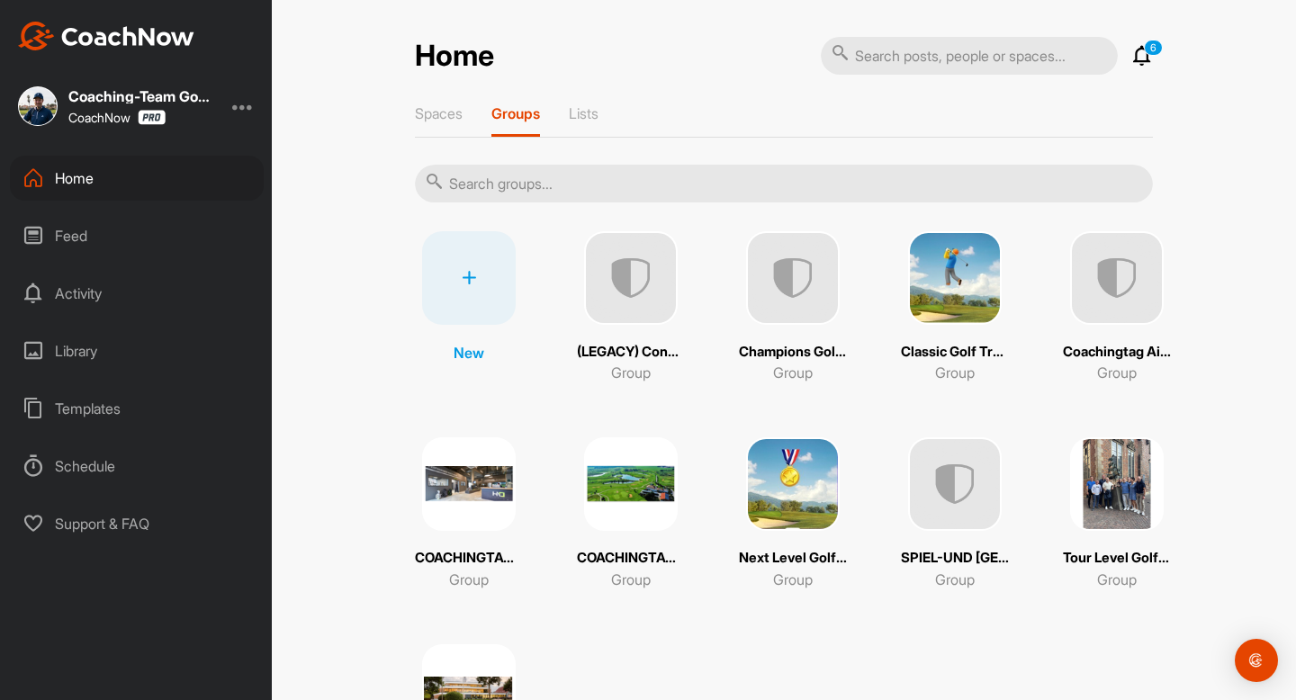
click at [784, 291] on img at bounding box center [793, 278] width 94 height 94
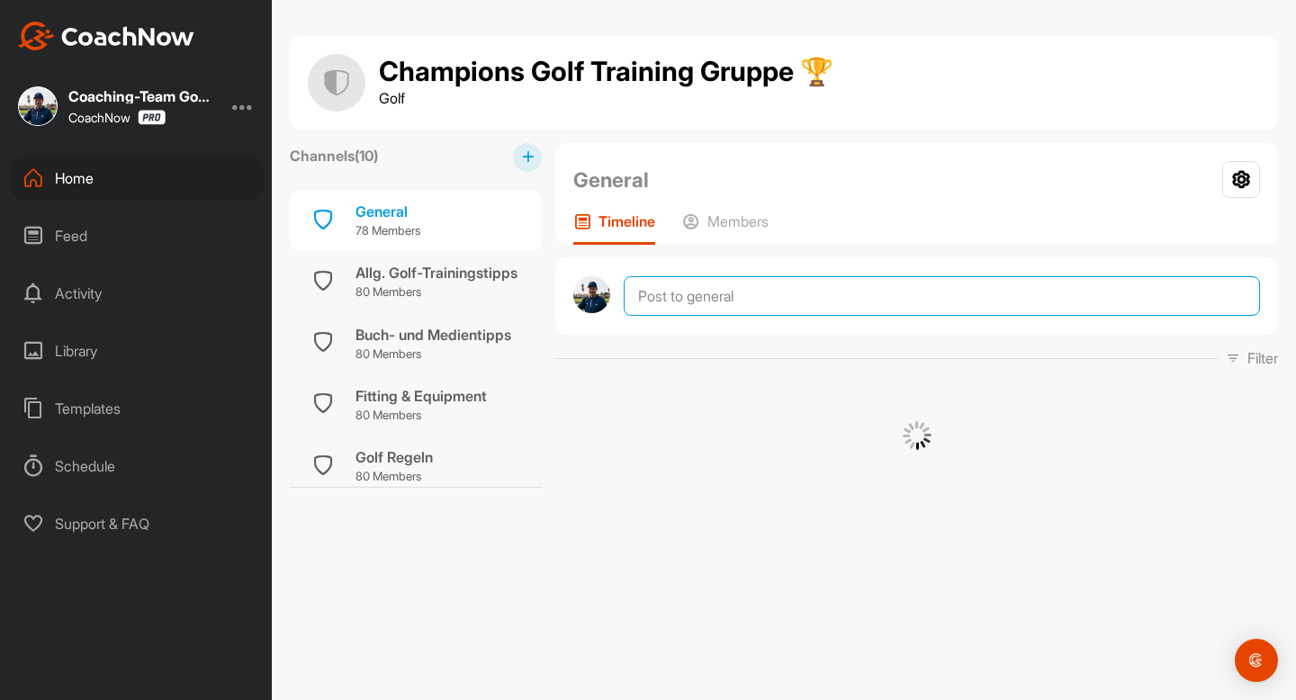
click at [721, 307] on textarea at bounding box center [941, 296] width 636 height 40
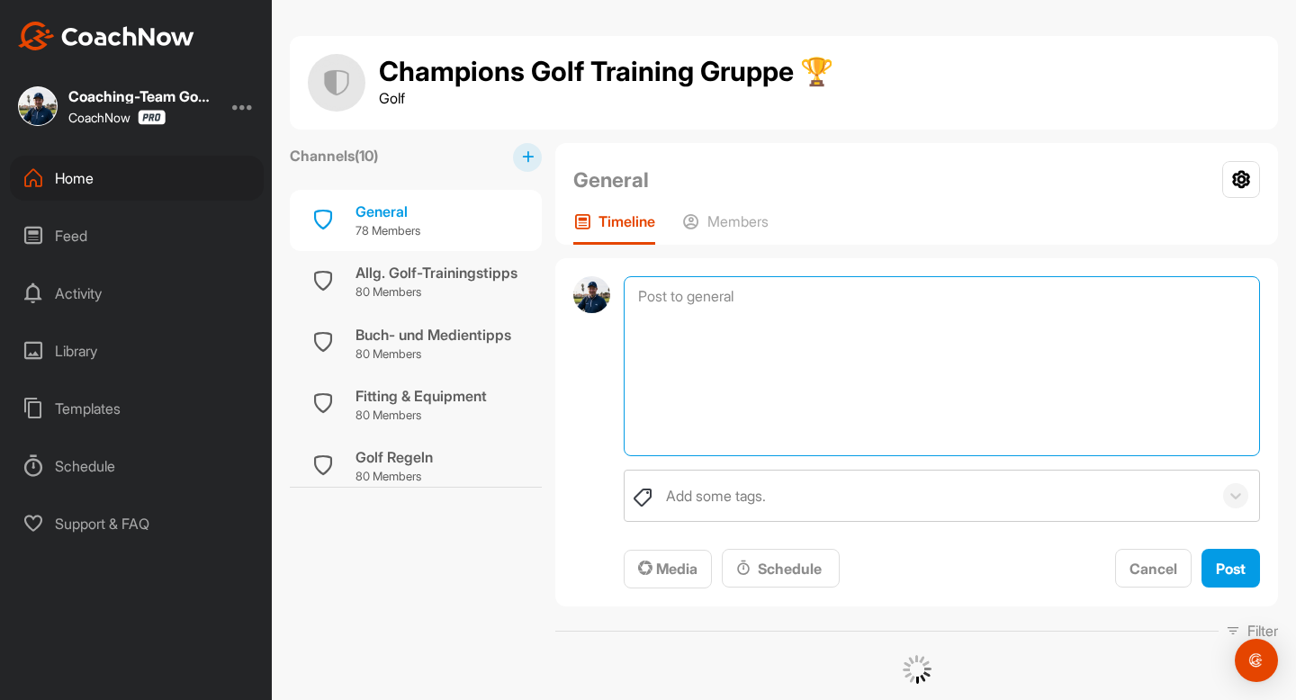
paste textarea "Dein Montagsbriefing [DATE]- [DATE] Deine Nächsten Live Calls für diese Woche: …"
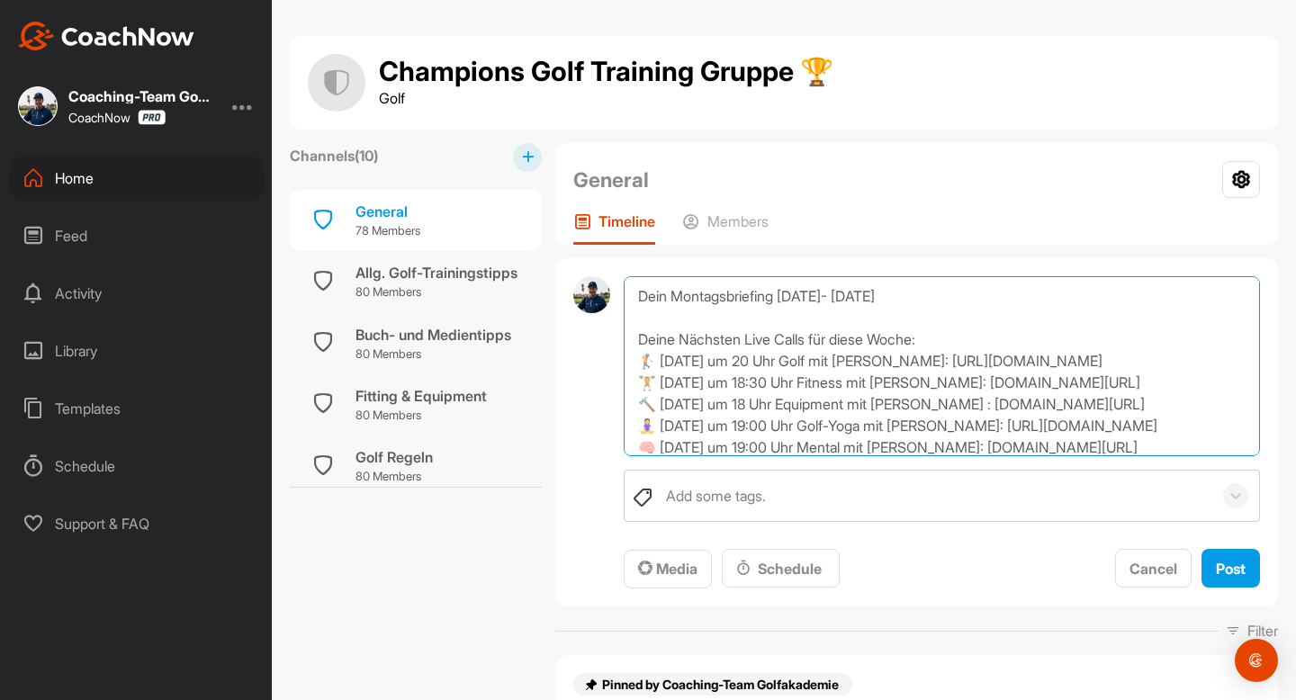
scroll to position [216, 0]
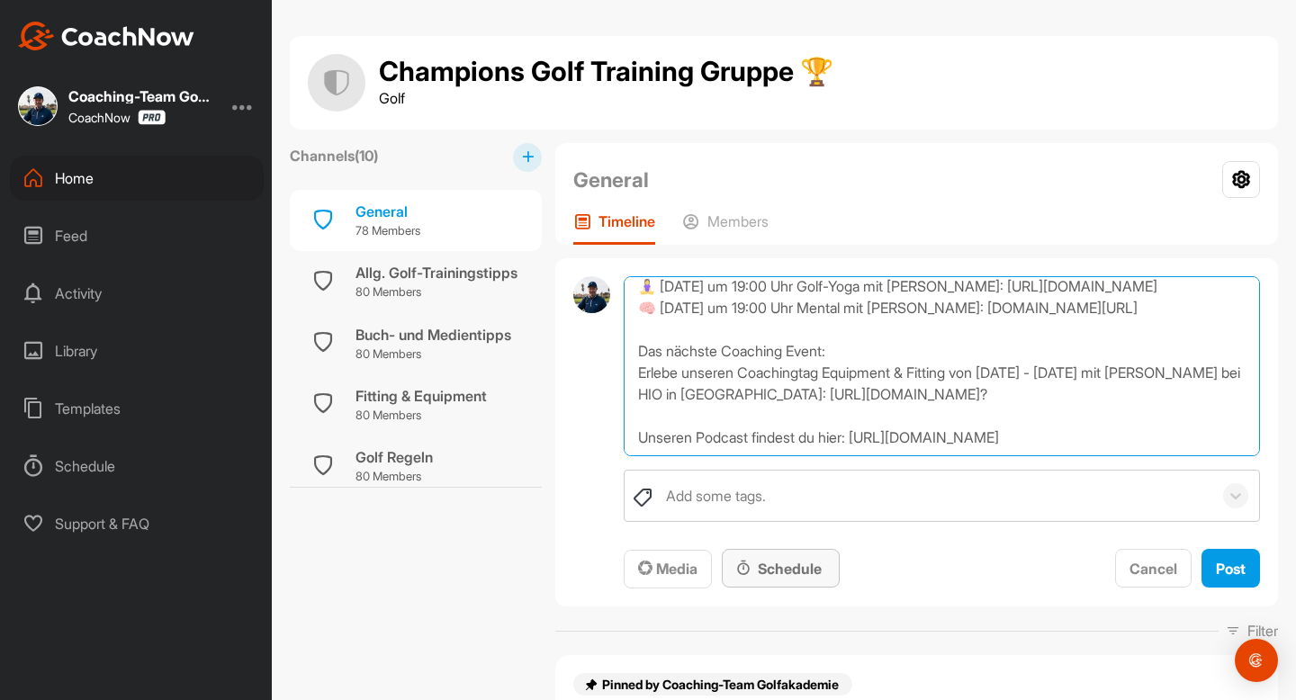
type textarea "Dein Montagsbriefing [DATE]- [DATE] Deine Nächsten Live Calls für diese Woche: …"
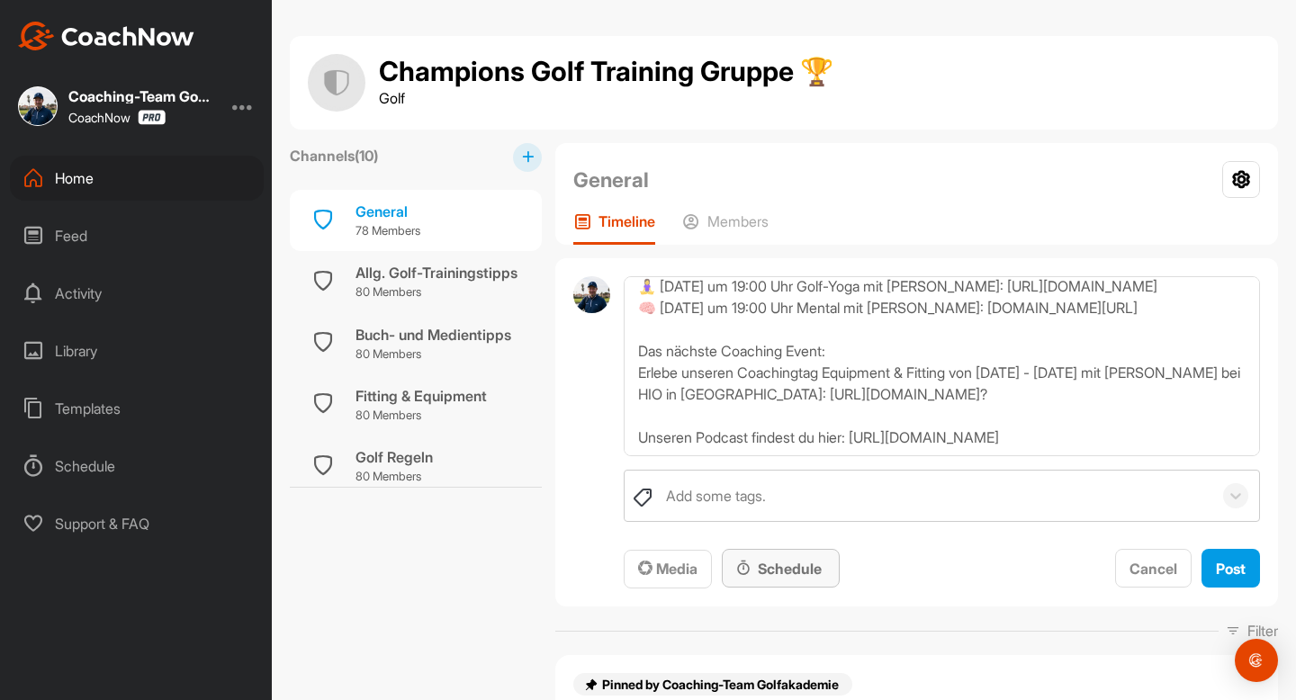
click at [787, 566] on div "Schedule" at bounding box center [780, 569] width 89 height 22
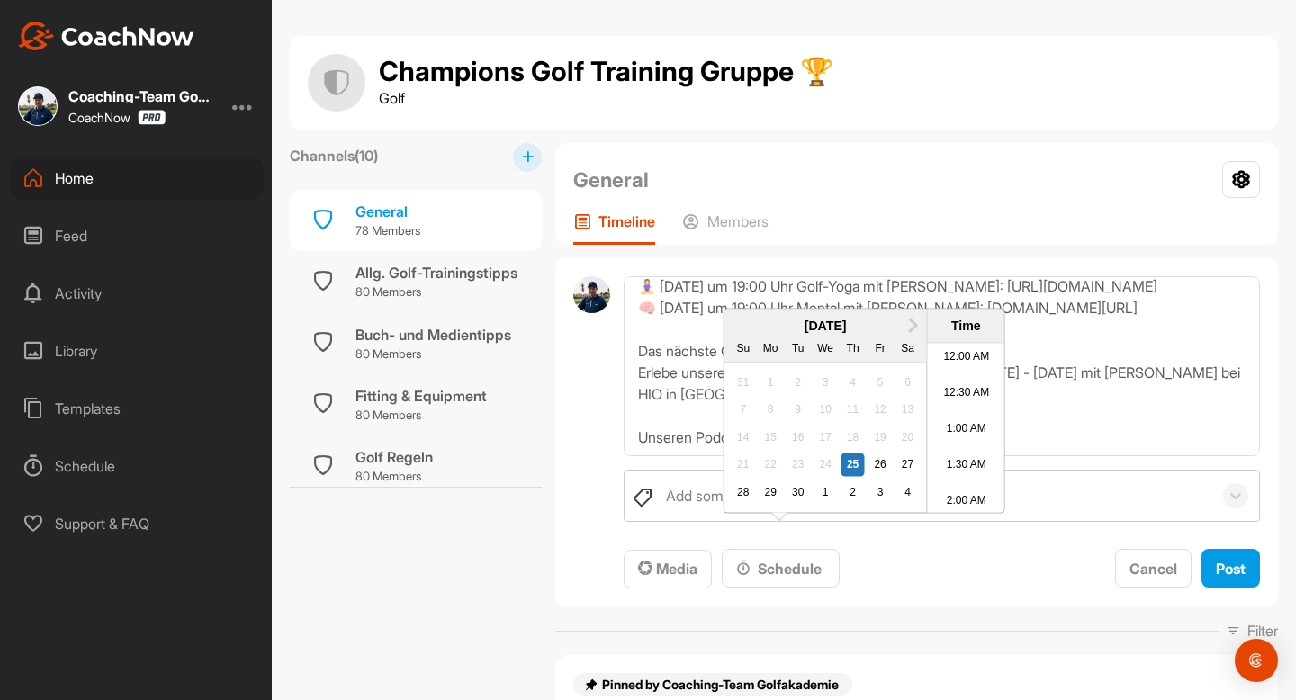
scroll to position [833, 0]
click at [770, 504] on div "29" at bounding box center [769, 491] width 23 height 23
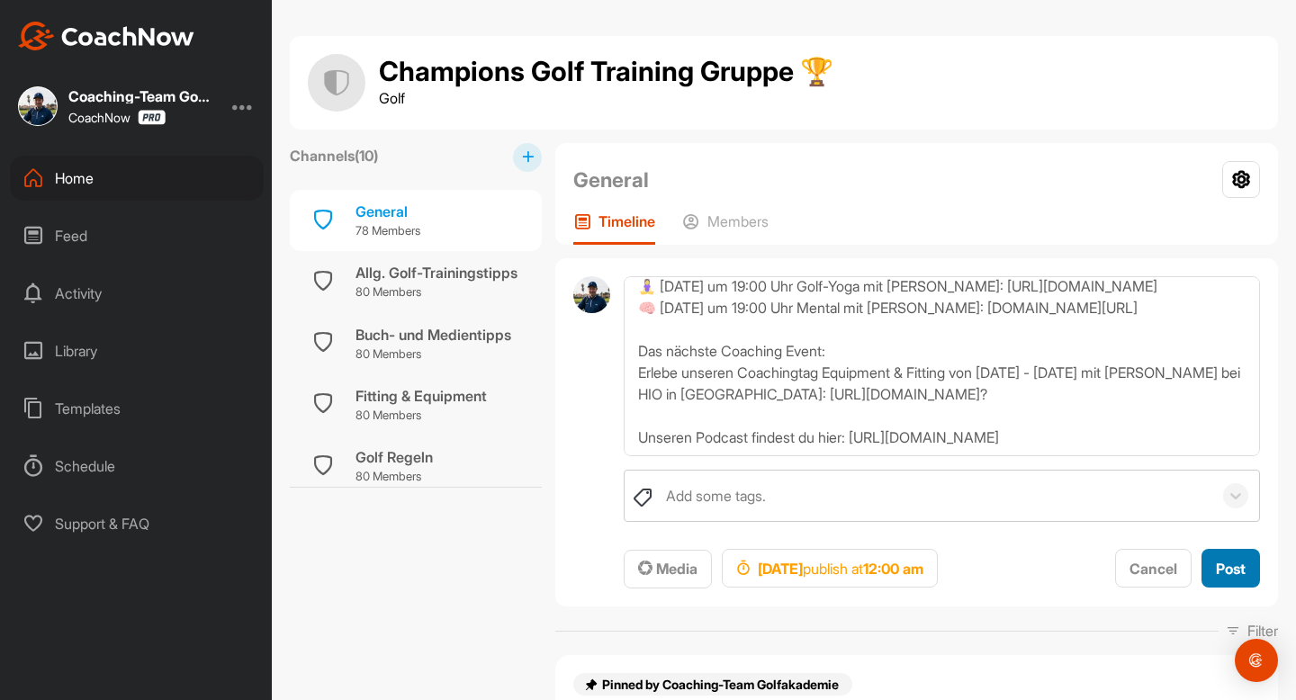
click at [1221, 559] on div "Post" at bounding box center [1230, 569] width 30 height 22
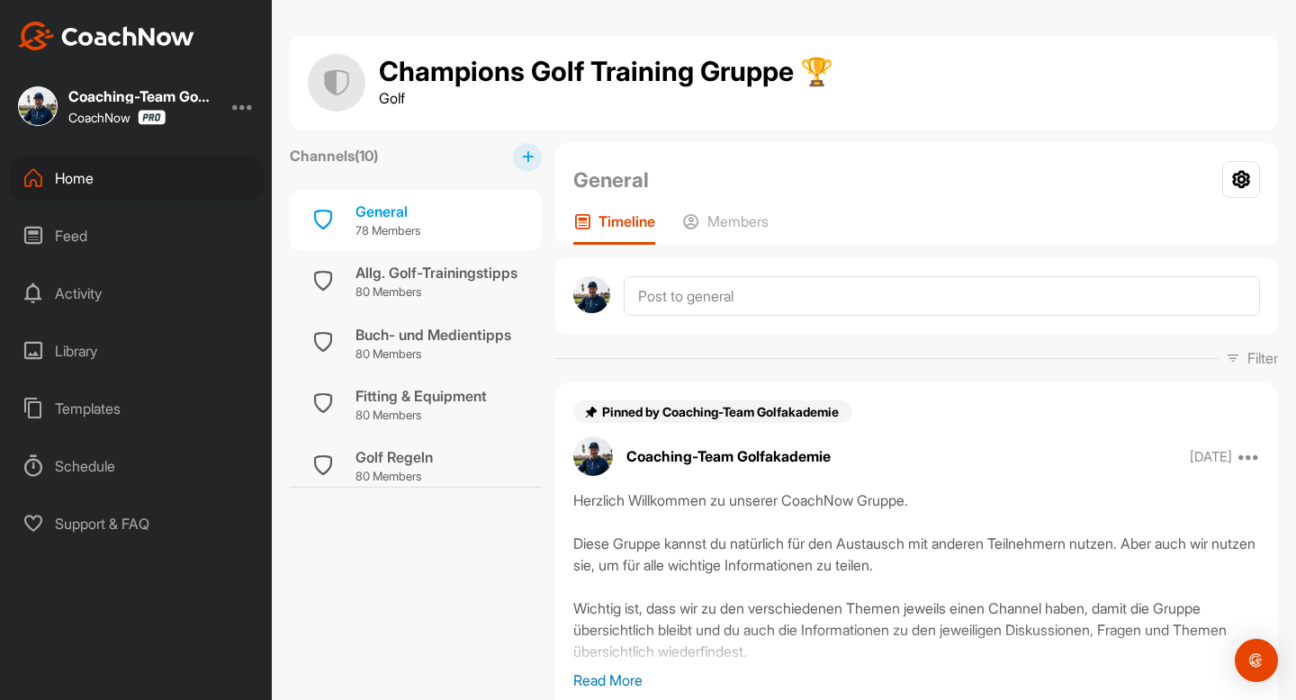
scroll to position [0, 0]
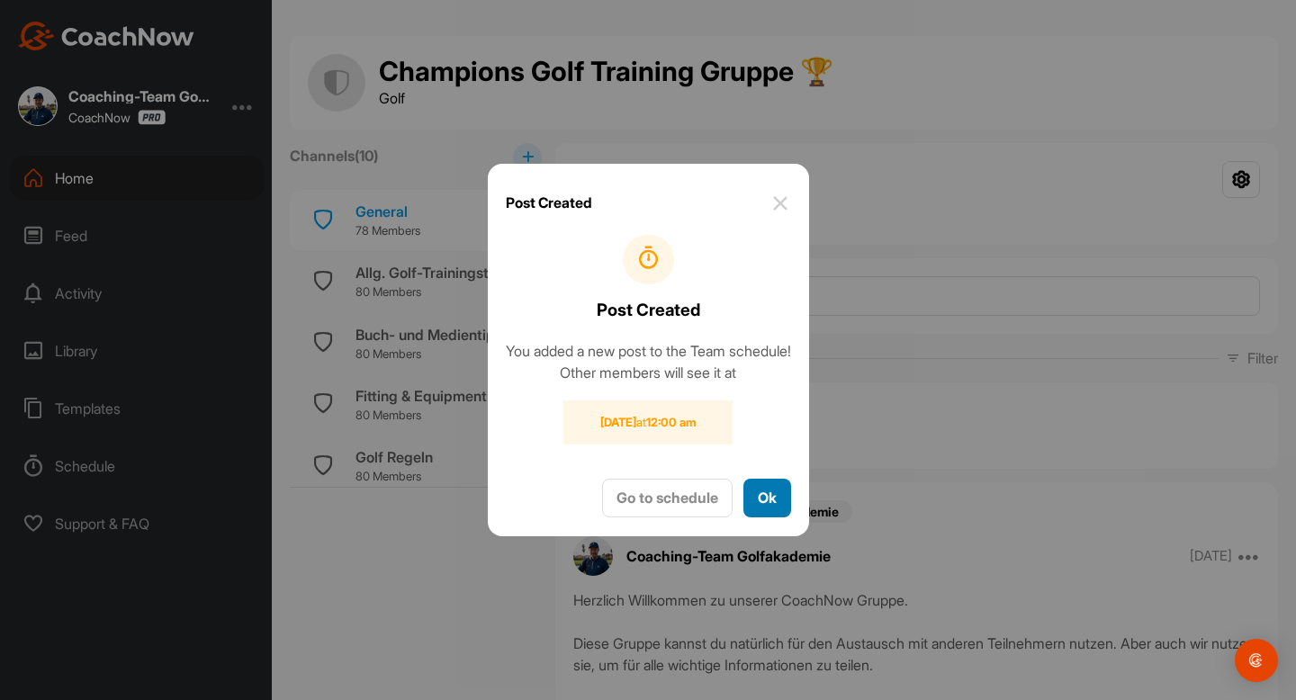
click at [791, 501] on button "Ok" at bounding box center [767, 498] width 48 height 39
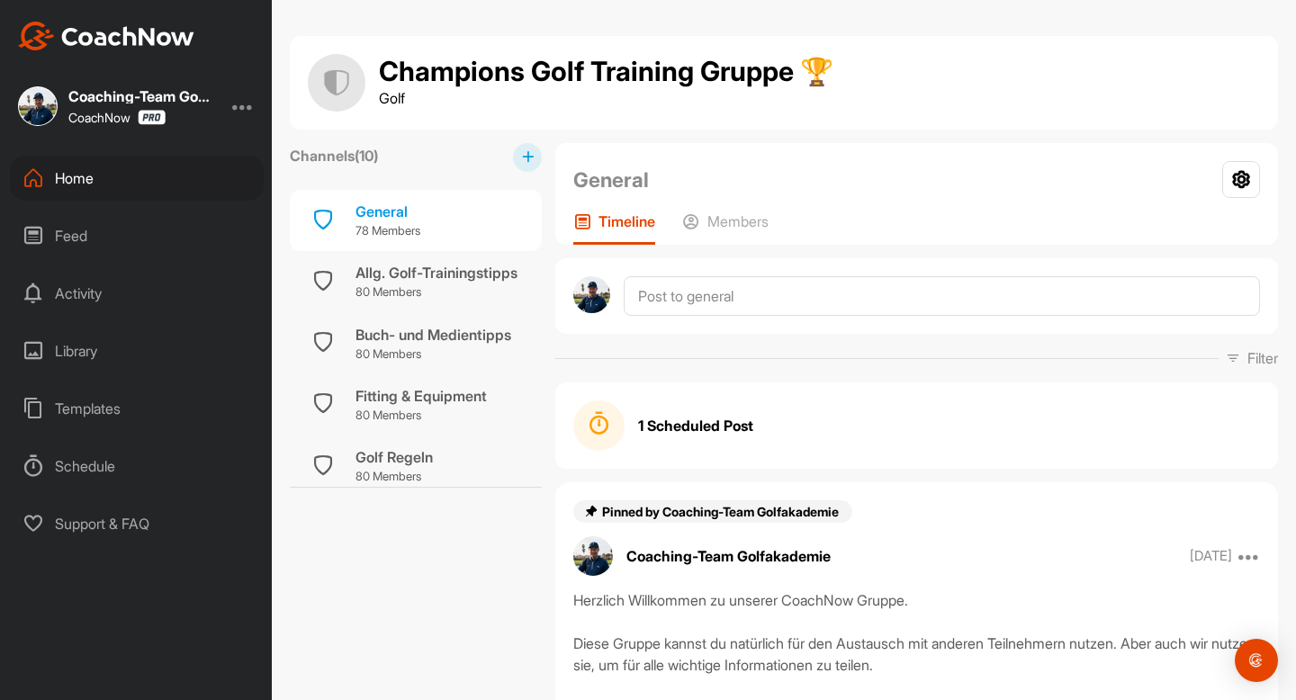
click at [71, 182] on div "Home" at bounding box center [137, 178] width 254 height 45
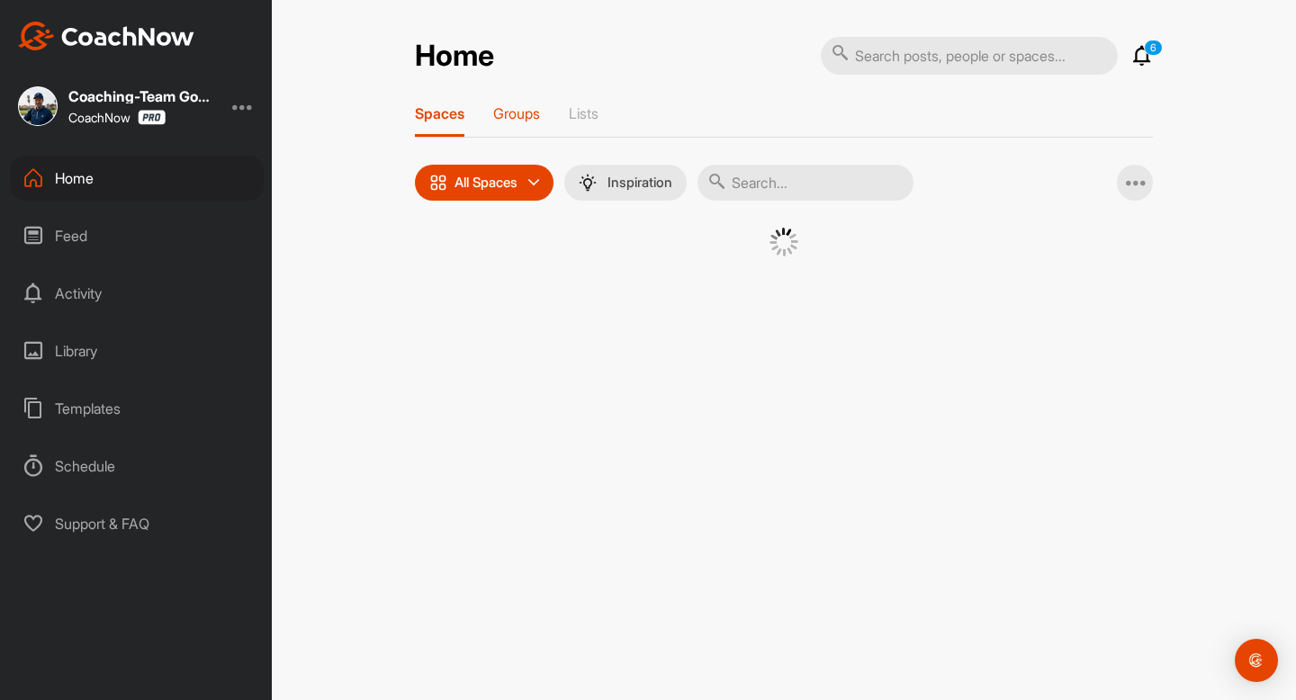
click at [523, 112] on p "Groups" at bounding box center [516, 113] width 47 height 18
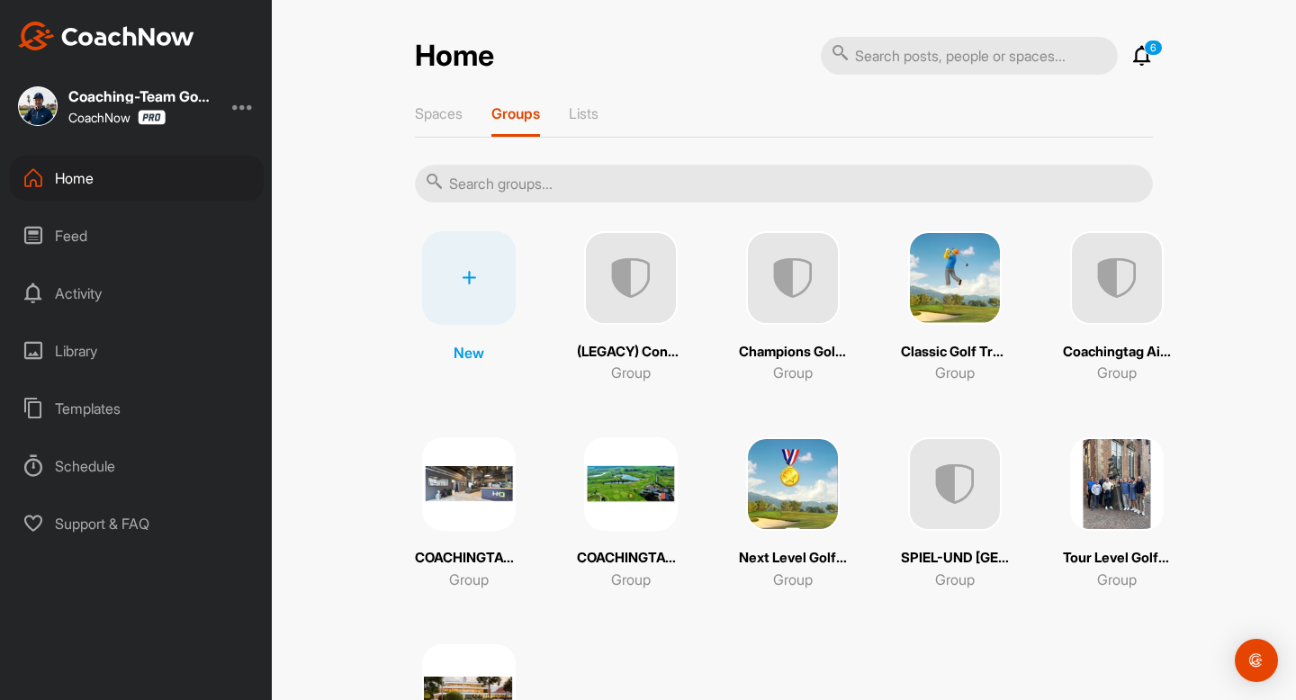
click at [1147, 495] on img at bounding box center [1117, 484] width 94 height 94
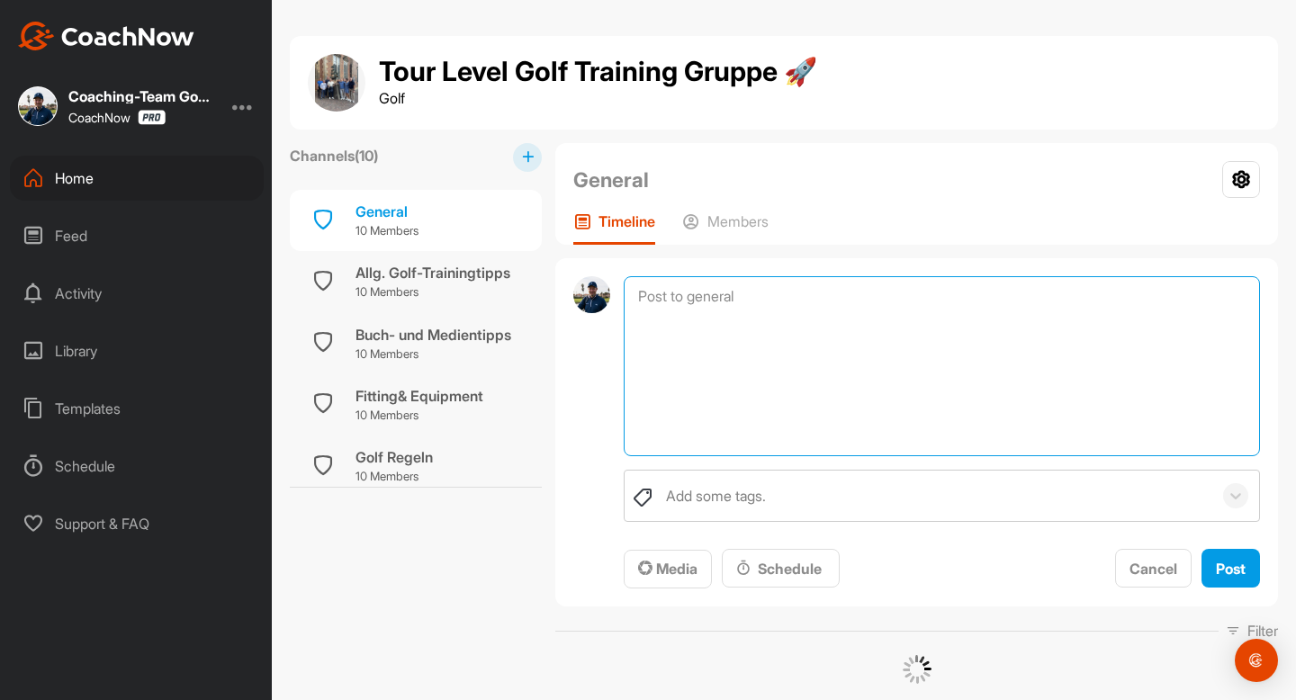
click at [727, 296] on textarea at bounding box center [941, 366] width 636 height 180
paste textarea "Dein Montagsbriefing [DATE]- [DATE] Deine Nächsten Live Calls für diese Woche: …"
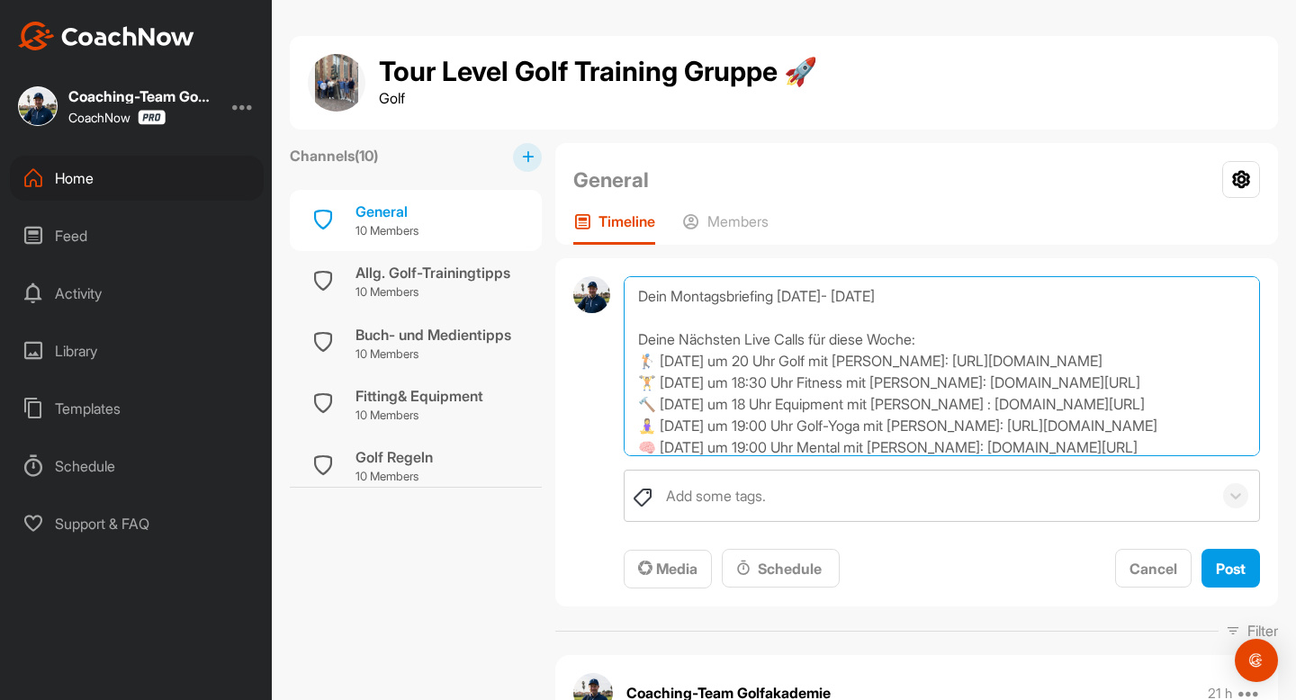
scroll to position [216, 0]
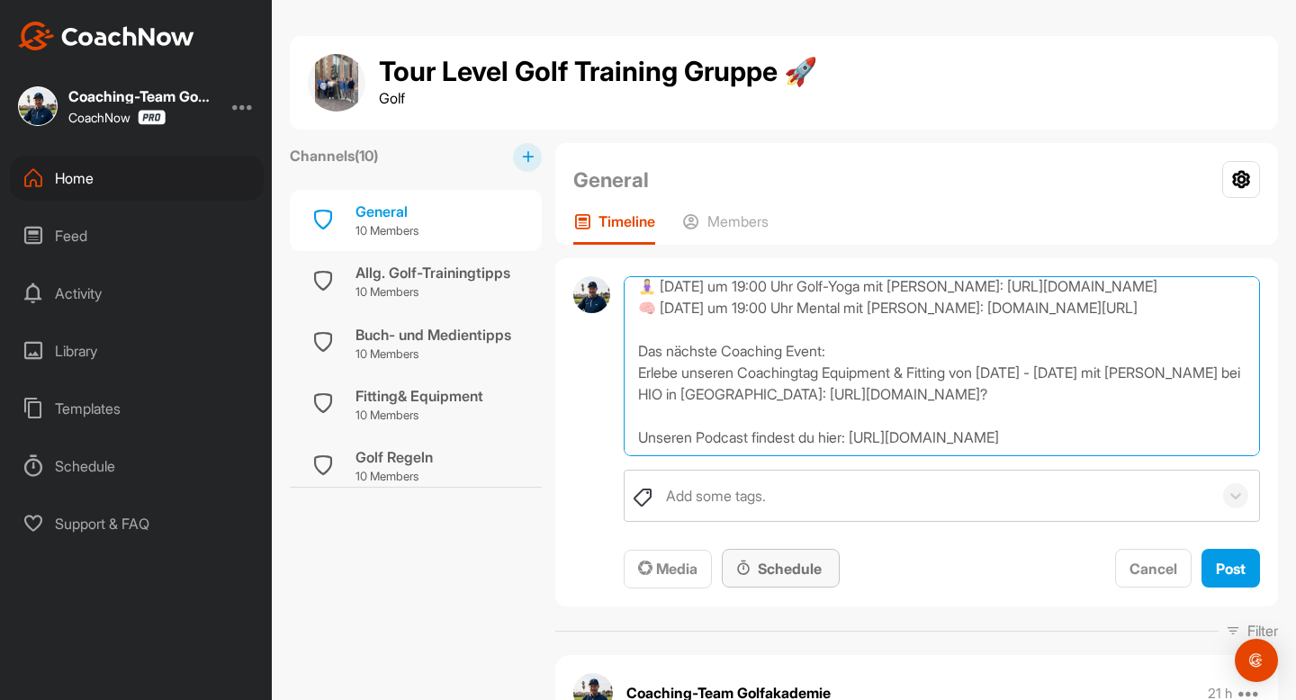
type textarea "Dein Montagsbriefing [DATE]- [DATE] Deine Nächsten Live Calls für diese Woche: …"
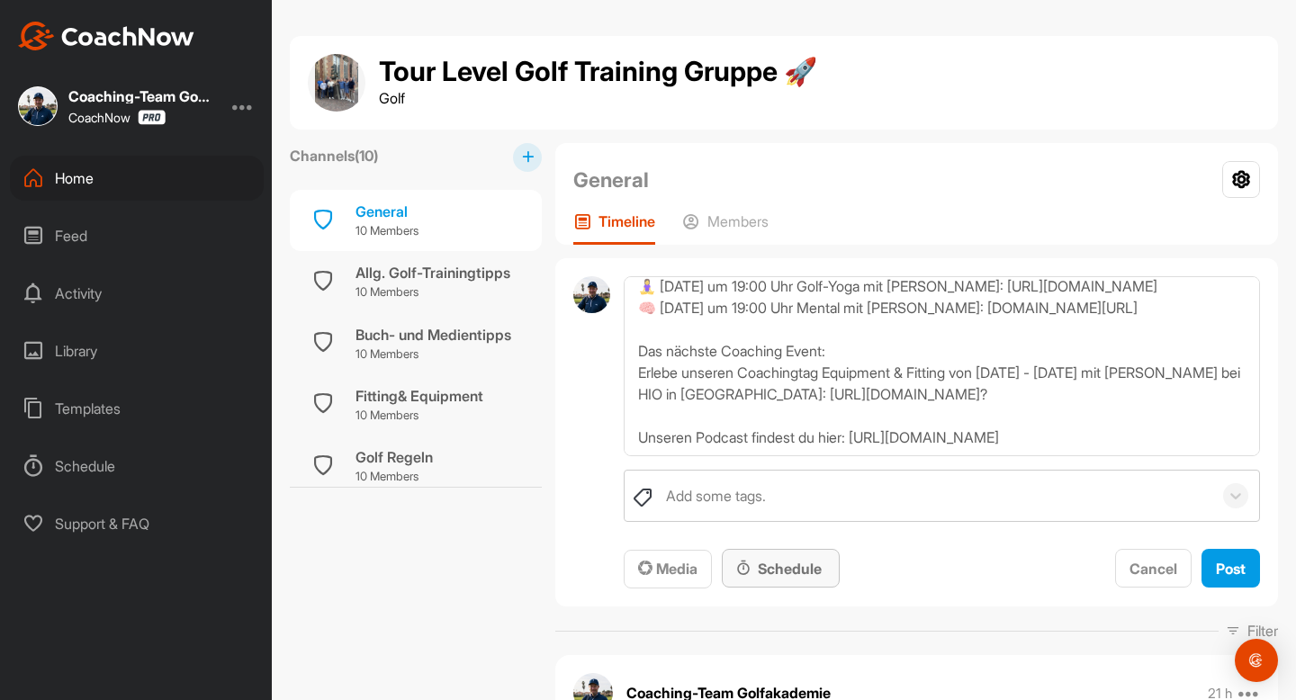
click at [794, 571] on div "Schedule" at bounding box center [780, 569] width 89 height 22
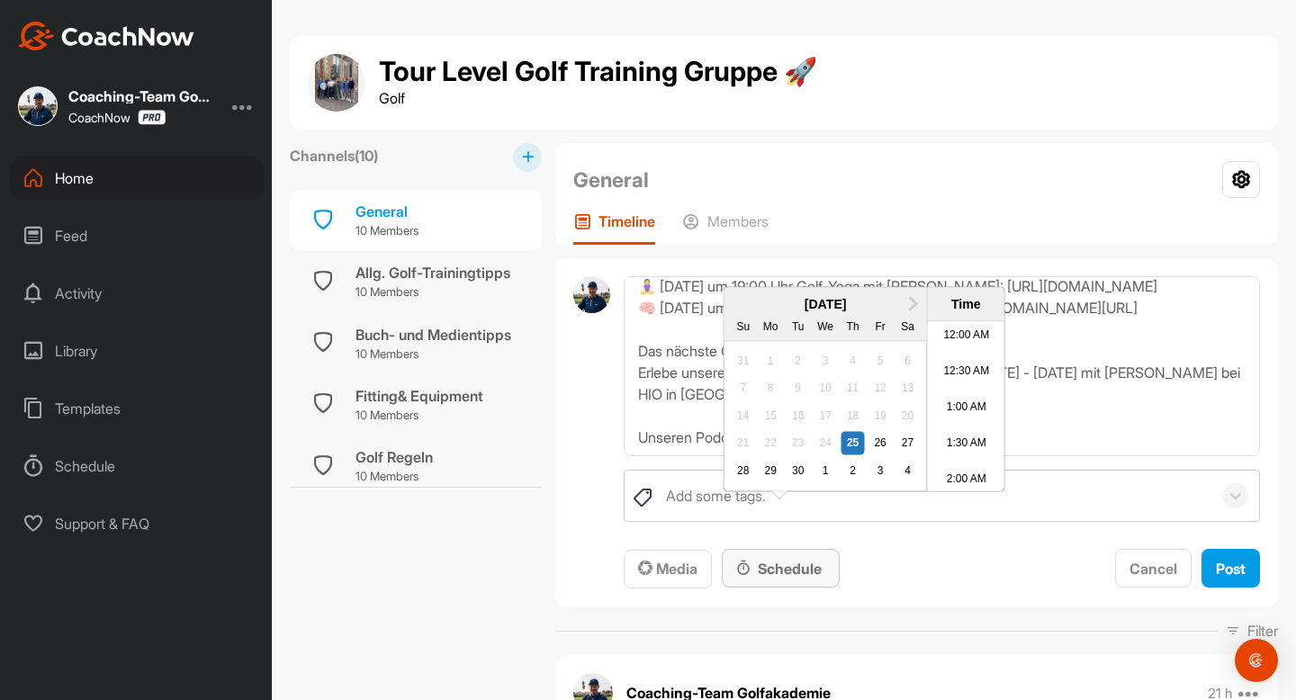
scroll to position [869, 0]
click at [763, 482] on div "29" at bounding box center [769, 470] width 23 height 23
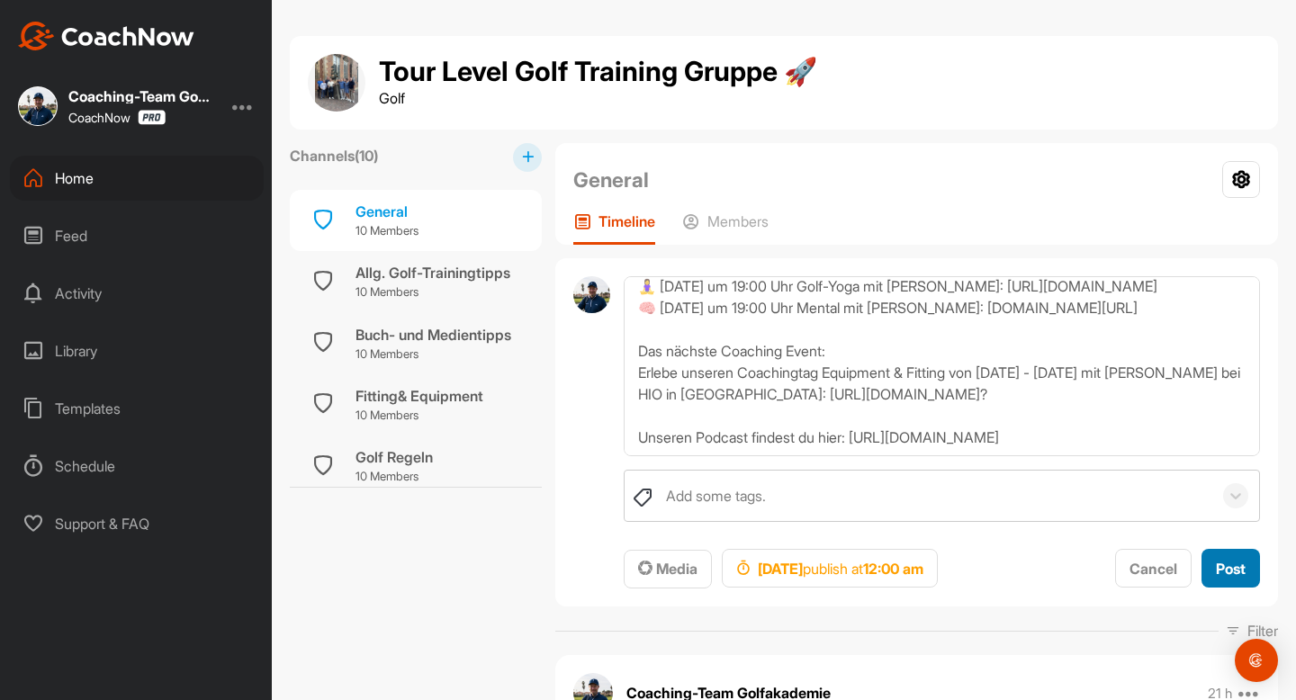
click at [1223, 574] on span "Post" at bounding box center [1230, 569] width 30 height 18
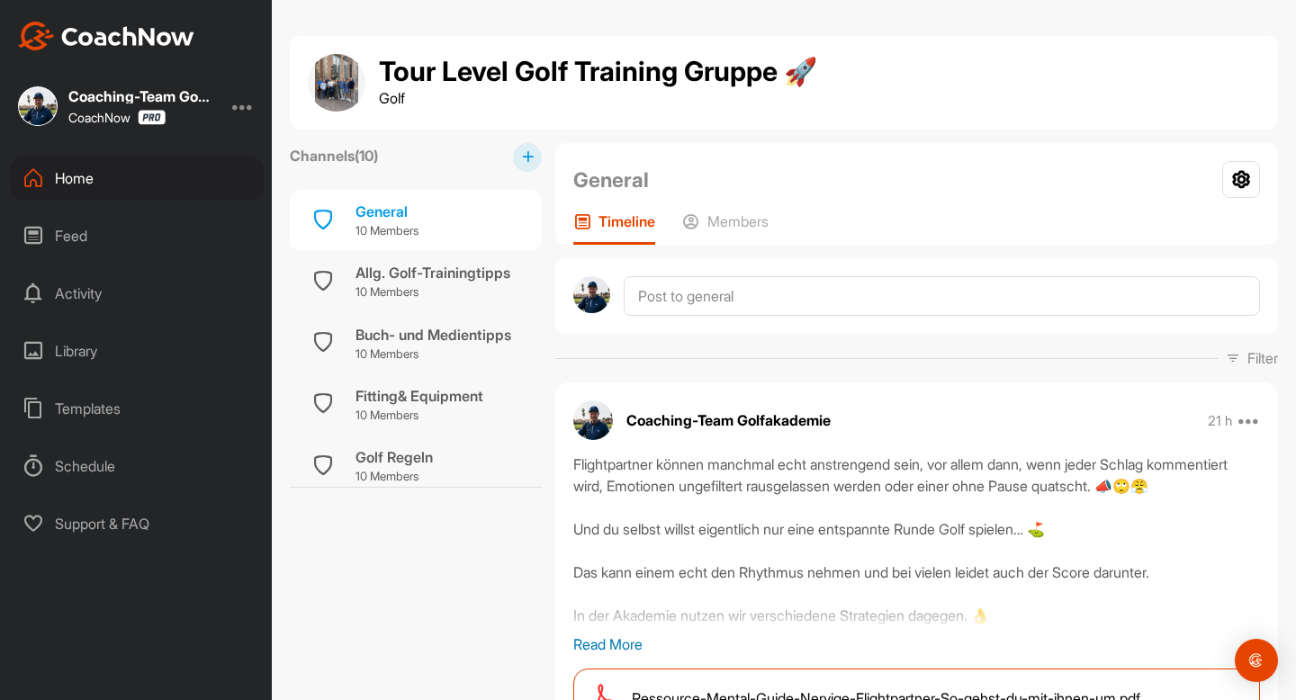
scroll to position [0, 0]
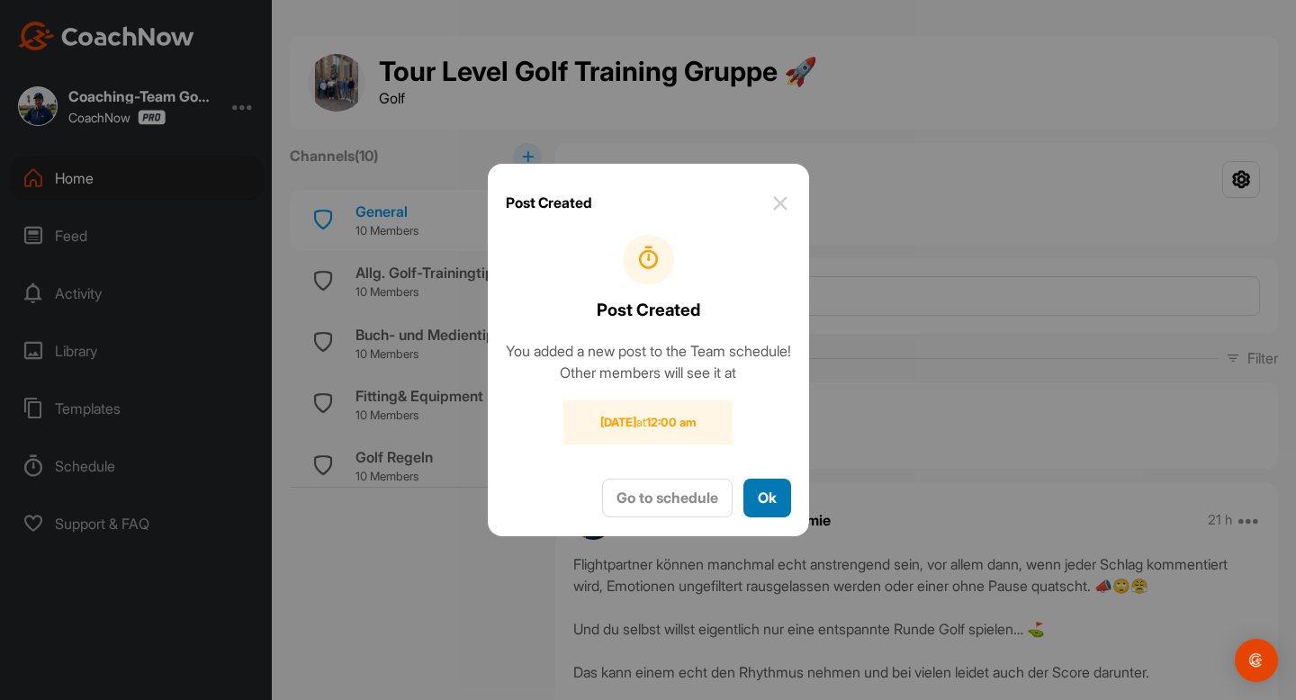
click at [789, 507] on button "Ok" at bounding box center [767, 498] width 48 height 39
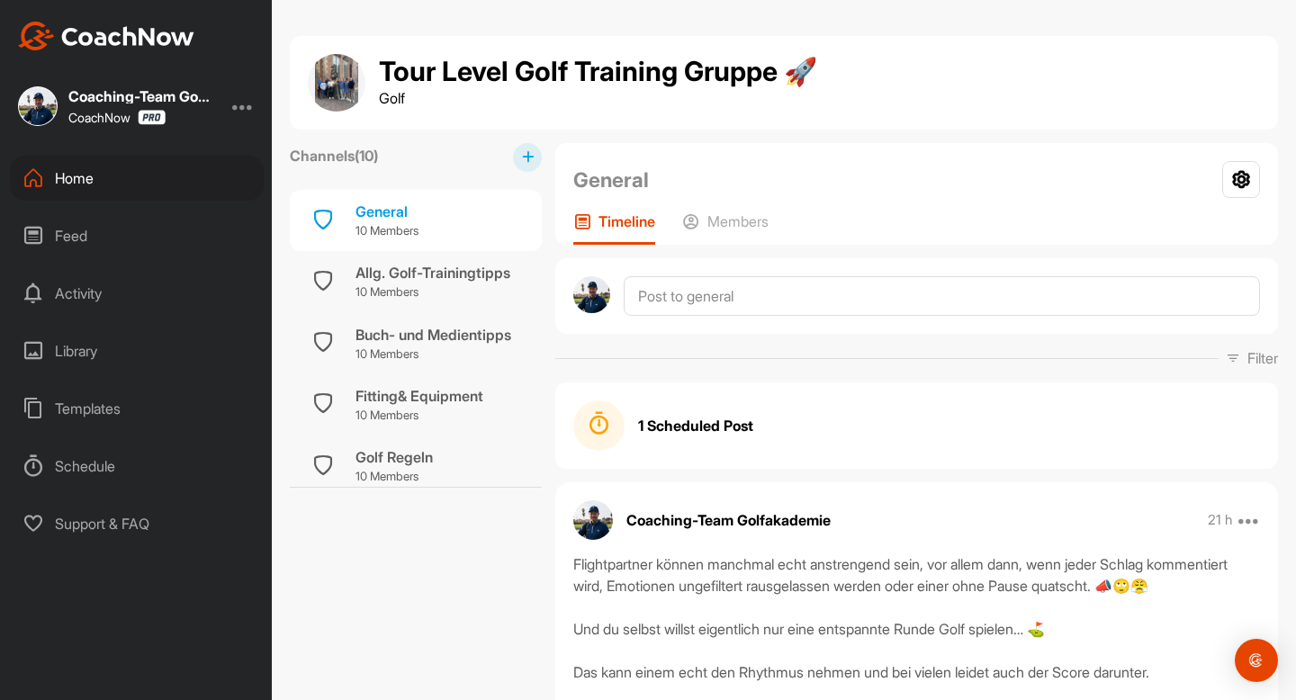
click at [78, 176] on div "Home" at bounding box center [137, 178] width 254 height 45
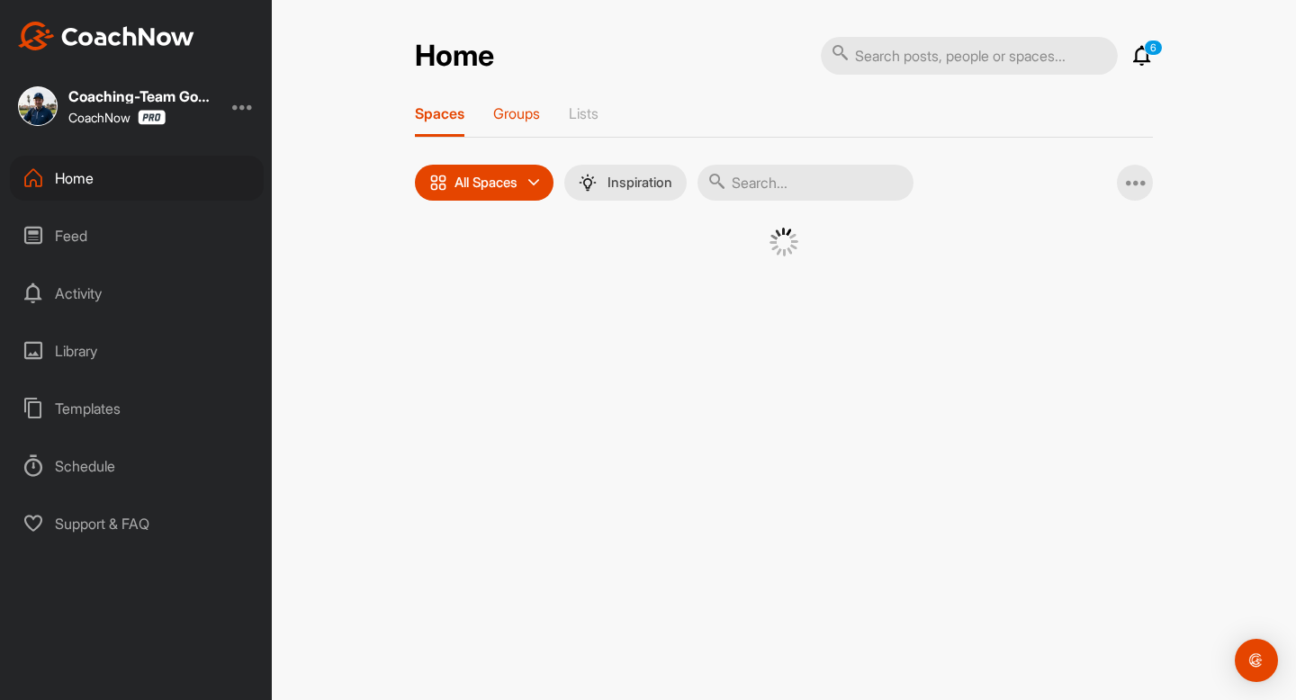
click at [536, 119] on p "Groups" at bounding box center [516, 113] width 47 height 18
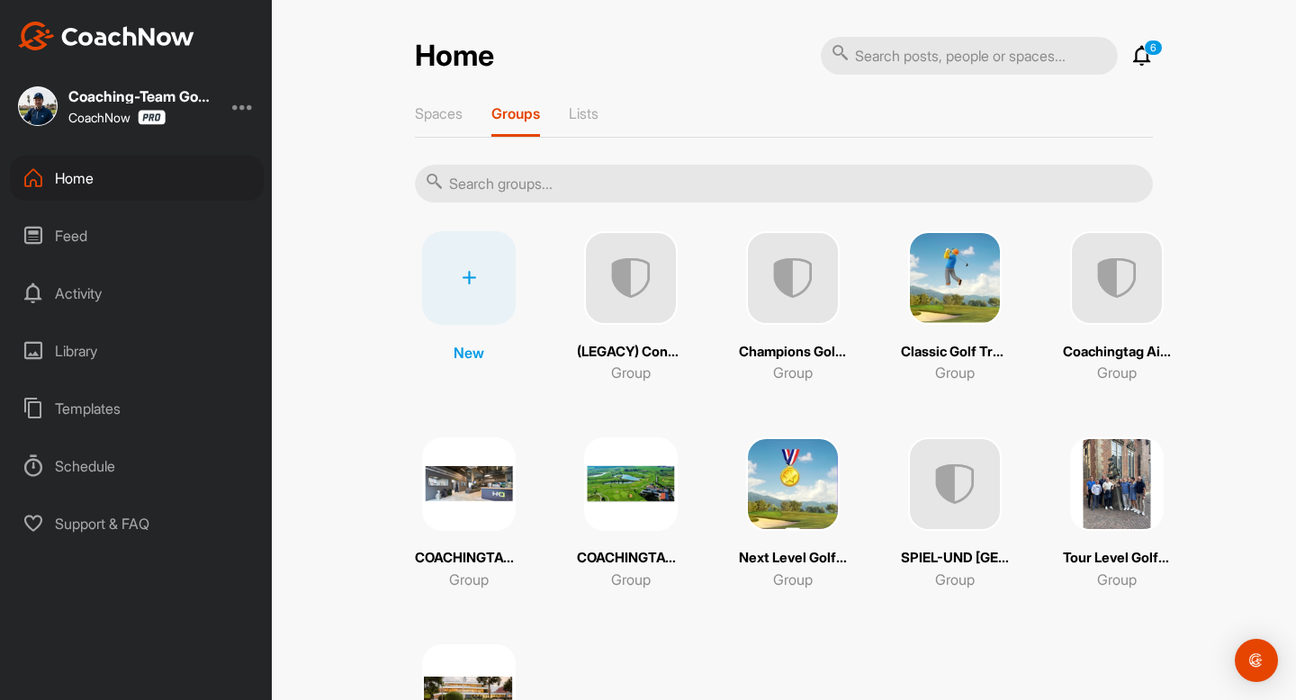
click at [980, 292] on img at bounding box center [955, 278] width 94 height 94
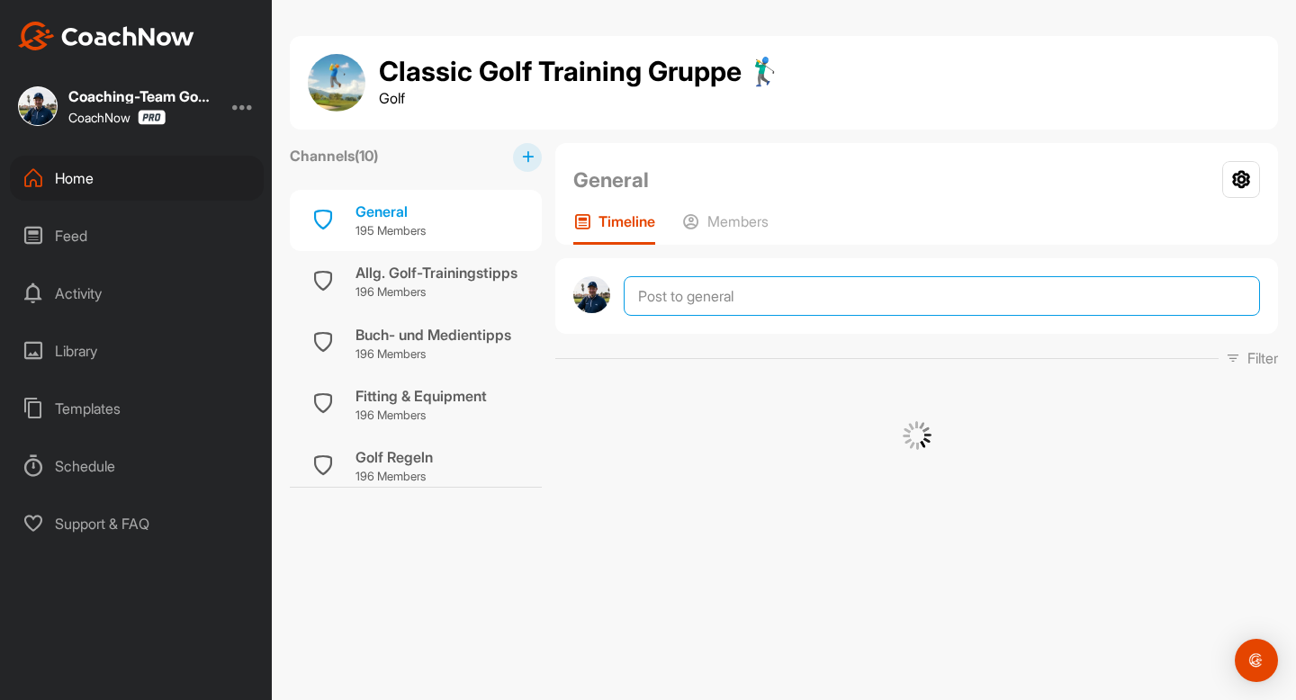
click at [789, 309] on textarea at bounding box center [941, 296] width 636 height 40
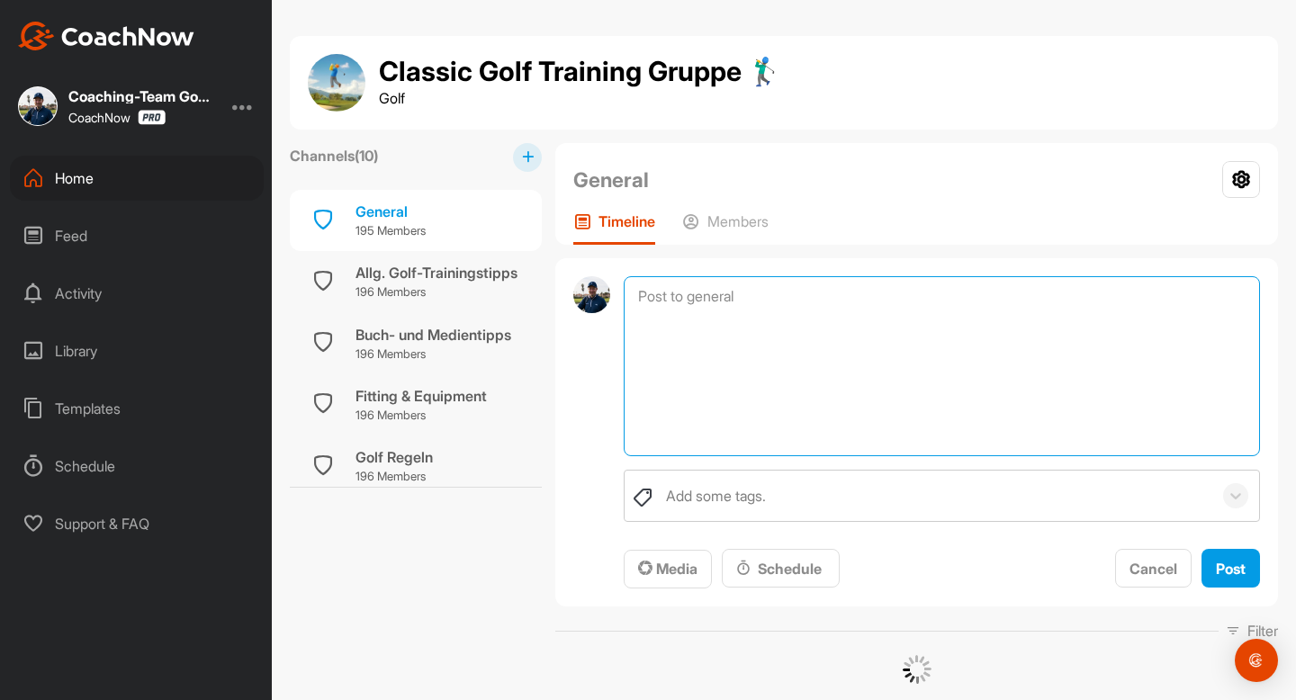
paste textarea "Dein Montagsbriefing [DATE]- [DATE] Deine Nächsten Live Calls für diese Woche: …"
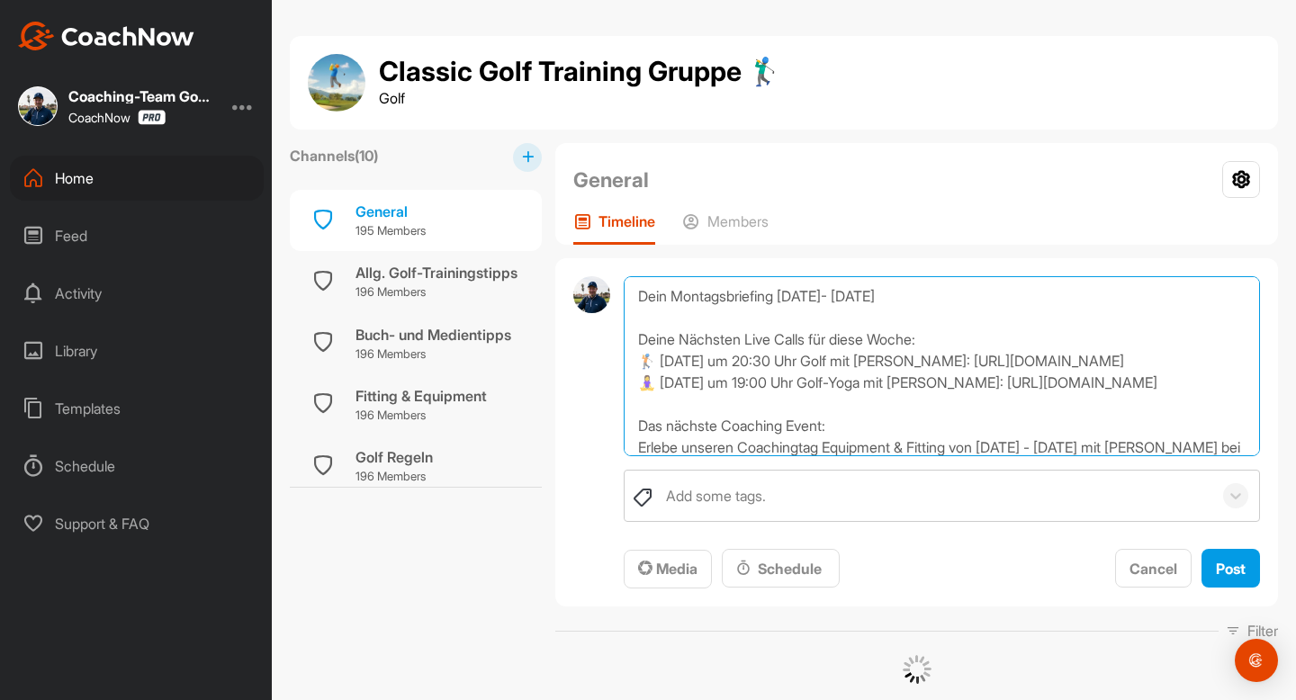
scroll to position [130, 0]
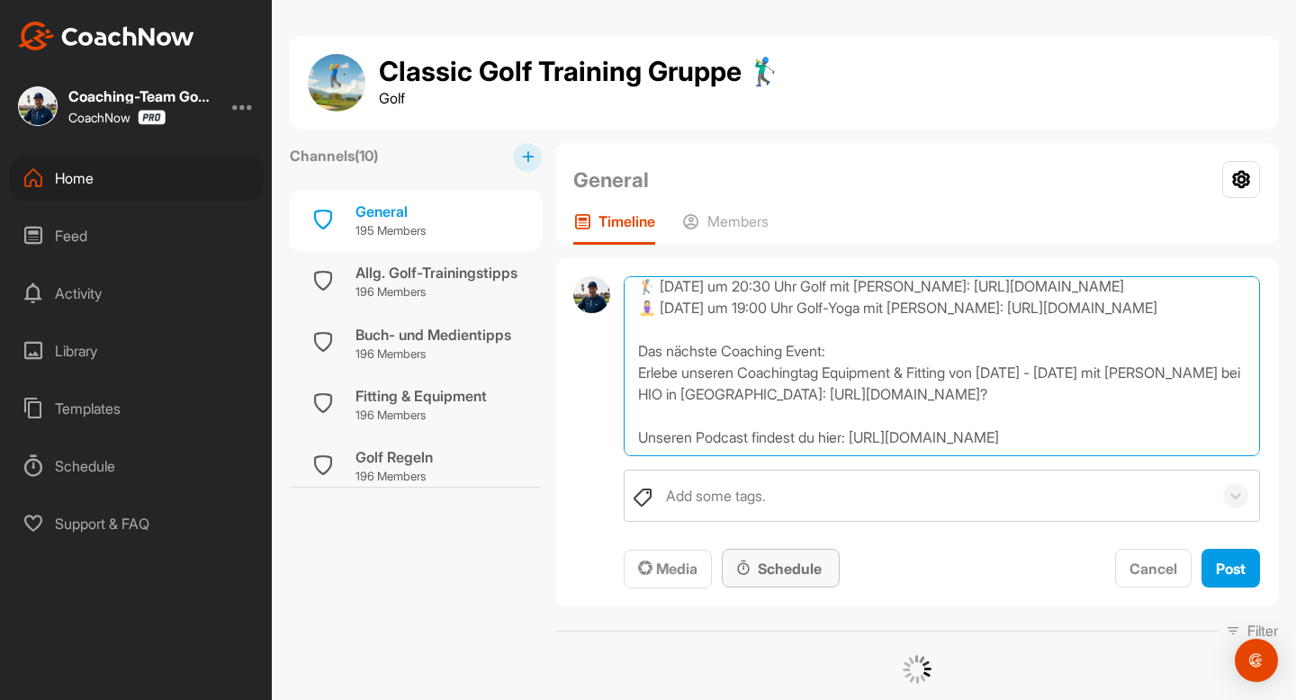
type textarea "Dein Montagsbriefing [DATE]- [DATE] Deine Nächsten Live Calls für diese Woche: …"
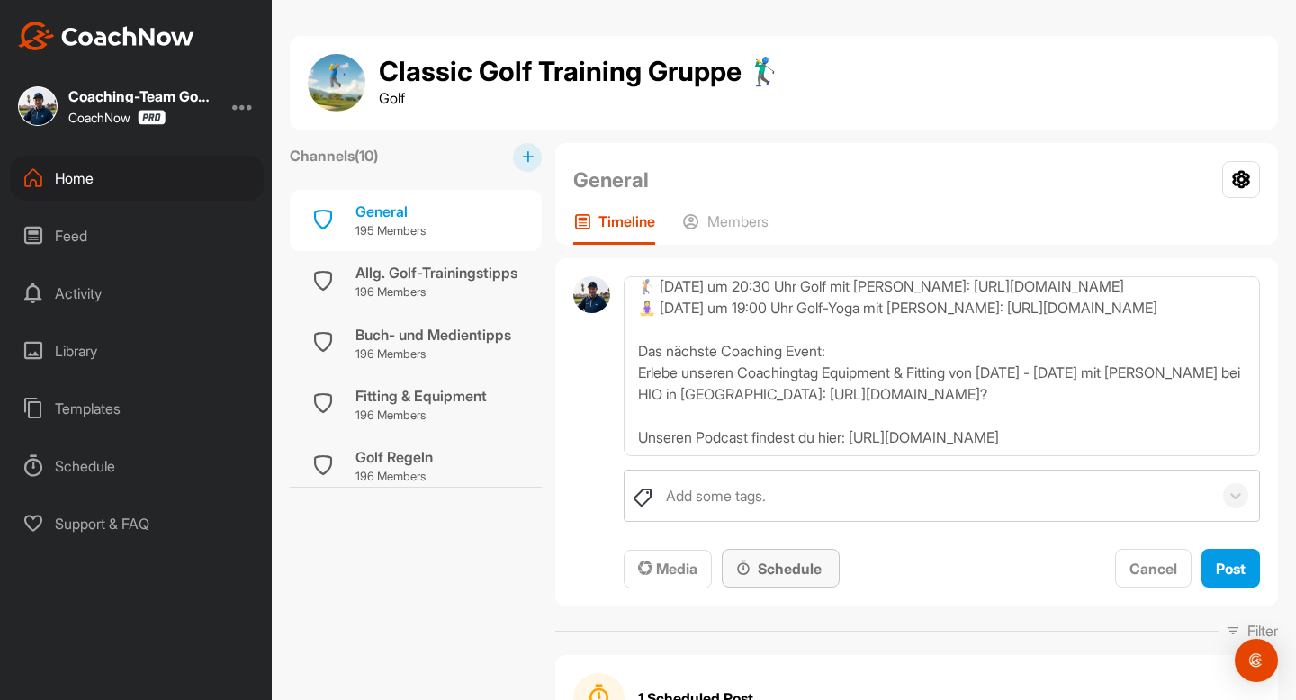
click at [772, 573] on div "Schedule" at bounding box center [780, 569] width 89 height 22
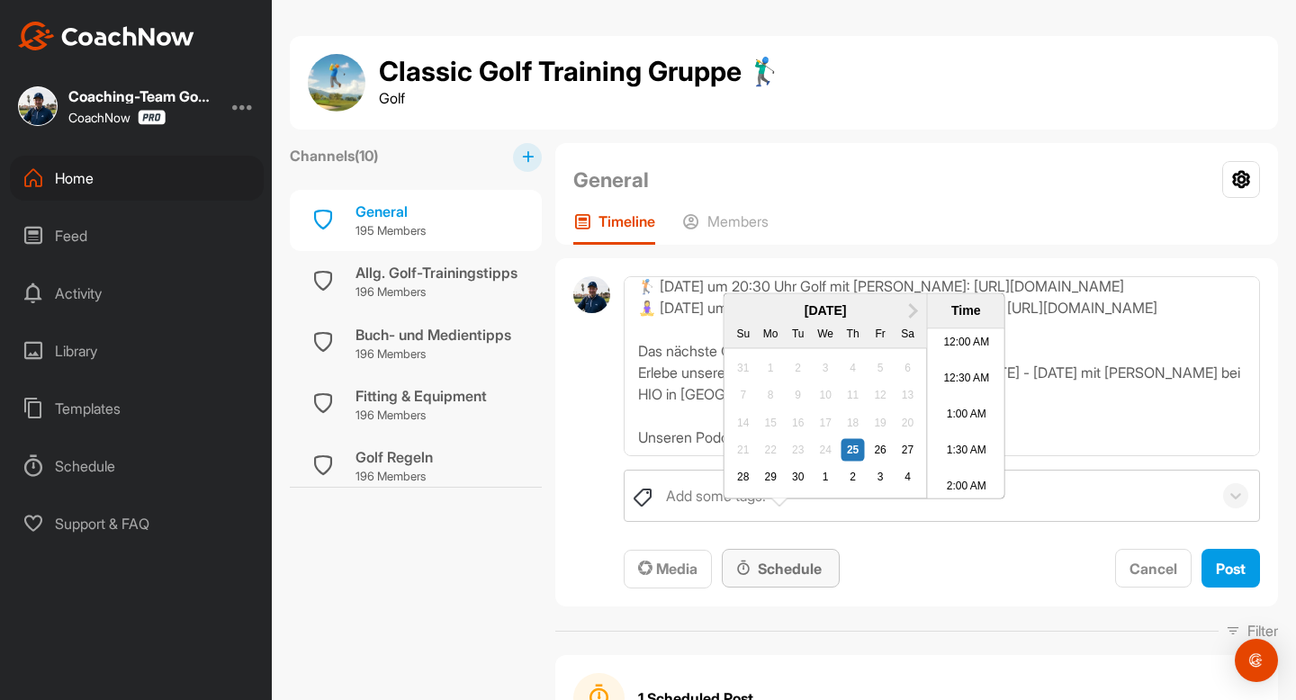
scroll to position [869, 0]
click at [911, 318] on span "Next Month" at bounding box center [911, 309] width 0 height 19
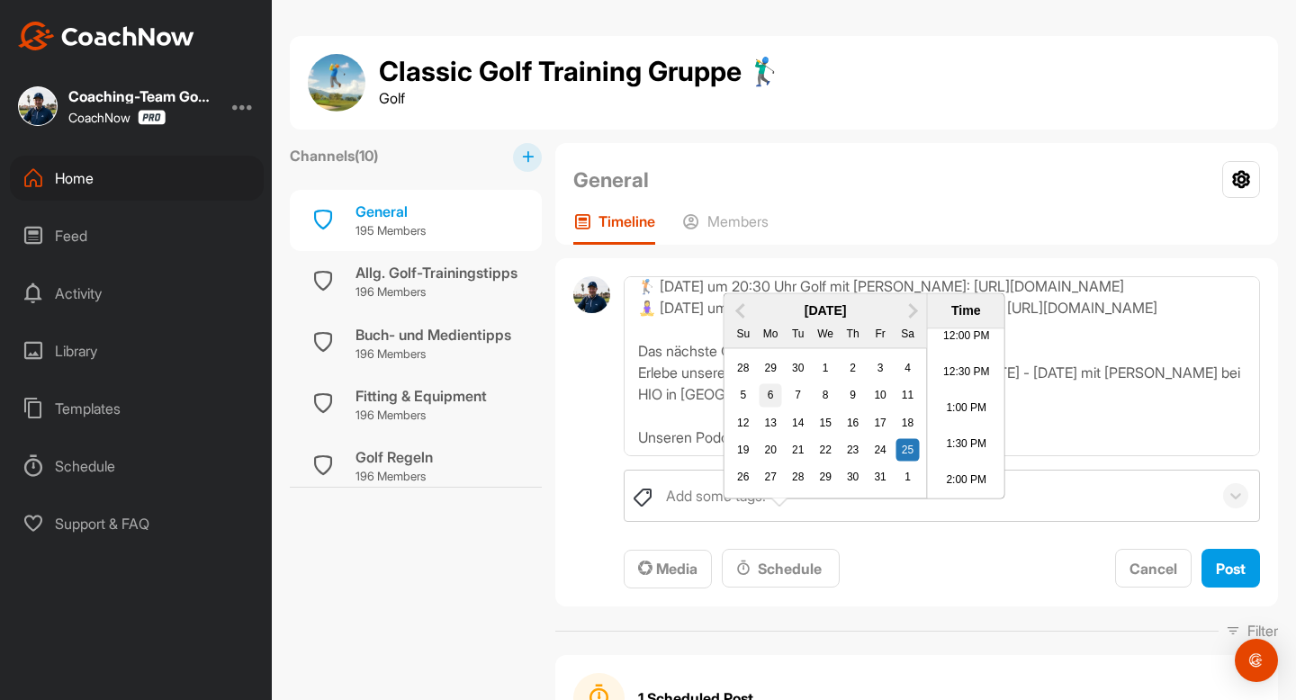
click at [778, 408] on div "6" at bounding box center [769, 395] width 23 height 23
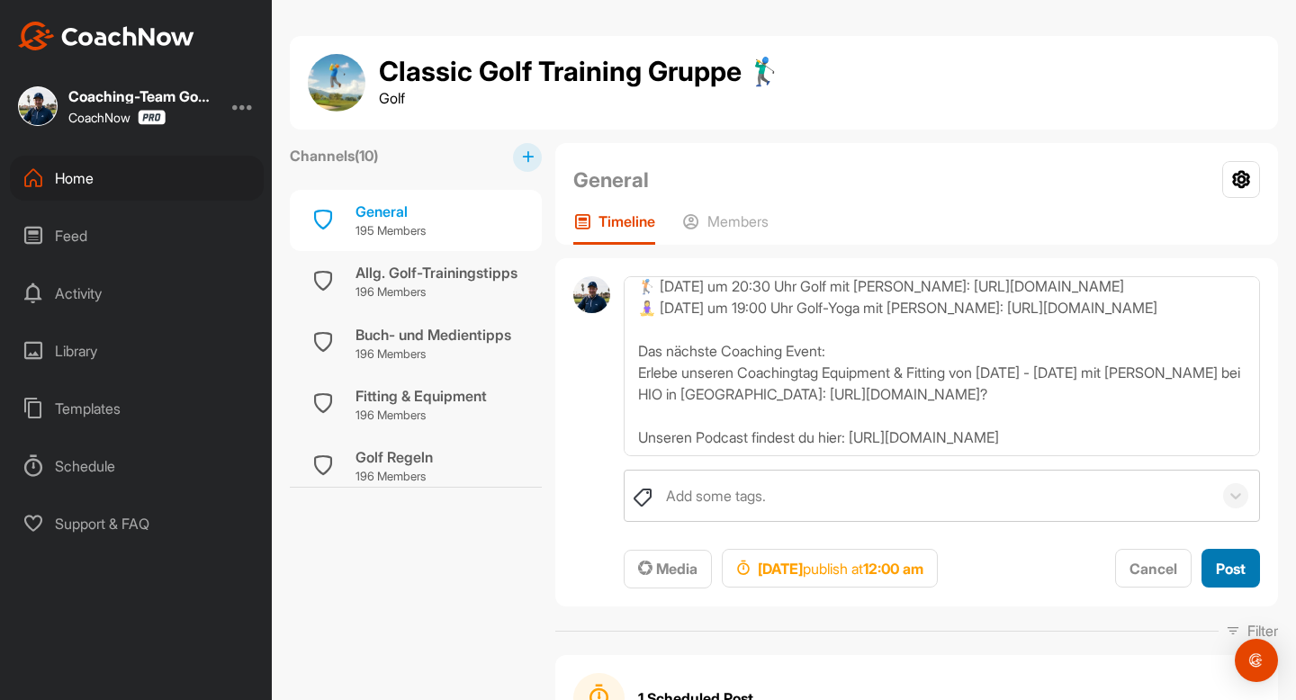
click at [1224, 566] on span "Post" at bounding box center [1230, 569] width 30 height 18
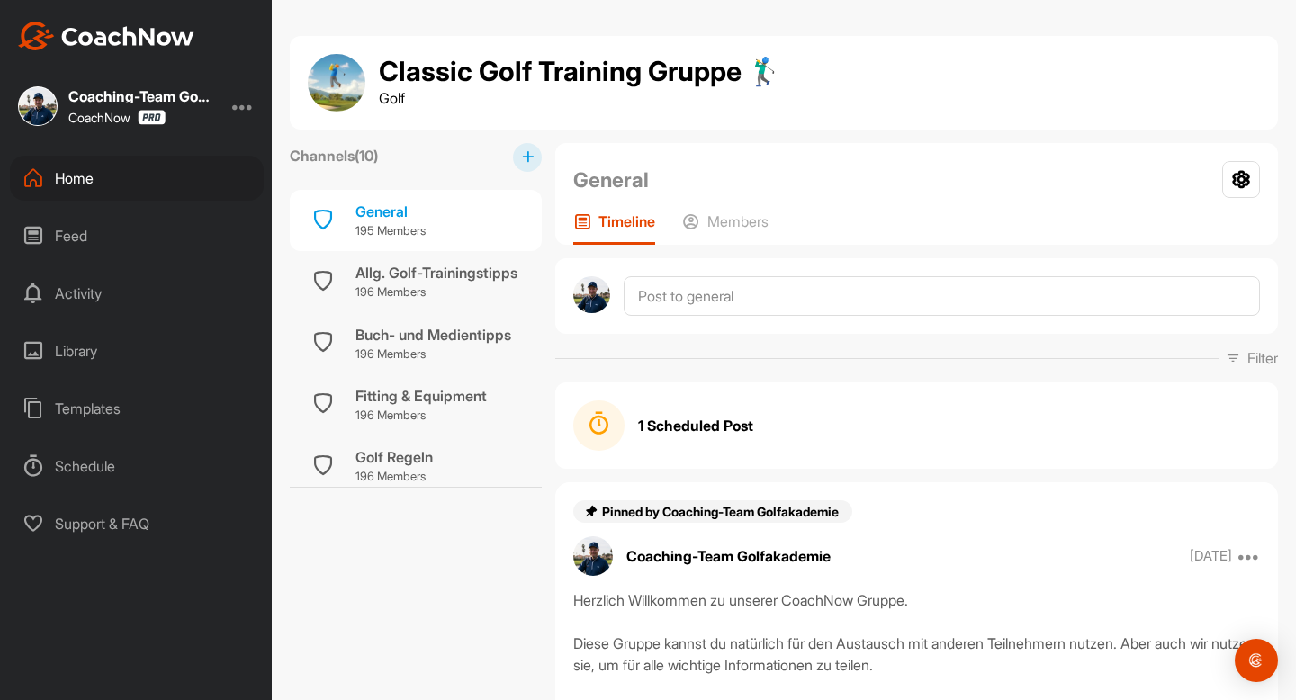
scroll to position [0, 0]
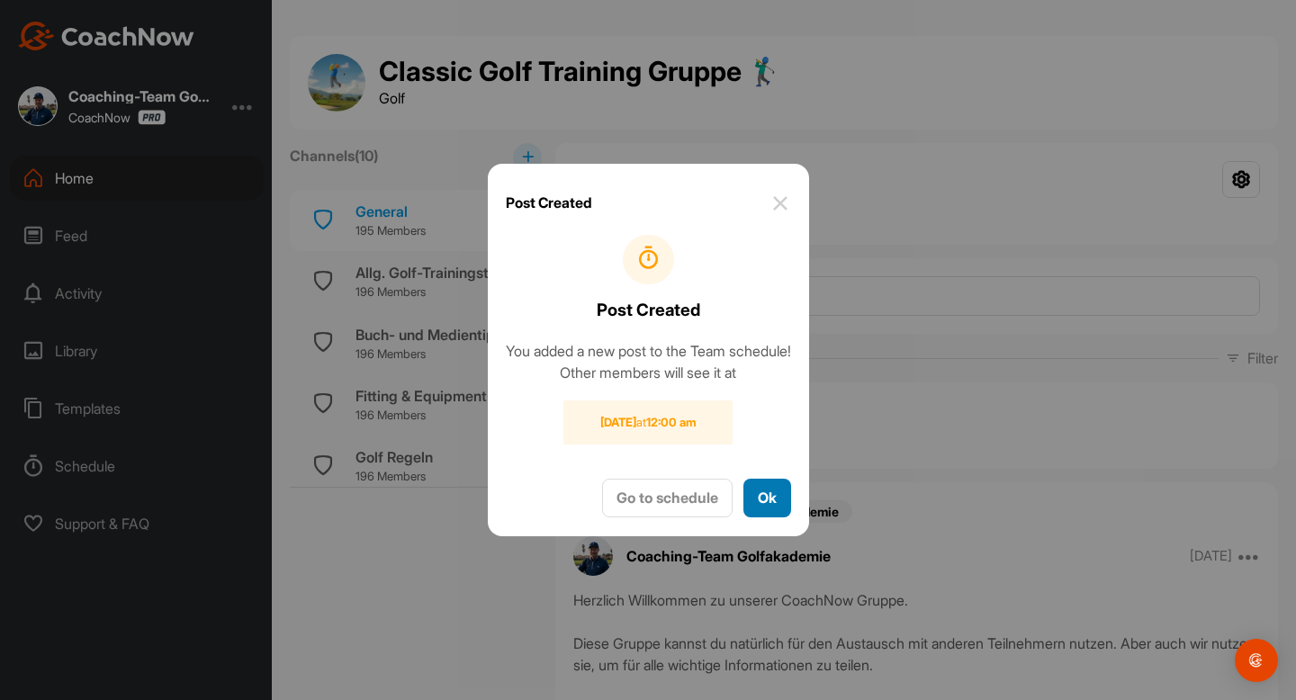
click at [778, 517] on button "Ok" at bounding box center [767, 498] width 48 height 39
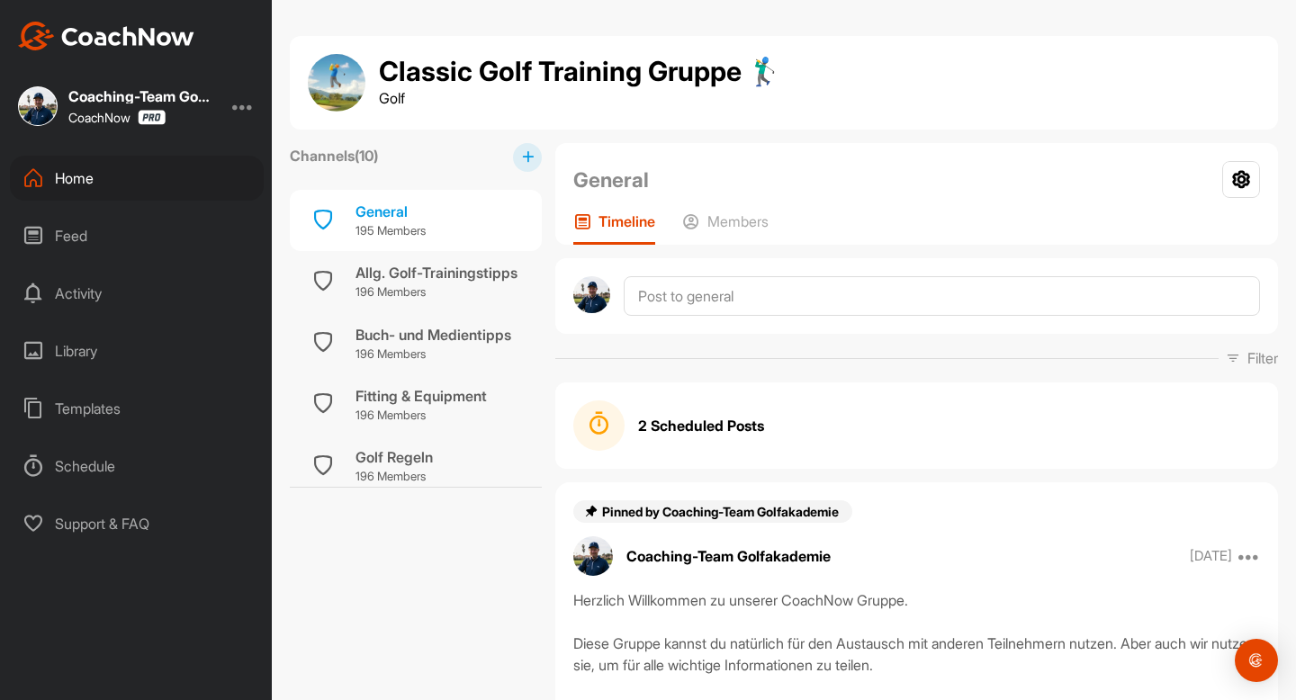
click at [52, 174] on div "Home" at bounding box center [137, 178] width 254 height 45
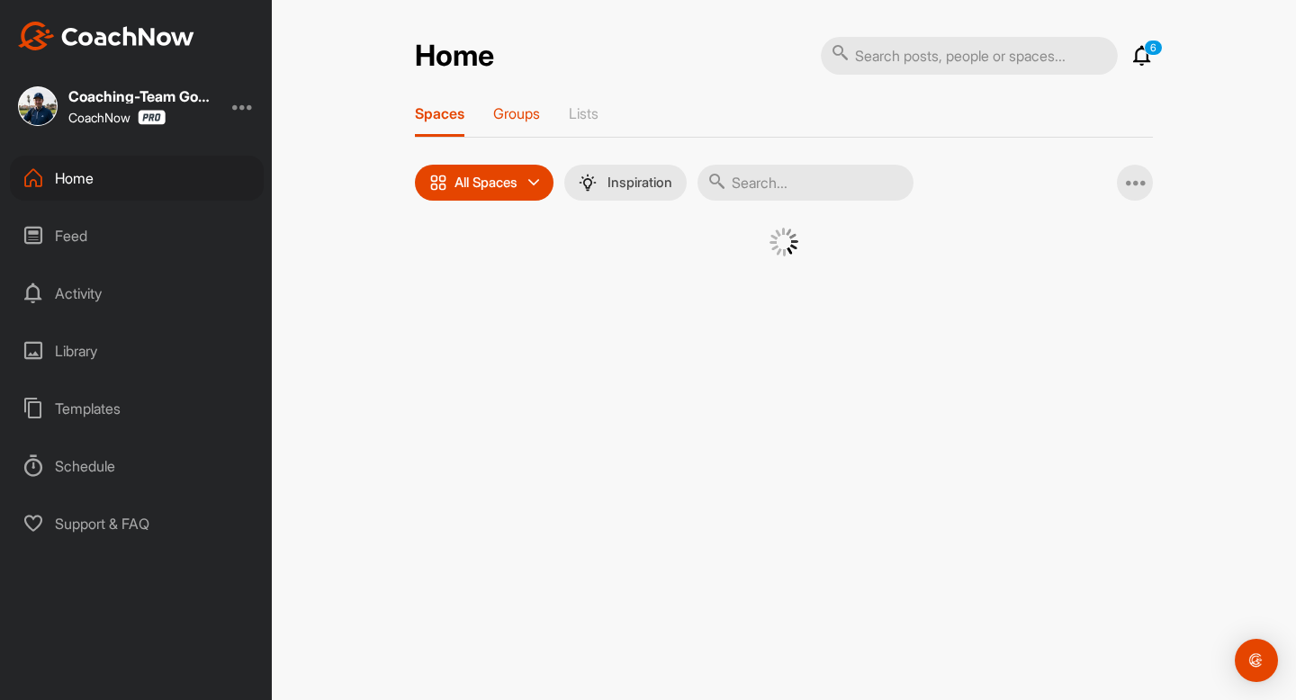
click at [499, 114] on p "Groups" at bounding box center [516, 113] width 47 height 18
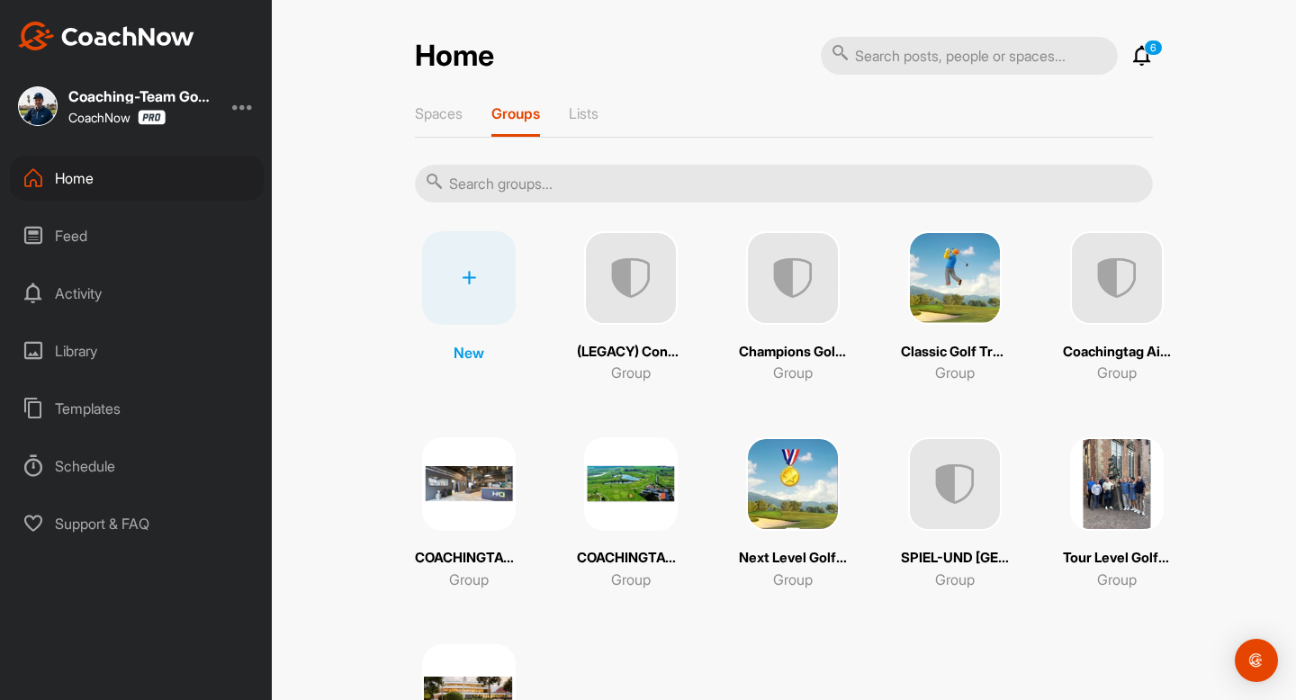
click at [802, 501] on img at bounding box center [793, 484] width 94 height 94
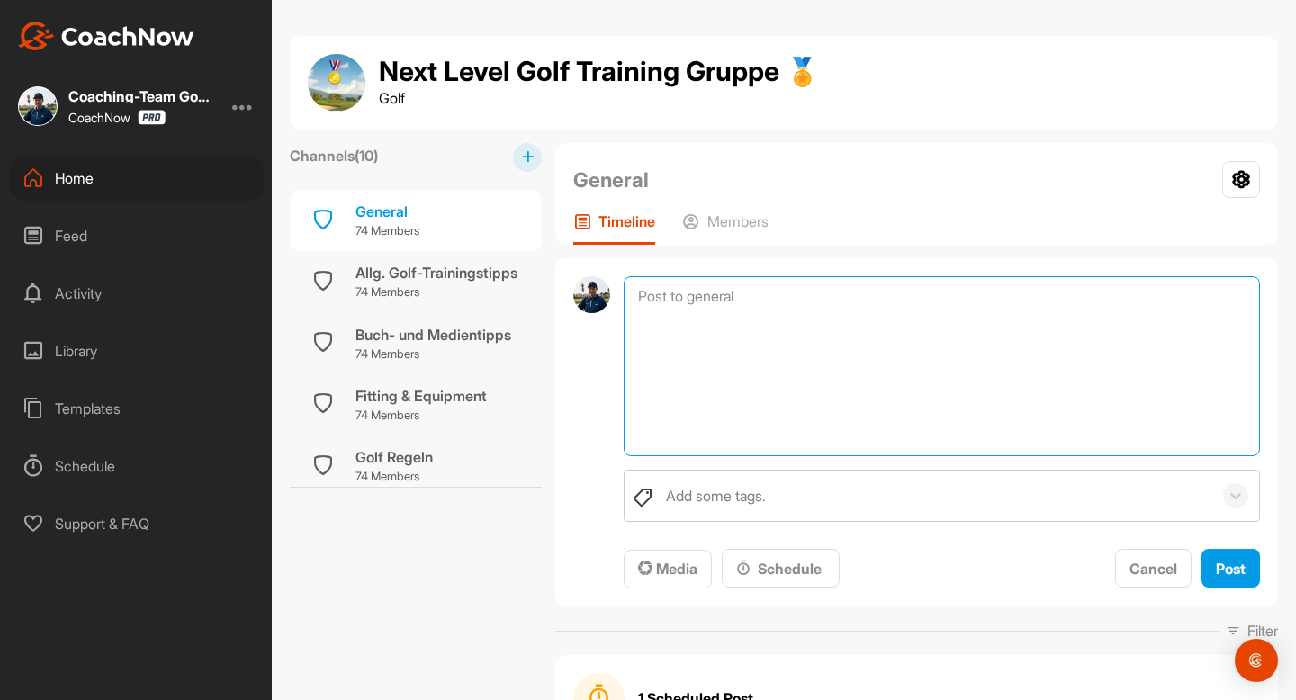
click at [725, 301] on textarea at bounding box center [941, 366] width 636 height 180
paste textarea "Dein Montagsbriefing [DATE]- [DATE] [PERSON_NAME] Live Calls für diese Woche: 🏌…"
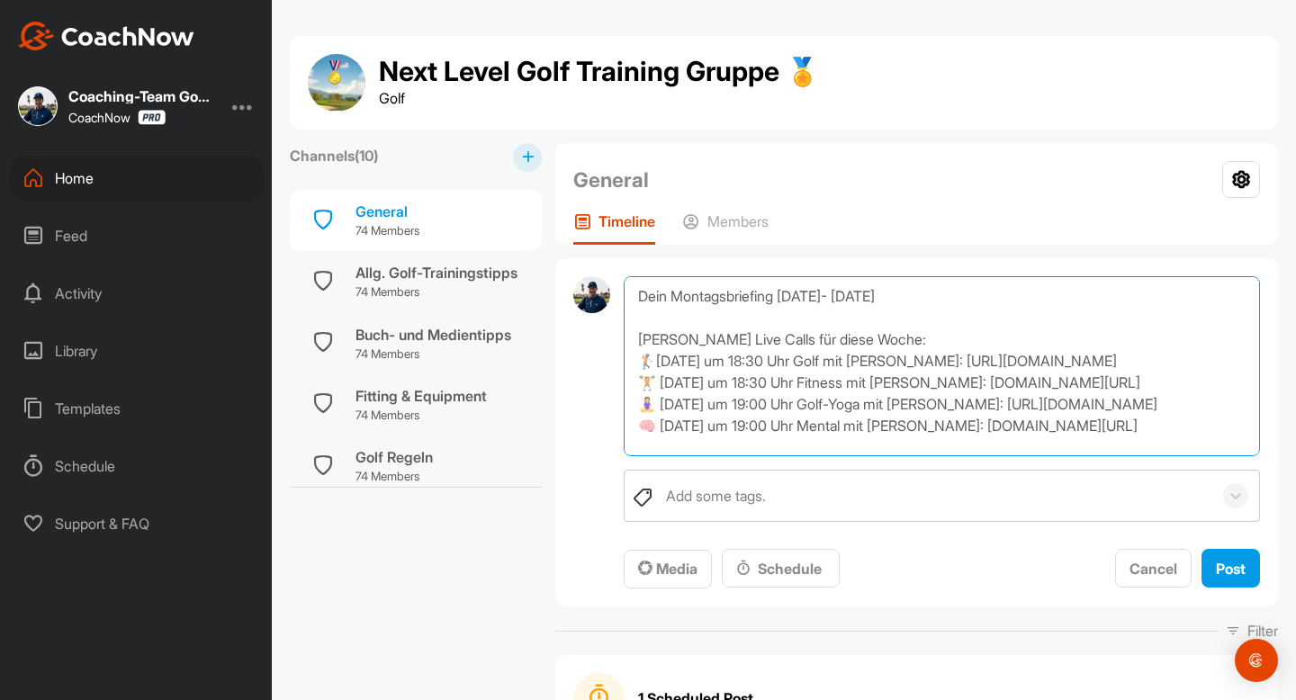
scroll to position [173, 0]
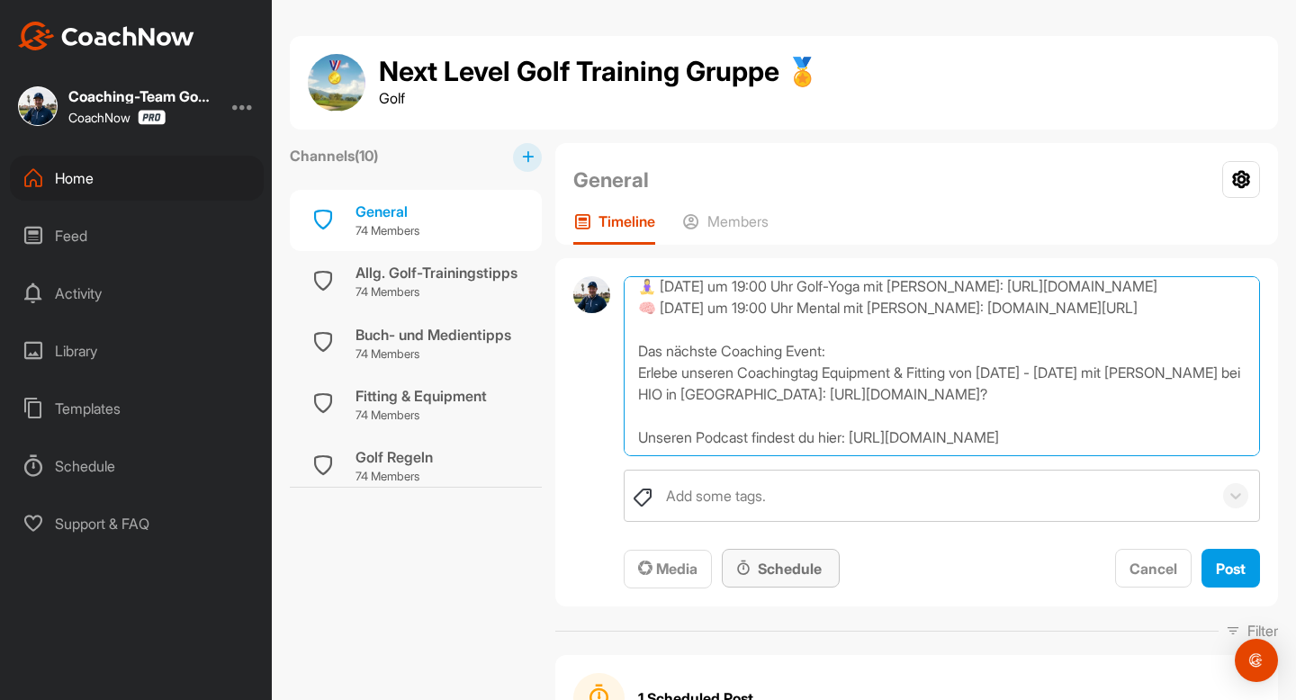
type textarea "Dein Montagsbriefing [DATE]- [DATE] [PERSON_NAME] Live Calls für diese Woche: 🏌…"
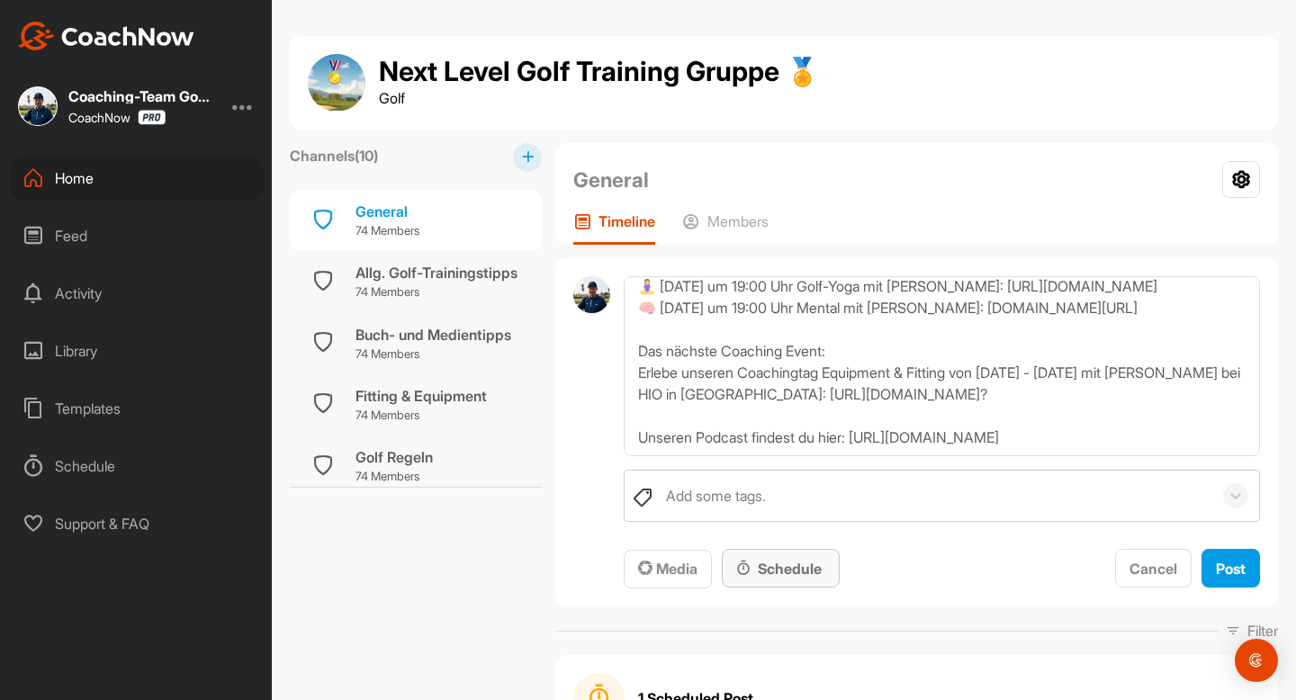
click at [795, 569] on div "Schedule" at bounding box center [780, 569] width 89 height 22
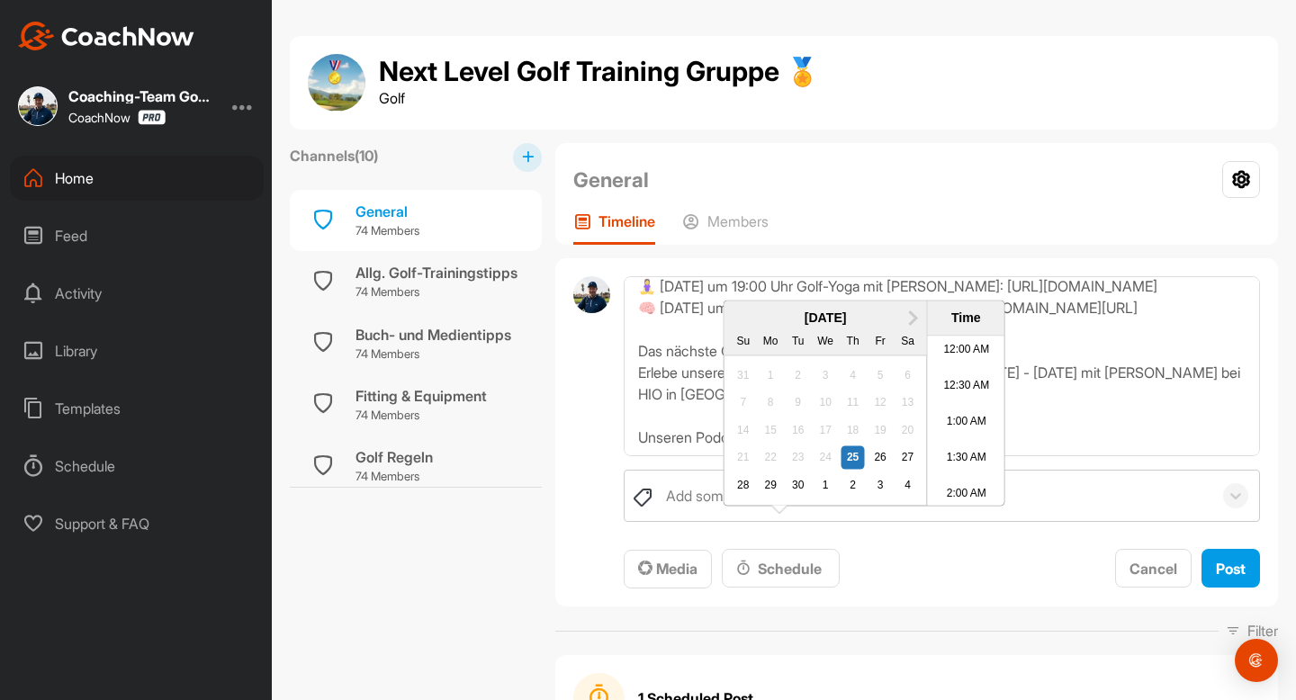
scroll to position [869, 0]
click at [901, 332] on button "Next Month" at bounding box center [913, 317] width 29 height 29
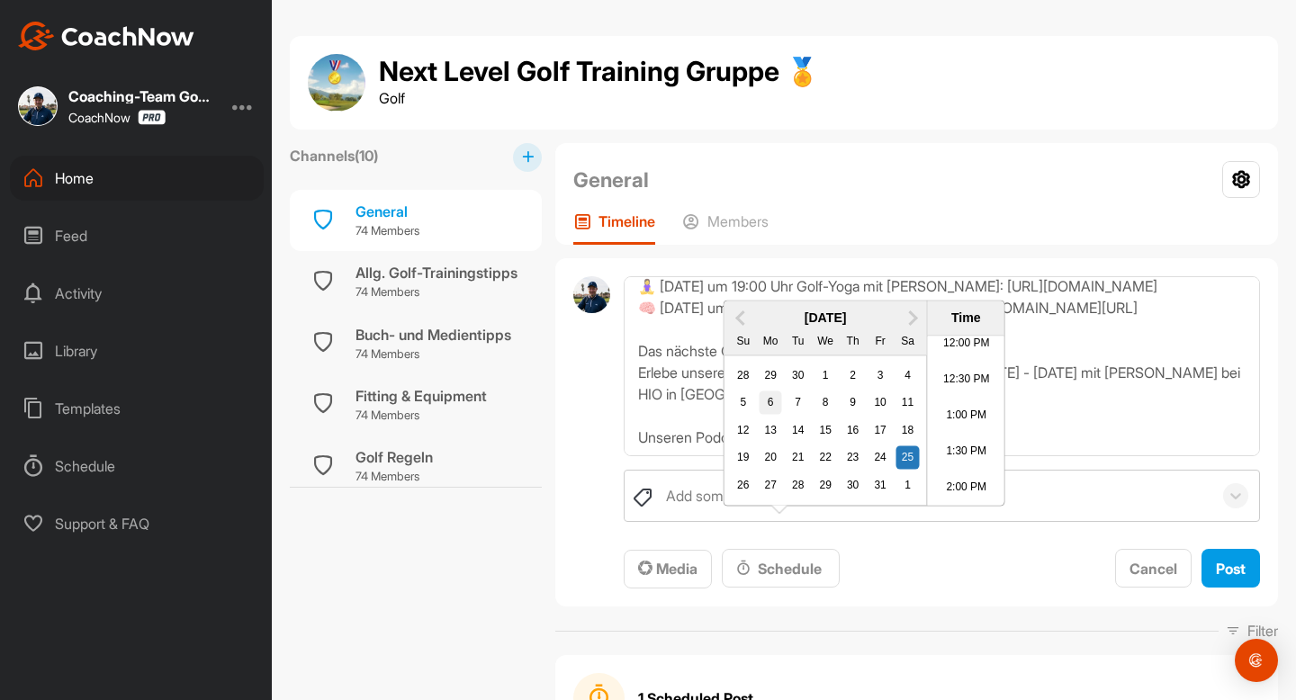
click at [769, 415] on div "6" at bounding box center [769, 402] width 23 height 23
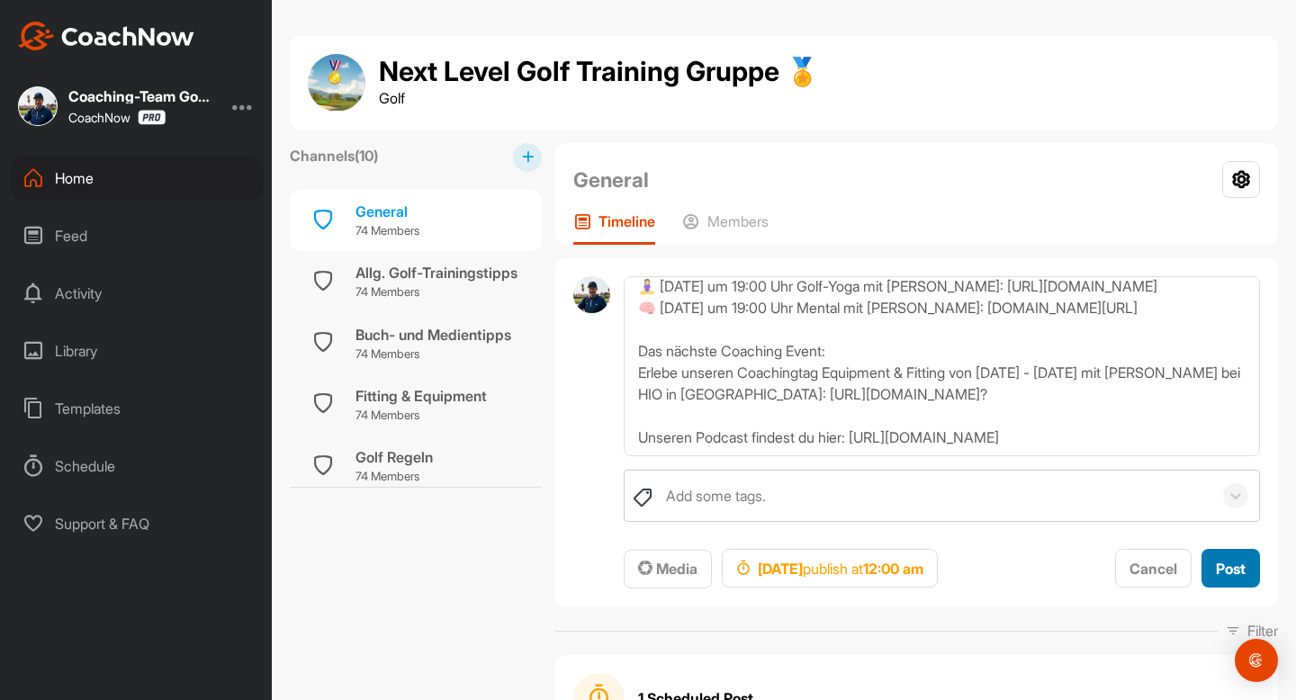
click at [1228, 576] on span "Post" at bounding box center [1230, 569] width 30 height 18
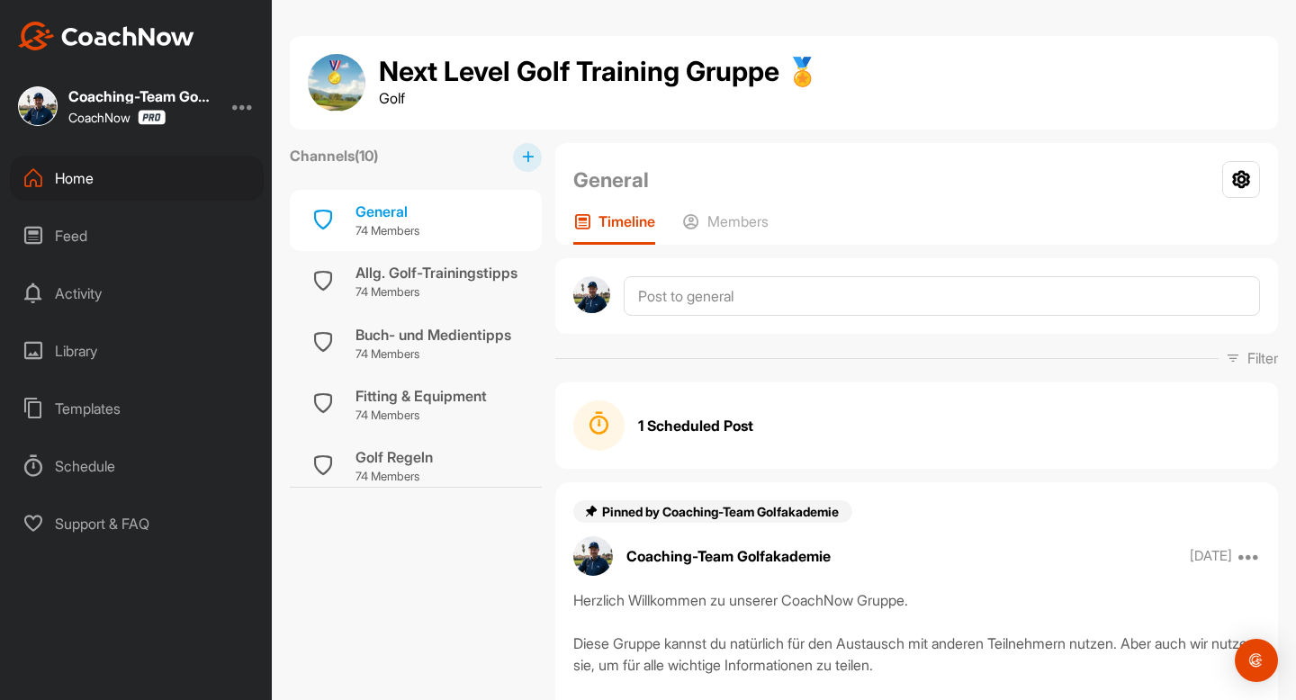
scroll to position [0, 0]
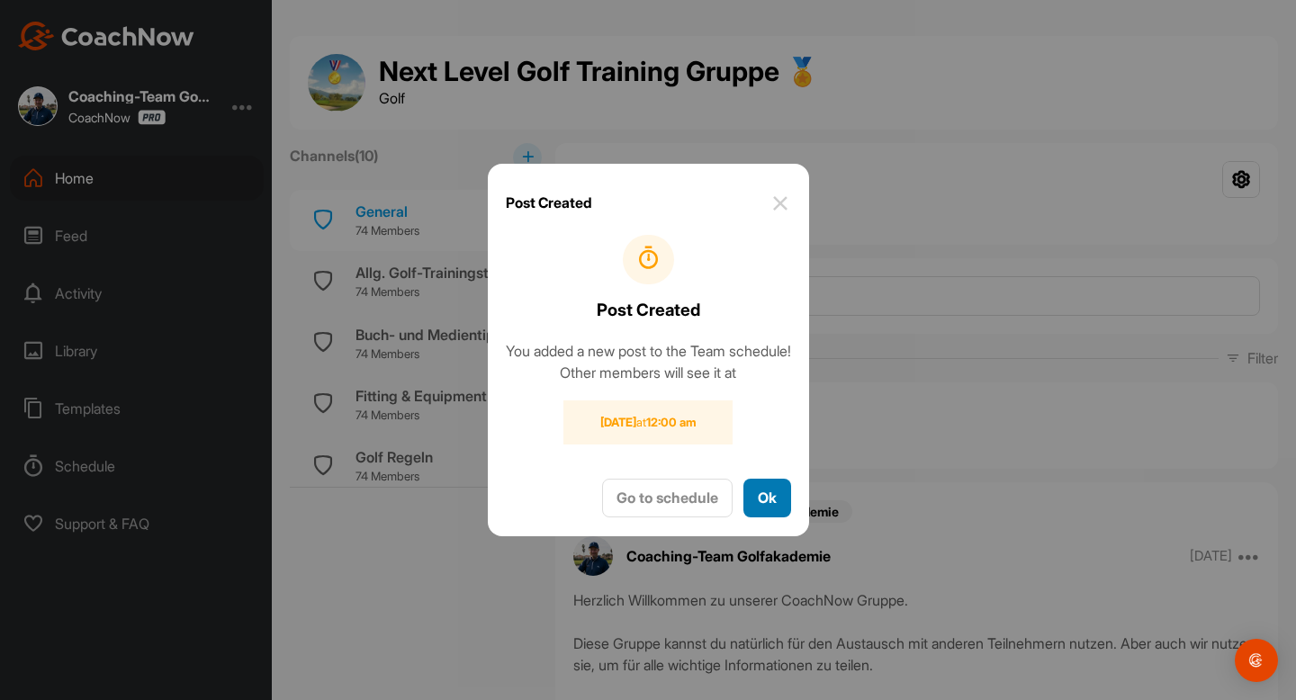
click at [778, 497] on button "Ok" at bounding box center [767, 498] width 48 height 39
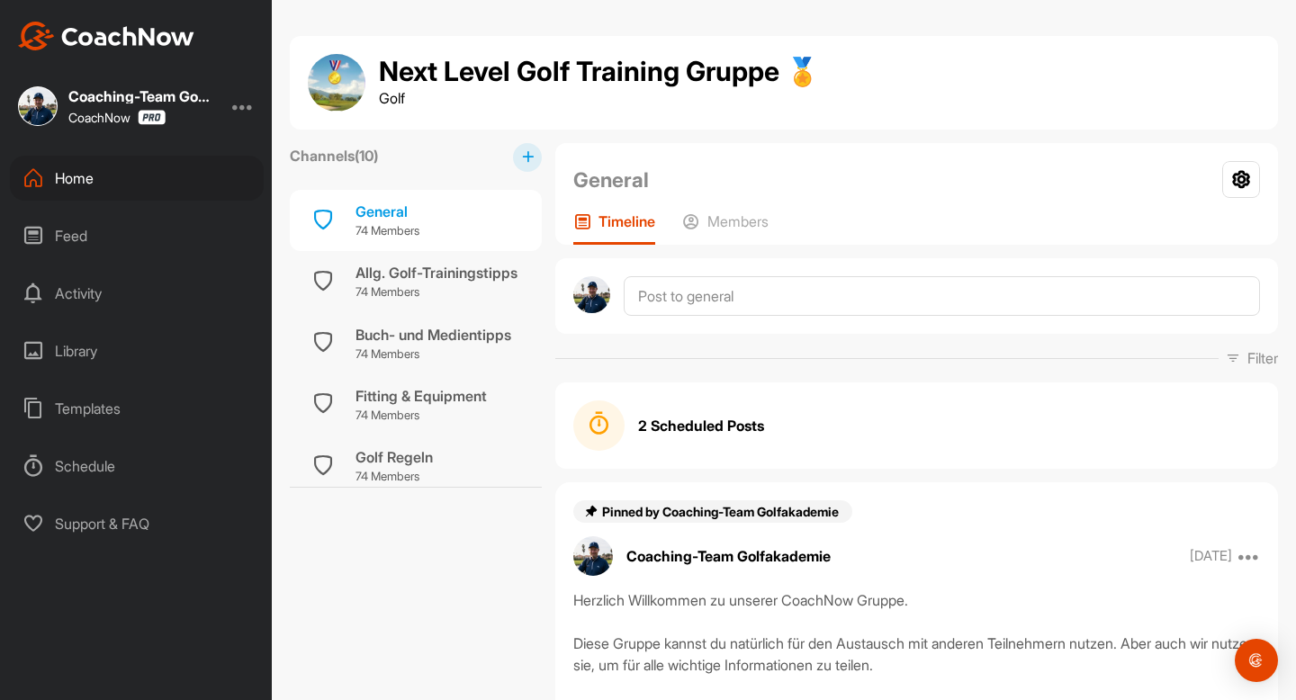
click at [67, 180] on div "Home" at bounding box center [137, 178] width 254 height 45
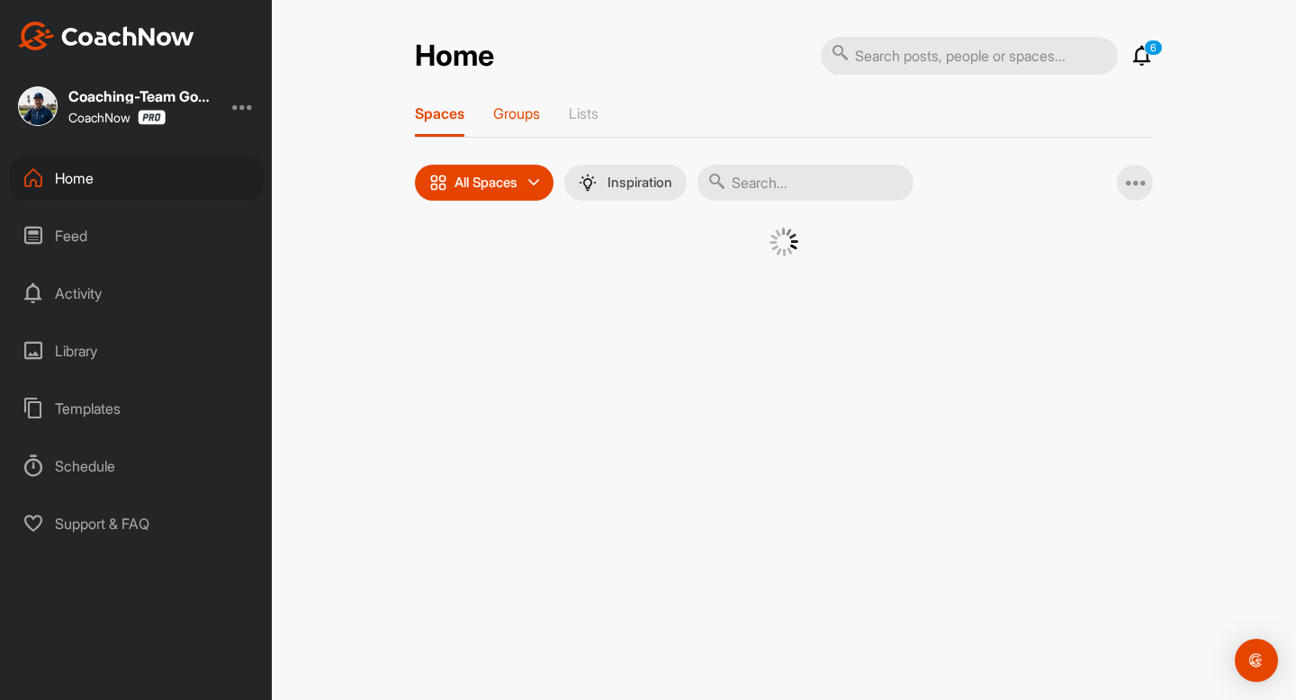
click at [516, 112] on p "Groups" at bounding box center [516, 113] width 47 height 18
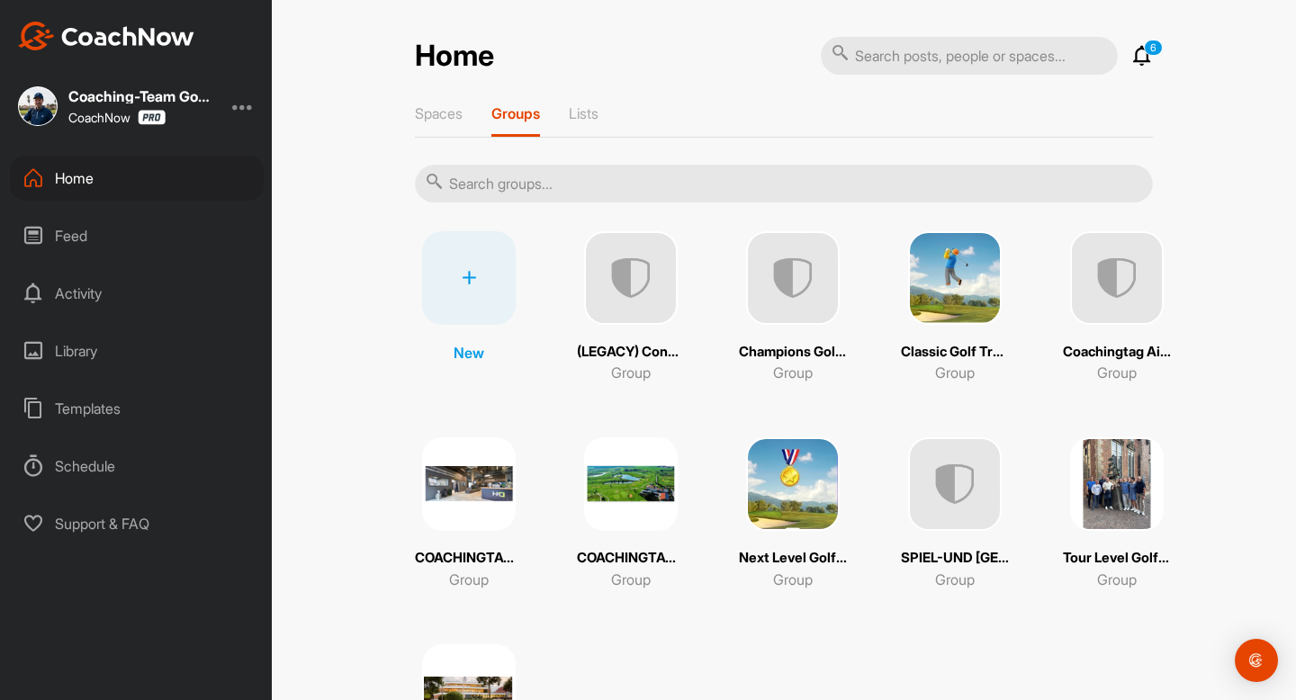
click at [786, 270] on img at bounding box center [793, 278] width 94 height 94
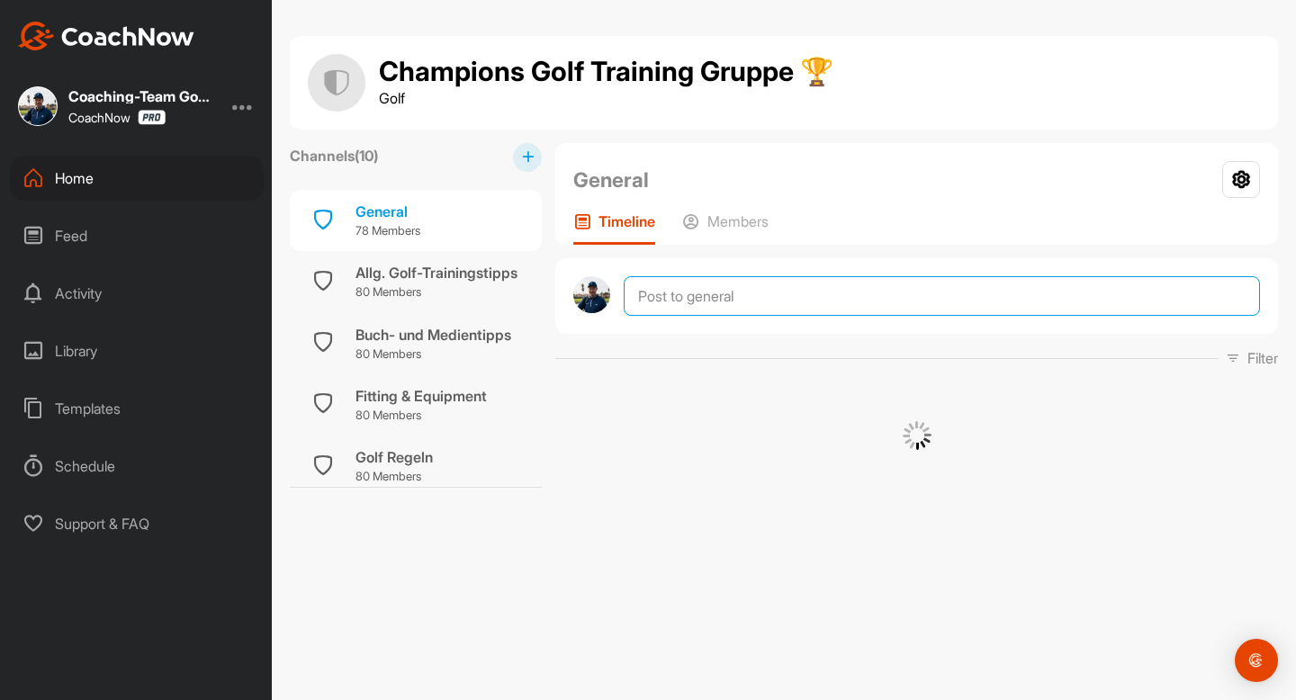
click at [726, 296] on textarea at bounding box center [941, 296] width 636 height 40
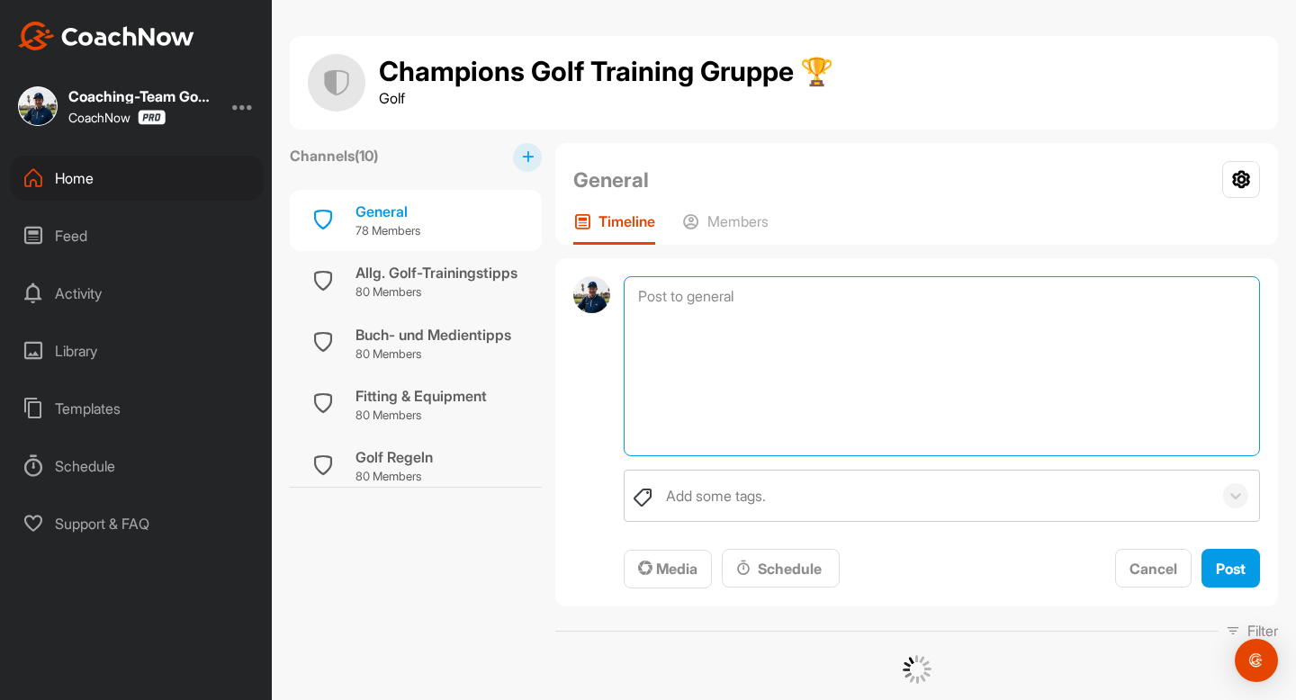
paste textarea "Dein Montagsbriefing [DATE]- [DATE] [PERSON_NAME] Live Calls für diese Woche: 🏋…"
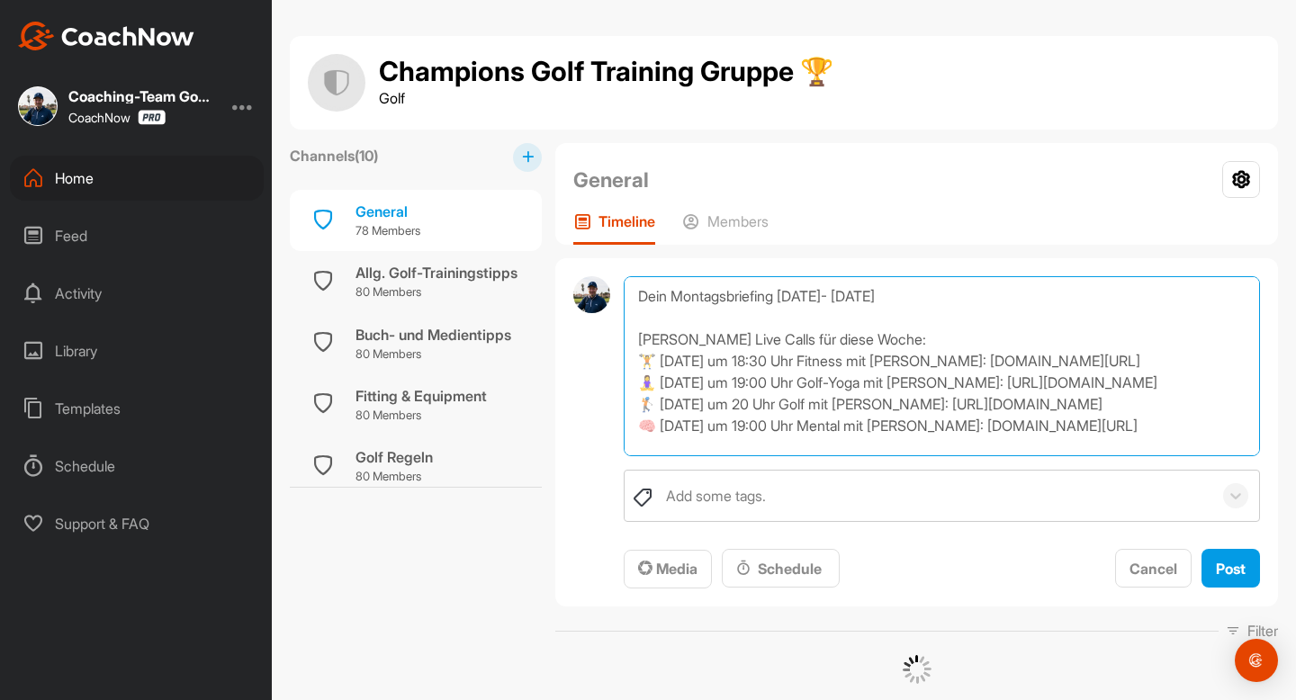
scroll to position [194, 0]
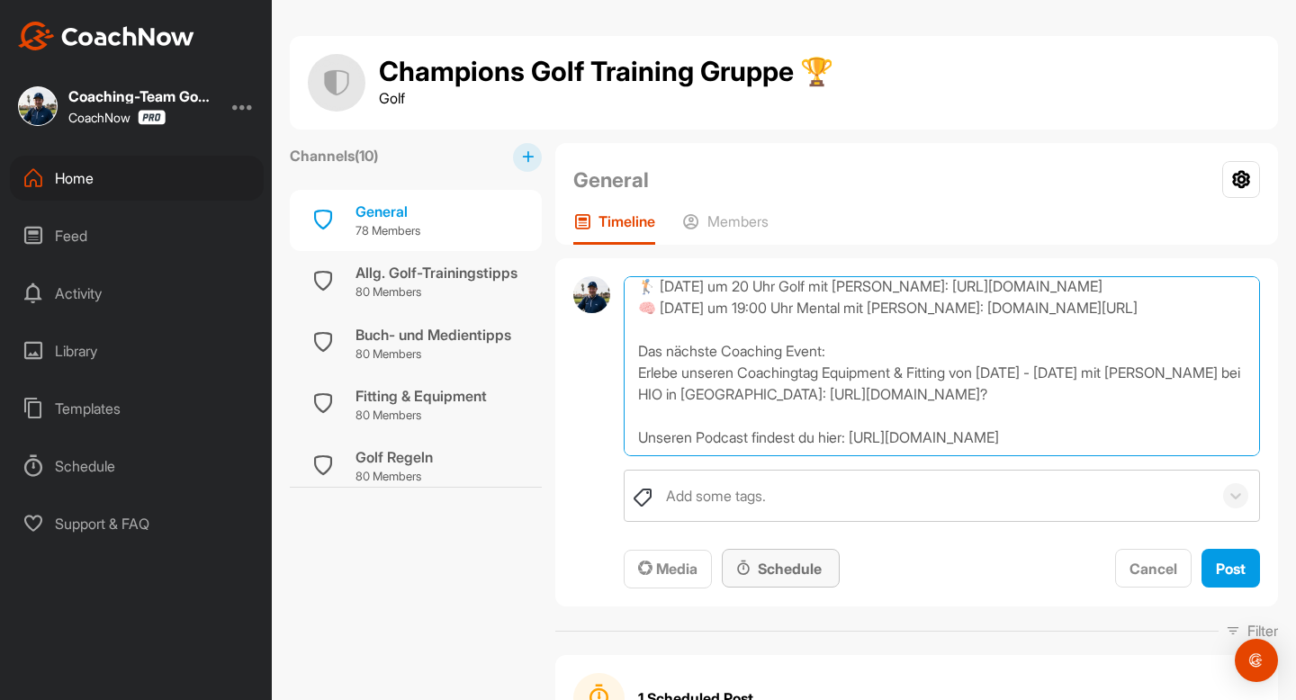
type textarea "Dein Montagsbriefing [DATE]- [DATE] [PERSON_NAME] Live Calls für diese Woche: 🏋…"
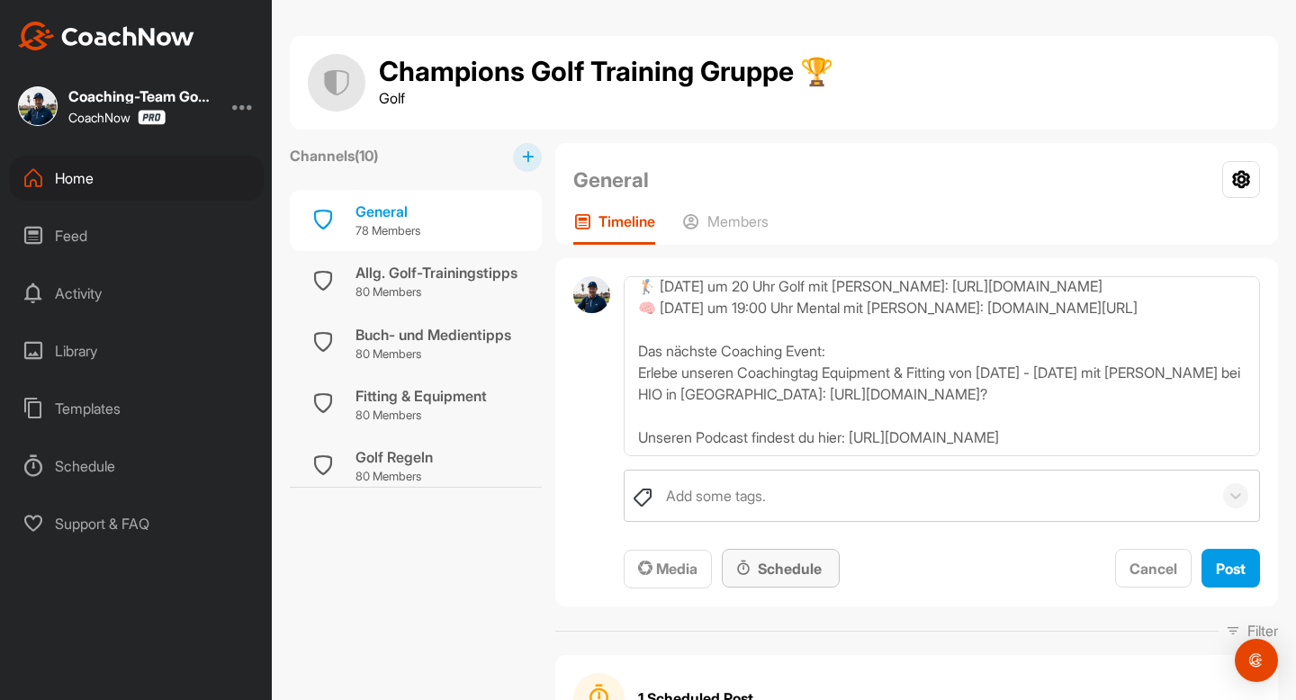
click at [809, 566] on div "Schedule" at bounding box center [780, 569] width 89 height 22
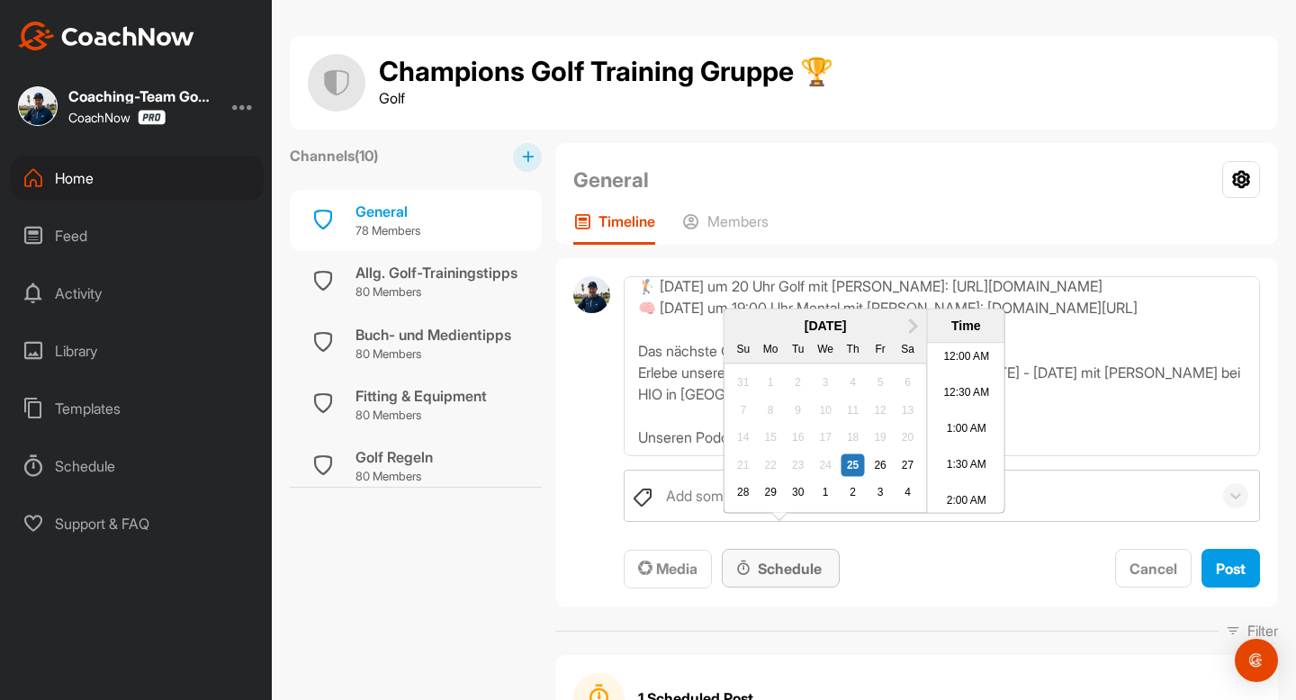
scroll to position [869, 0]
click at [911, 334] on span "Next Month" at bounding box center [911, 324] width 0 height 19
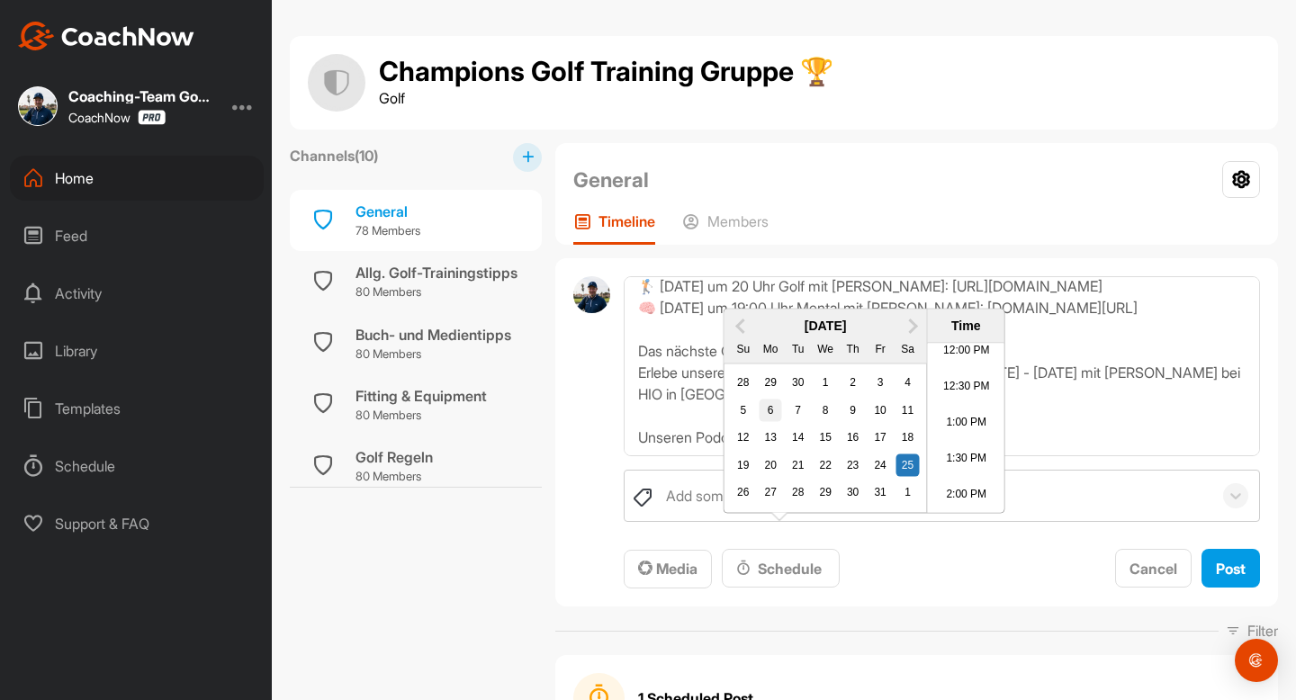
click at [775, 422] on div "6" at bounding box center [769, 410] width 23 height 23
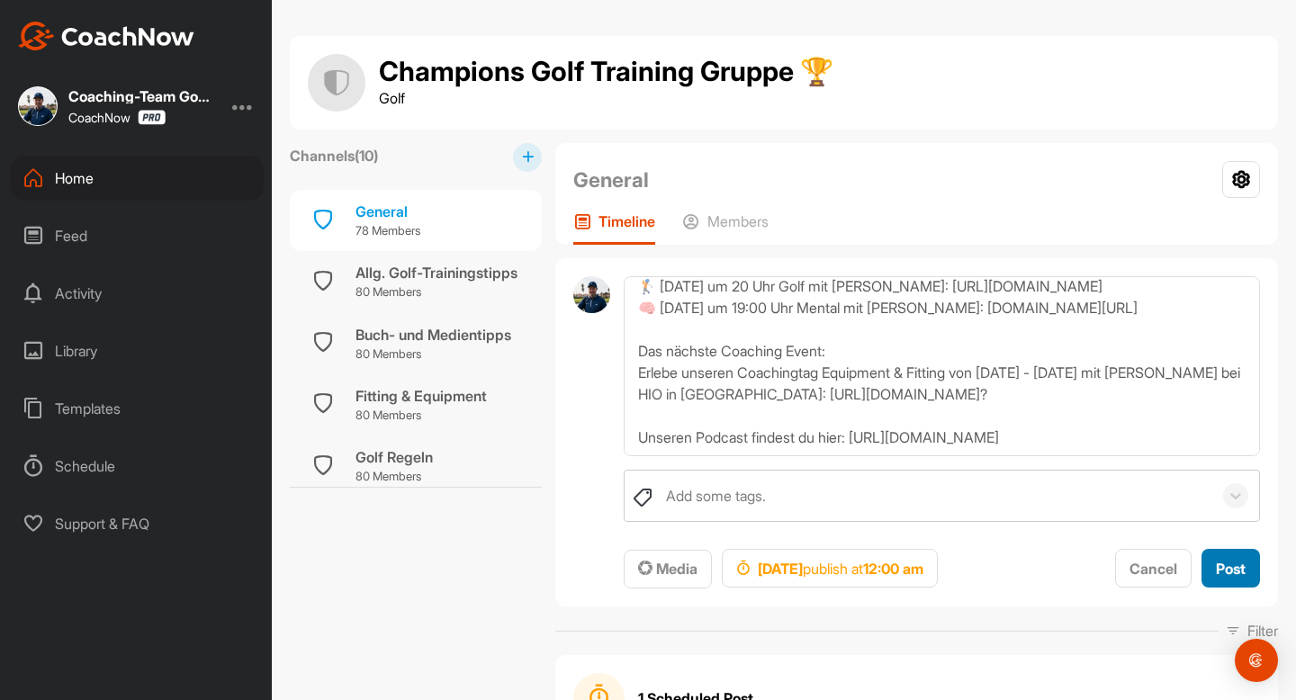
click at [1236, 561] on span "Post" at bounding box center [1230, 569] width 30 height 18
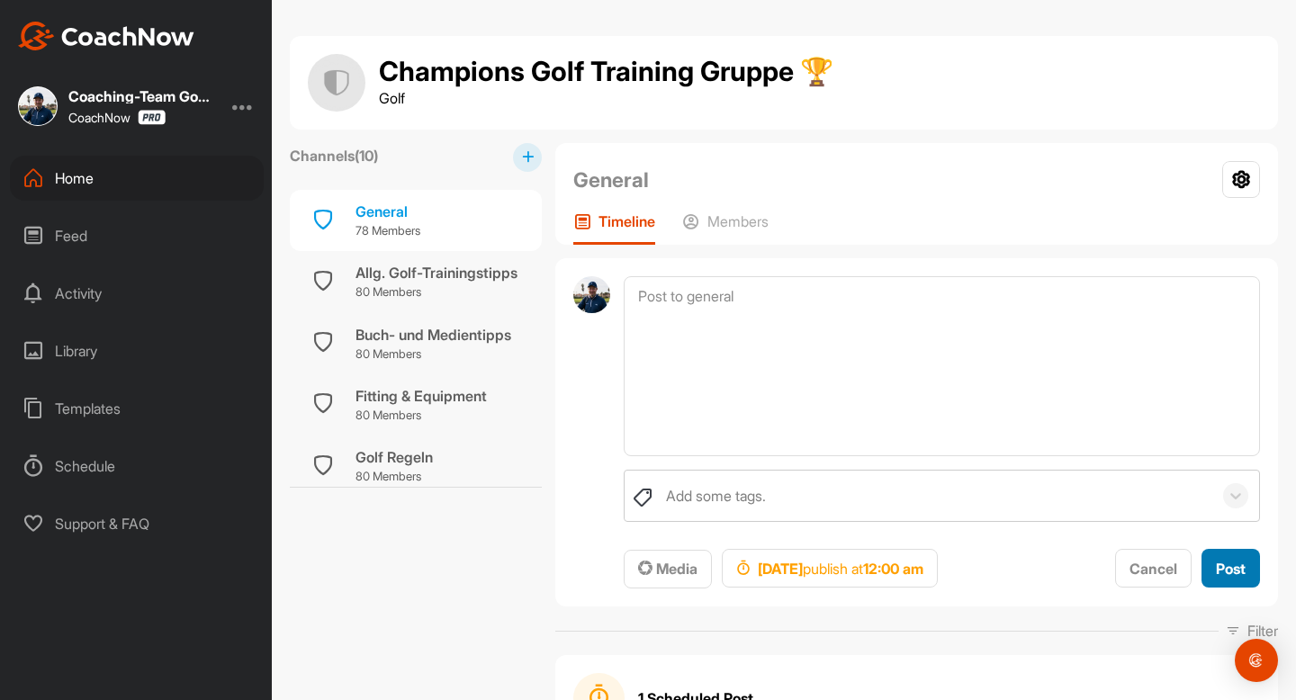
scroll to position [0, 0]
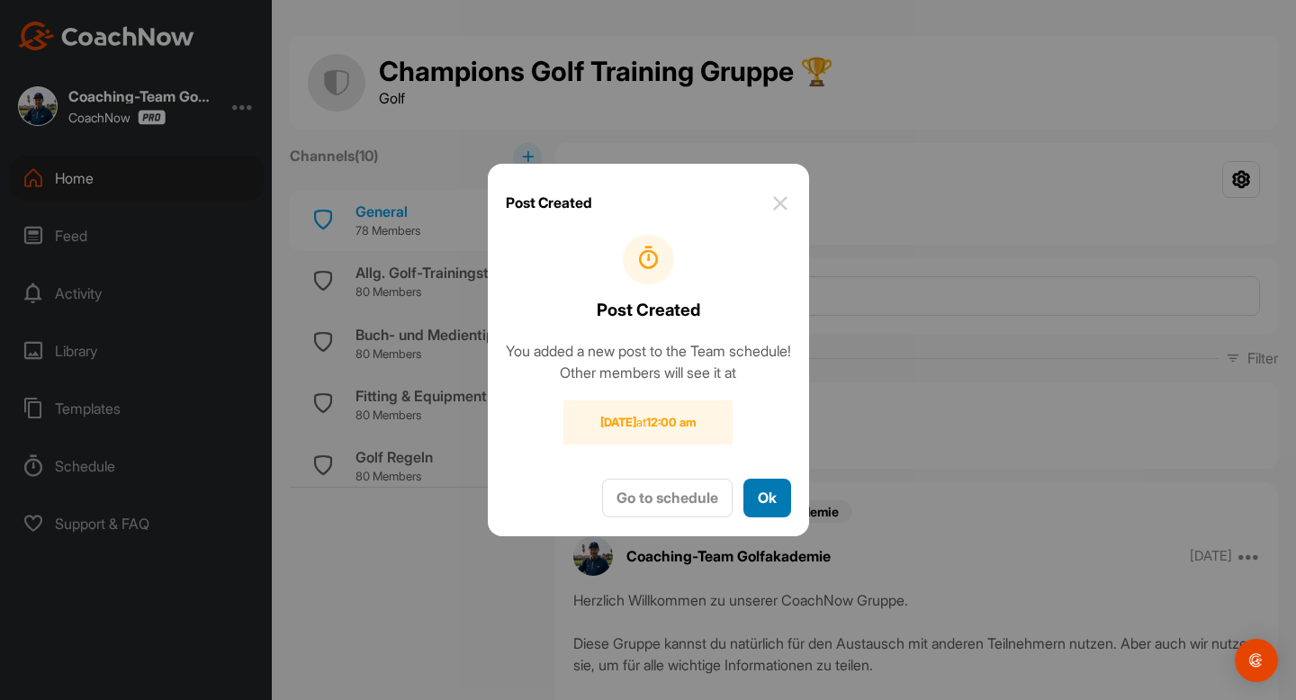
click at [773, 505] on button "Ok" at bounding box center [767, 498] width 48 height 39
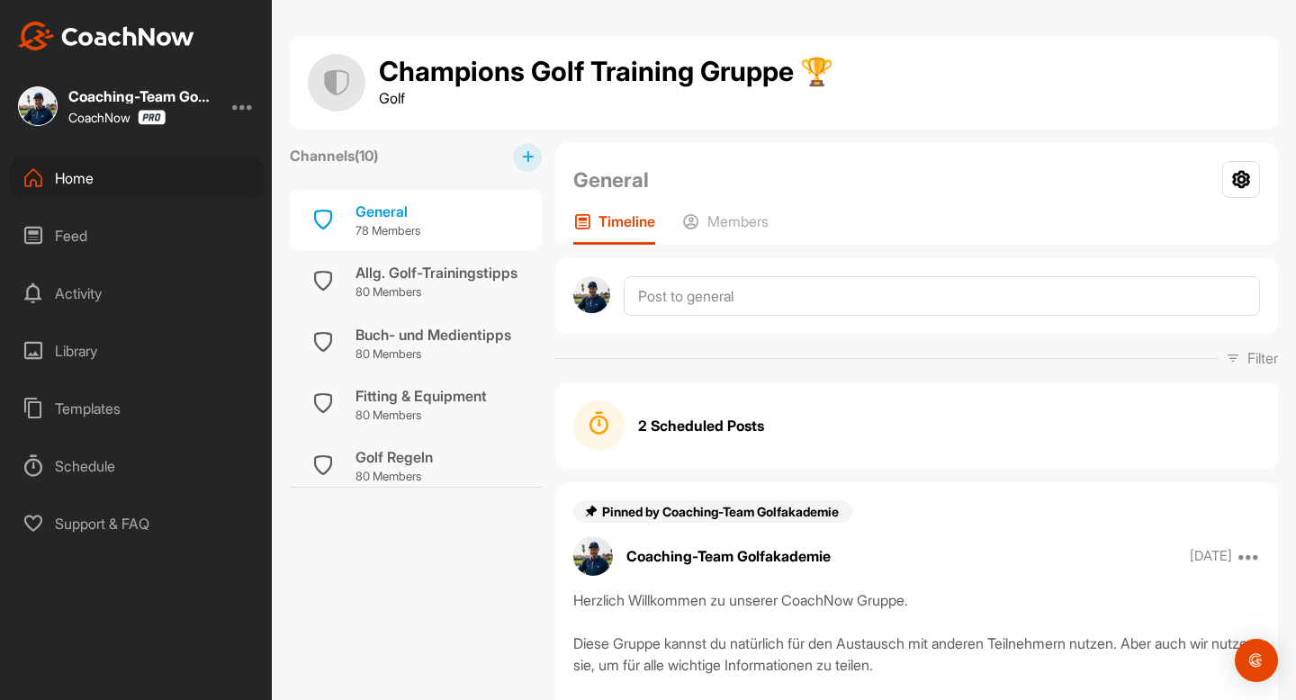
click at [82, 184] on div "Home" at bounding box center [137, 178] width 254 height 45
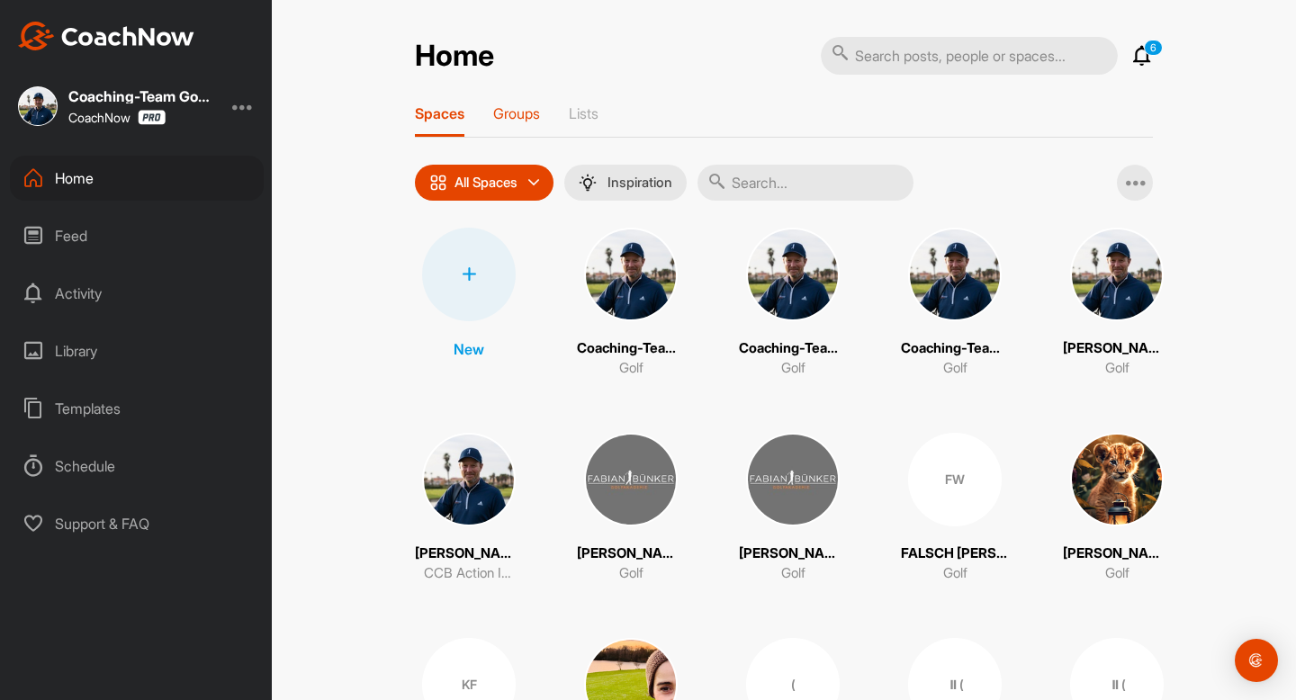
click at [516, 114] on p "Groups" at bounding box center [516, 113] width 47 height 18
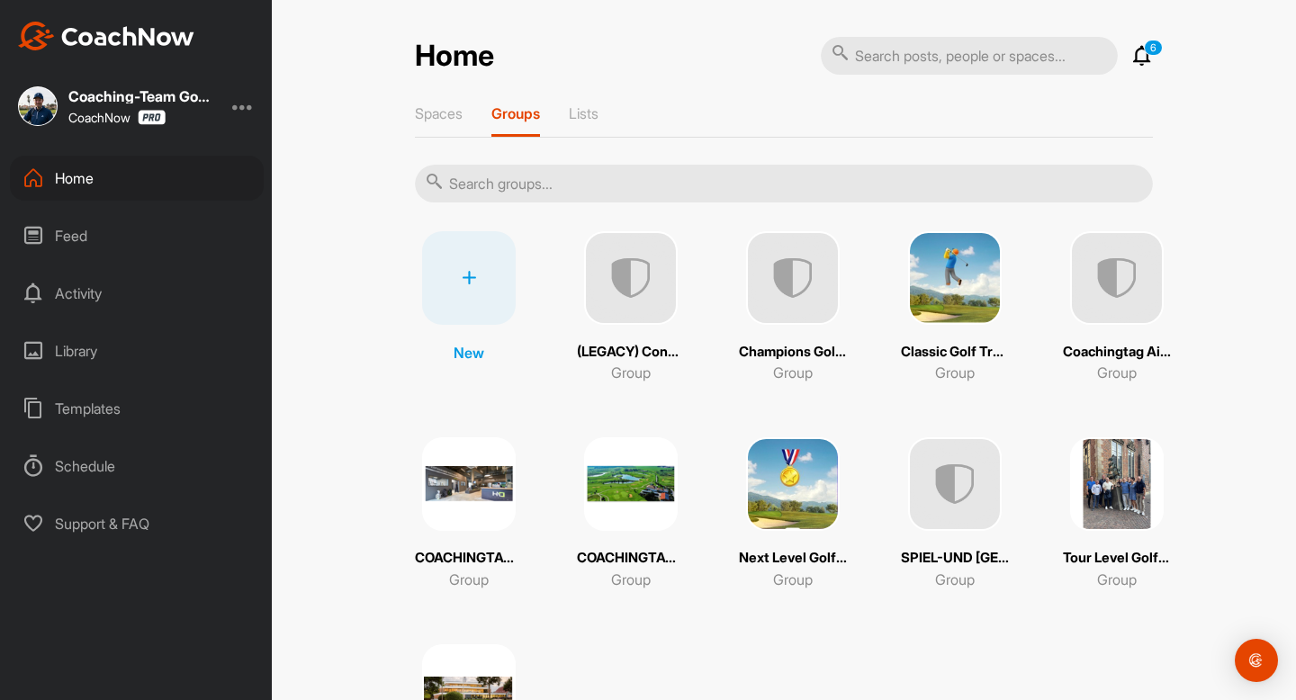
click at [1107, 487] on img at bounding box center [1117, 484] width 94 height 94
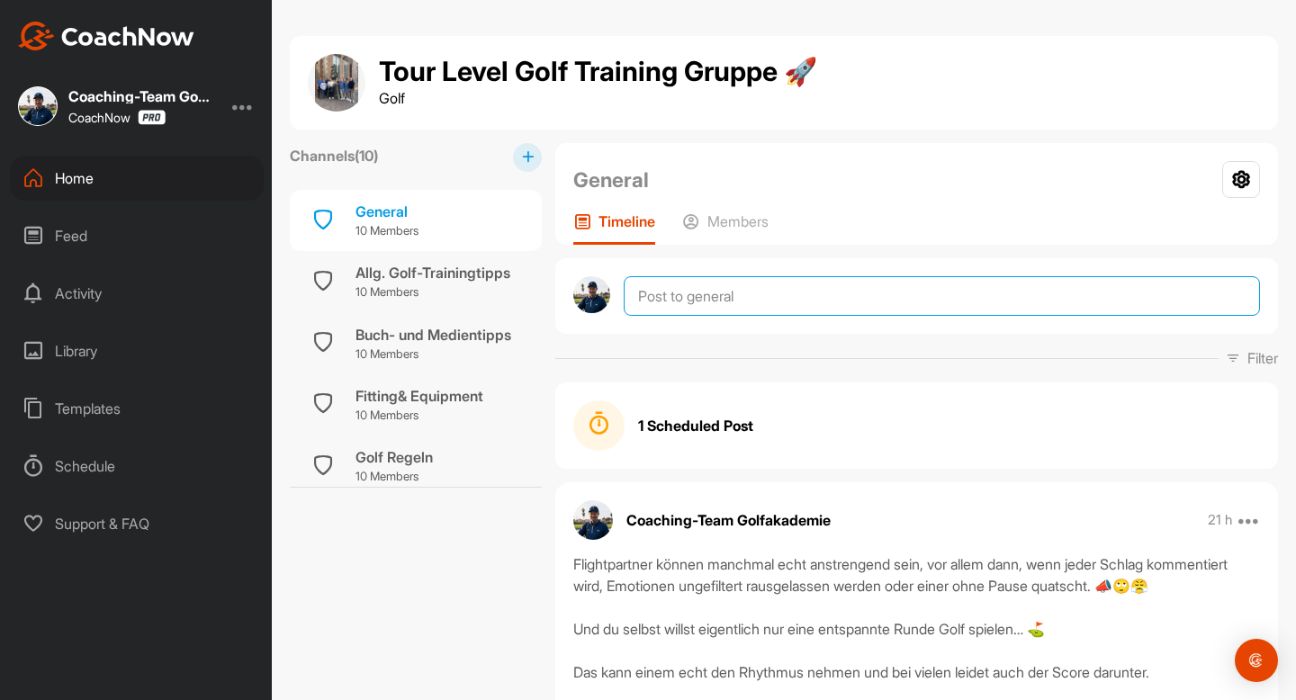
click at [808, 288] on textarea at bounding box center [941, 296] width 636 height 40
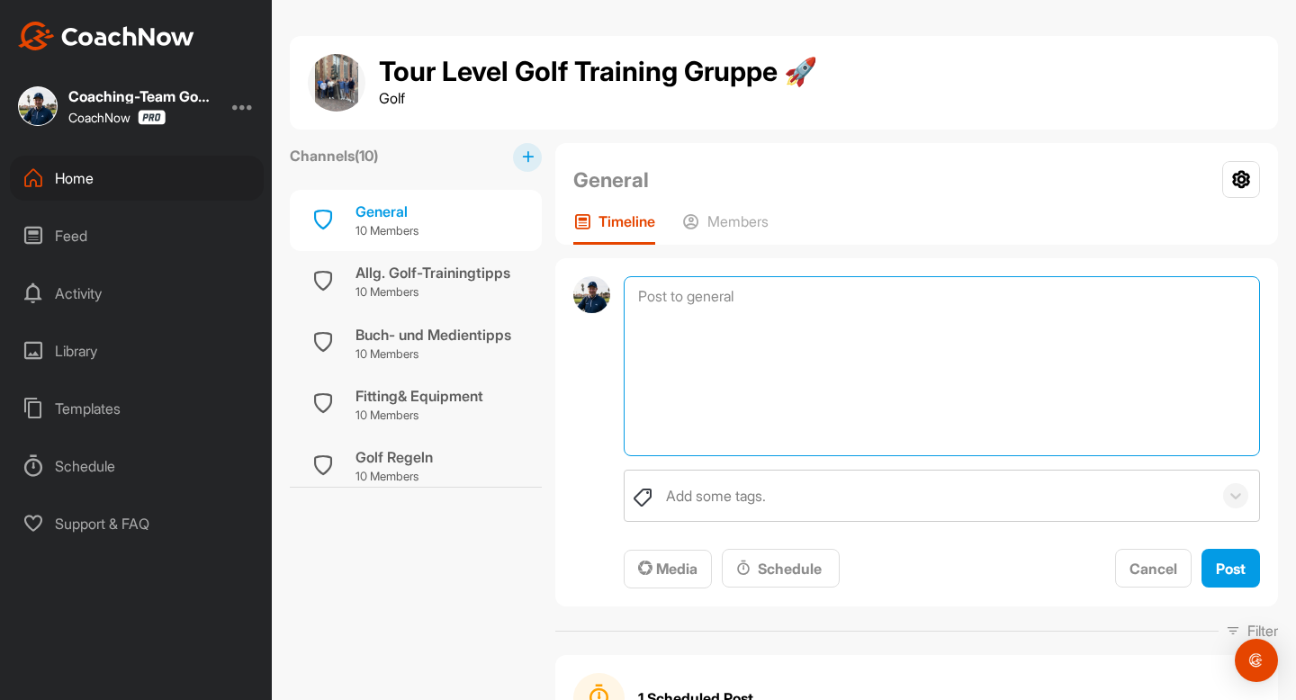
paste textarea "Dein Montagsbriefing [DATE]- [DATE] [PERSON_NAME] Live Calls für diese Woche: 🏋…"
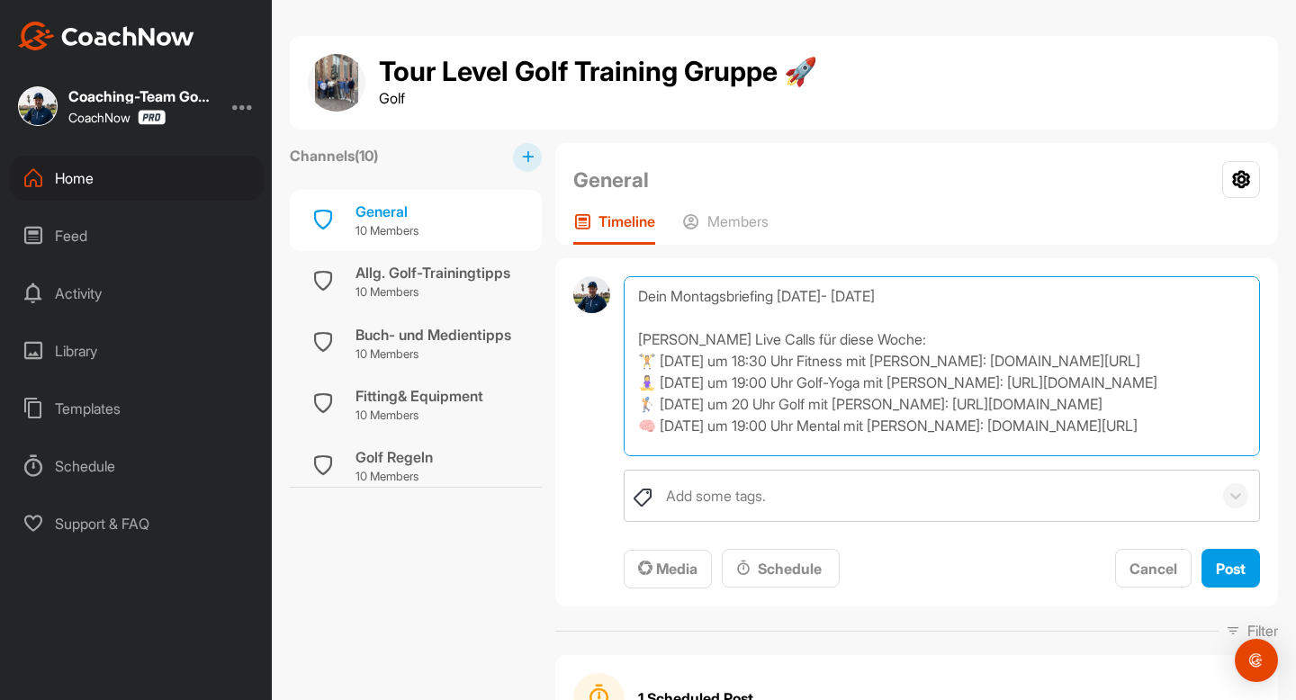
scroll to position [194, 0]
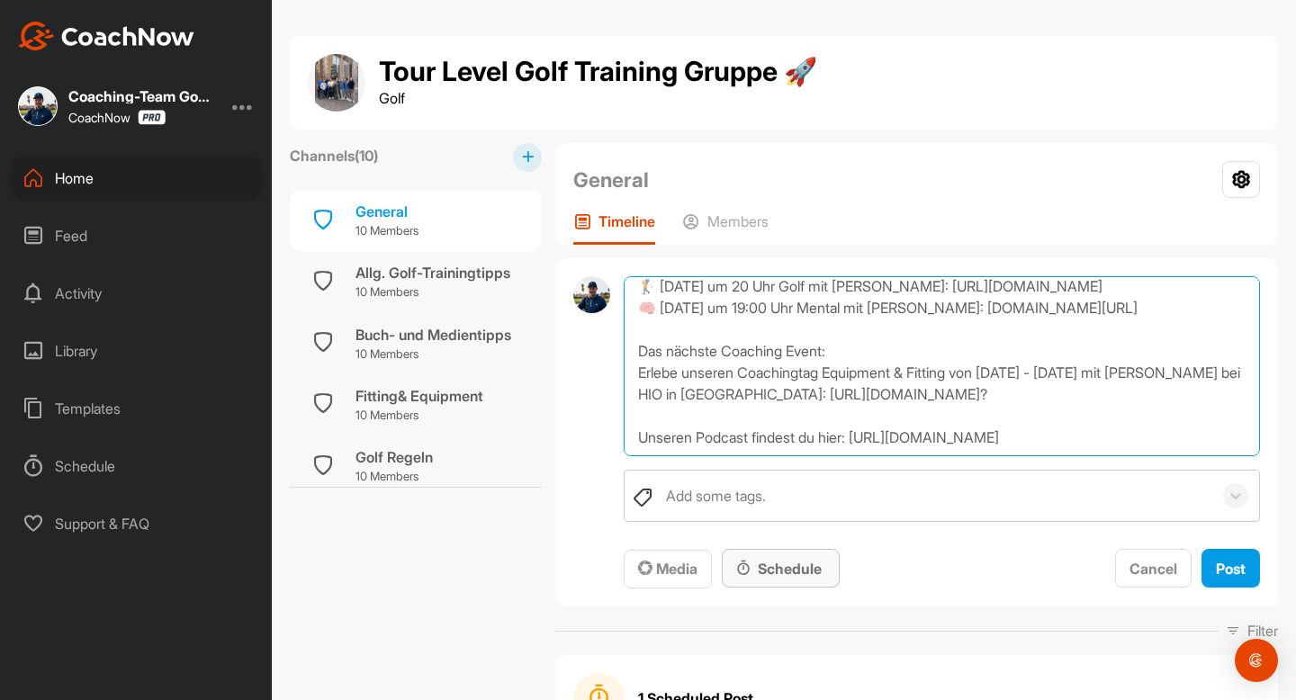
type textarea "Dein Montagsbriefing [DATE]- [DATE] [PERSON_NAME] Live Calls für diese Woche: 🏋…"
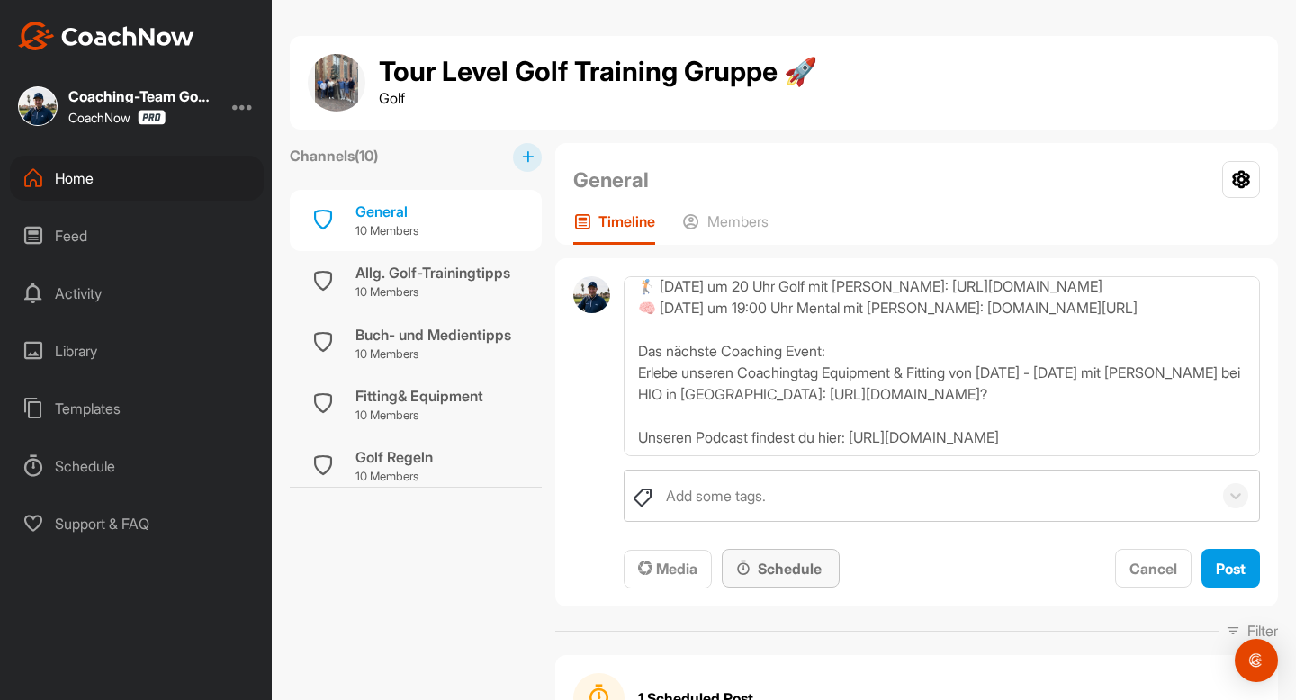
click at [778, 579] on div "Schedule" at bounding box center [781, 568] width 118 height 39
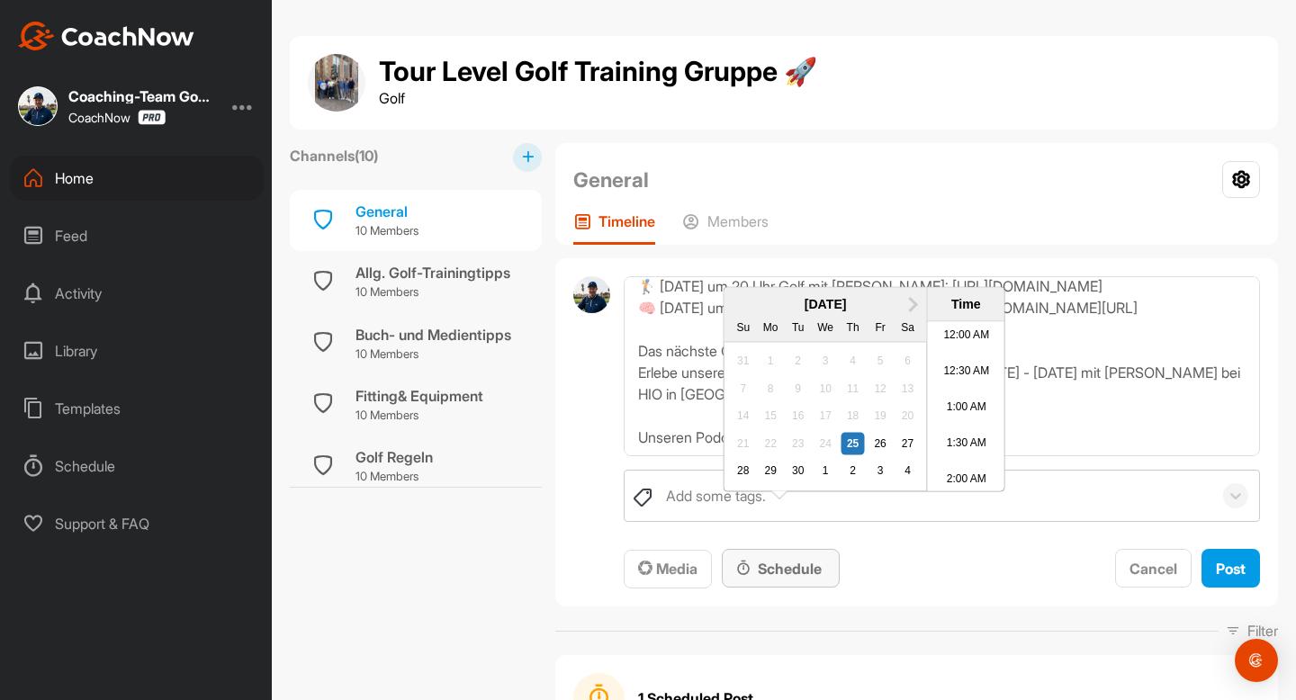
scroll to position [869, 0]
click at [919, 318] on button "Next Month" at bounding box center [913, 304] width 29 height 29
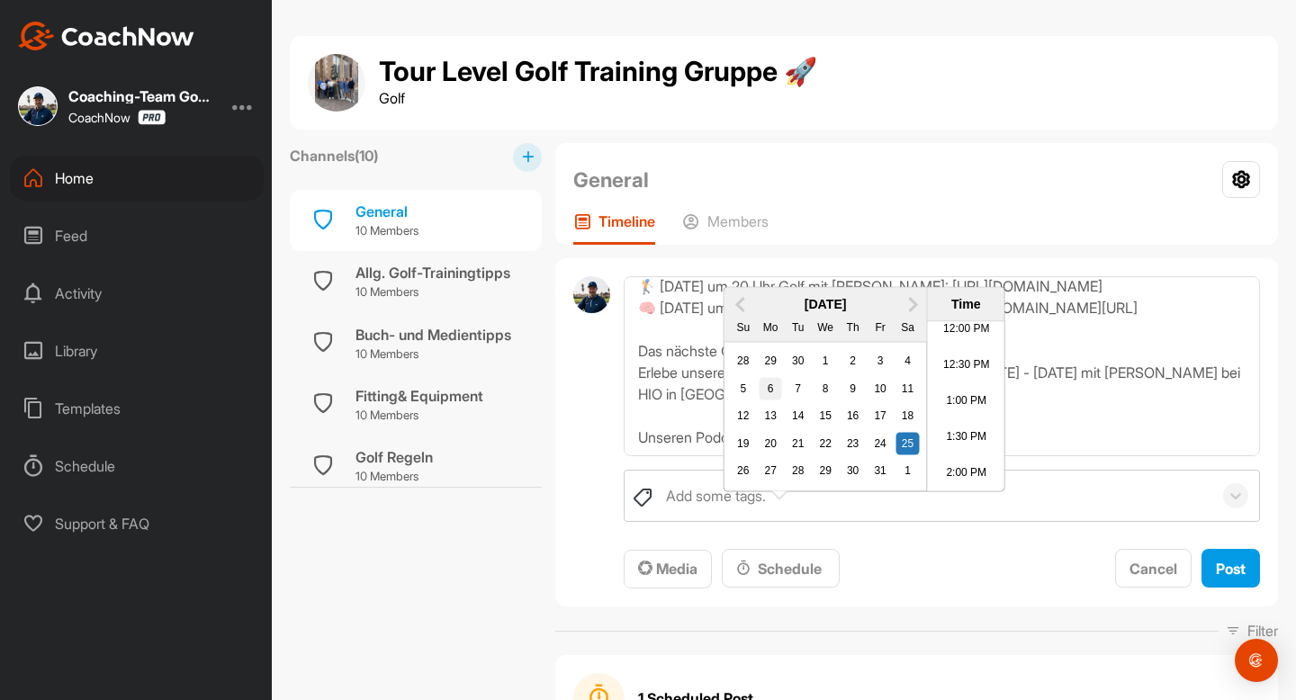
click at [776, 400] on div "6" at bounding box center [769, 388] width 23 height 23
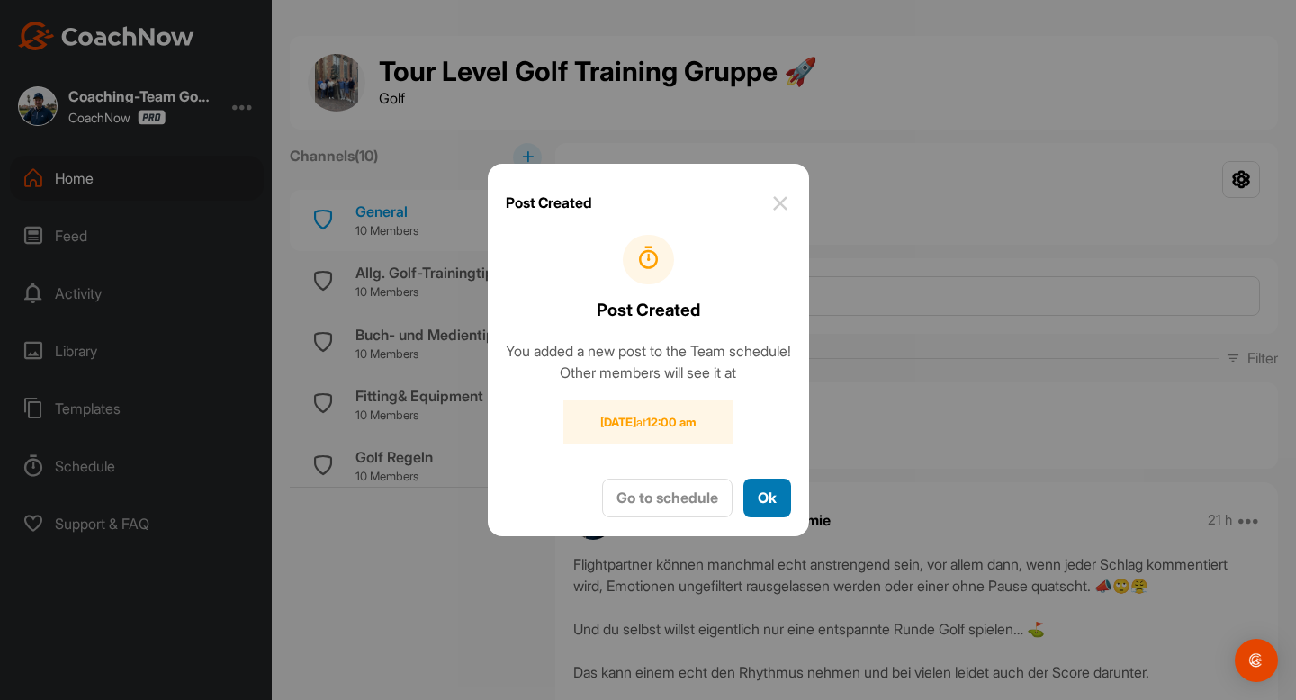
click at [783, 502] on button "Ok" at bounding box center [767, 498] width 48 height 39
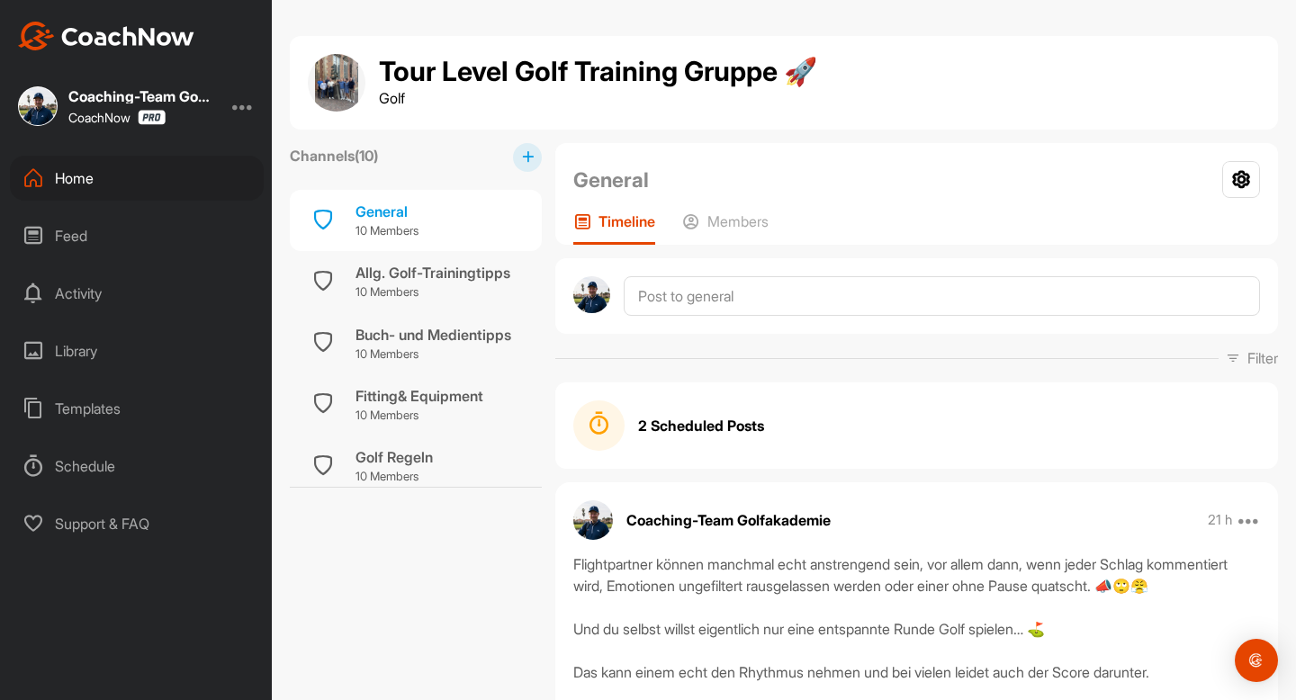
click at [91, 411] on div "Templates" at bounding box center [137, 408] width 254 height 45
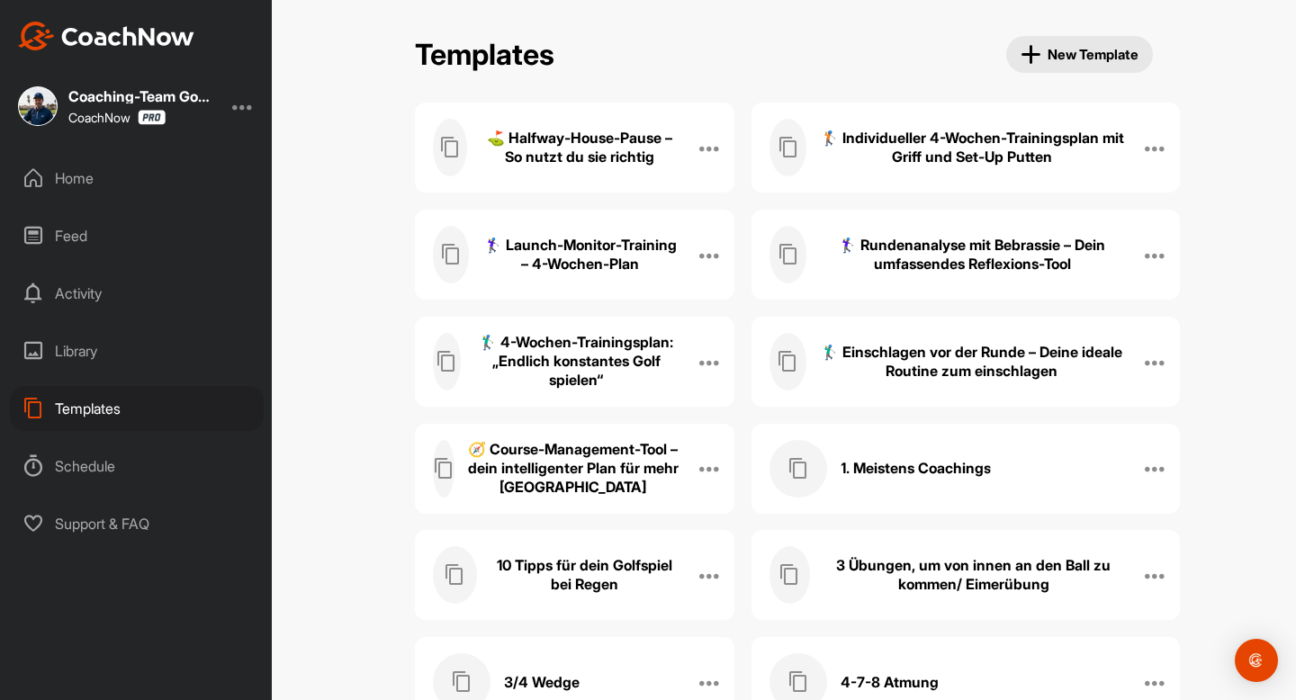
scroll to position [3857, 0]
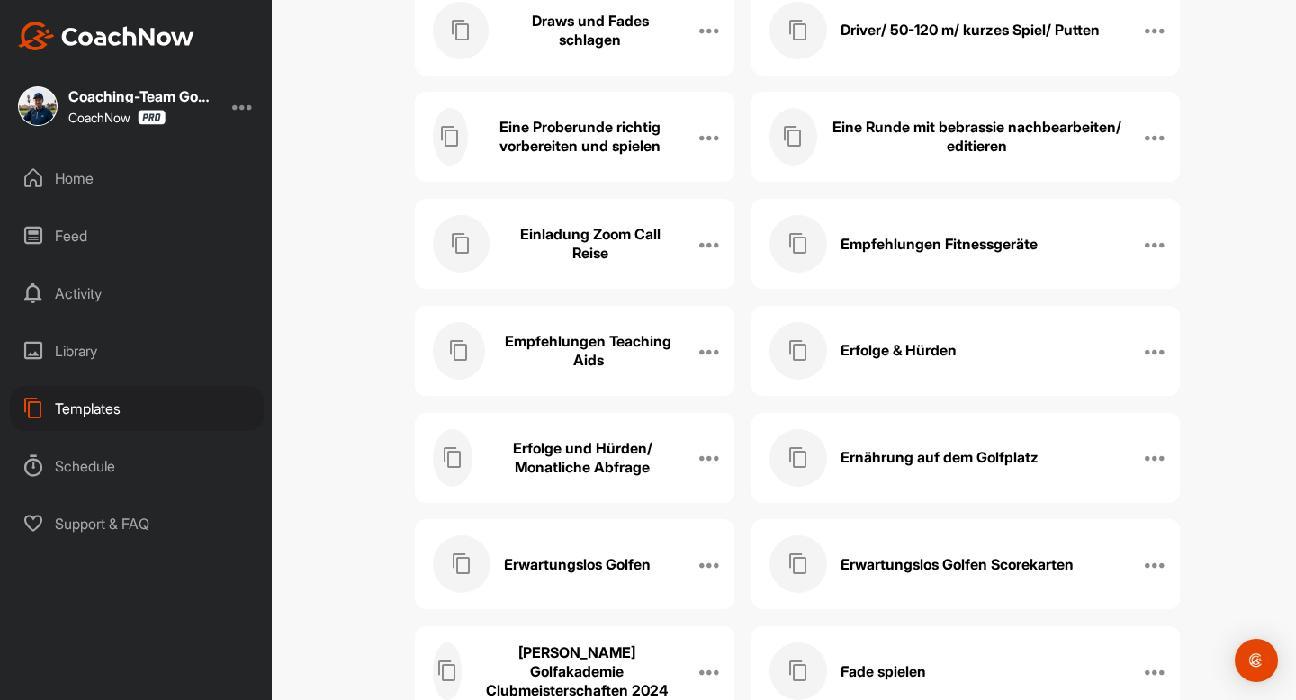
click at [908, 363] on div "Erfolge & Hürden" at bounding box center [946, 351] width 354 height 58
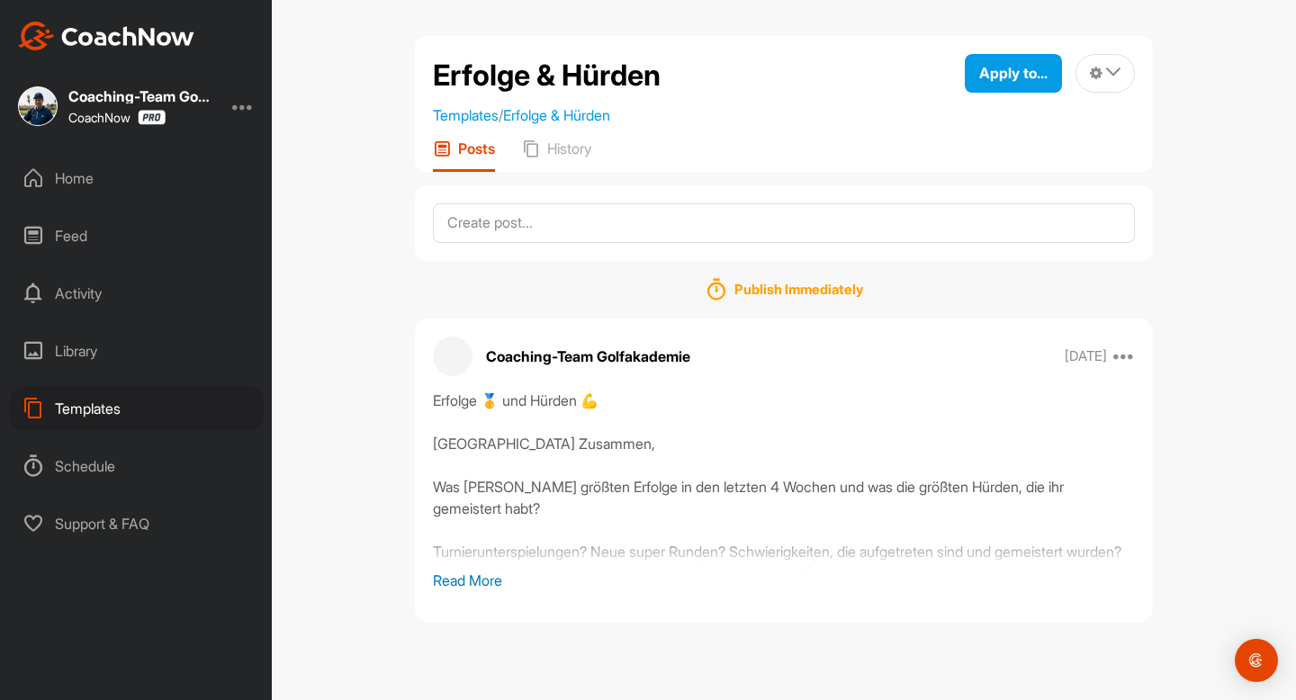
click at [449, 573] on p "Read More" at bounding box center [784, 580] width 702 height 22
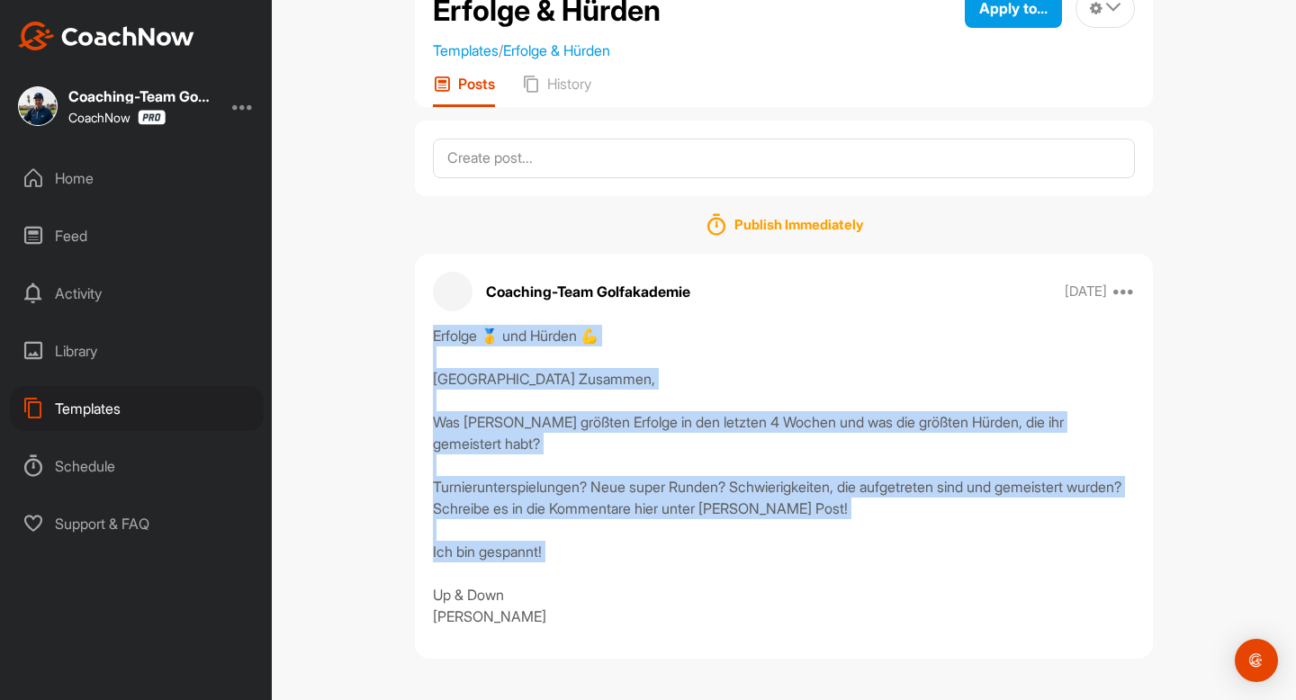
scroll to position [85, 0]
drag, startPoint x: 427, startPoint y: 391, endPoint x: 546, endPoint y: 699, distance: 329.8
click at [546, 699] on div "Erfolge & Hürden Templates / Erfolge & Hürden Apply to... Apply to Space Apply …" at bounding box center [784, 350] width 1024 height 700
copy div "Erfolge 🥇 und Hürden 💪 Hallo Zusammen, Was waren eure größten Erfolge in den le…"
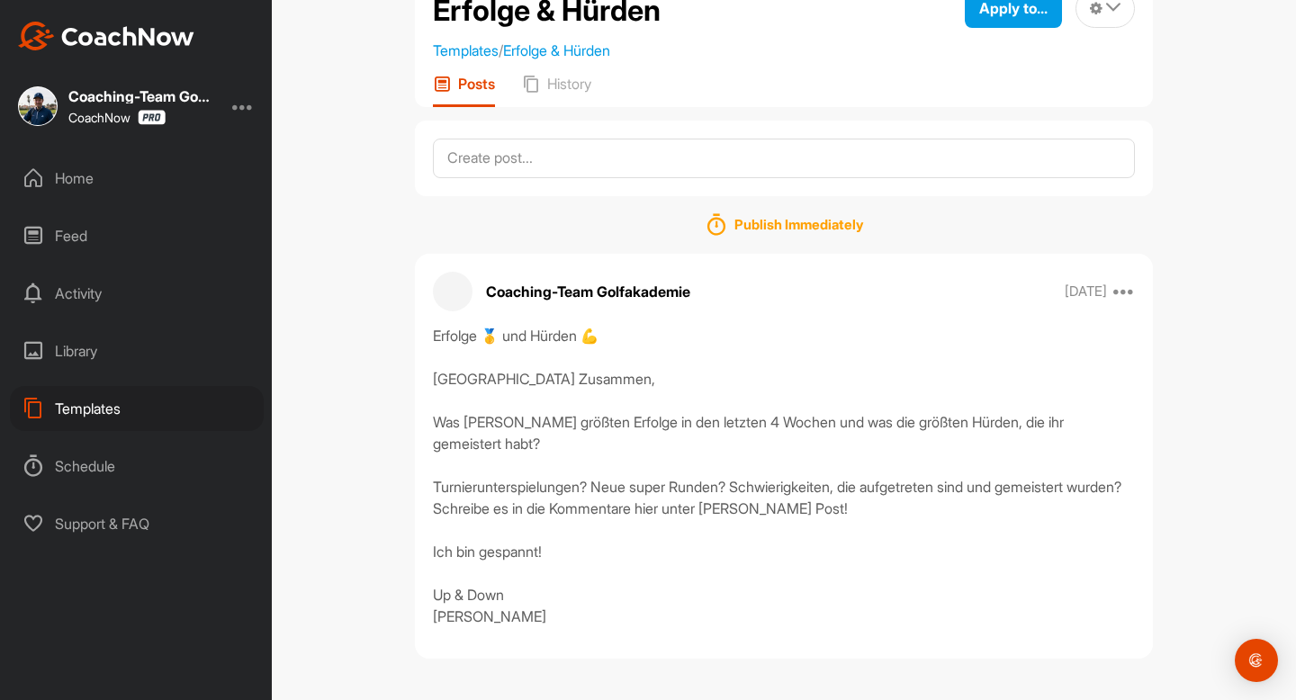
click at [73, 170] on div "Home" at bounding box center [137, 178] width 254 height 45
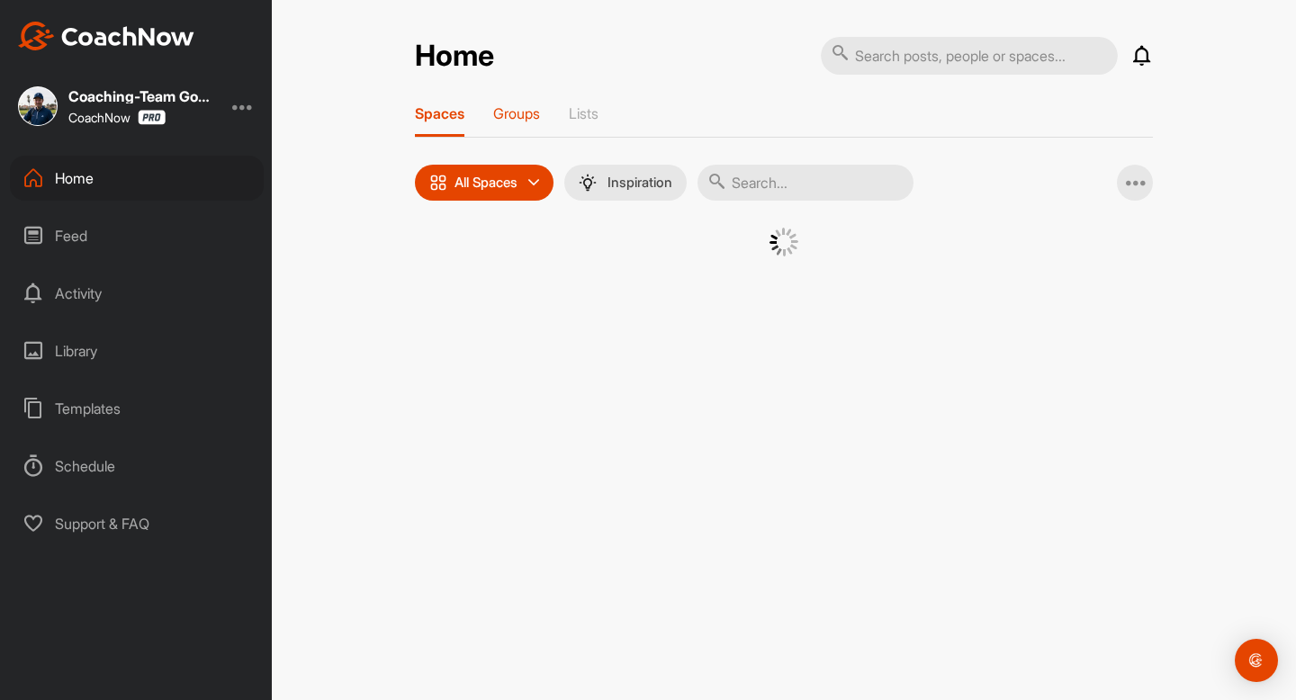
click at [504, 119] on p "Groups" at bounding box center [516, 113] width 47 height 18
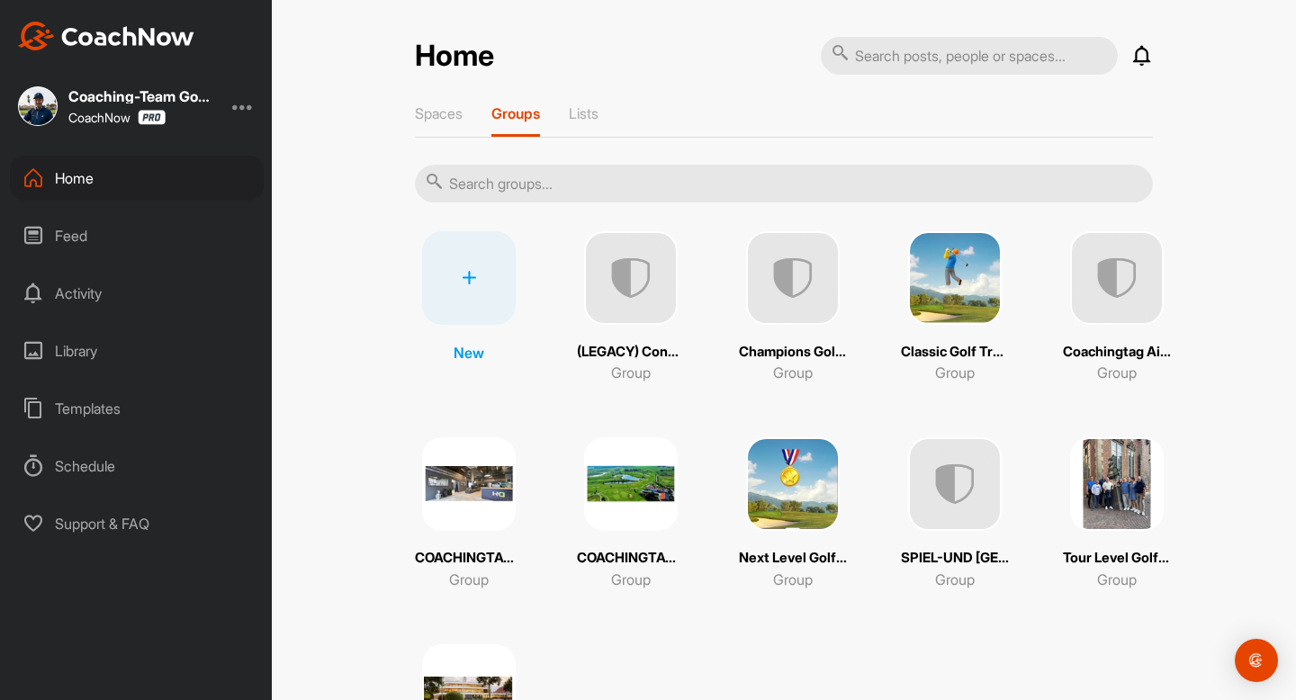
click at [802, 307] on img at bounding box center [793, 278] width 94 height 94
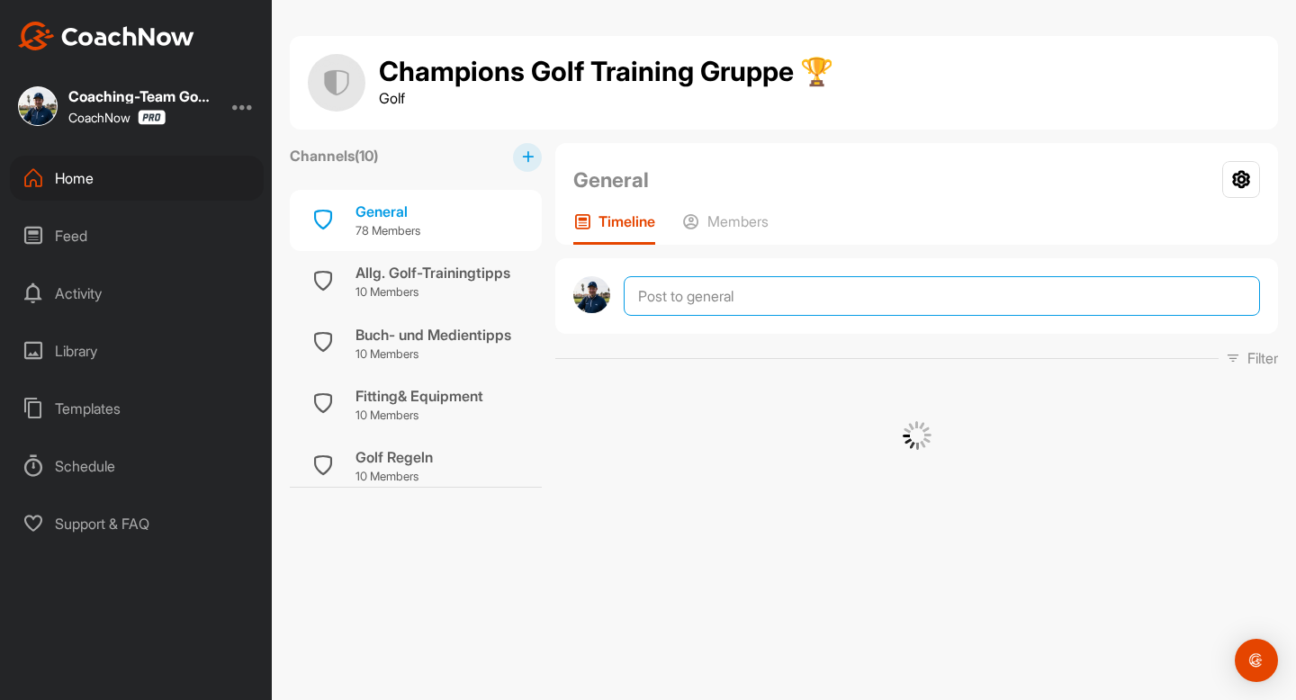
click at [735, 308] on textarea at bounding box center [941, 296] width 636 height 40
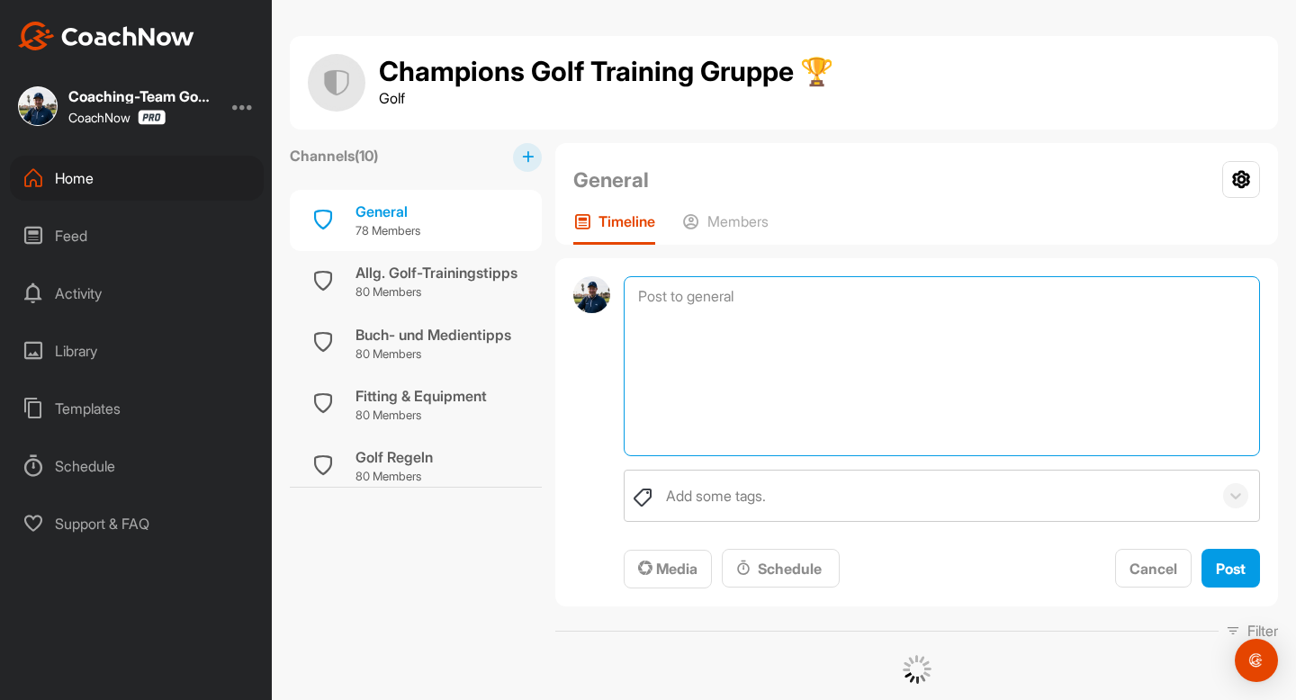
paste textarea "Erfolge 🥇 und Hürden 💪 [GEOGRAPHIC_DATA] Zusammen, Was waren eure größten Erfol…"
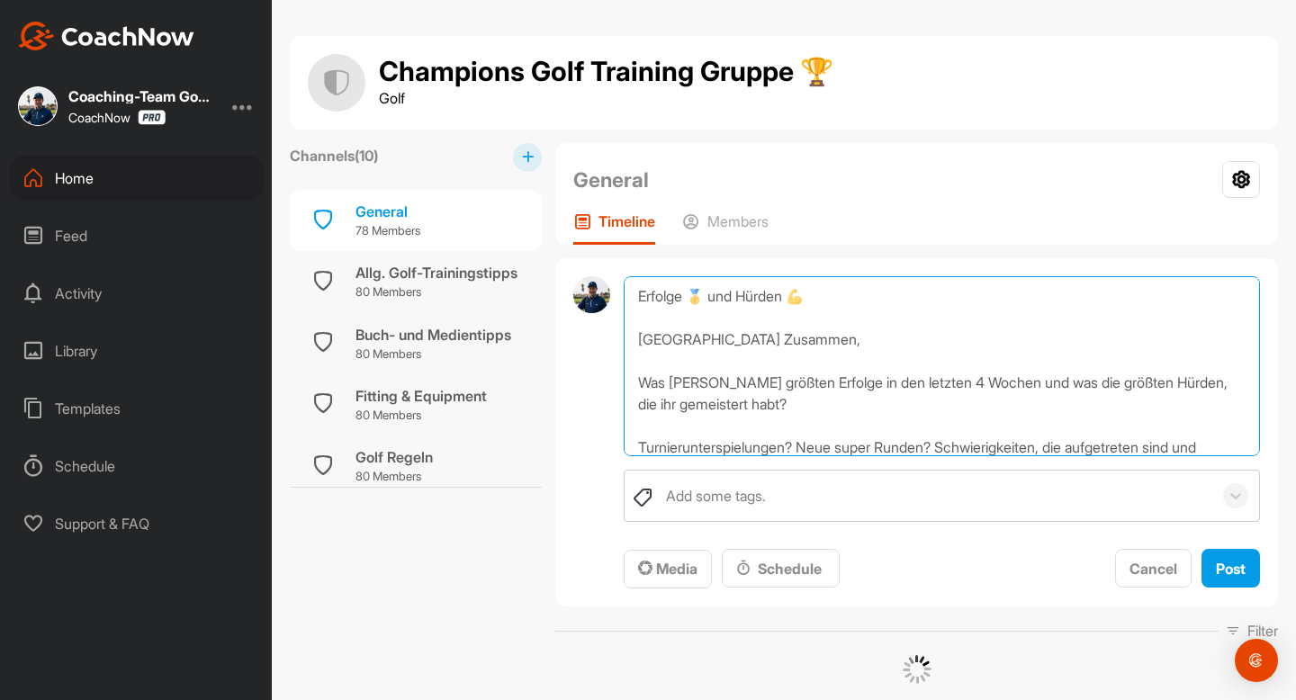
scroll to position [151, 0]
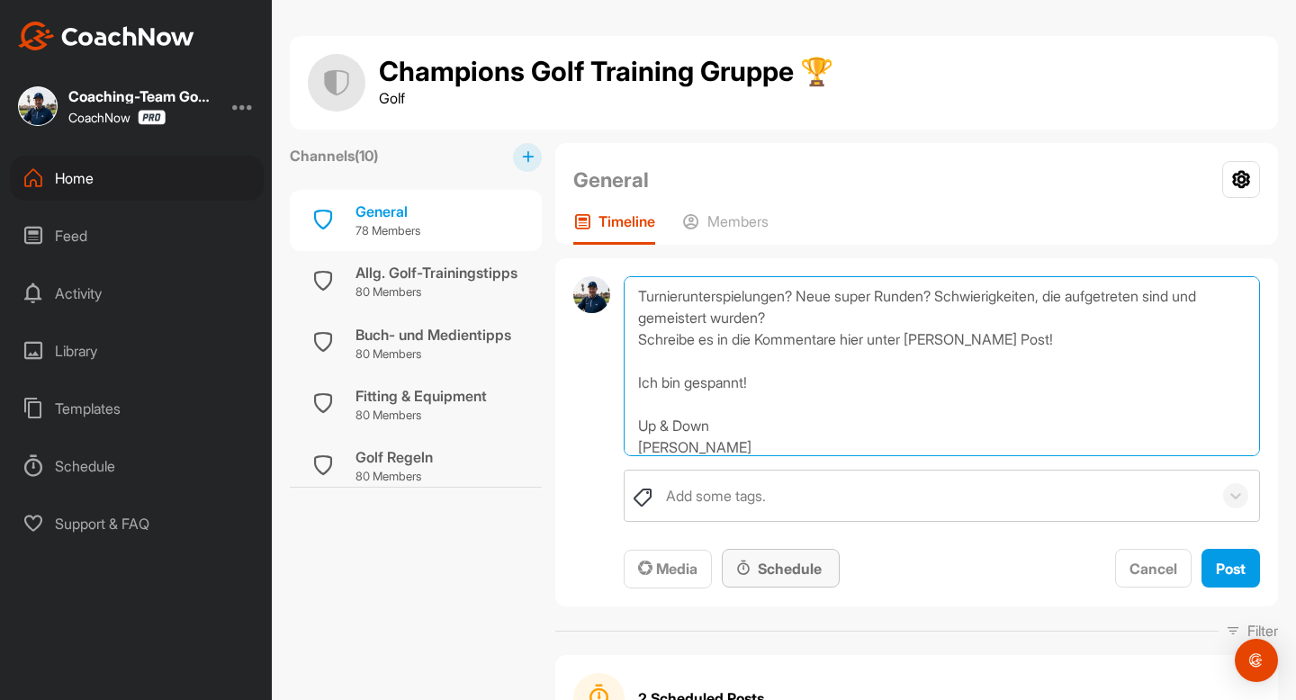
type textarea "Erfolge 🥇 und Hürden 💪 [GEOGRAPHIC_DATA] Zusammen, Was waren eure größten Erfol…"
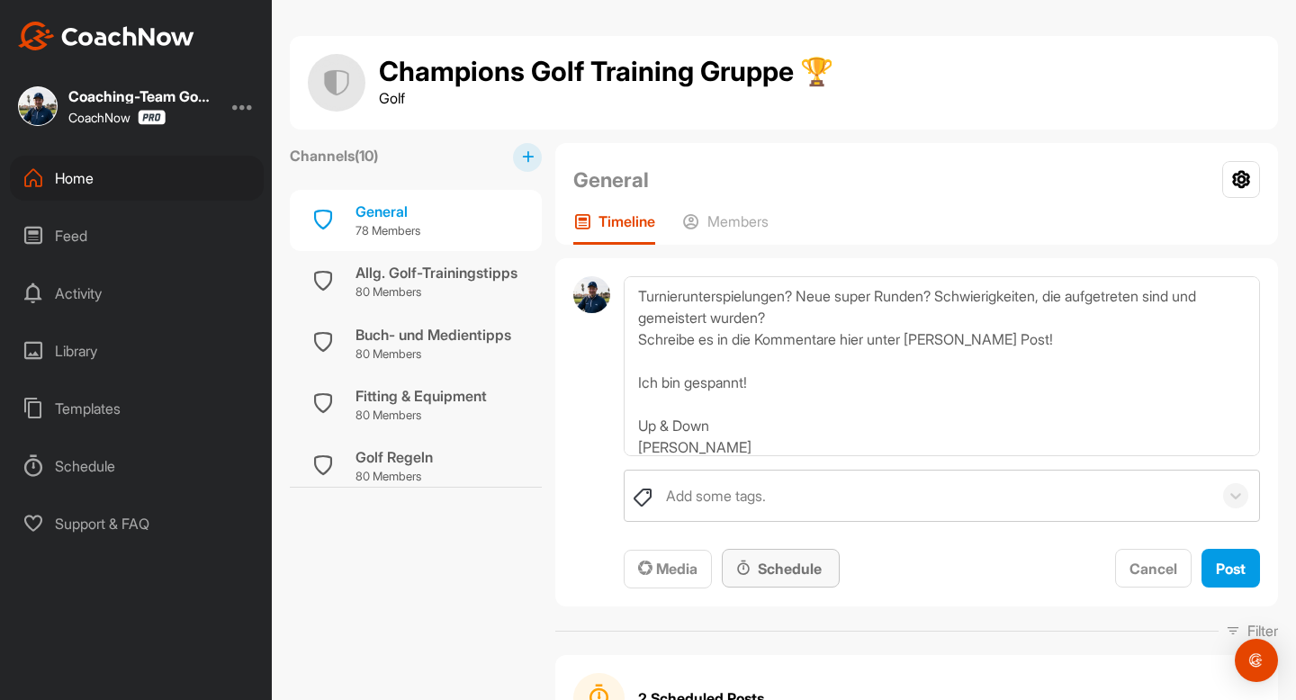
click at [788, 557] on div "Schedule" at bounding box center [781, 568] width 118 height 39
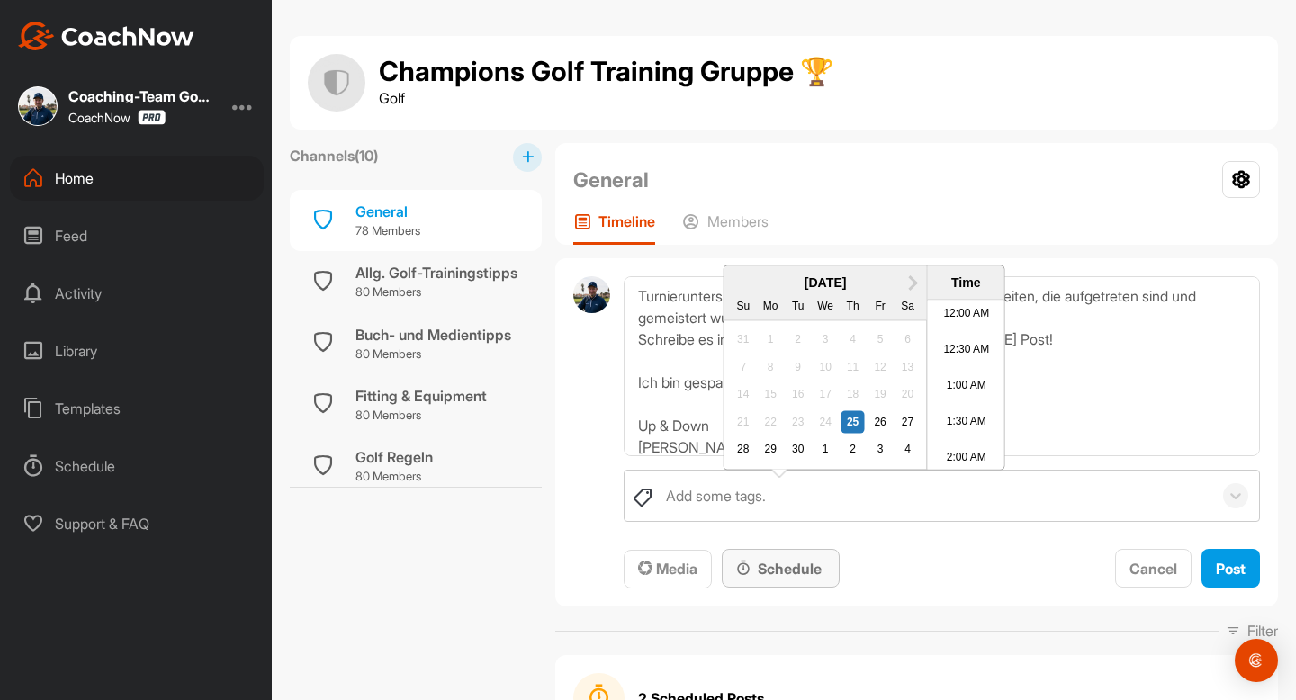
scroll to position [869, 0]
click at [832, 462] on div "1" at bounding box center [824, 449] width 23 height 23
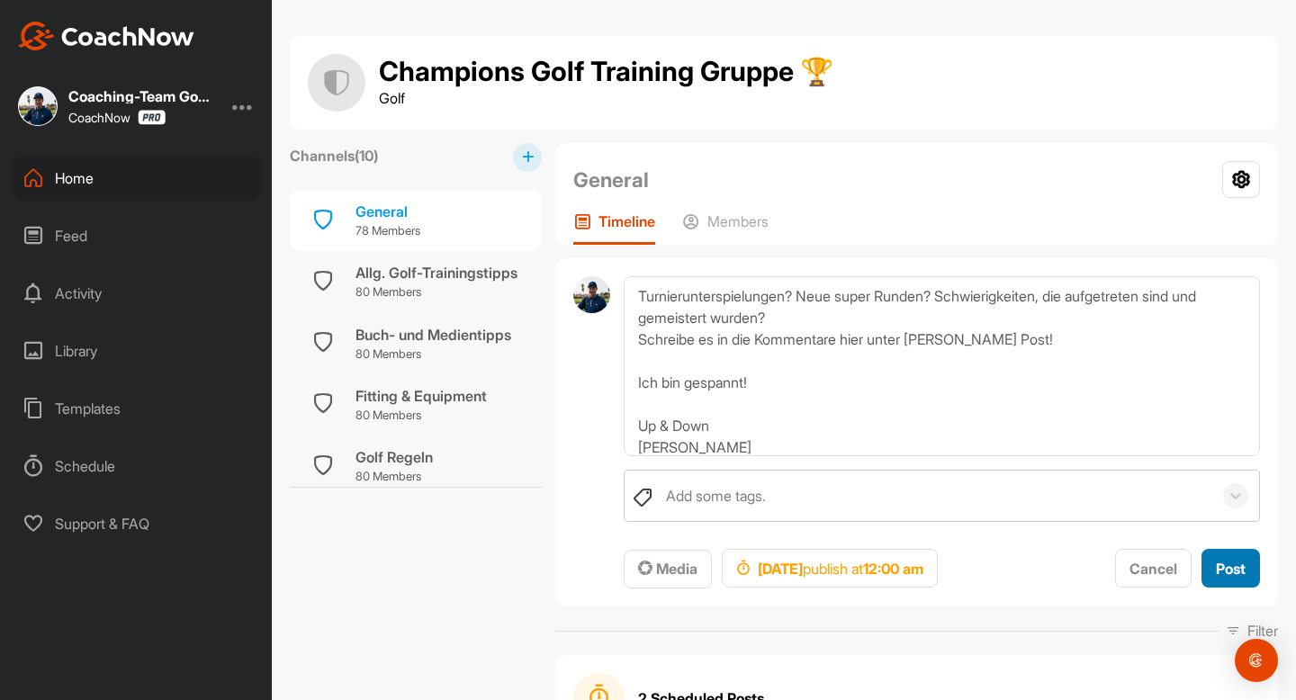
click at [1229, 551] on button "Post" at bounding box center [1230, 568] width 58 height 39
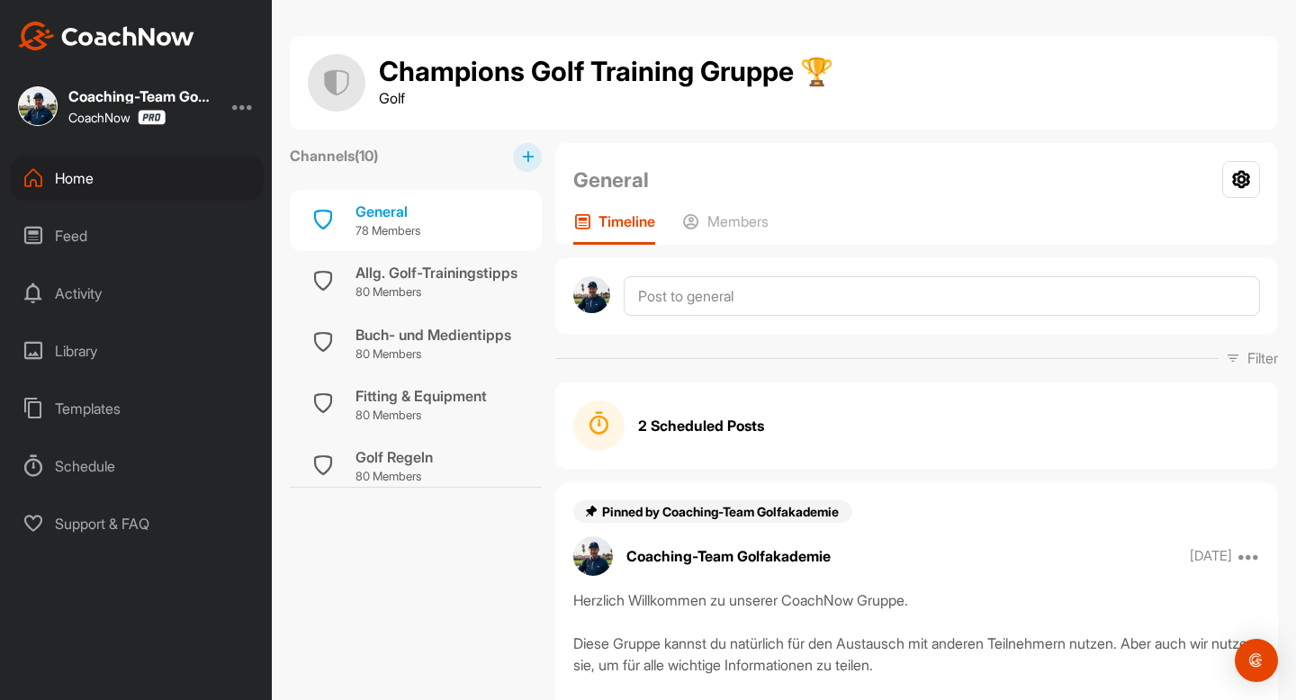
scroll to position [0, 0]
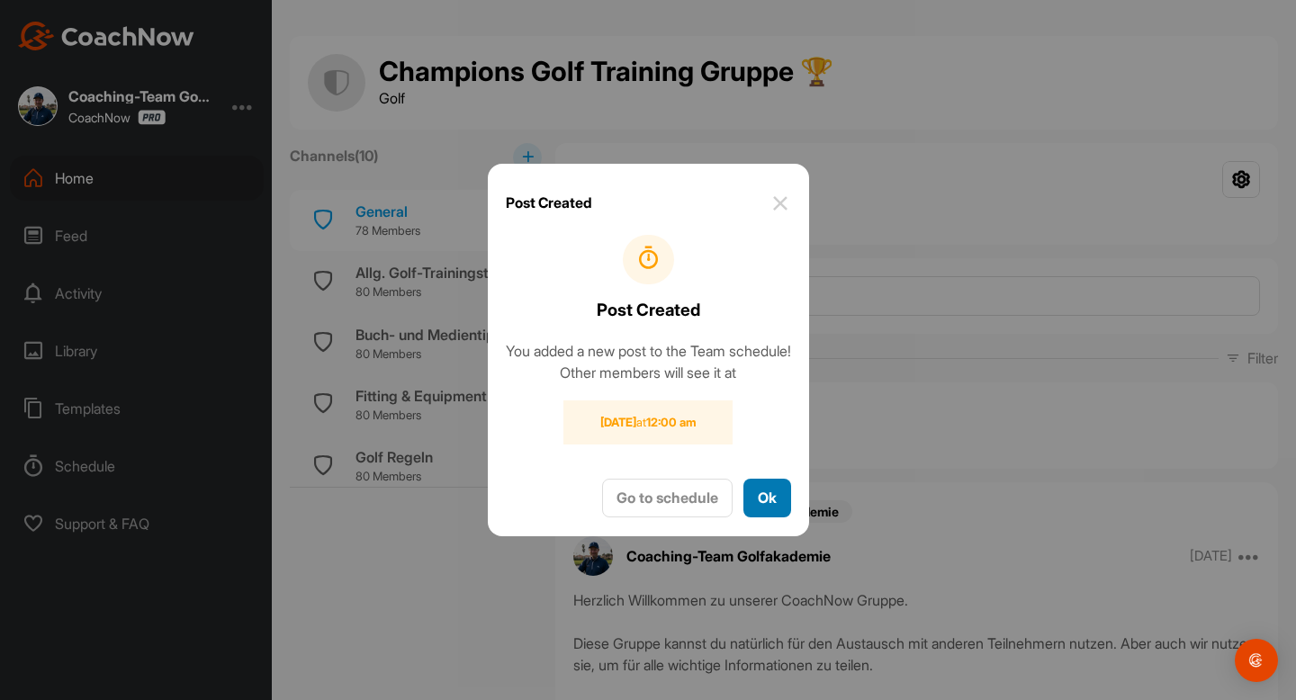
click at [772, 501] on button "Ok" at bounding box center [767, 498] width 48 height 39
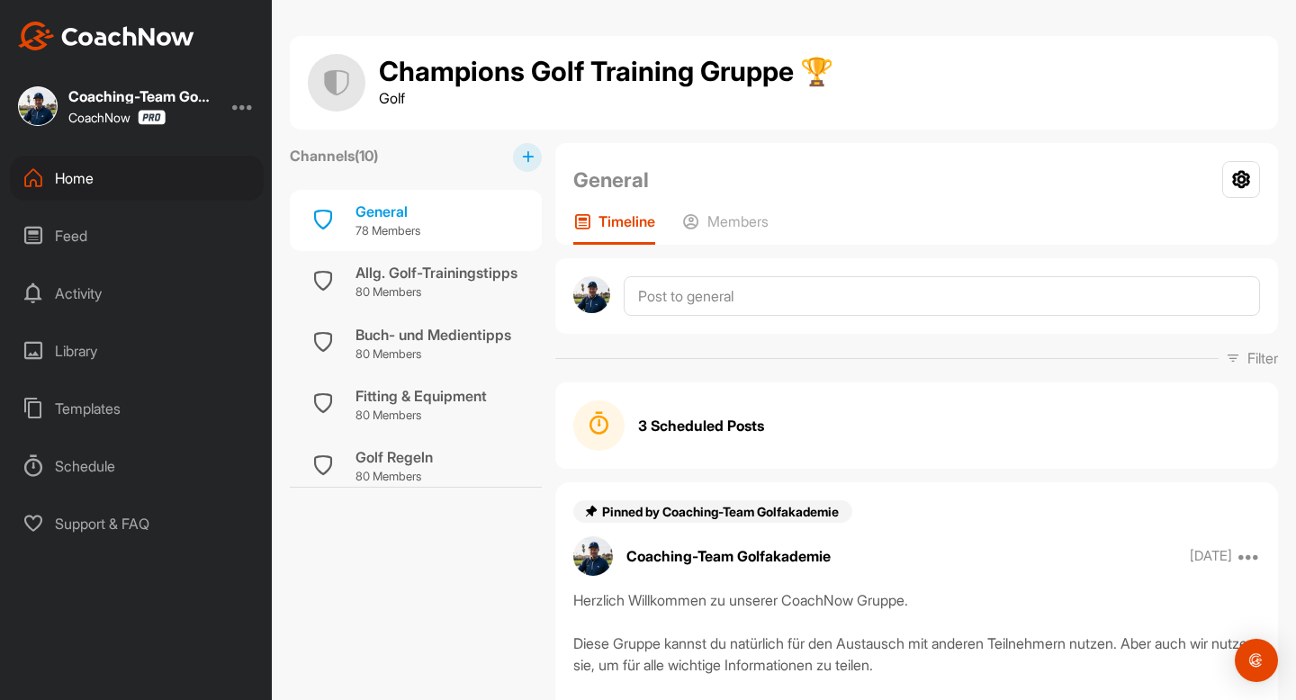
click at [57, 183] on div "Home" at bounding box center [137, 178] width 254 height 45
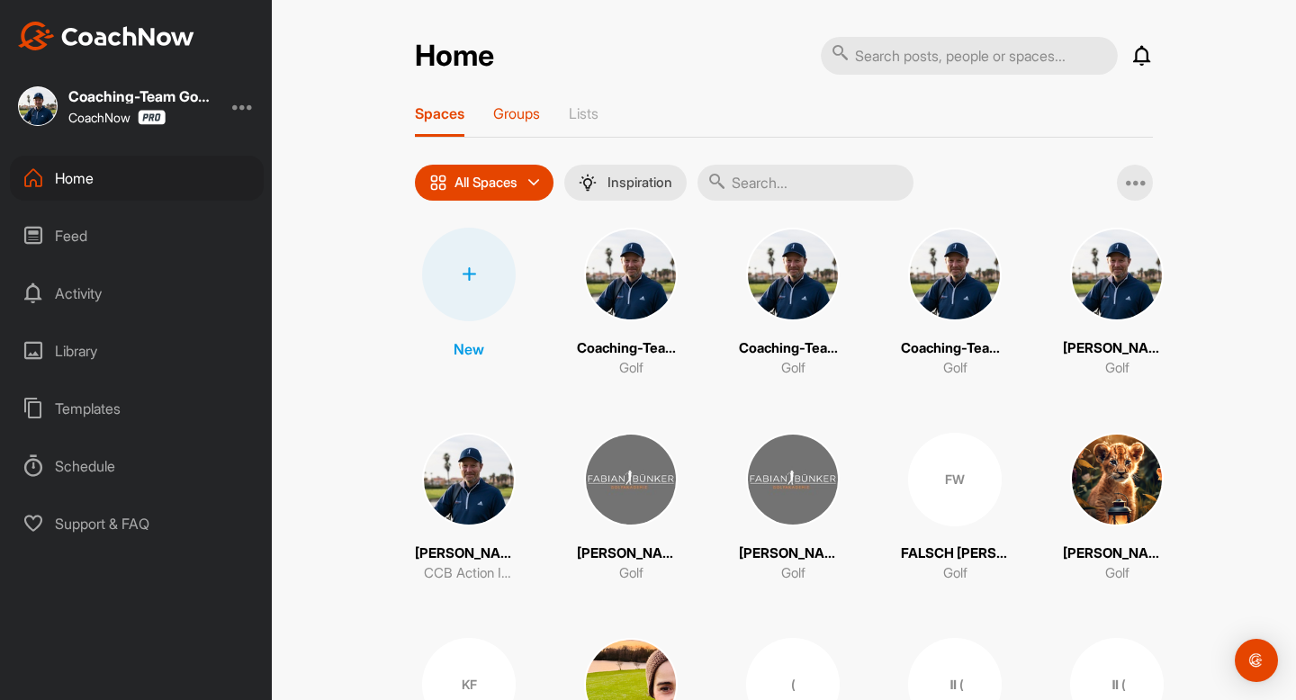
click at [520, 126] on div "Groups" at bounding box center [516, 120] width 47 height 32
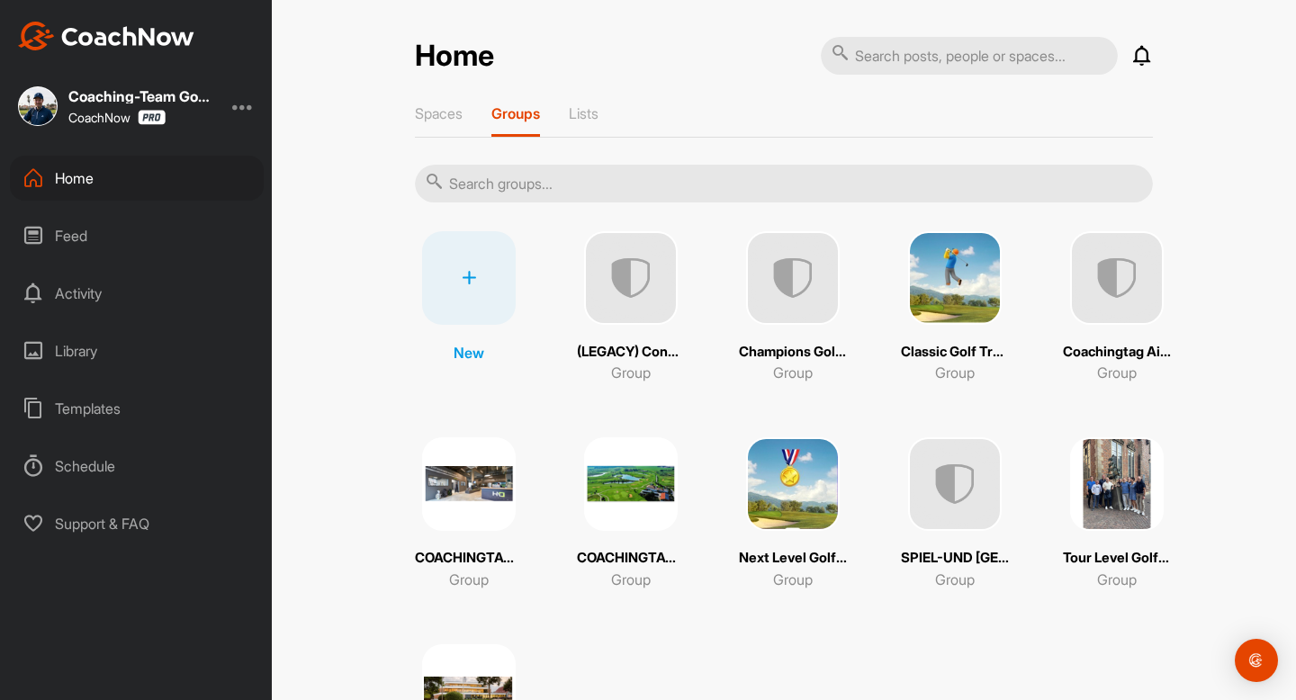
click at [928, 304] on img at bounding box center [955, 278] width 94 height 94
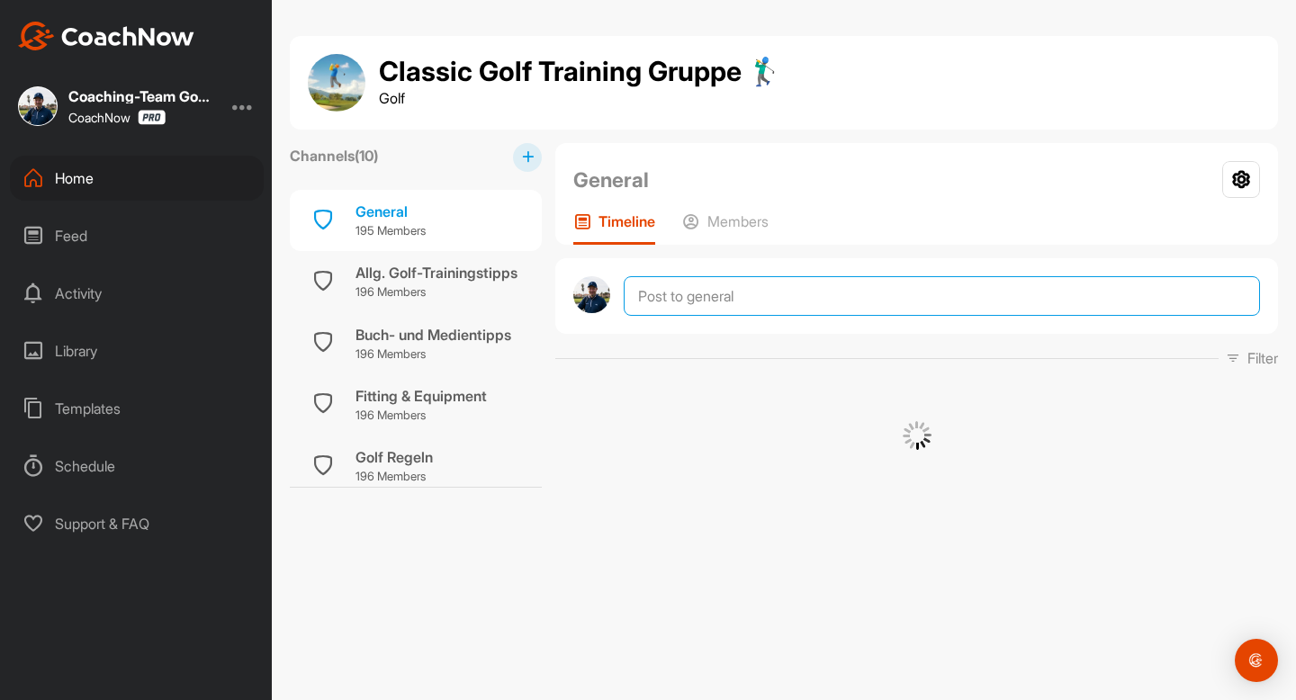
click at [688, 301] on textarea at bounding box center [941, 296] width 636 height 40
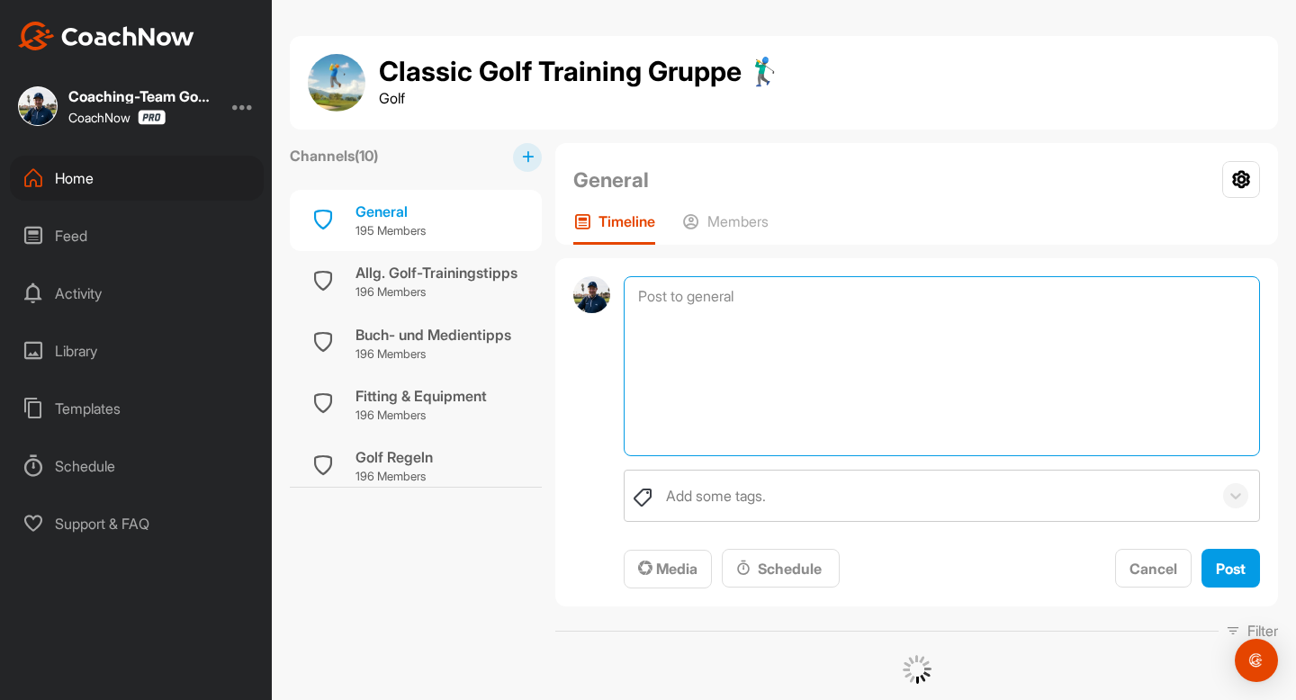
paste textarea "Erfolge 🥇 und Hürden 💪 [GEOGRAPHIC_DATA] Zusammen, Was waren eure größten Erfol…"
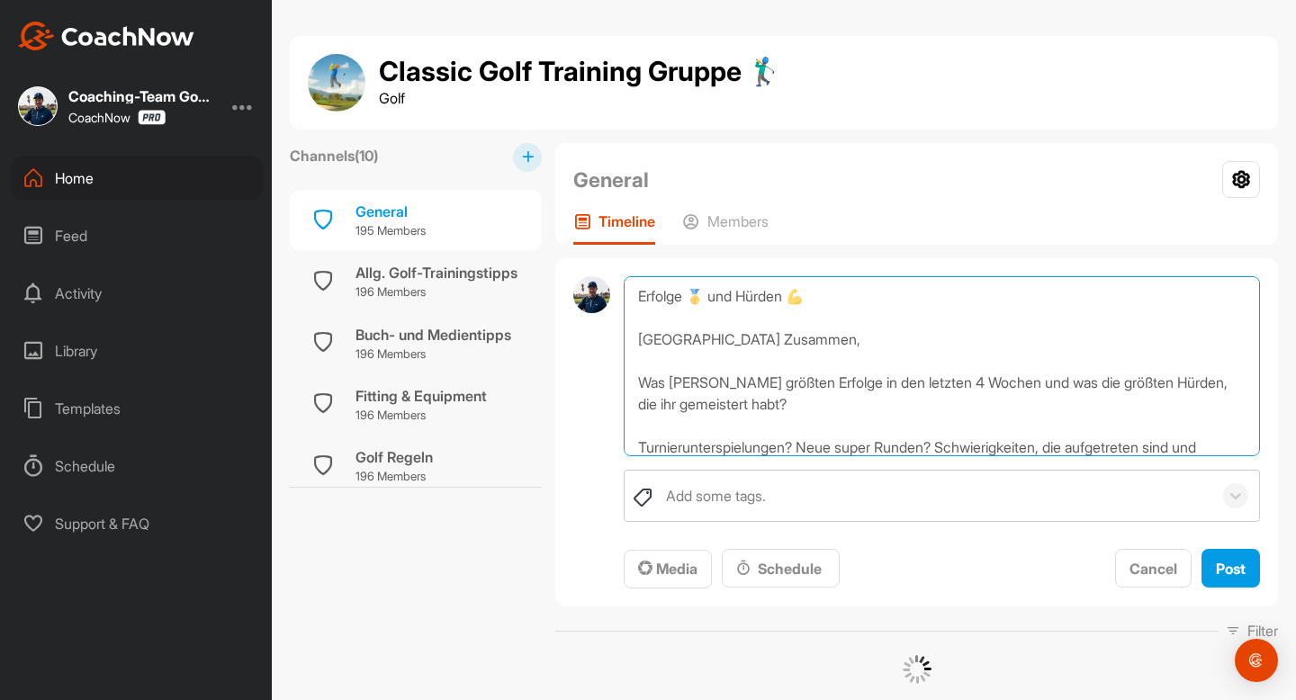
scroll to position [151, 0]
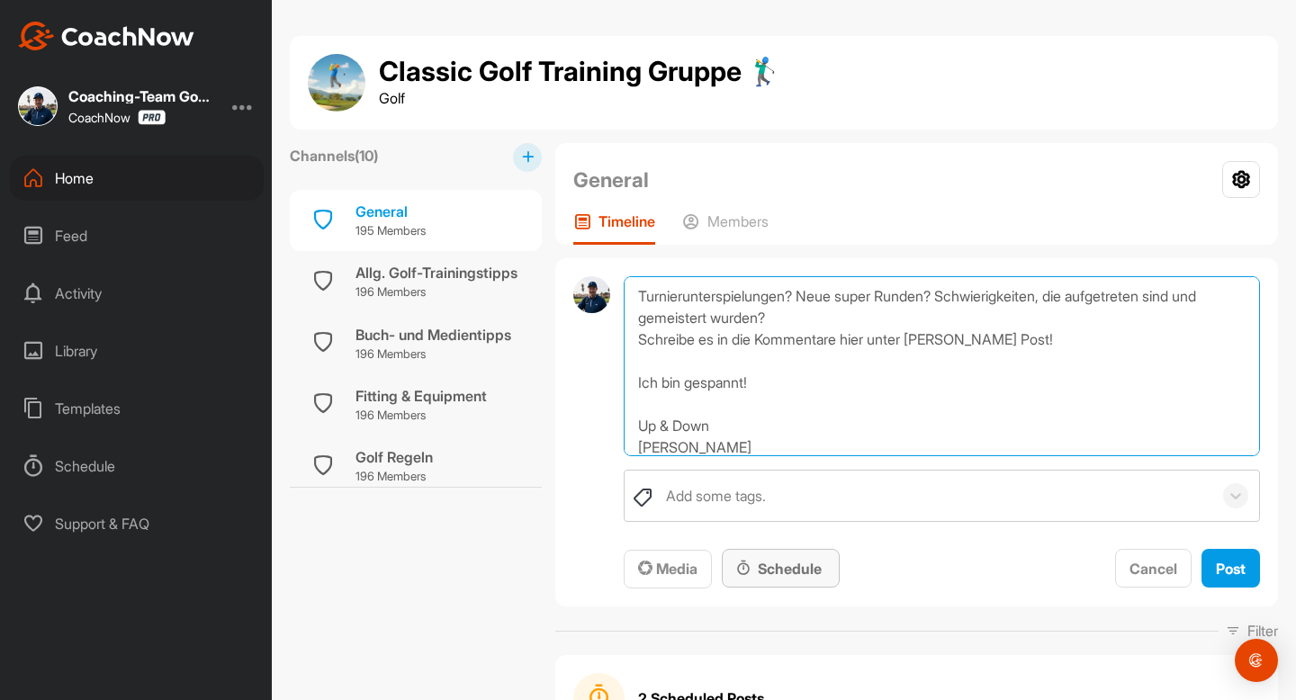
type textarea "Erfolge 🥇 und Hürden 💪 [GEOGRAPHIC_DATA] Zusammen, Was waren eure größten Erfol…"
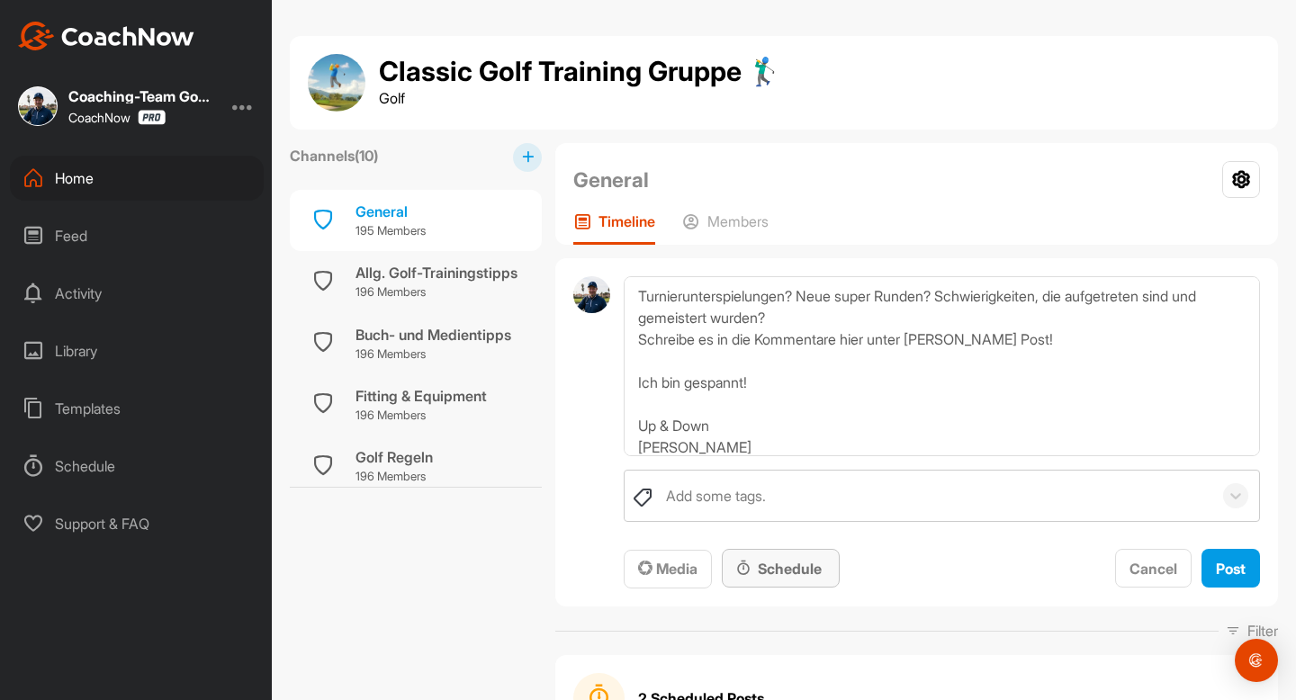
click at [767, 580] on div "Schedule" at bounding box center [781, 568] width 118 height 39
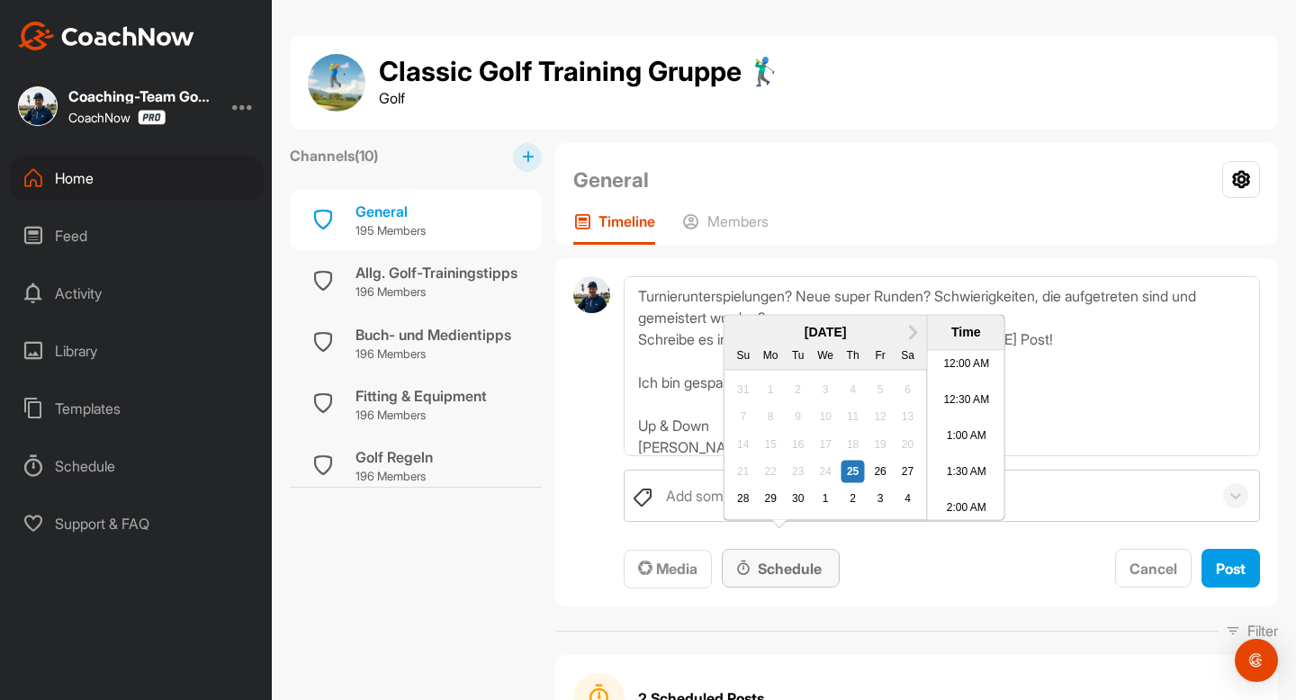
scroll to position [869, 0]
click at [827, 511] on div "1" at bounding box center [824, 499] width 23 height 23
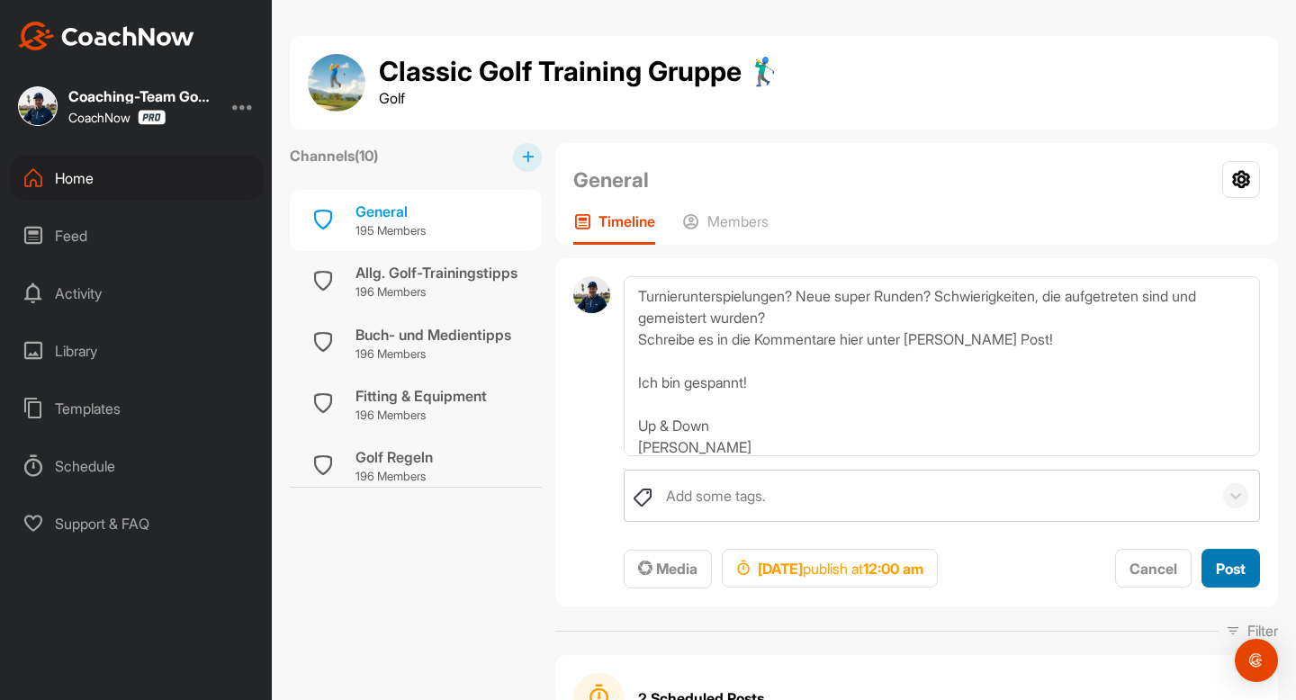
click at [1242, 569] on span "Post" at bounding box center [1230, 569] width 30 height 18
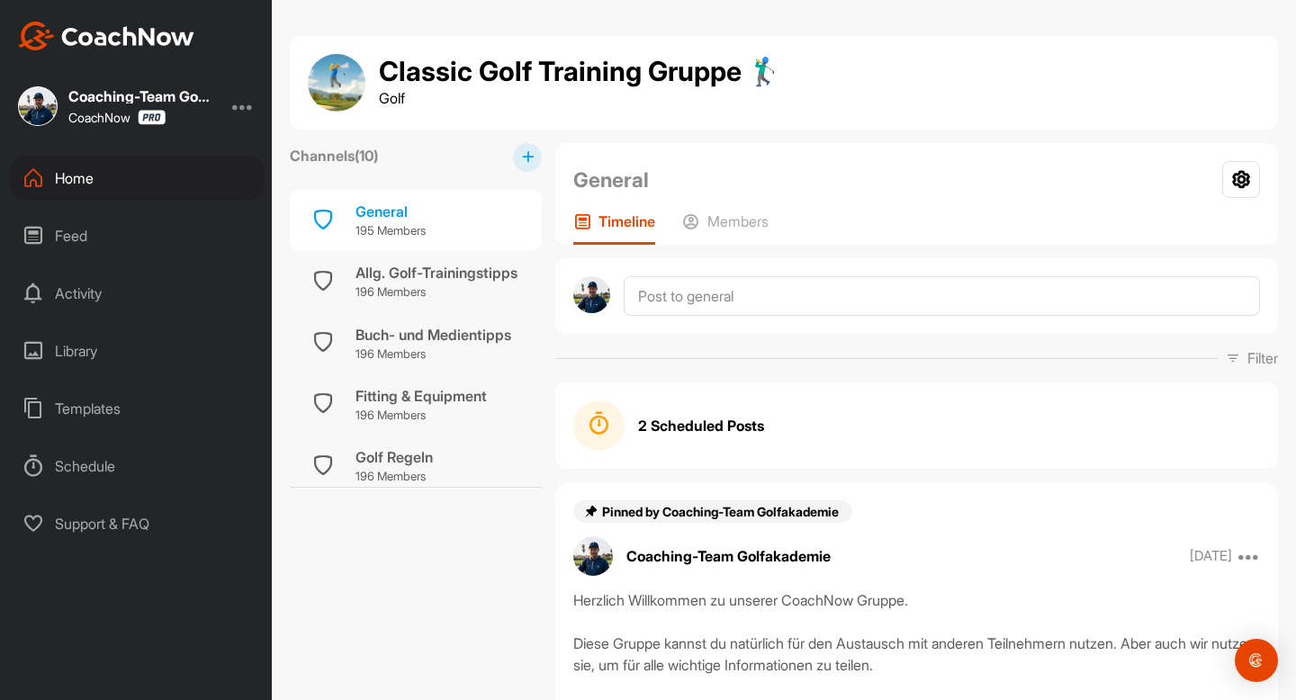
scroll to position [0, 0]
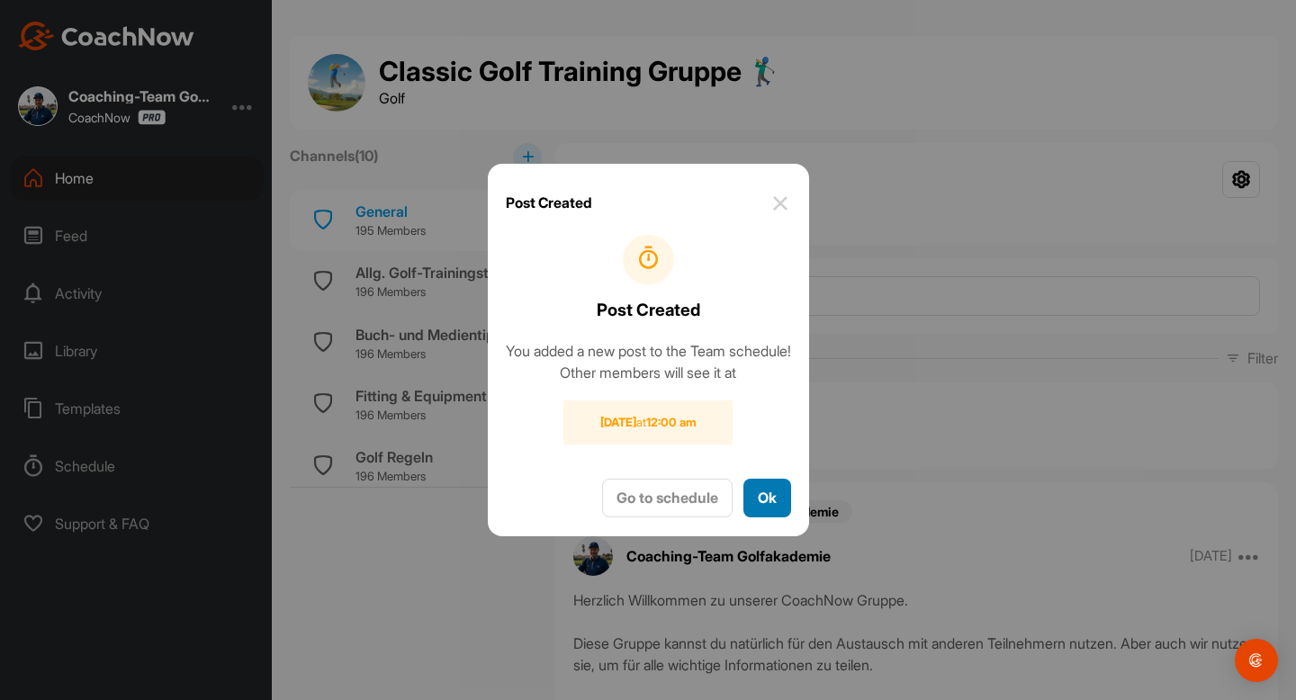
click at [773, 511] on button "Ok" at bounding box center [767, 498] width 48 height 39
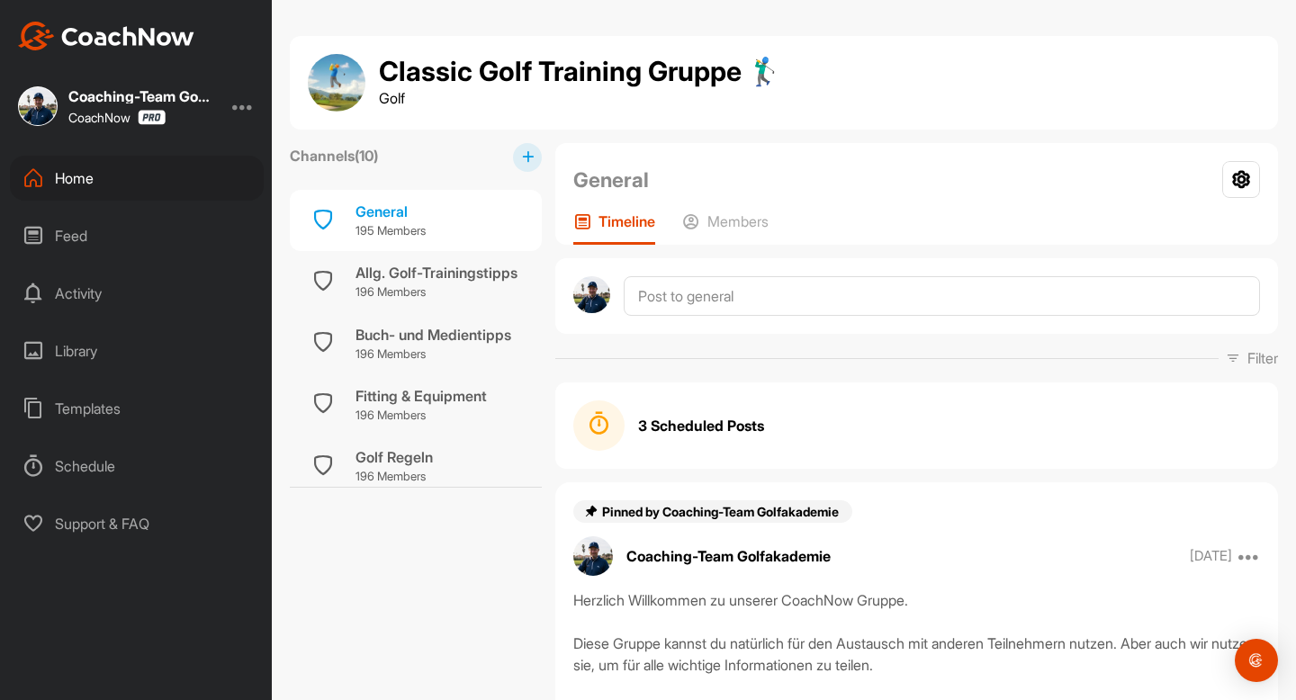
click at [86, 175] on div "Home" at bounding box center [137, 178] width 254 height 45
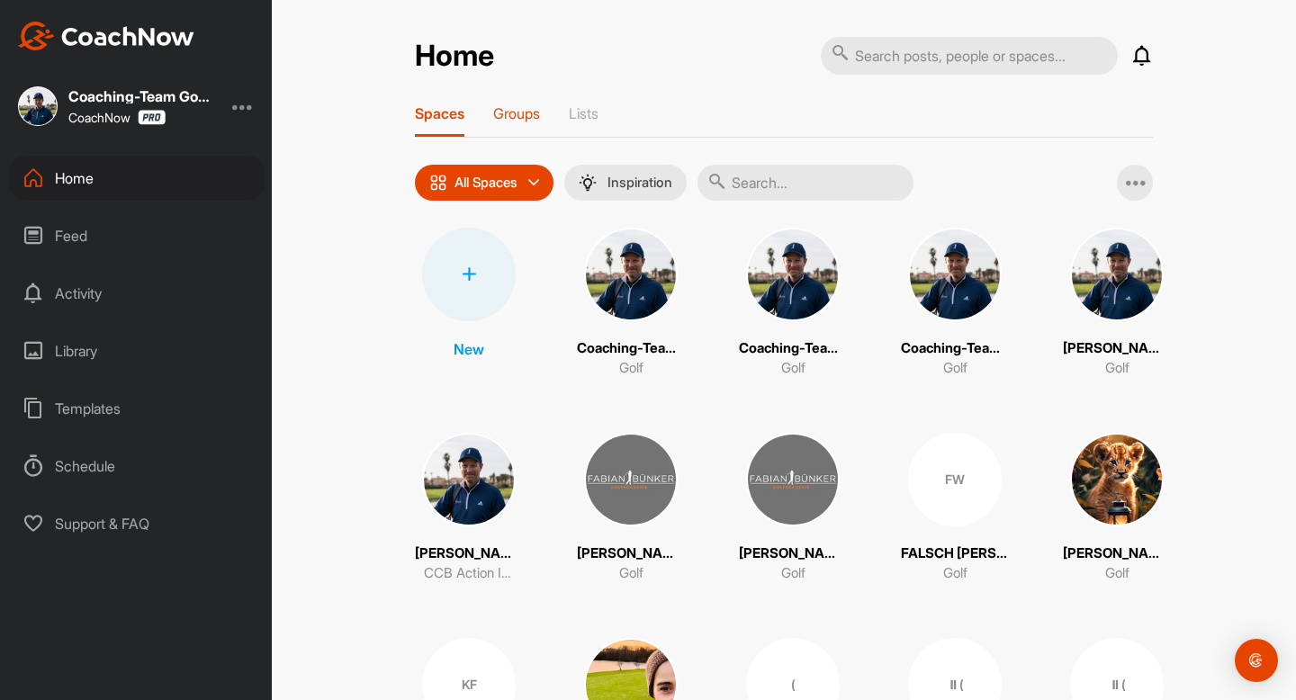
click at [521, 111] on p "Groups" at bounding box center [516, 113] width 47 height 18
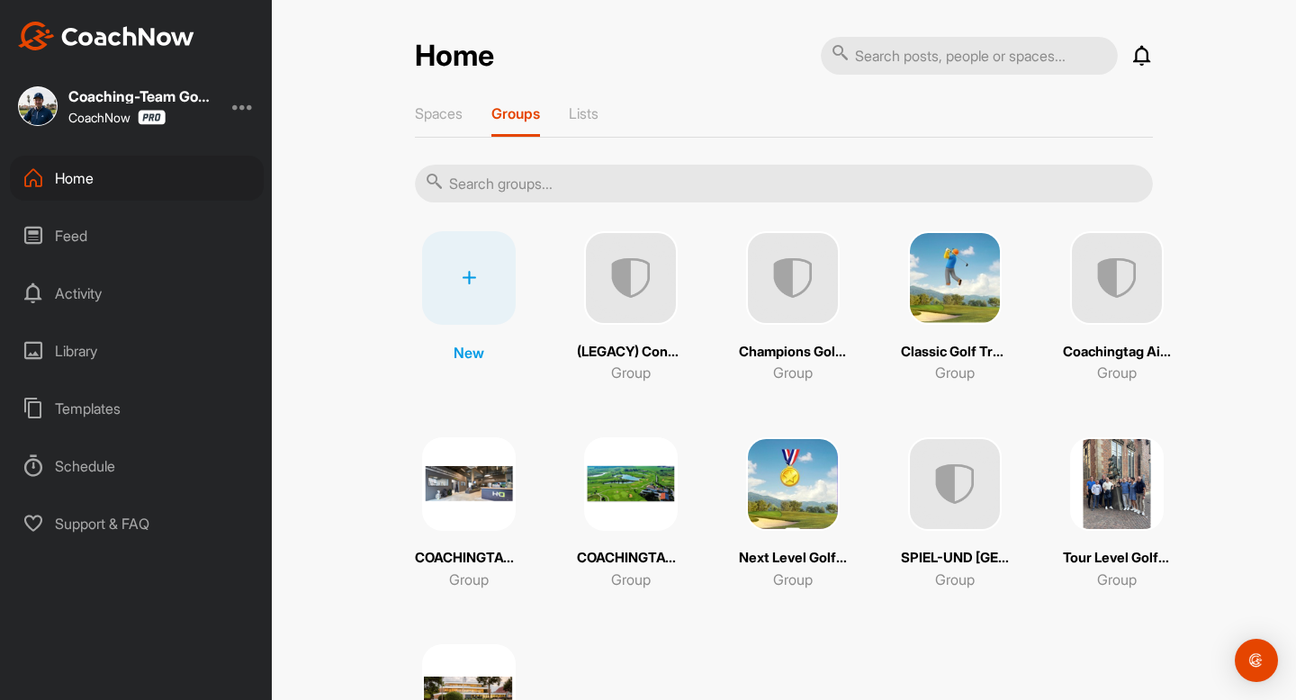
click at [824, 515] on img at bounding box center [793, 484] width 94 height 94
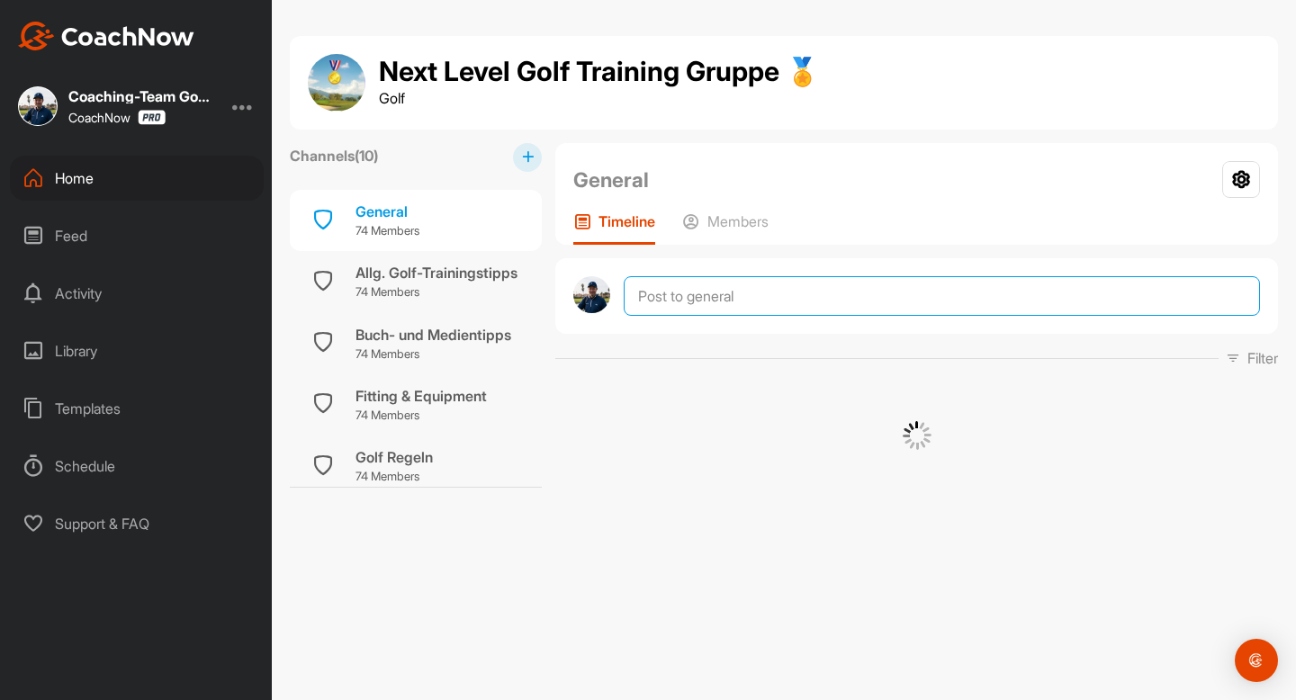
click at [744, 285] on textarea at bounding box center [941, 296] width 636 height 40
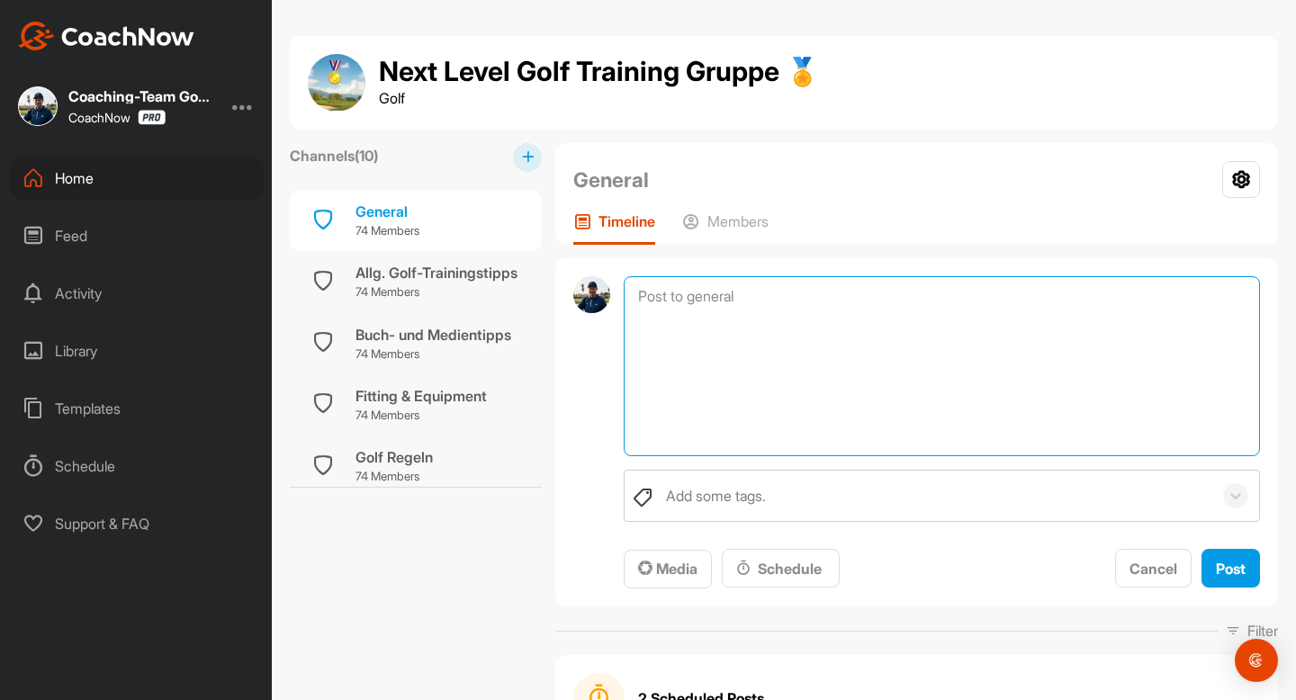
paste textarea "Erfolge 🥇 und Hürden 💪 [GEOGRAPHIC_DATA] Zusammen, Was waren eure größten Erfol…"
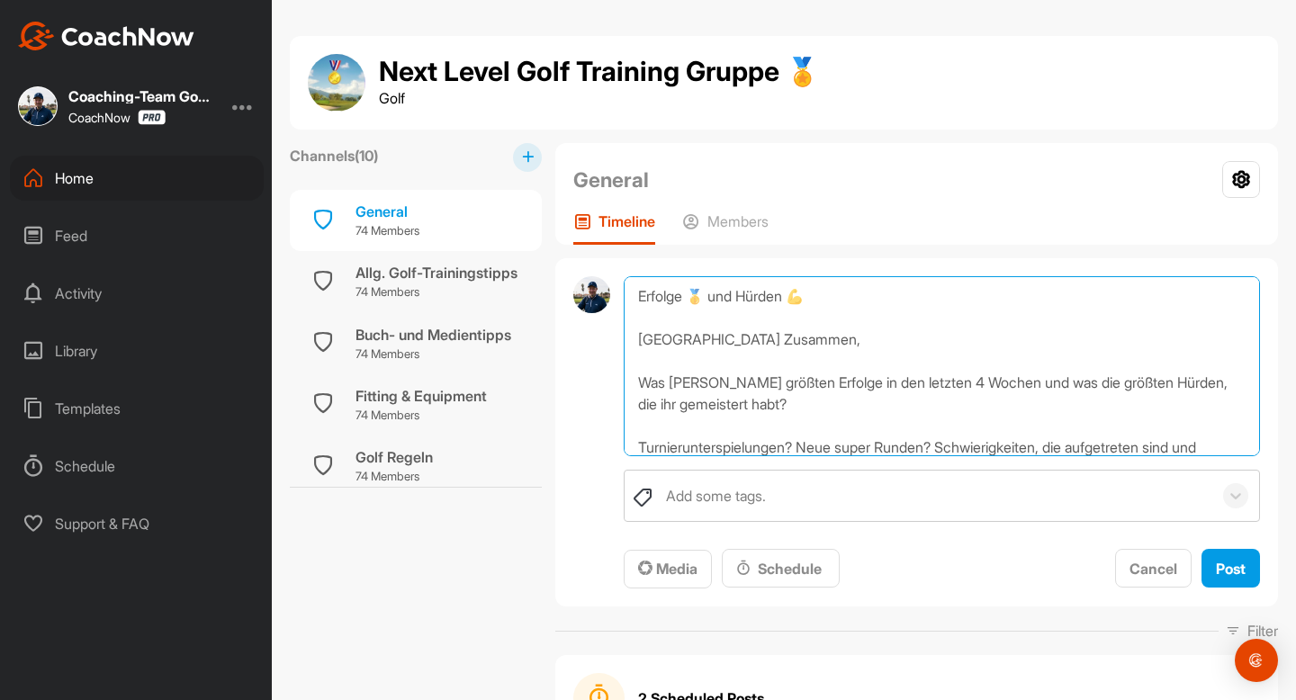
scroll to position [151, 0]
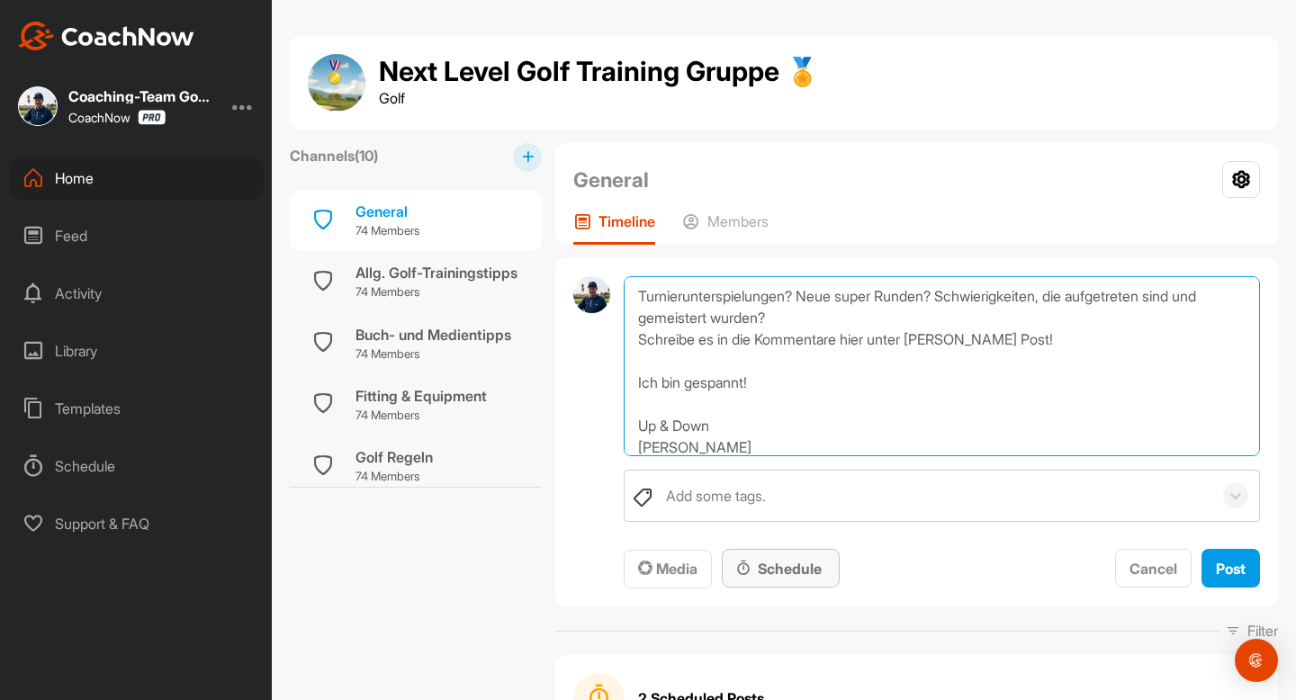
type textarea "Erfolge 🥇 und Hürden 💪 [GEOGRAPHIC_DATA] Zusammen, Was waren eure größten Erfol…"
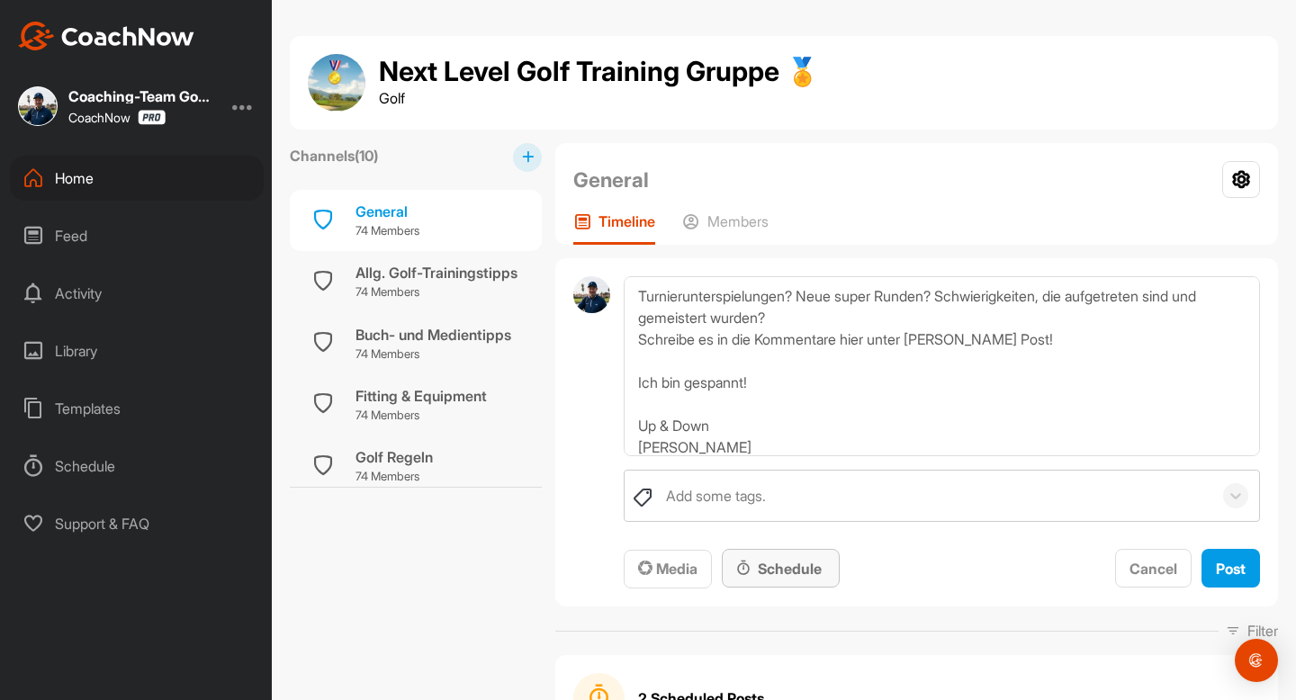
click at [767, 578] on div "Schedule" at bounding box center [780, 569] width 89 height 22
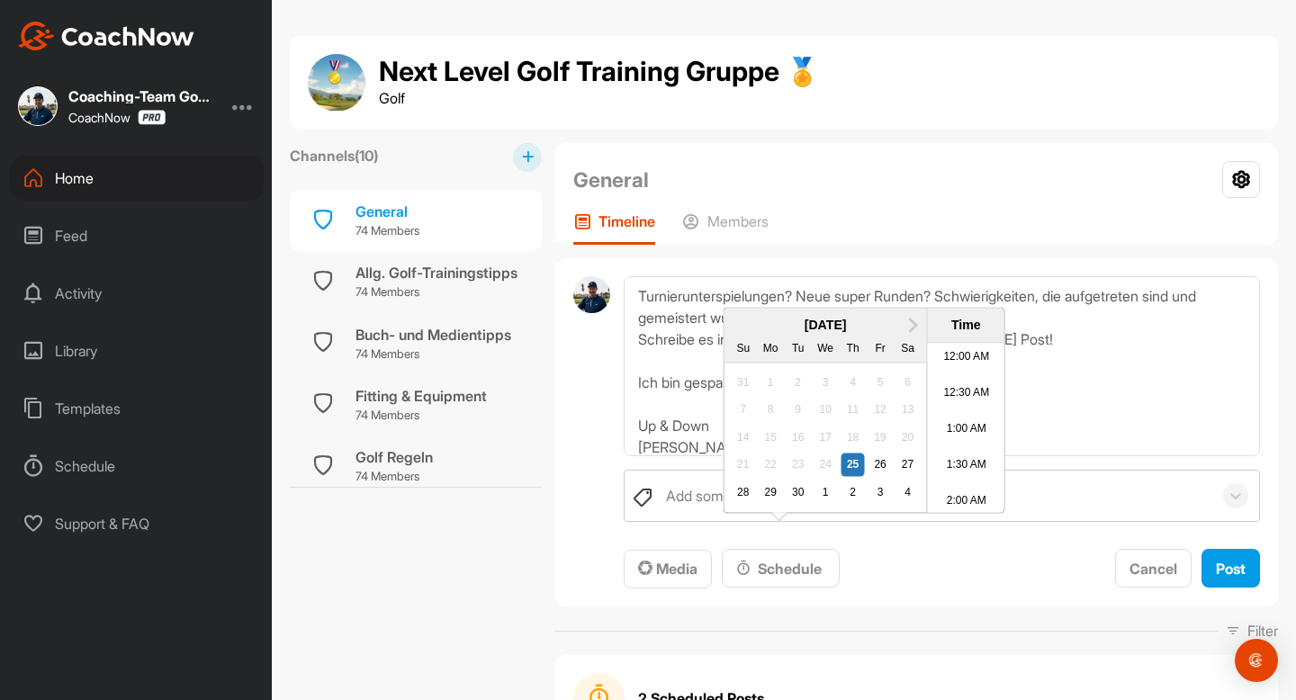
scroll to position [869, 0]
click at [830, 504] on div "1" at bounding box center [824, 491] width 23 height 23
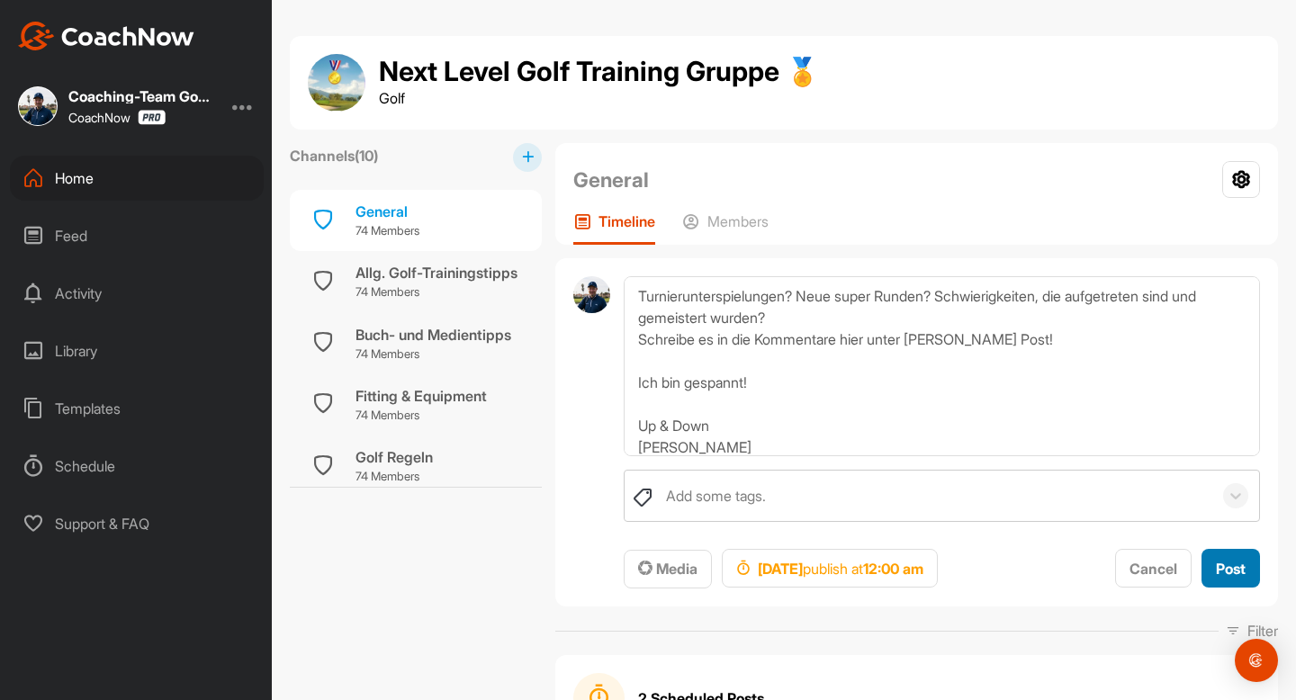
click at [1240, 569] on span "Post" at bounding box center [1230, 569] width 30 height 18
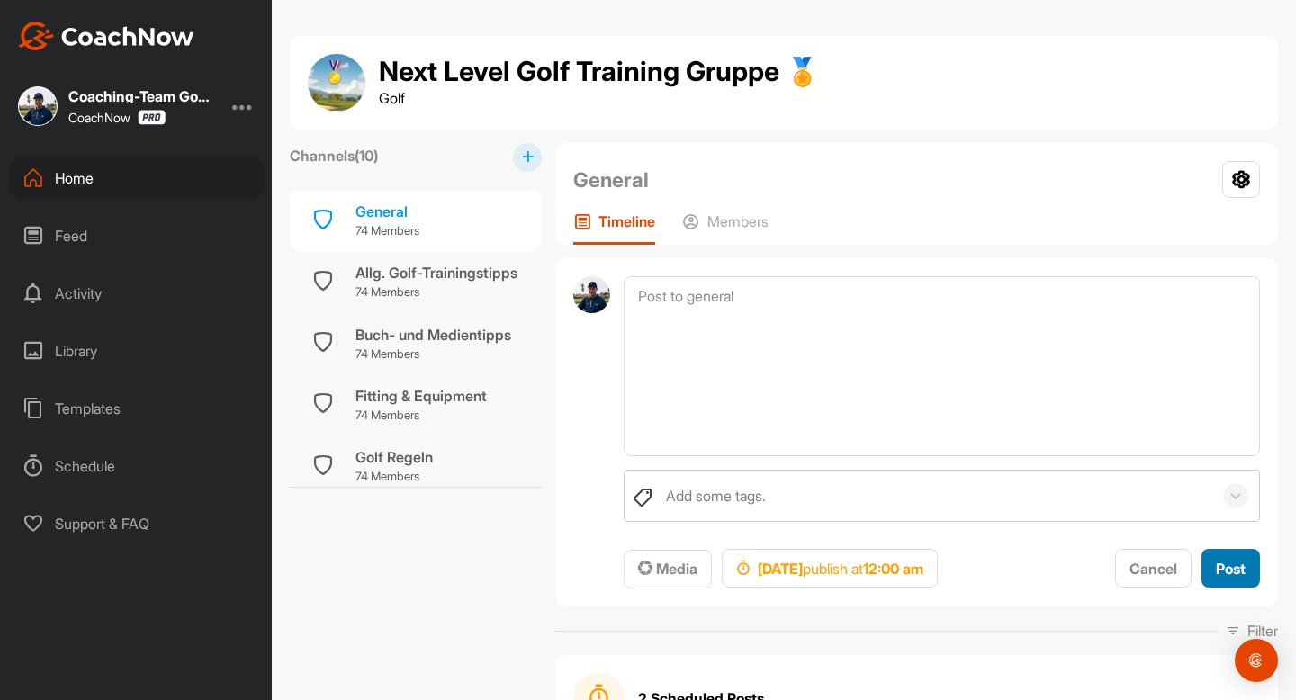
scroll to position [0, 0]
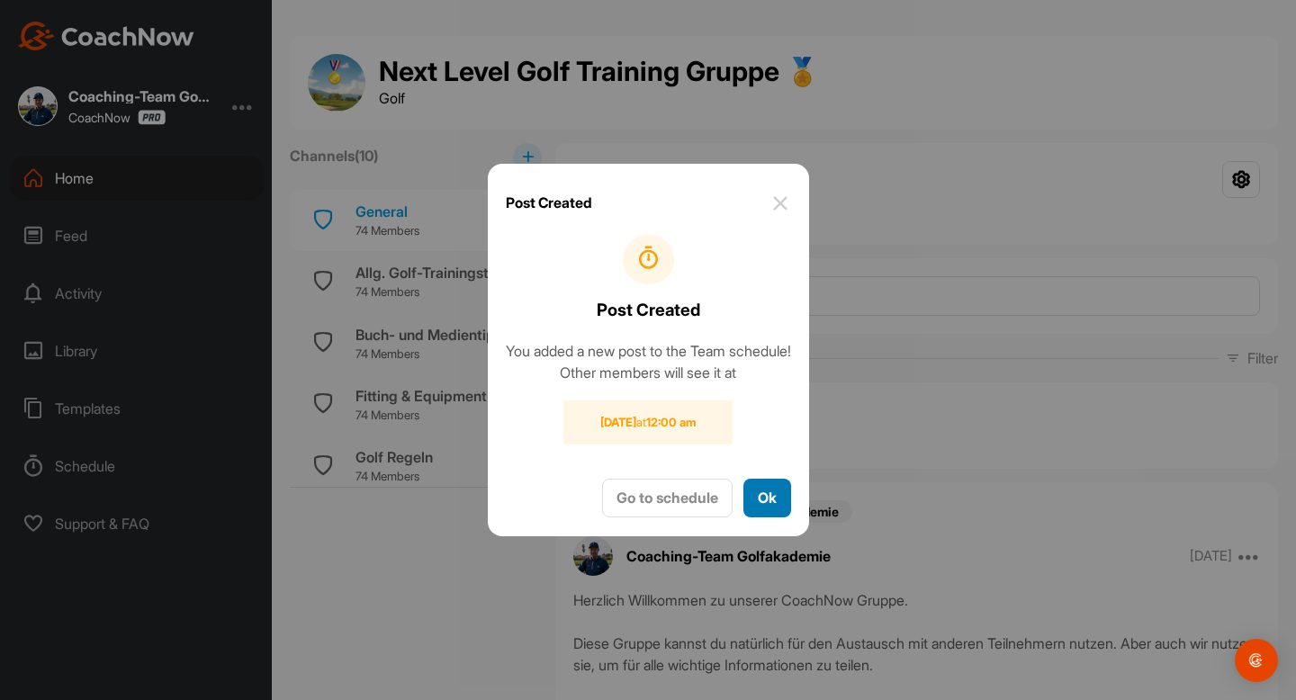
click at [776, 509] on button "Ok" at bounding box center [767, 498] width 48 height 39
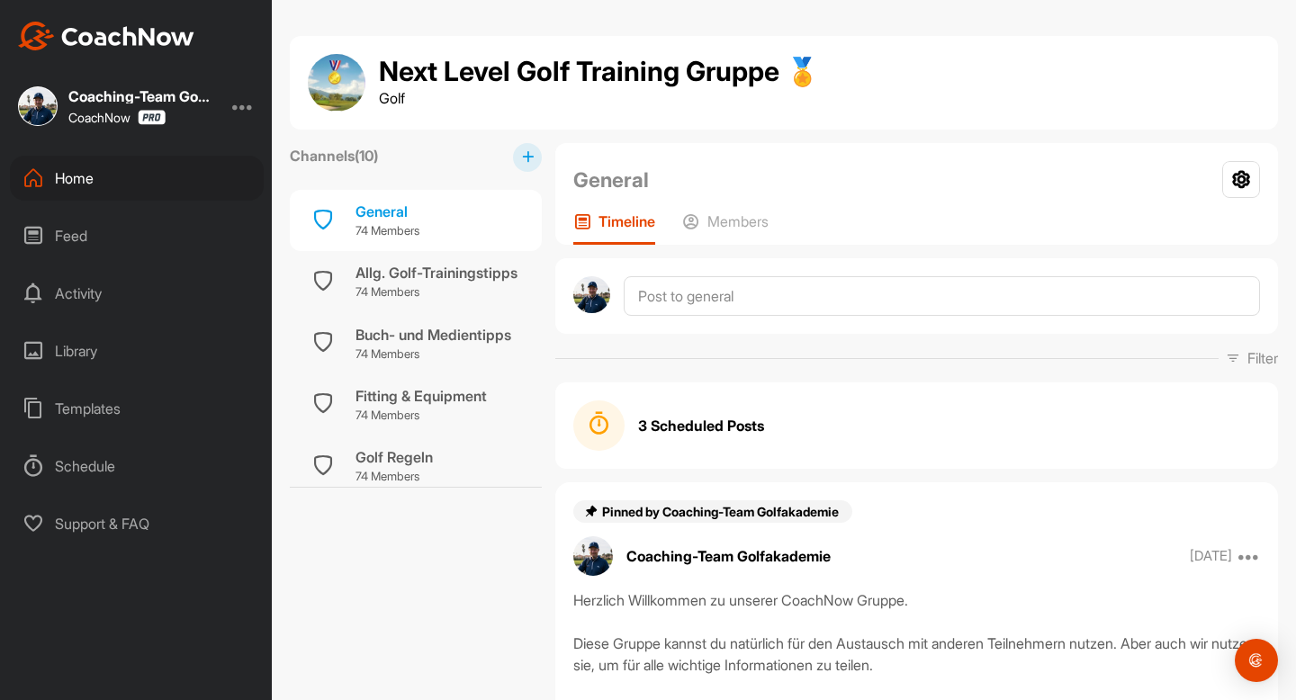
click at [101, 180] on div "Home" at bounding box center [137, 178] width 254 height 45
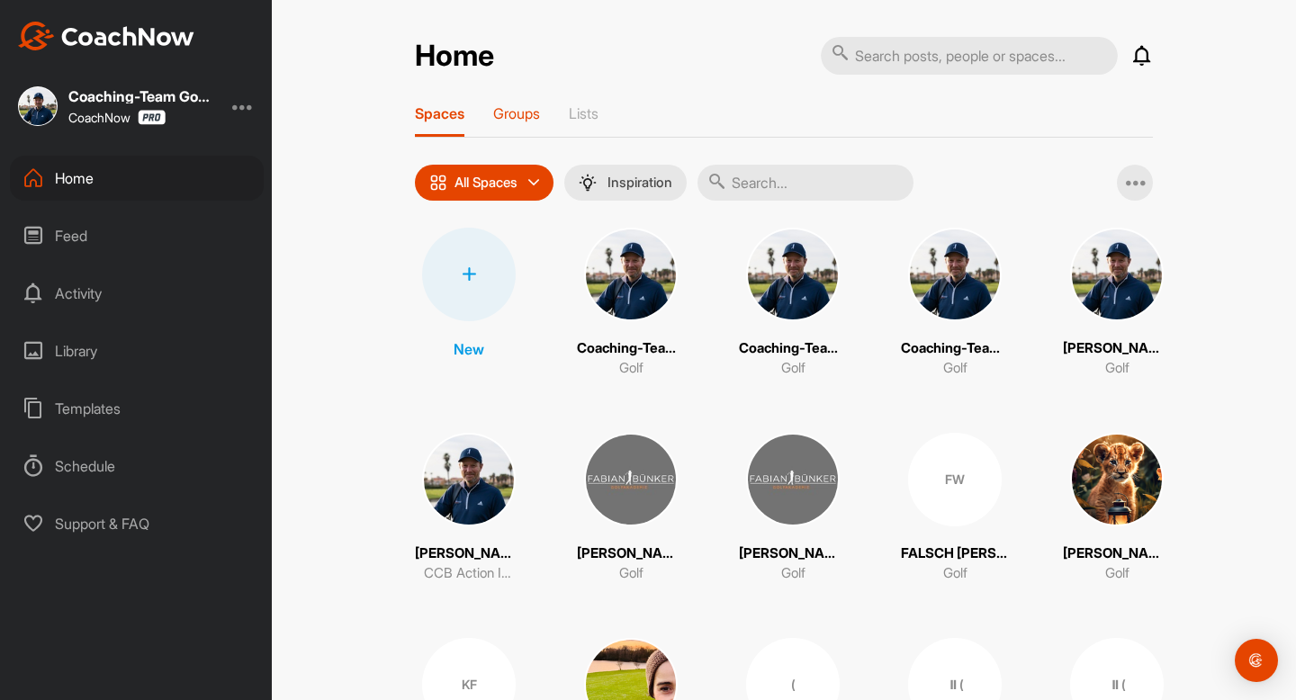
click at [525, 113] on p "Groups" at bounding box center [516, 113] width 47 height 18
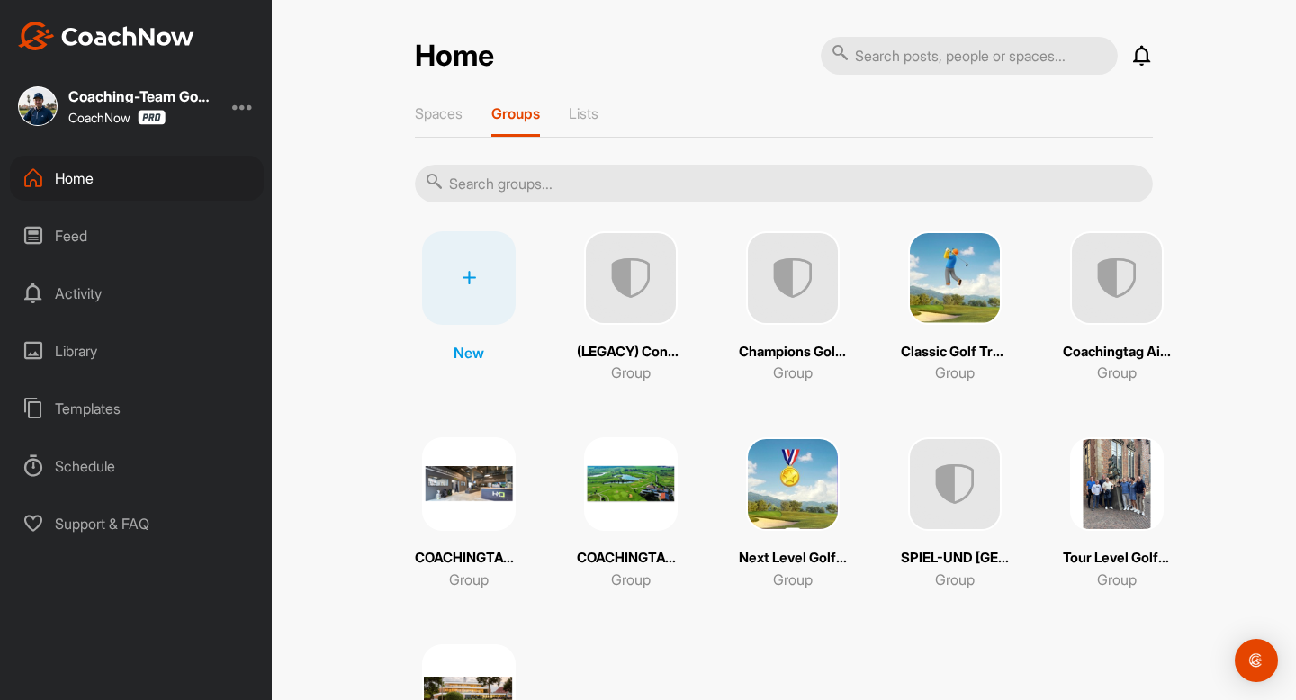
click at [1104, 501] on img at bounding box center [1117, 484] width 94 height 94
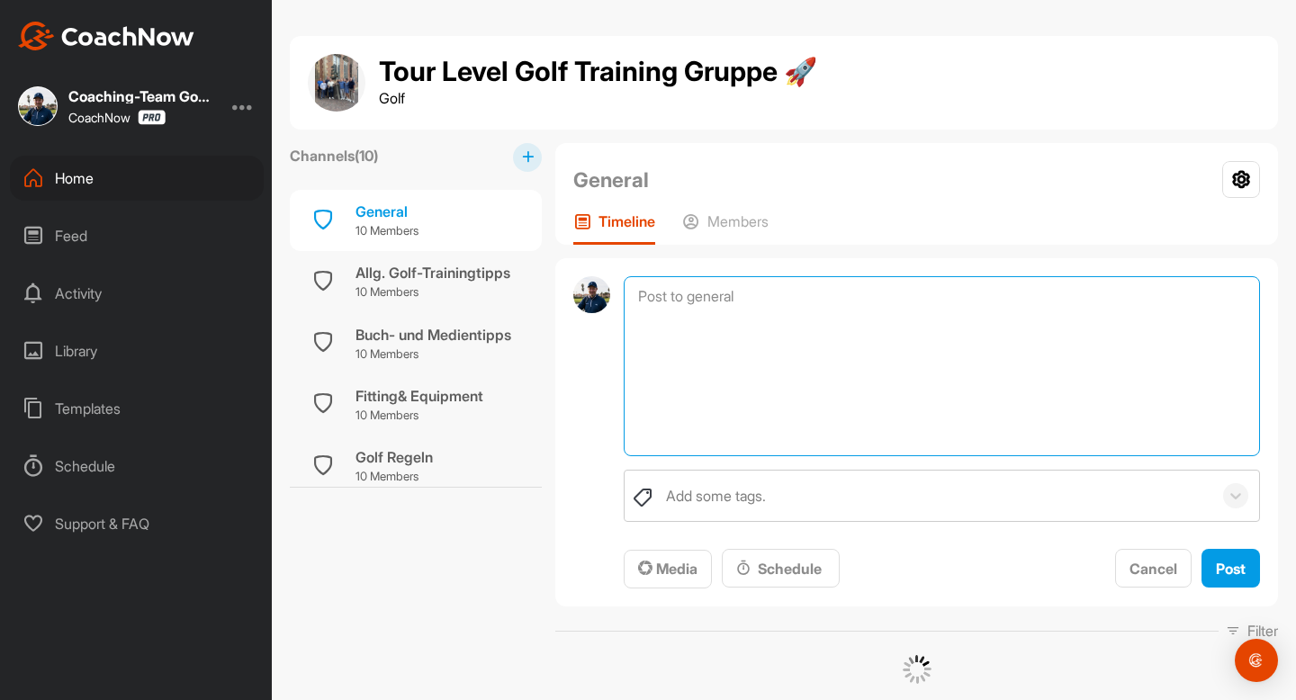
click at [722, 301] on textarea at bounding box center [941, 366] width 636 height 180
paste textarea "Erfolge 🥇 und Hürden 💪 [GEOGRAPHIC_DATA] Zusammen, Was waren eure größten Erfol…"
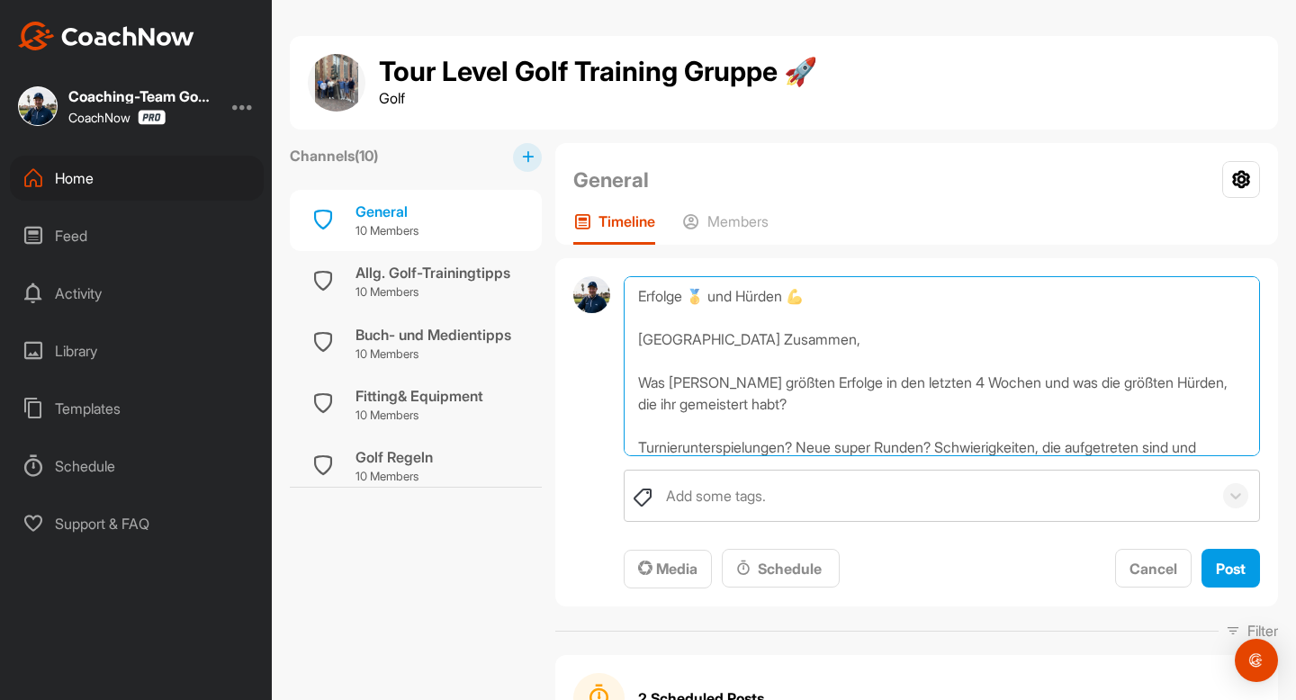
scroll to position [151, 0]
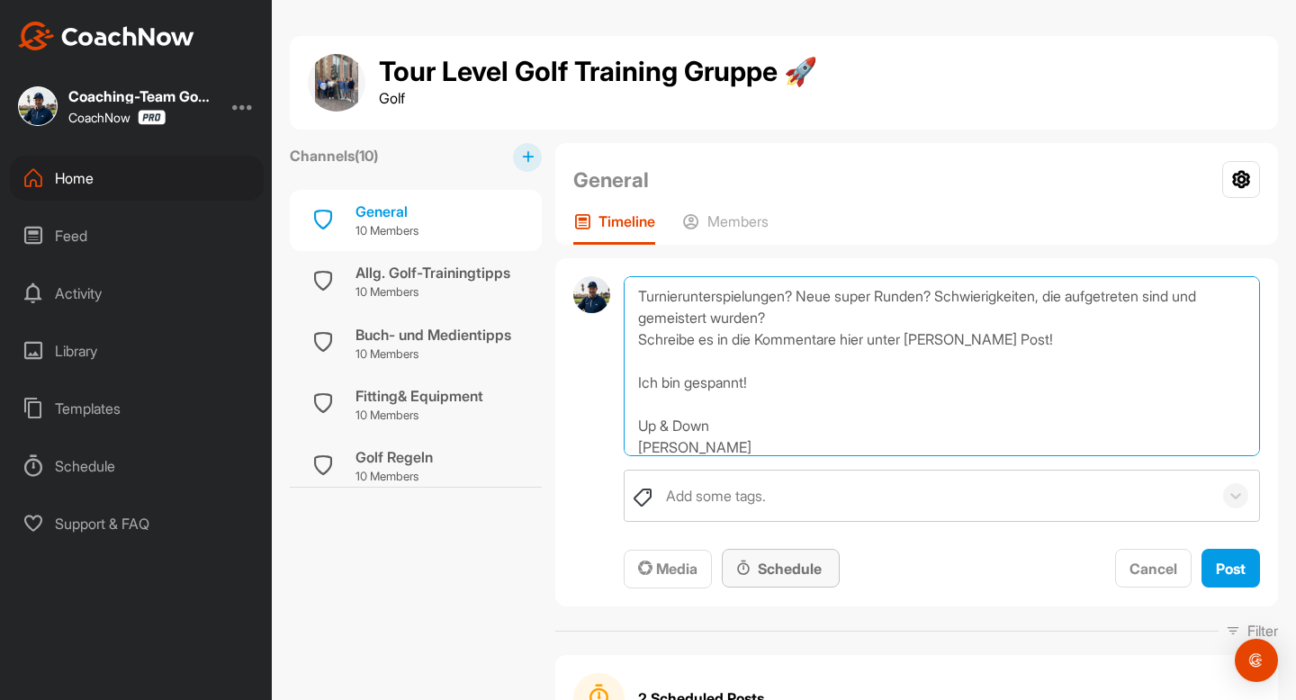
type textarea "Erfolge 🥇 und Hürden 💪 [GEOGRAPHIC_DATA] Zusammen, Was waren eure größten Erfol…"
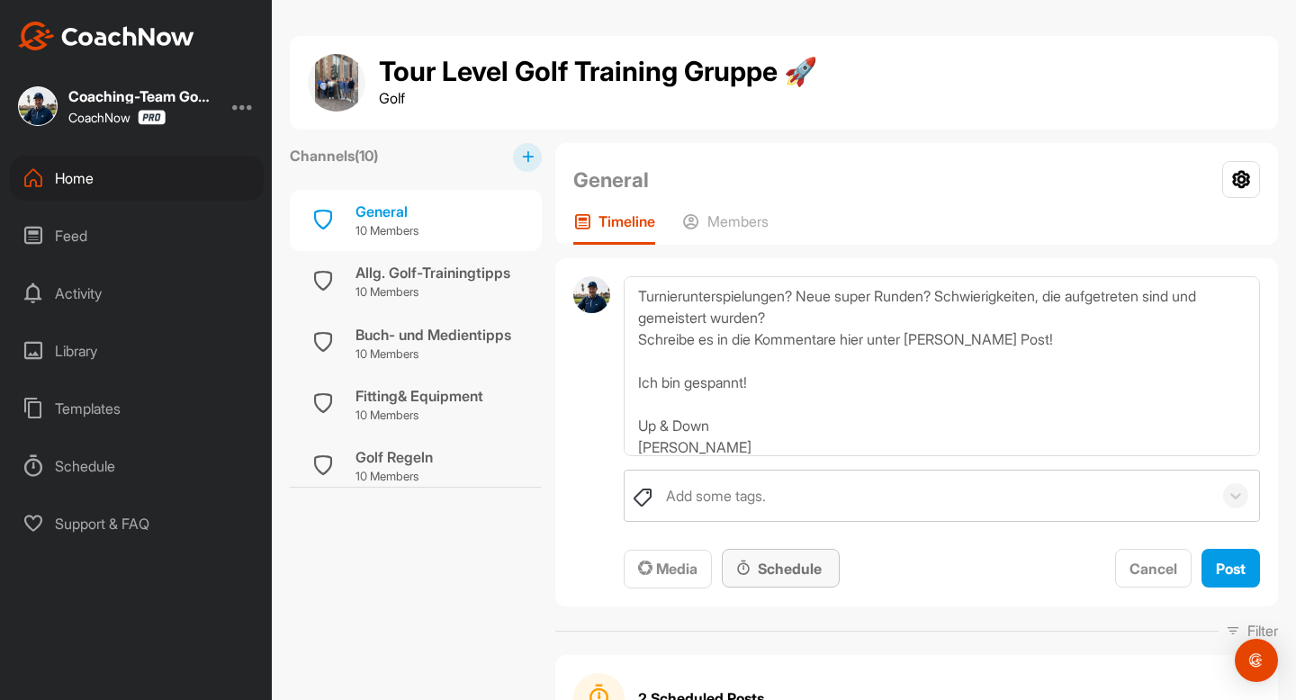
click at [773, 570] on div "Schedule" at bounding box center [780, 569] width 89 height 22
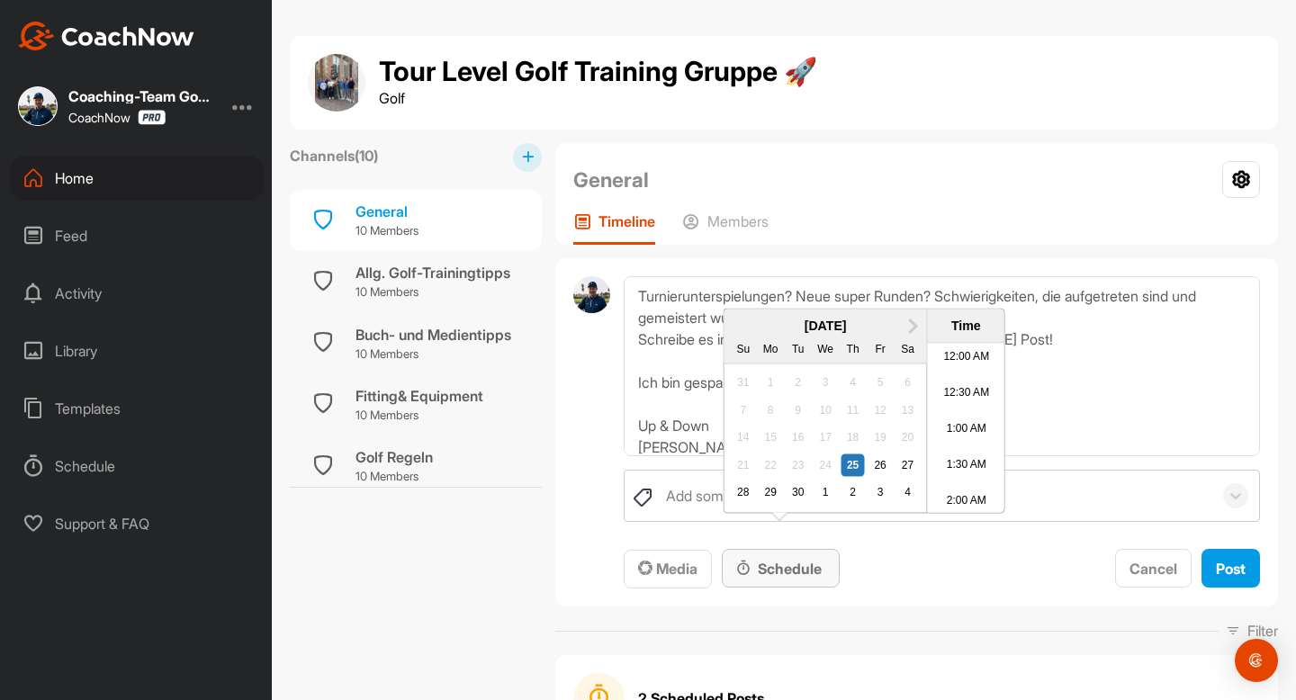
scroll to position [869, 0]
click at [824, 505] on div "1" at bounding box center [824, 492] width 23 height 23
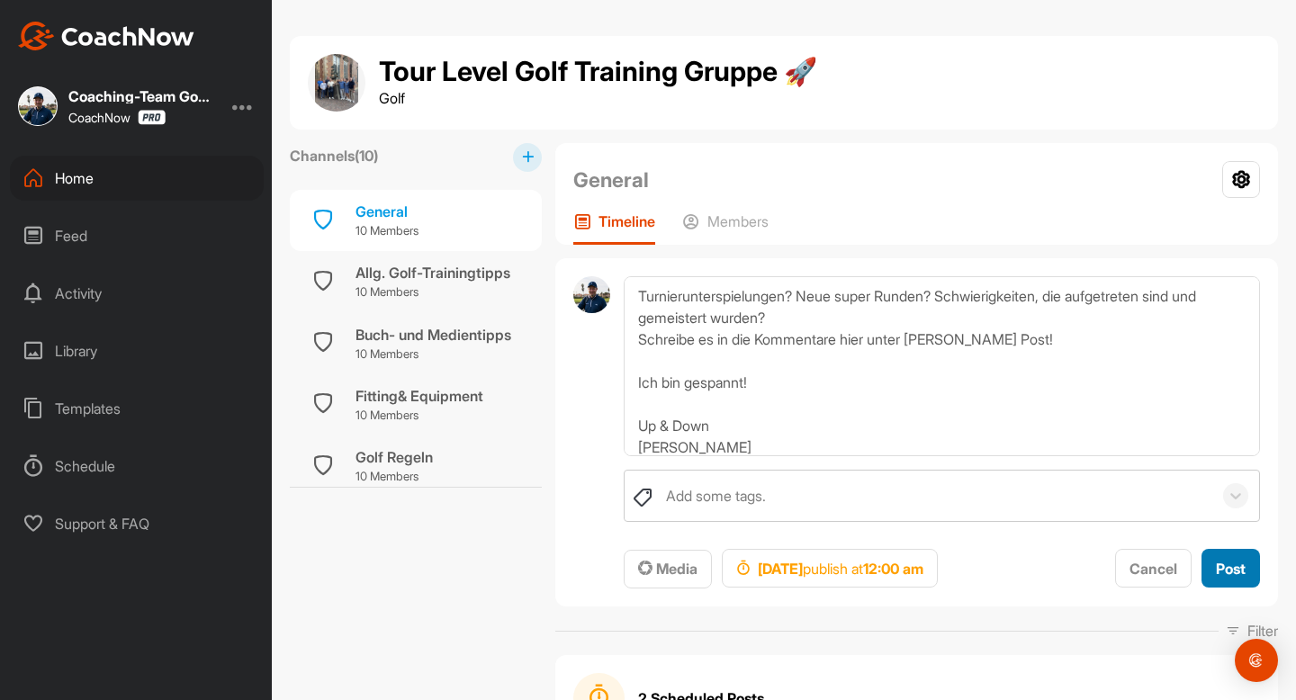
click at [1245, 563] on button "Post" at bounding box center [1230, 568] width 58 height 39
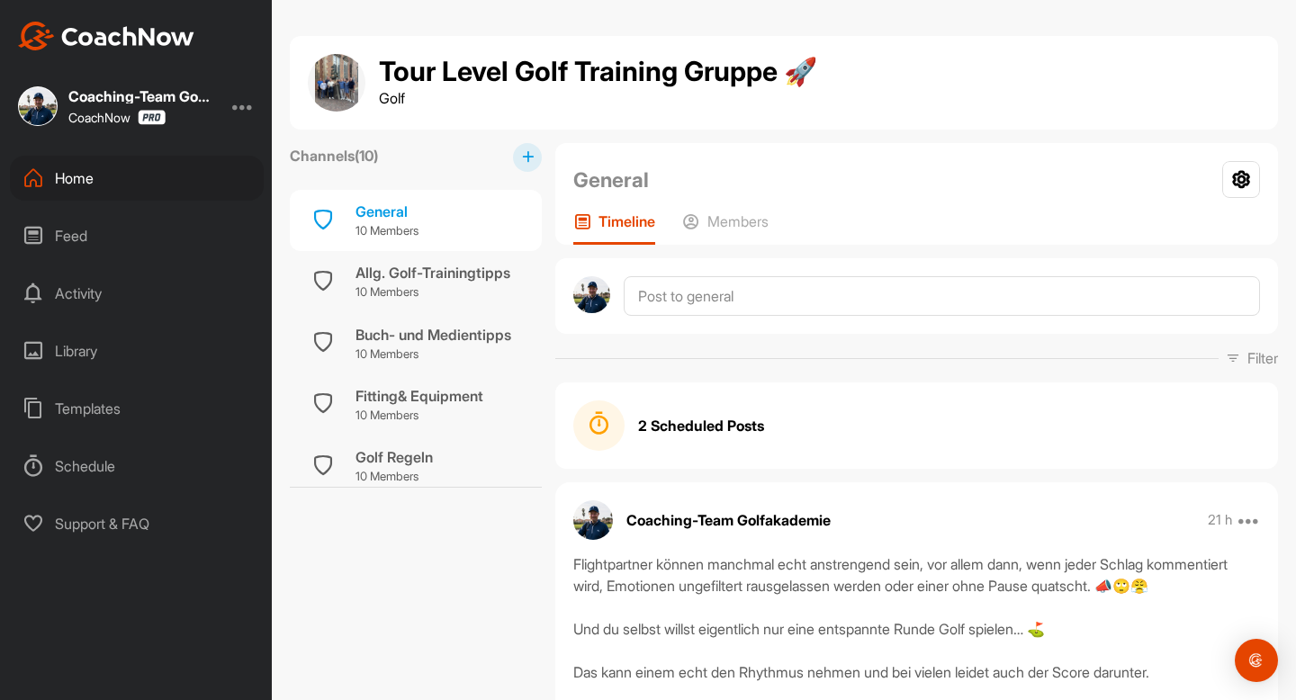
scroll to position [0, 0]
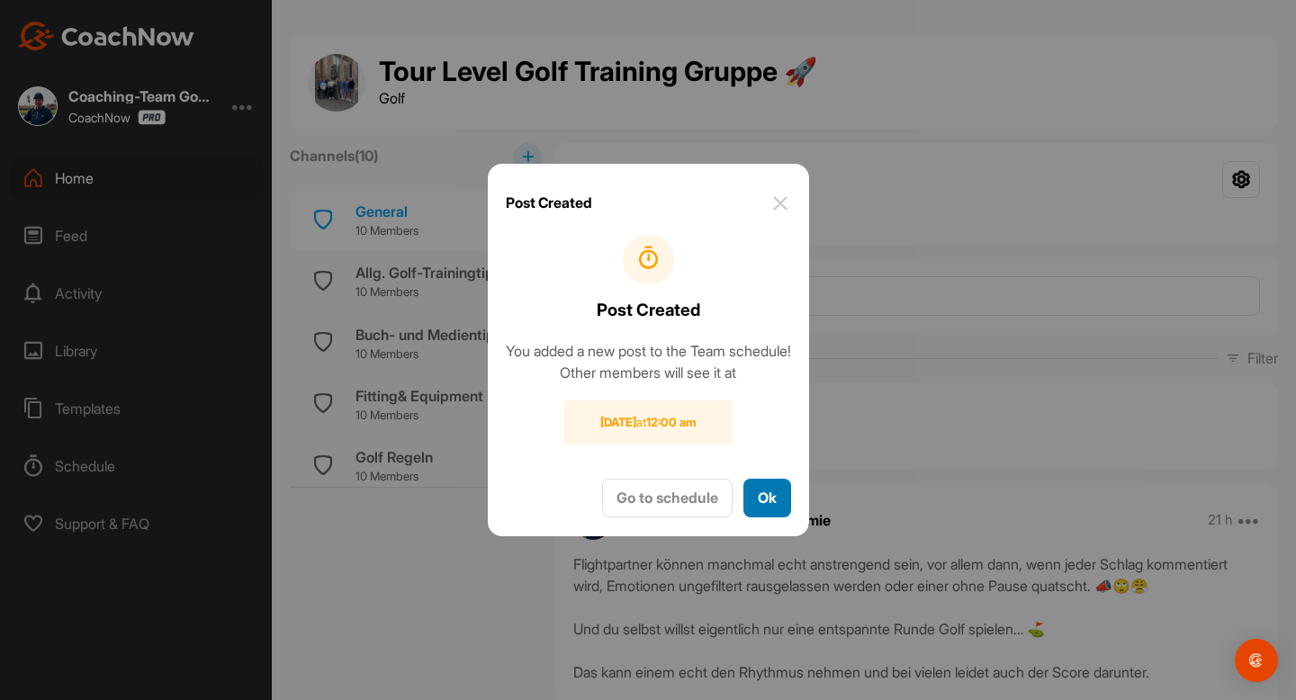
click at [788, 516] on button "Ok" at bounding box center [767, 498] width 48 height 39
